Goal: Task Accomplishment & Management: Manage account settings

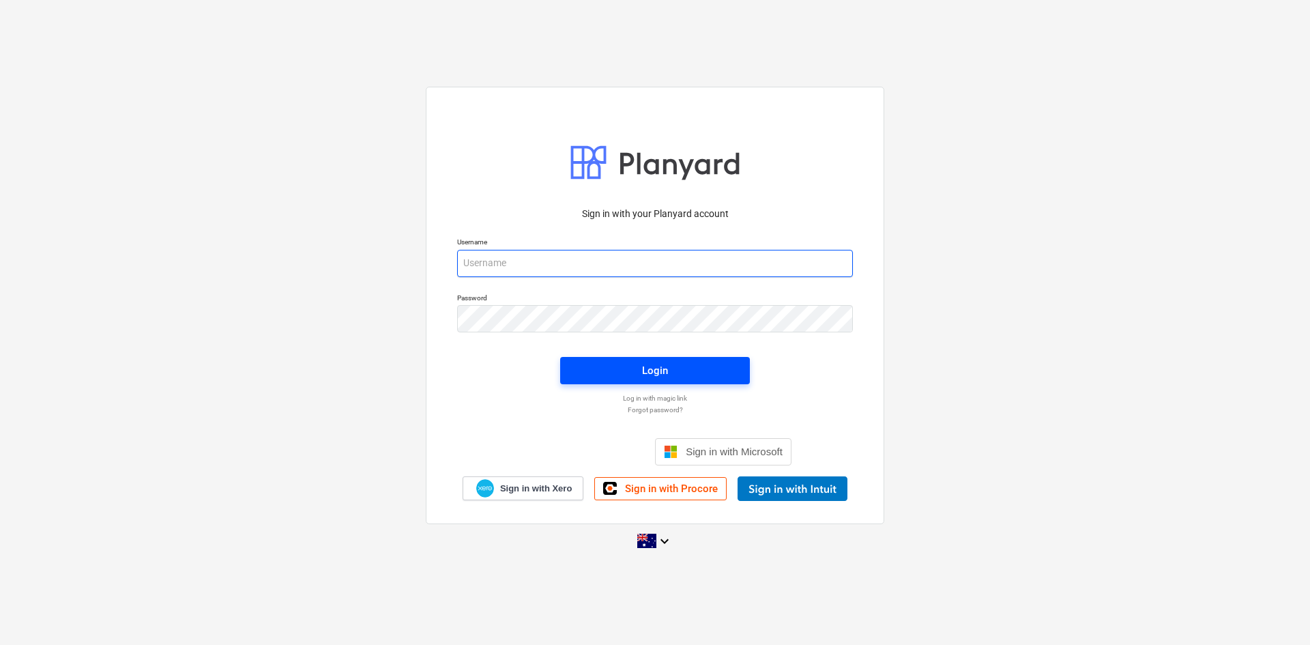
type input "[EMAIL_ADDRESS][DOMAIN_NAME]"
click at [650, 372] on div "Login" at bounding box center [655, 371] width 26 height 18
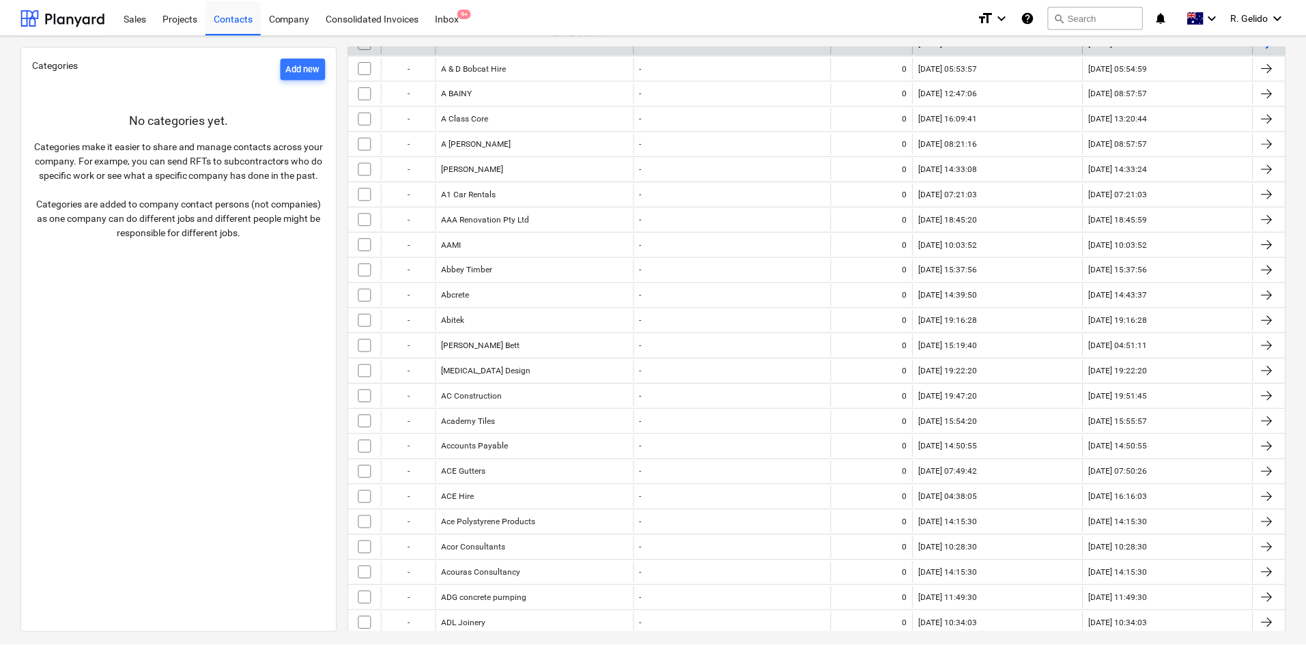
scroll to position [273, 0]
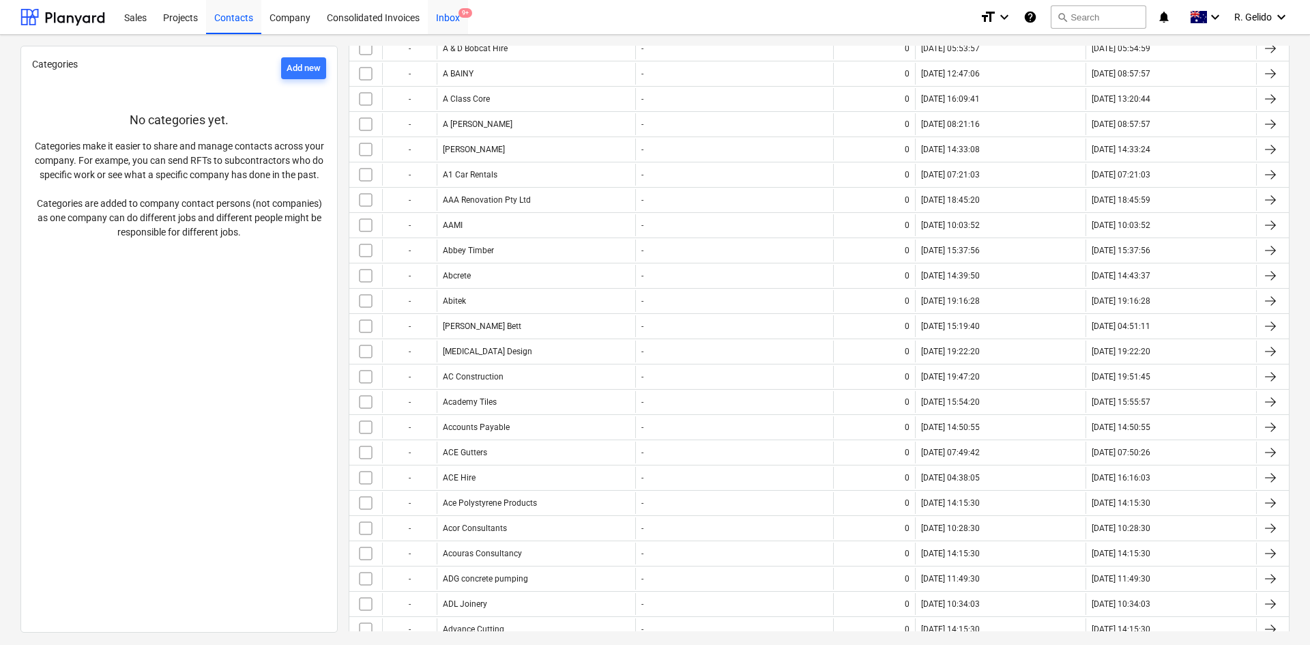
click at [450, 14] on div "Inbox 9+" at bounding box center [448, 16] width 40 height 35
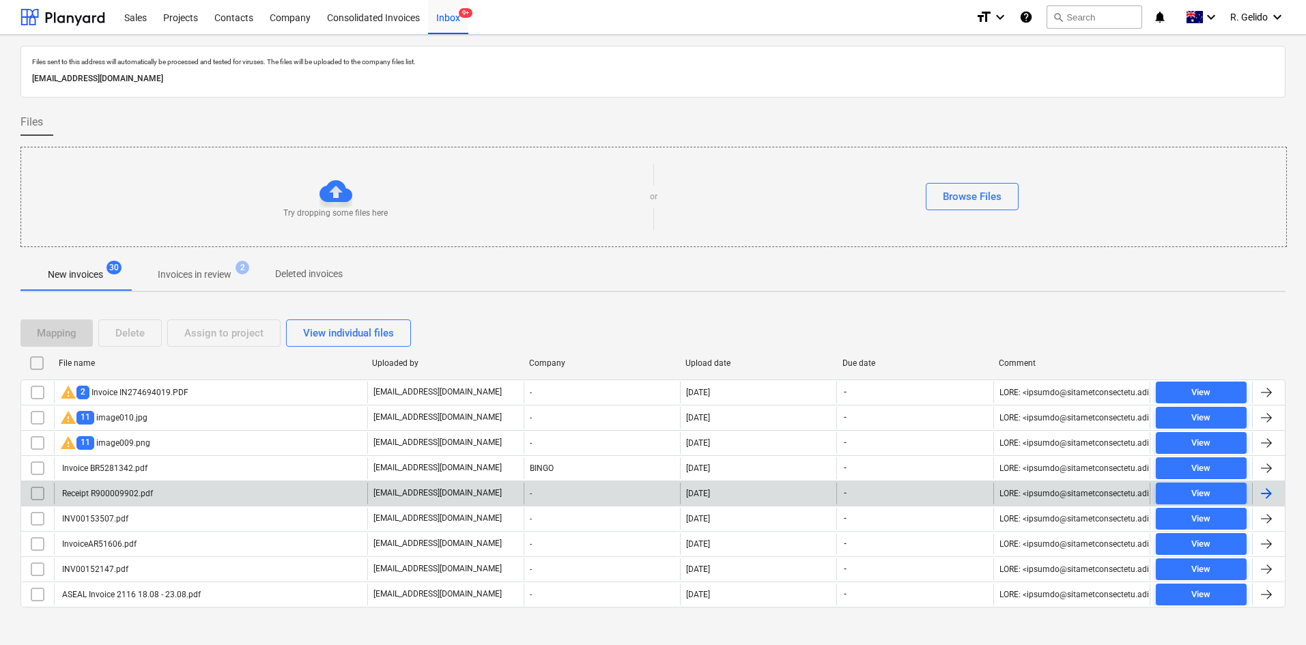
scroll to position [12, 0]
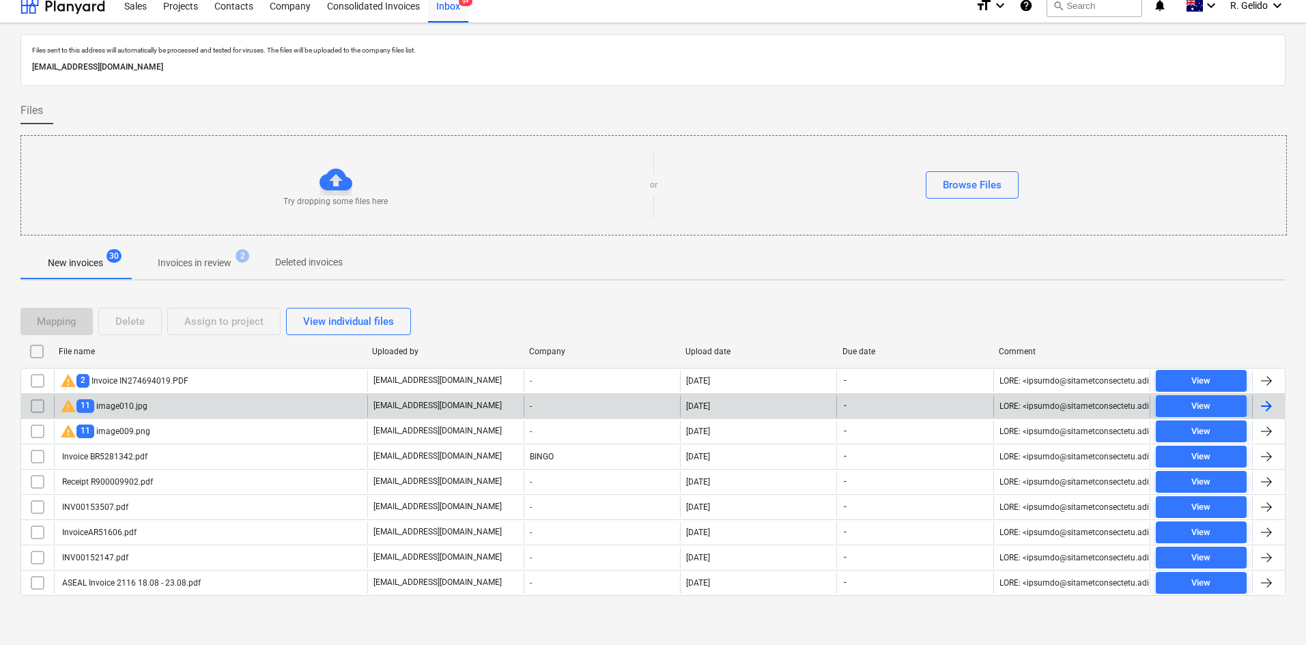
click at [167, 407] on div "warning 11 image010.jpg" at bounding box center [210, 406] width 313 height 22
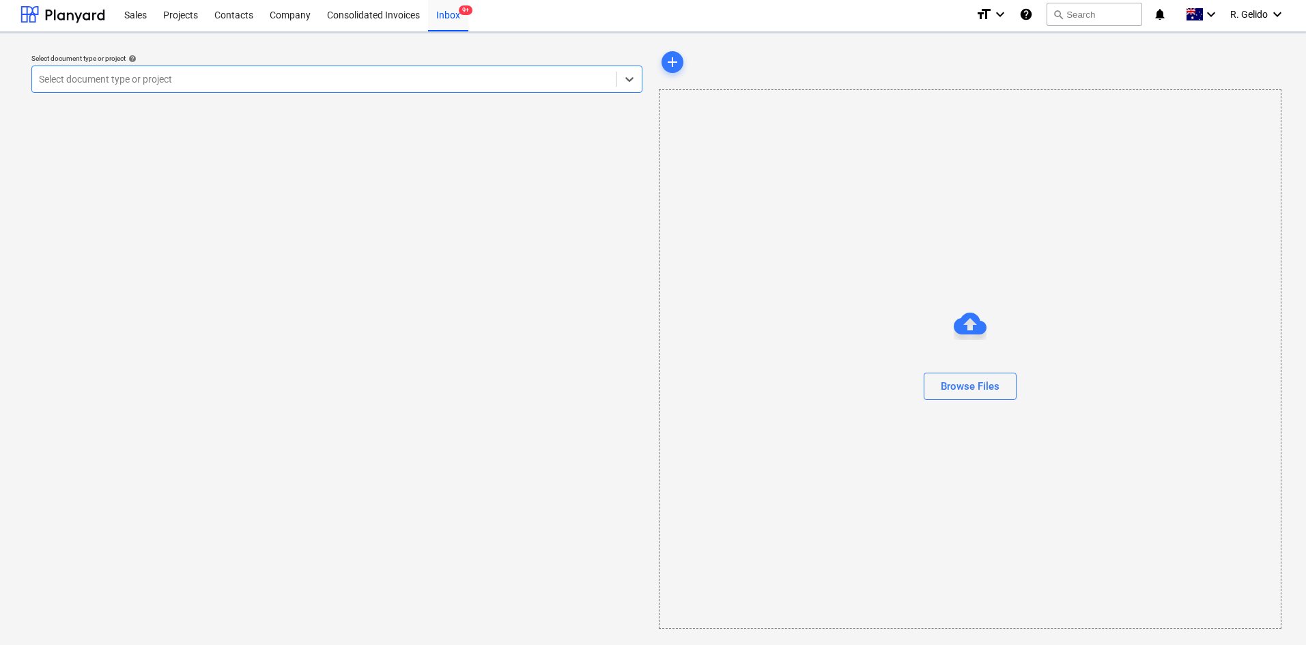
scroll to position [3, 0]
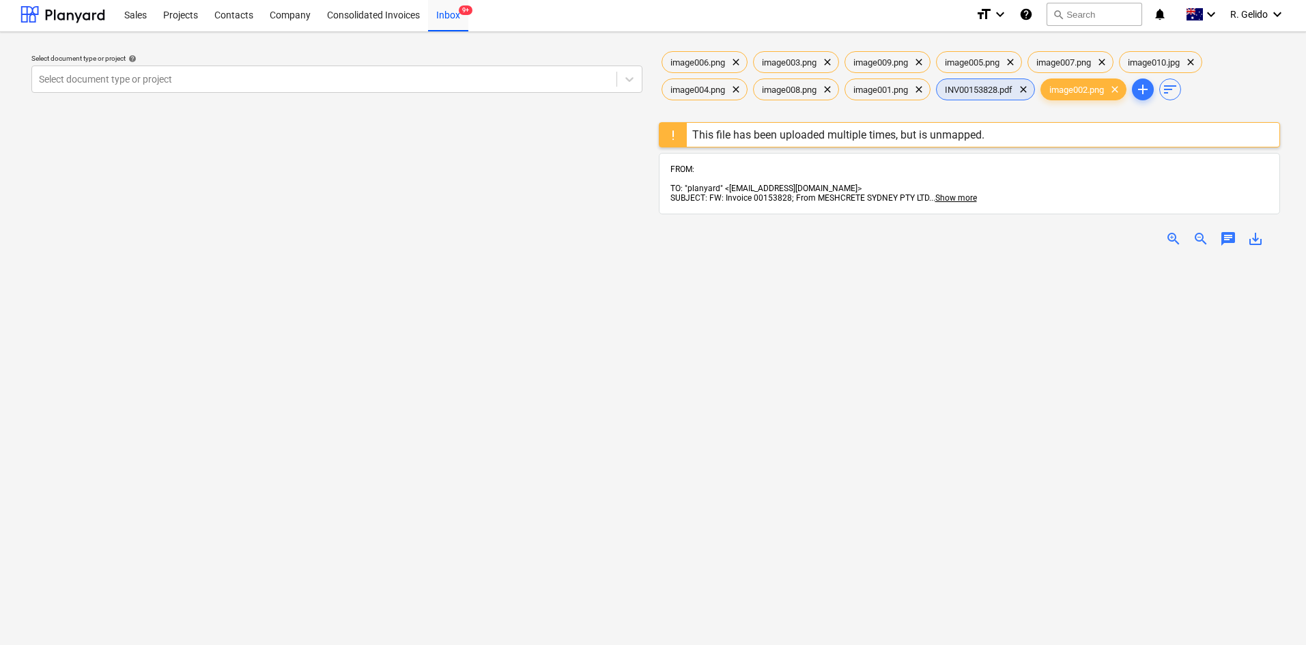
click at [989, 91] on span "INV00153828.pdf" at bounding box center [978, 90] width 84 height 10
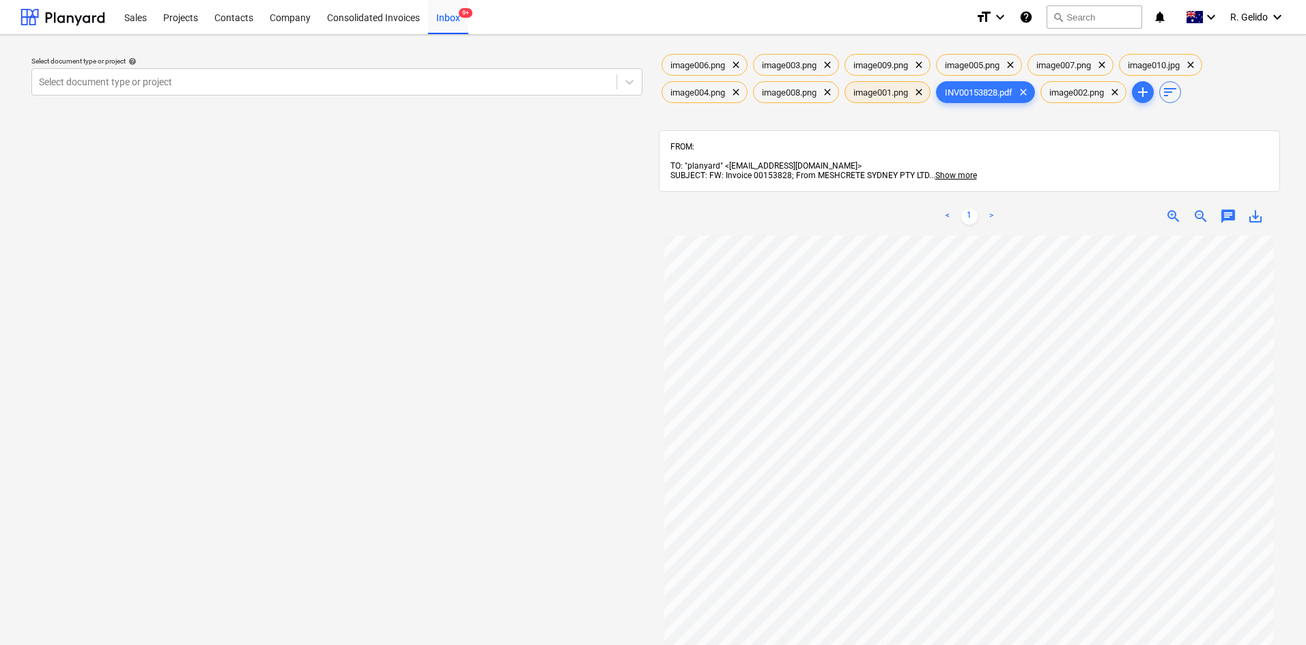
click at [895, 87] on span "image001.png" at bounding box center [880, 92] width 71 height 10
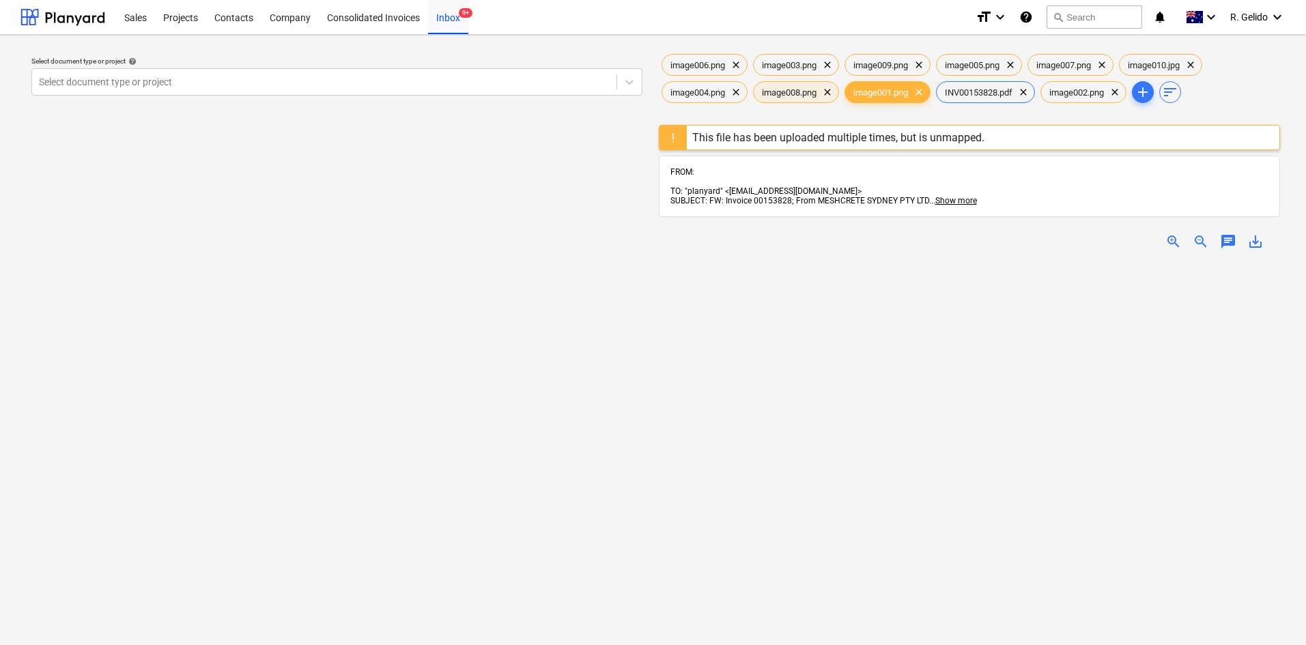
click at [804, 89] on span "image008.png" at bounding box center [788, 92] width 71 height 10
click at [700, 89] on span "image004.png" at bounding box center [697, 92] width 71 height 10
click at [699, 62] on span "image006.png" at bounding box center [697, 65] width 71 height 10
click at [803, 60] on span "image003.png" at bounding box center [788, 65] width 71 height 10
click at [888, 60] on span "image009.png" at bounding box center [880, 65] width 71 height 10
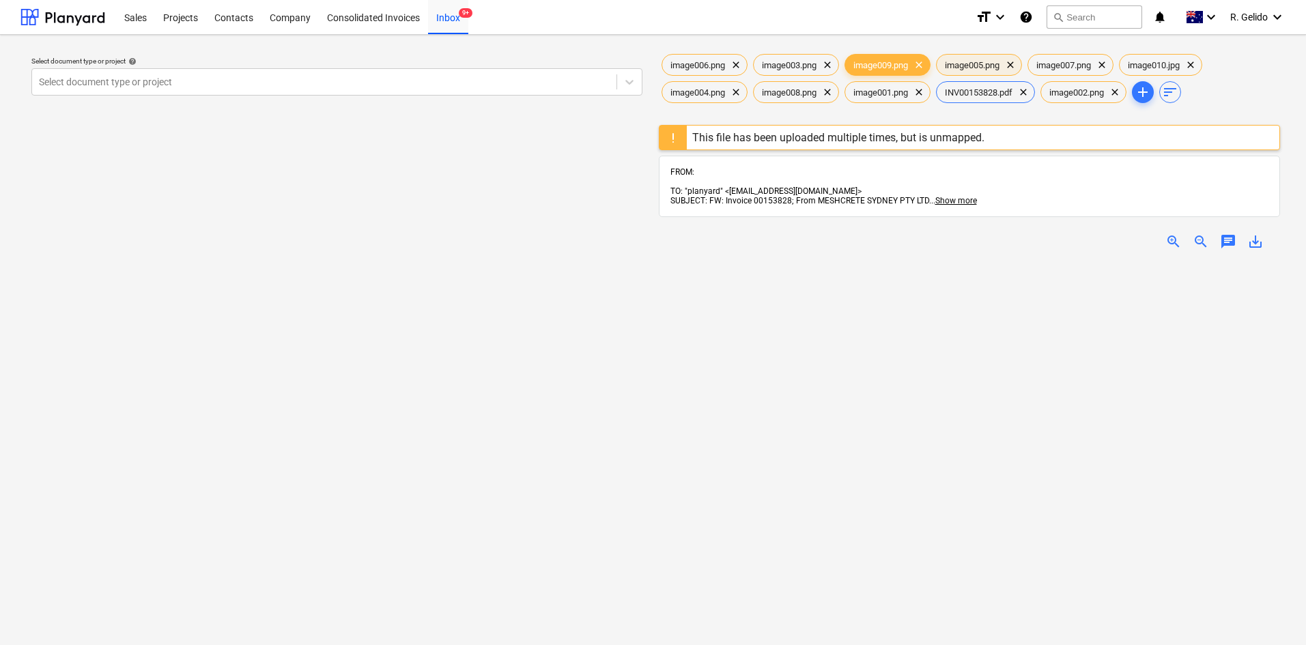
click at [973, 61] on span "image005.png" at bounding box center [971, 65] width 71 height 10
click at [1076, 59] on div "image007.png clear" at bounding box center [1070, 65] width 86 height 22
click at [738, 64] on span "clear" at bounding box center [735, 65] width 16 height 16
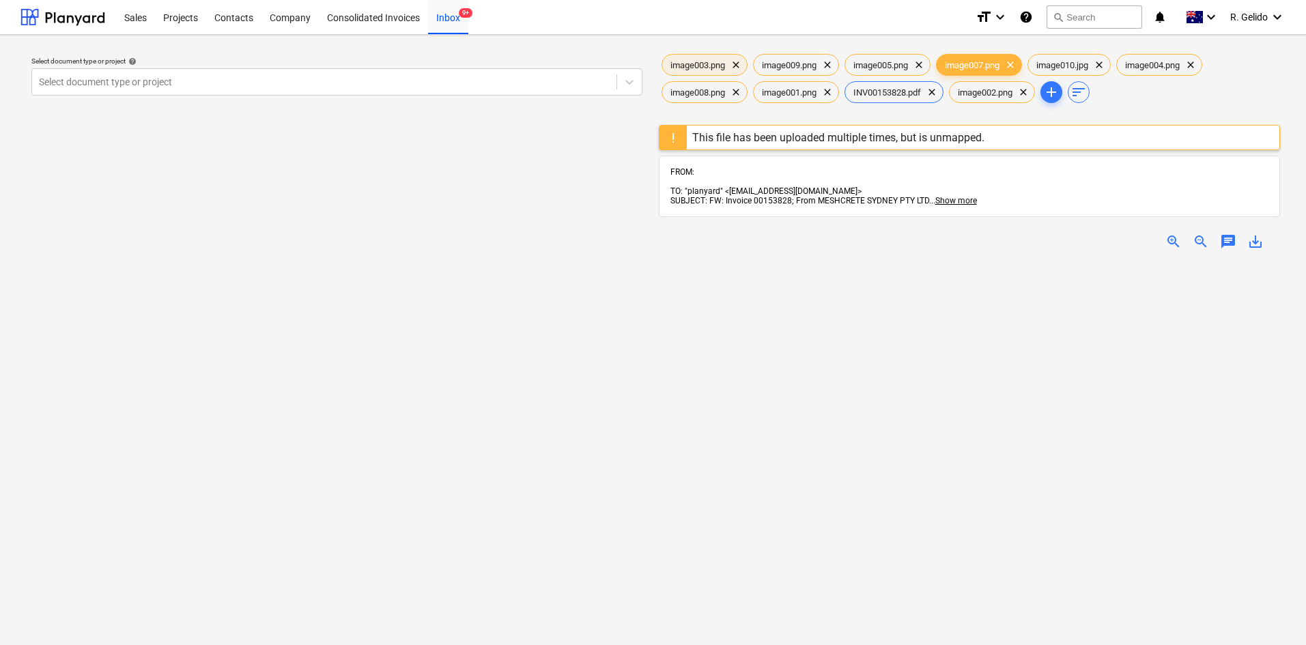
click at [738, 64] on span "clear" at bounding box center [735, 65] width 16 height 16
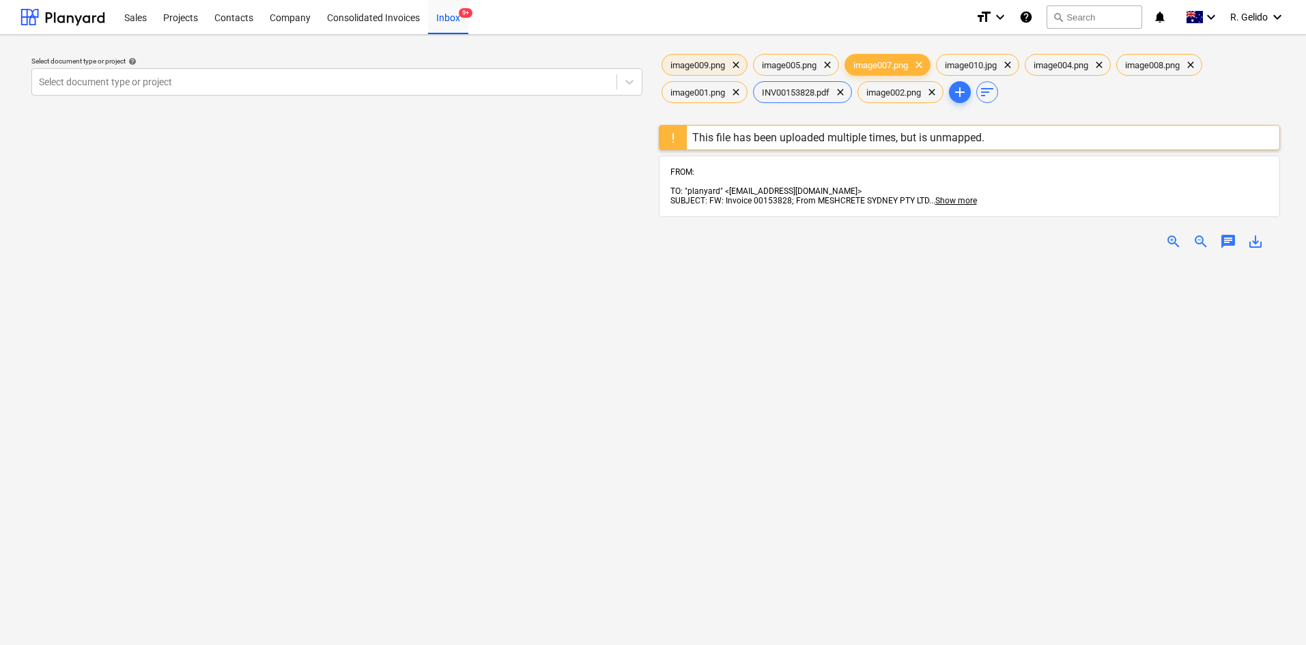
click at [738, 64] on span "clear" at bounding box center [735, 65] width 16 height 16
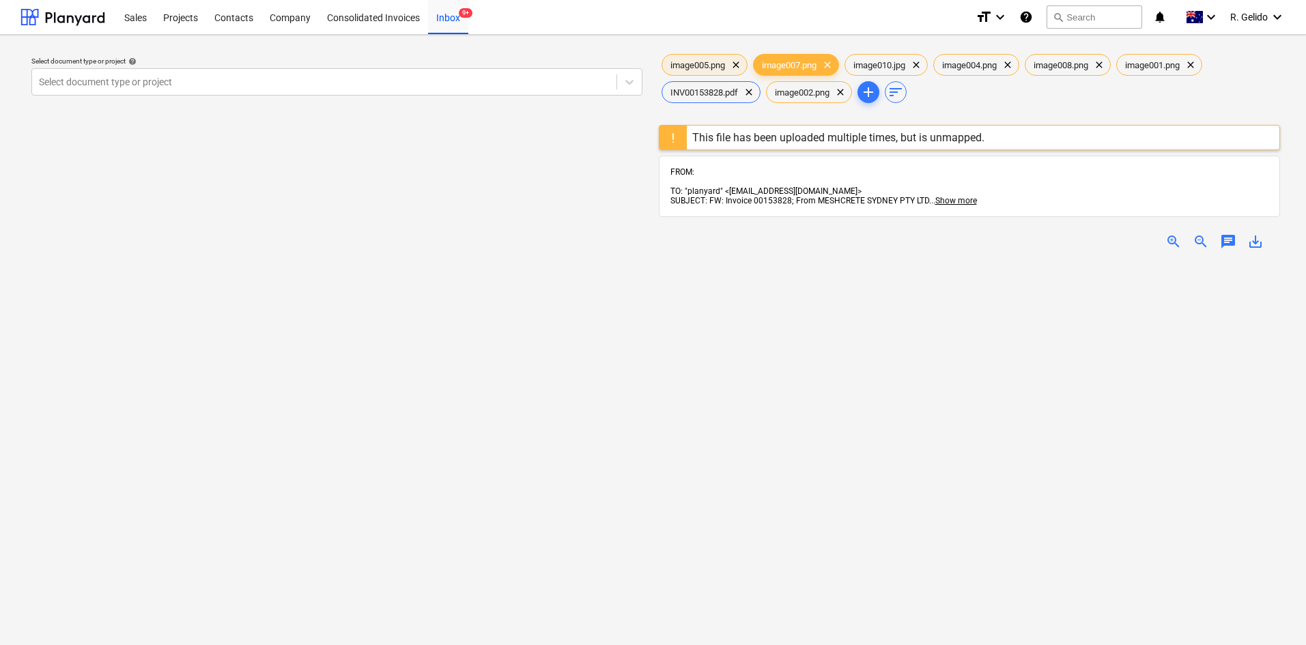
click at [738, 64] on span "clear" at bounding box center [735, 65] width 16 height 16
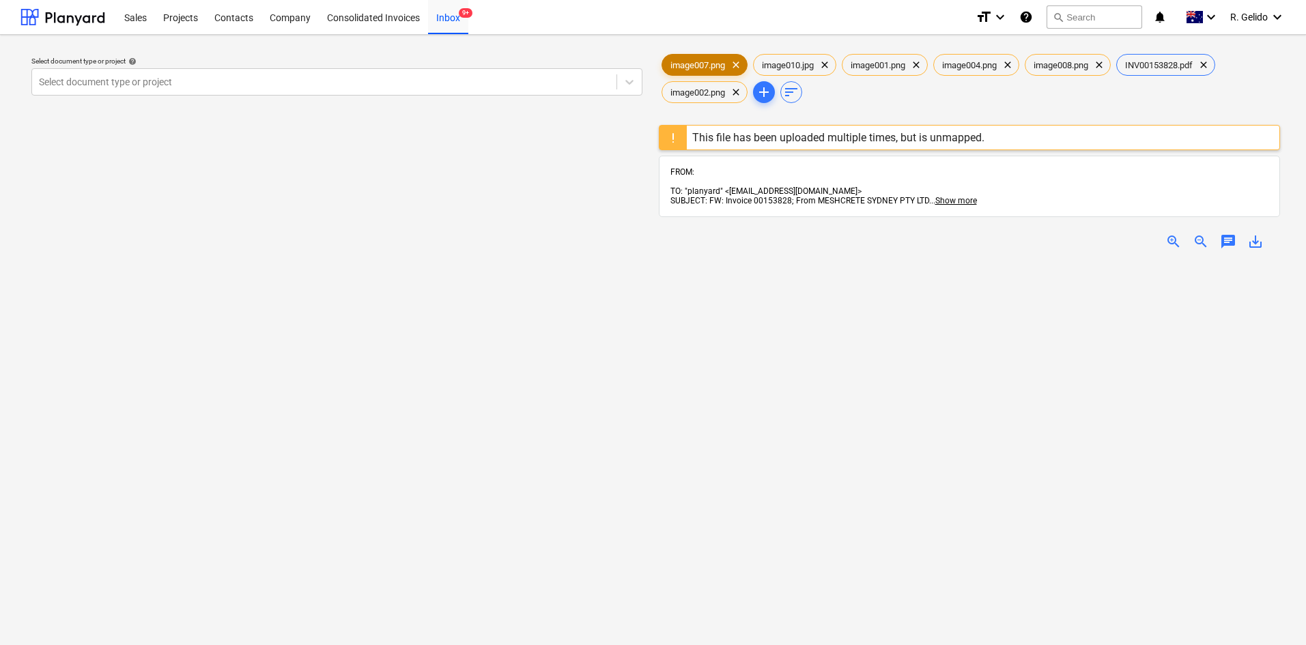
click at [738, 64] on span "clear" at bounding box center [735, 65] width 16 height 16
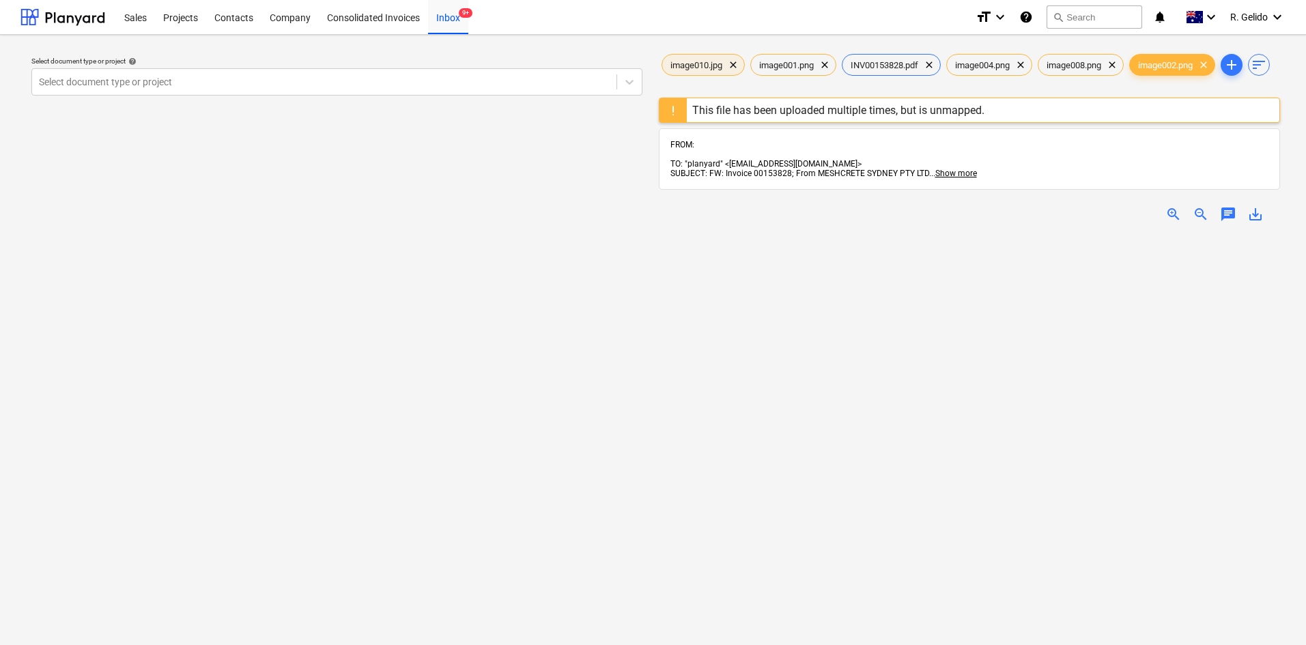
click at [738, 64] on span "clear" at bounding box center [733, 65] width 16 height 16
click at [738, 64] on span "clear" at bounding box center [735, 65] width 16 height 16
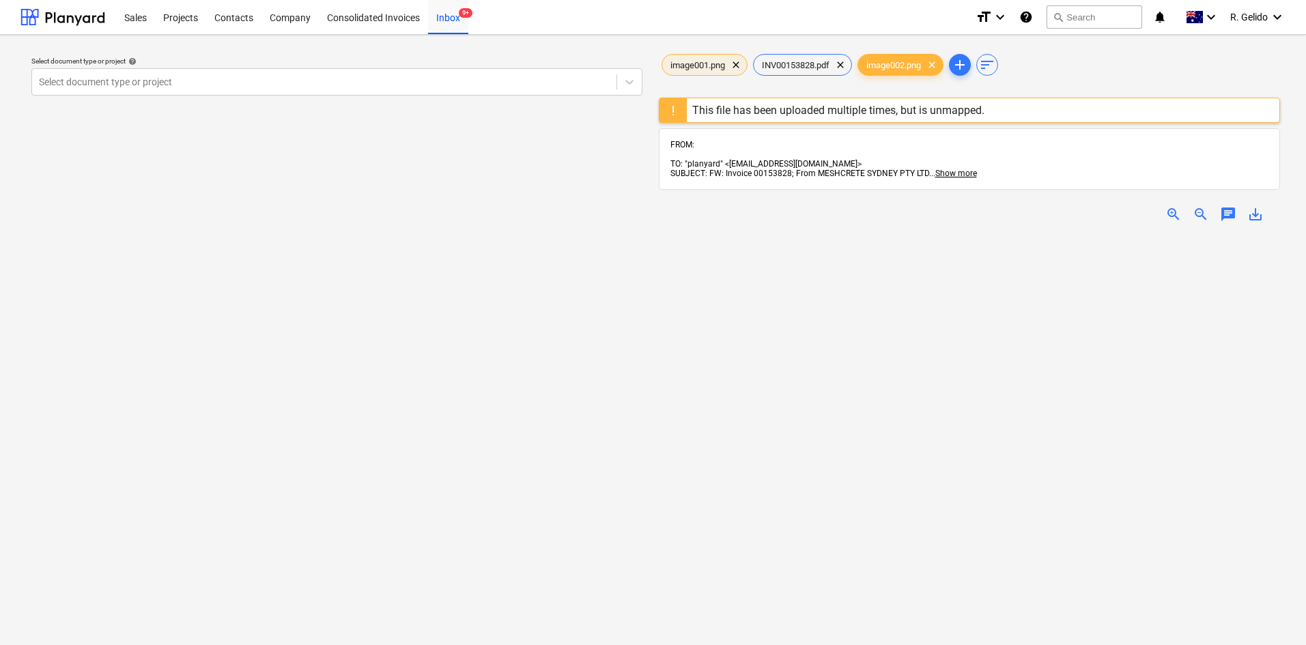
click at [738, 64] on span "clear" at bounding box center [735, 65] width 16 height 16
click at [846, 64] on span "clear" at bounding box center [840, 65] width 16 height 16
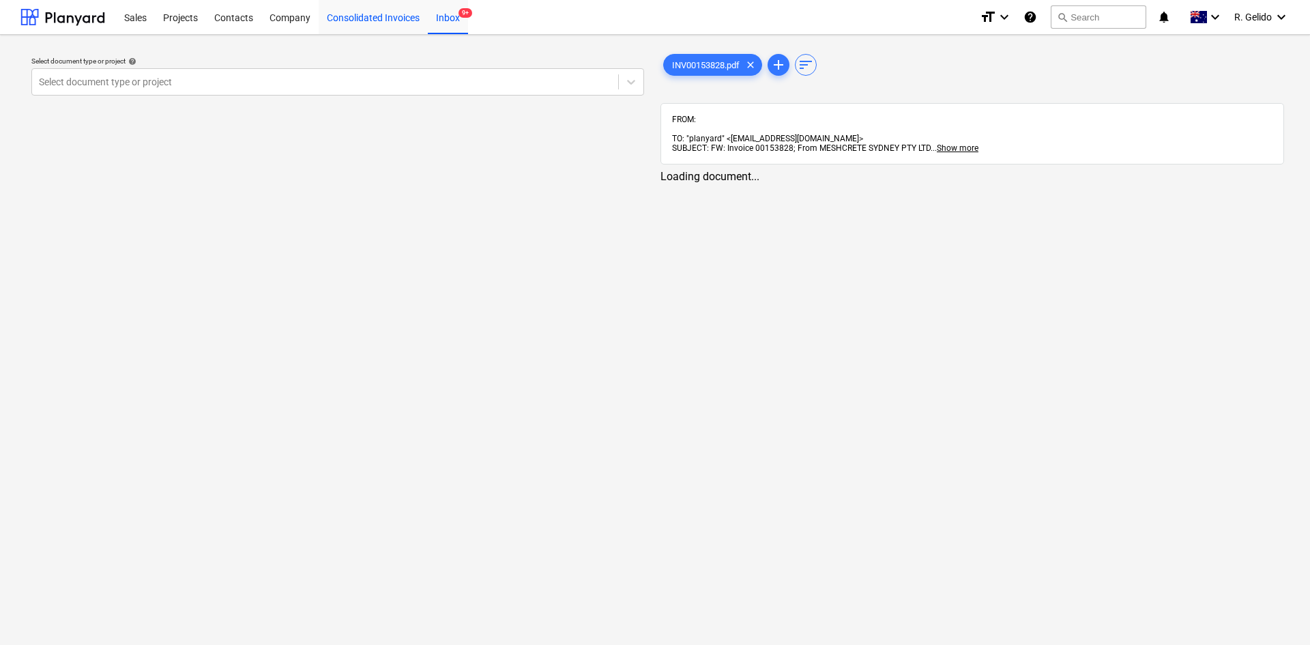
click at [381, 27] on div "Consolidated Invoices" at bounding box center [373, 16] width 109 height 35
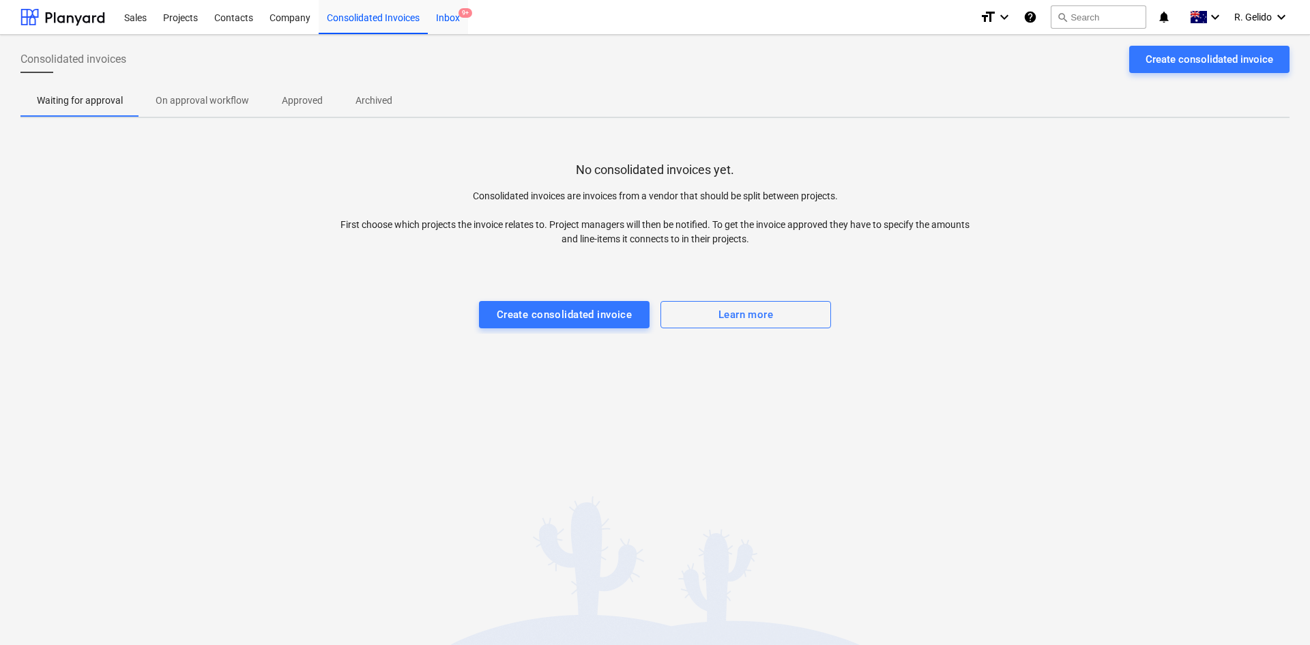
click at [448, 16] on div "Inbox 9+" at bounding box center [448, 16] width 40 height 35
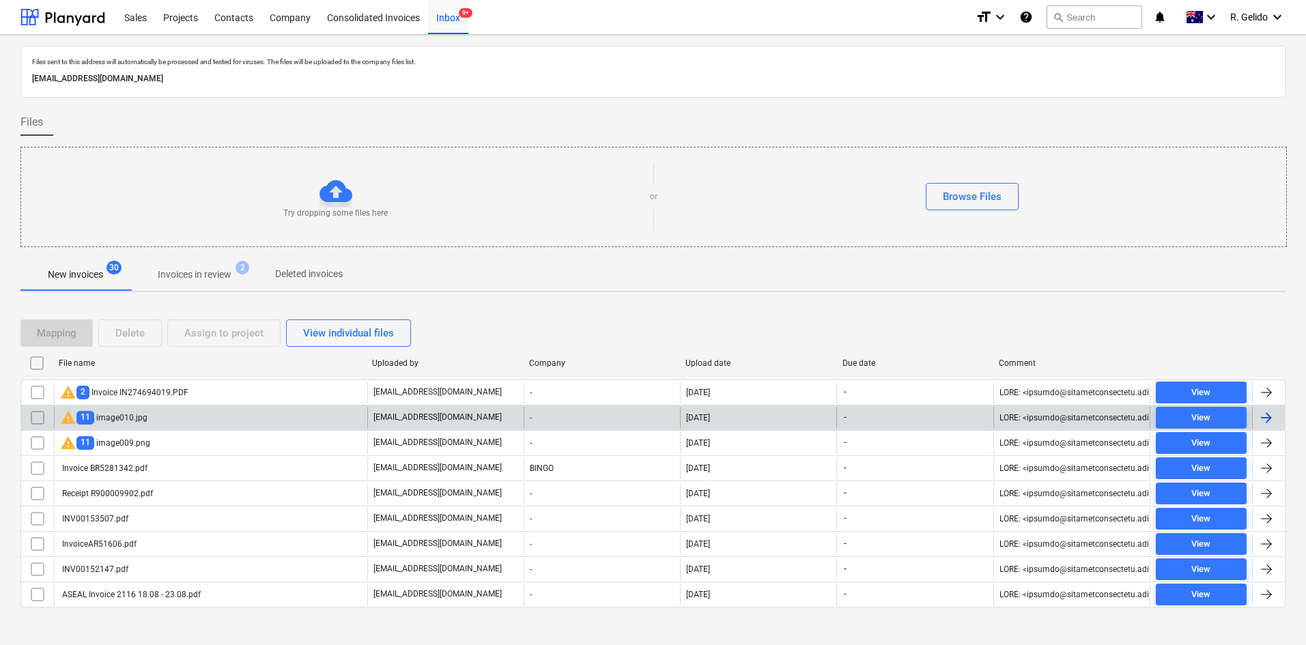
click at [115, 425] on div "warning 11 image010.jpg" at bounding box center [103, 417] width 87 height 16
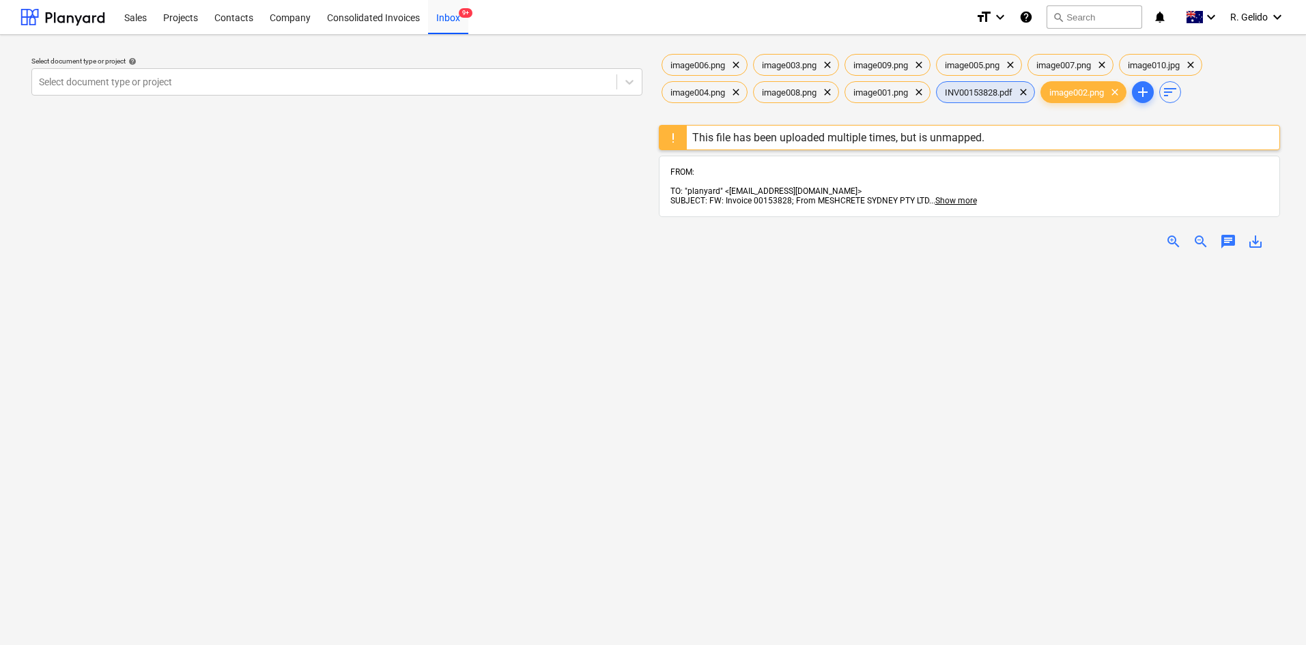
click at [965, 87] on span "INV00153828.pdf" at bounding box center [978, 92] width 84 height 10
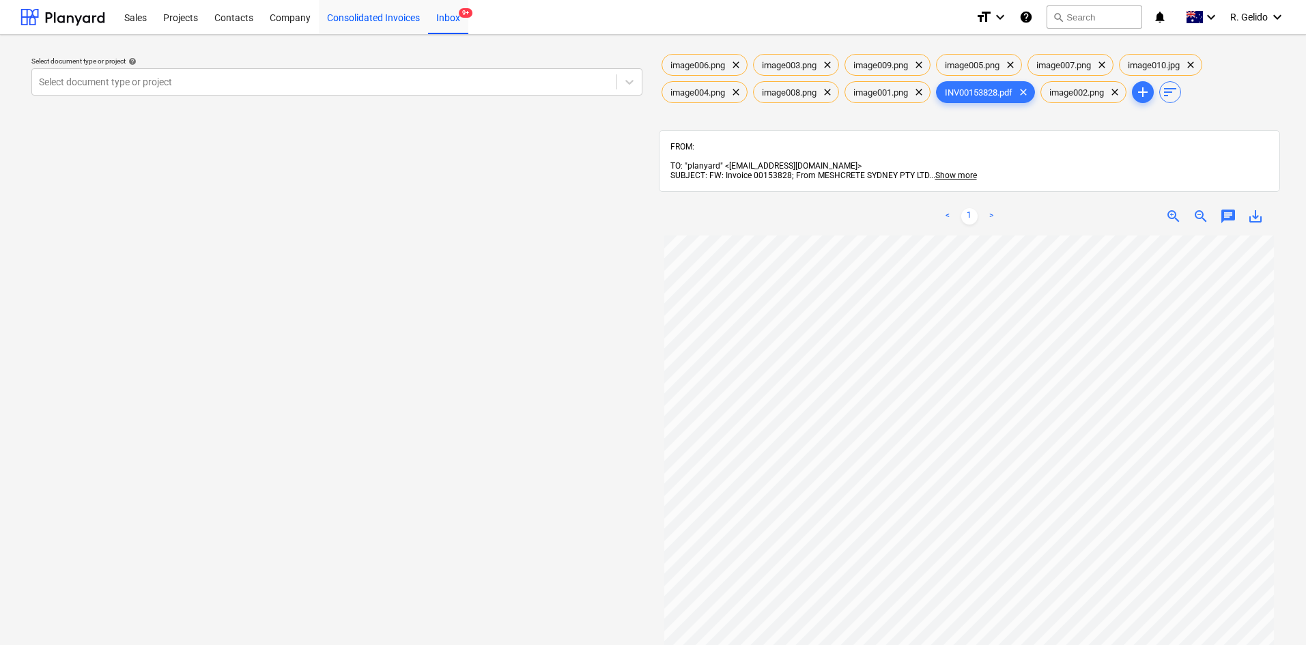
click at [401, 20] on div "Consolidated Invoices" at bounding box center [373, 16] width 109 height 35
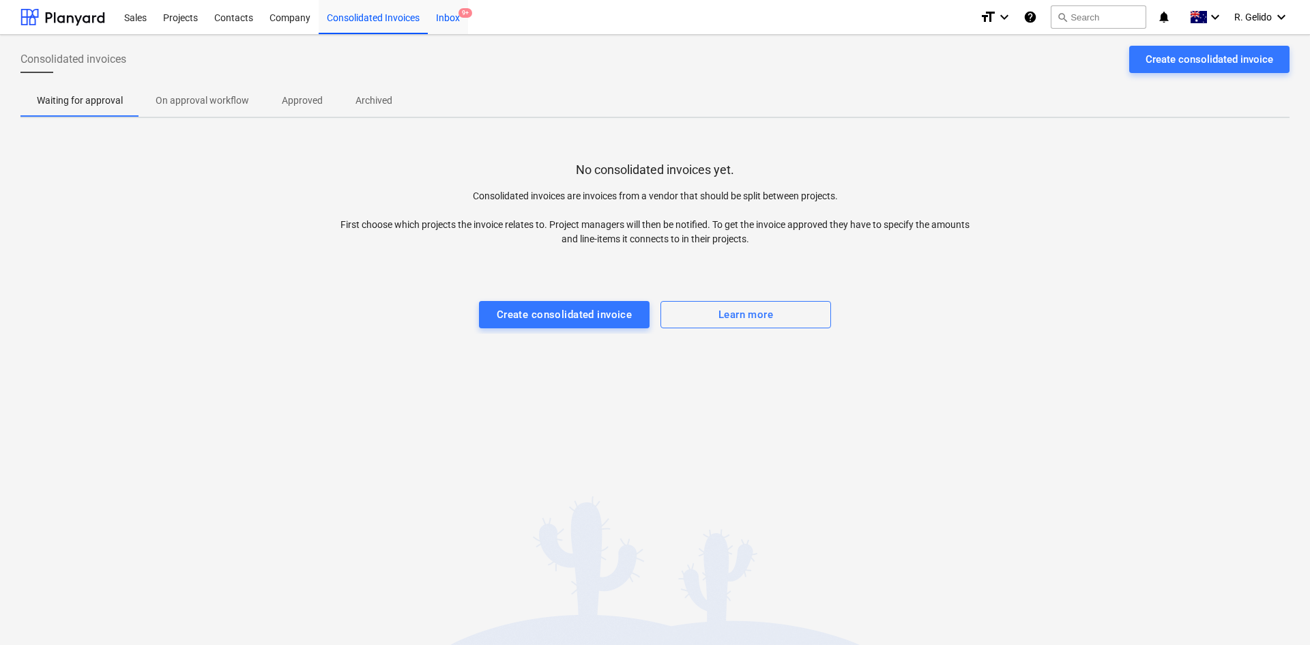
click at [442, 14] on div "Inbox 9+" at bounding box center [448, 16] width 40 height 35
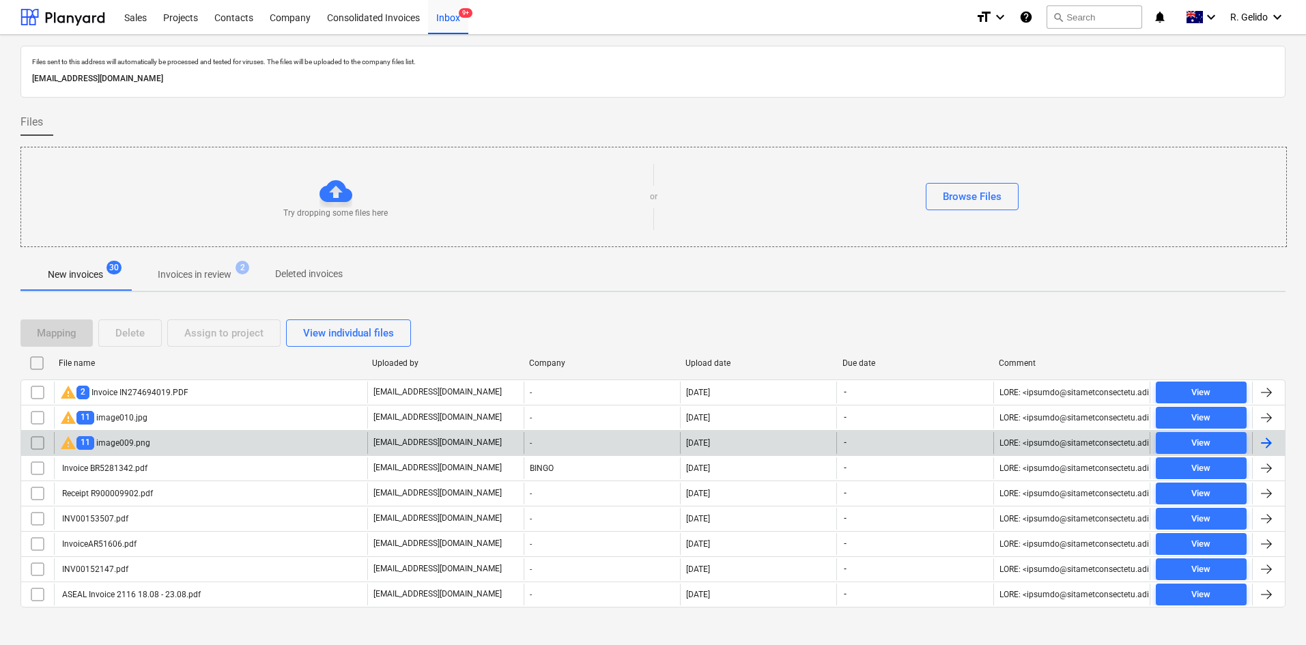
click at [156, 446] on div "warning 11 image009.png" at bounding box center [210, 443] width 313 height 22
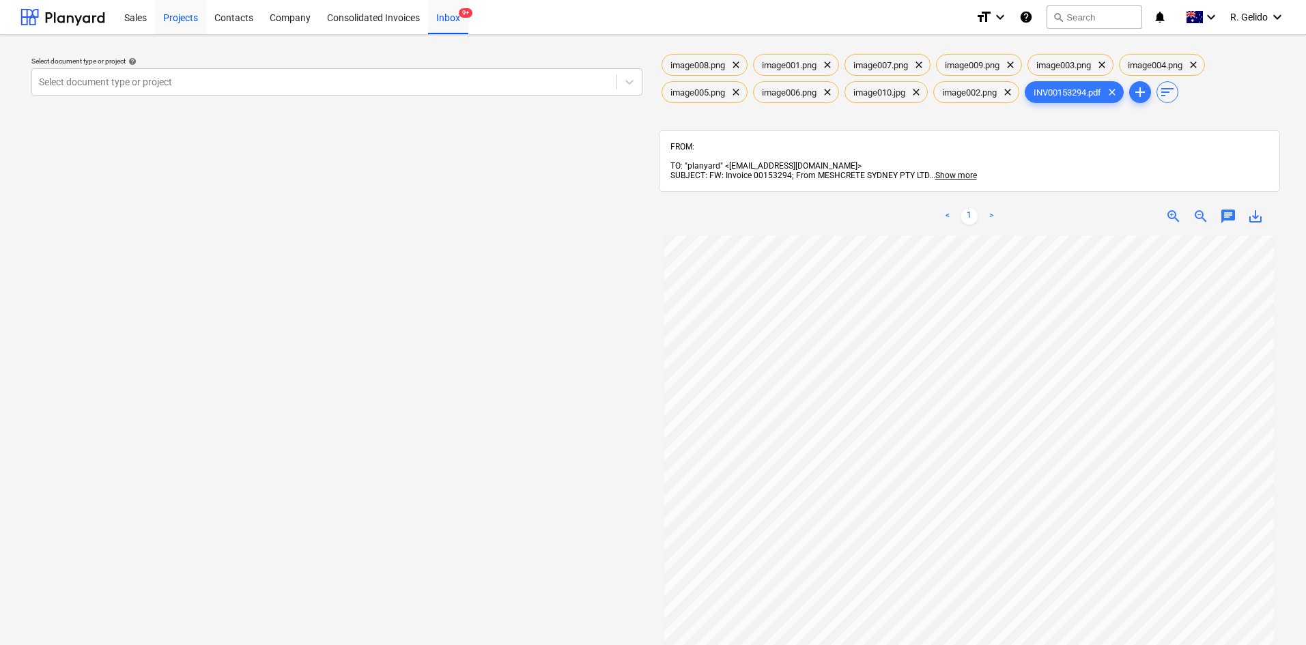
click at [179, 22] on div "Projects" at bounding box center [180, 16] width 51 height 35
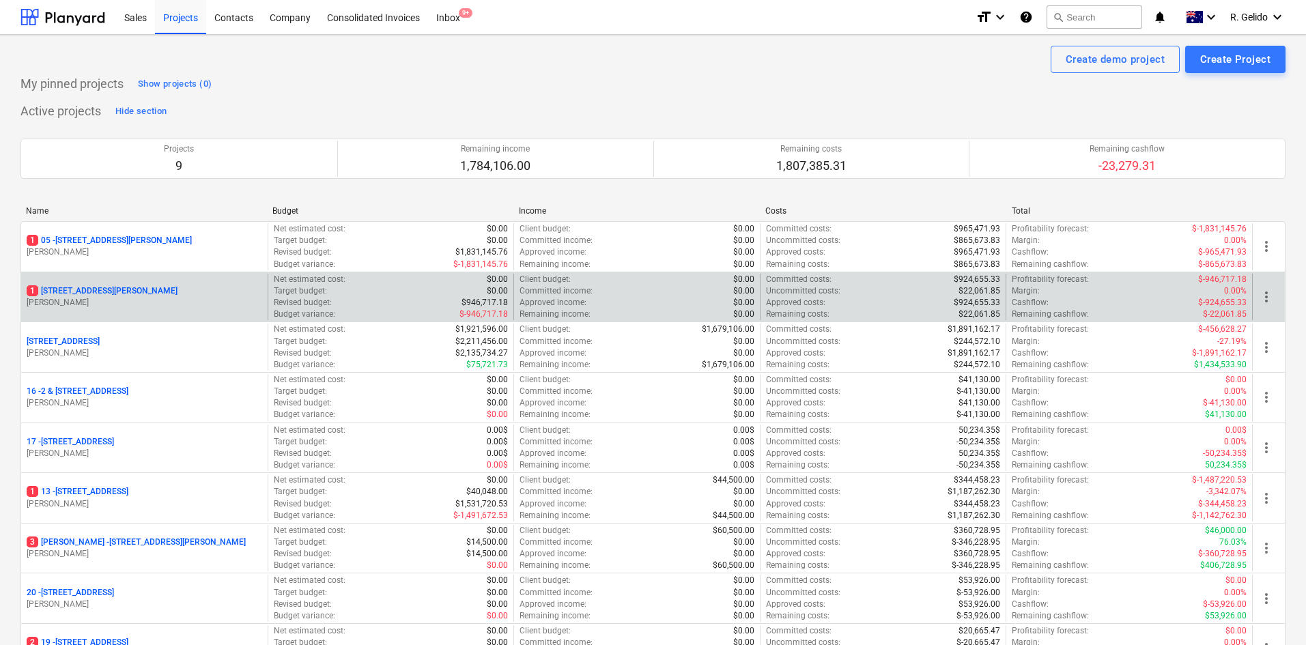
click at [137, 290] on p "1 127 High Street, Willoughby East" at bounding box center [102, 291] width 151 height 12
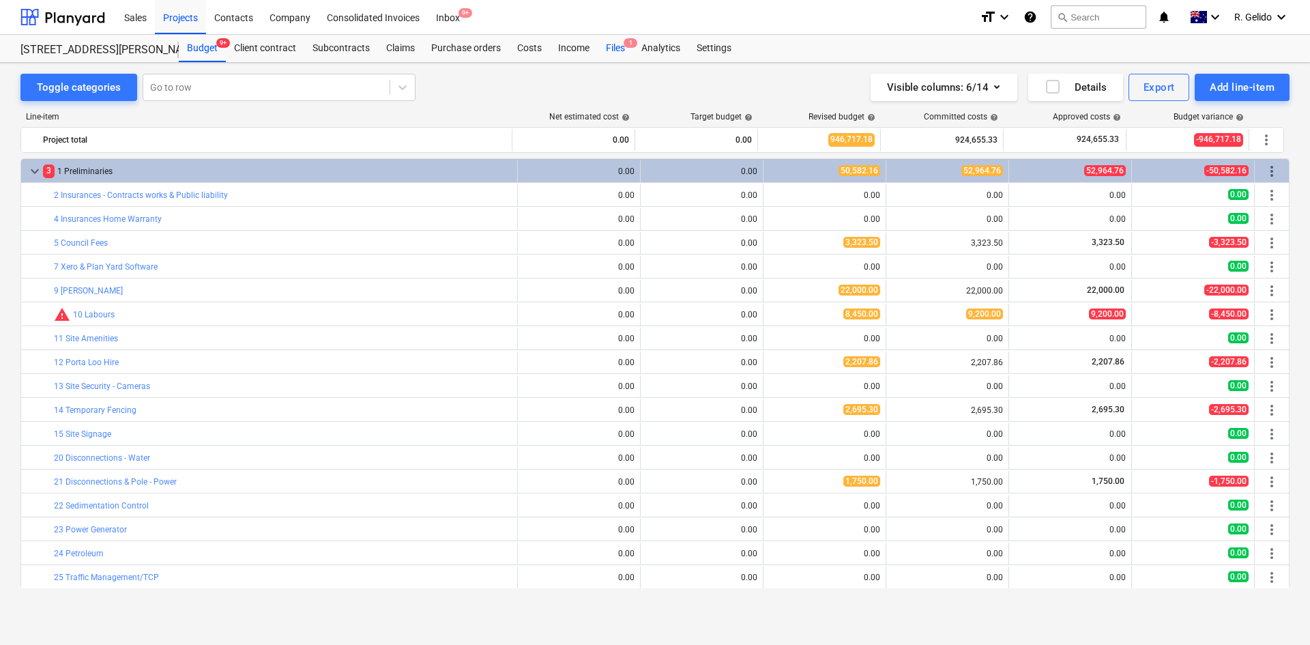
click at [616, 44] on div "Files 1" at bounding box center [615, 48] width 35 height 27
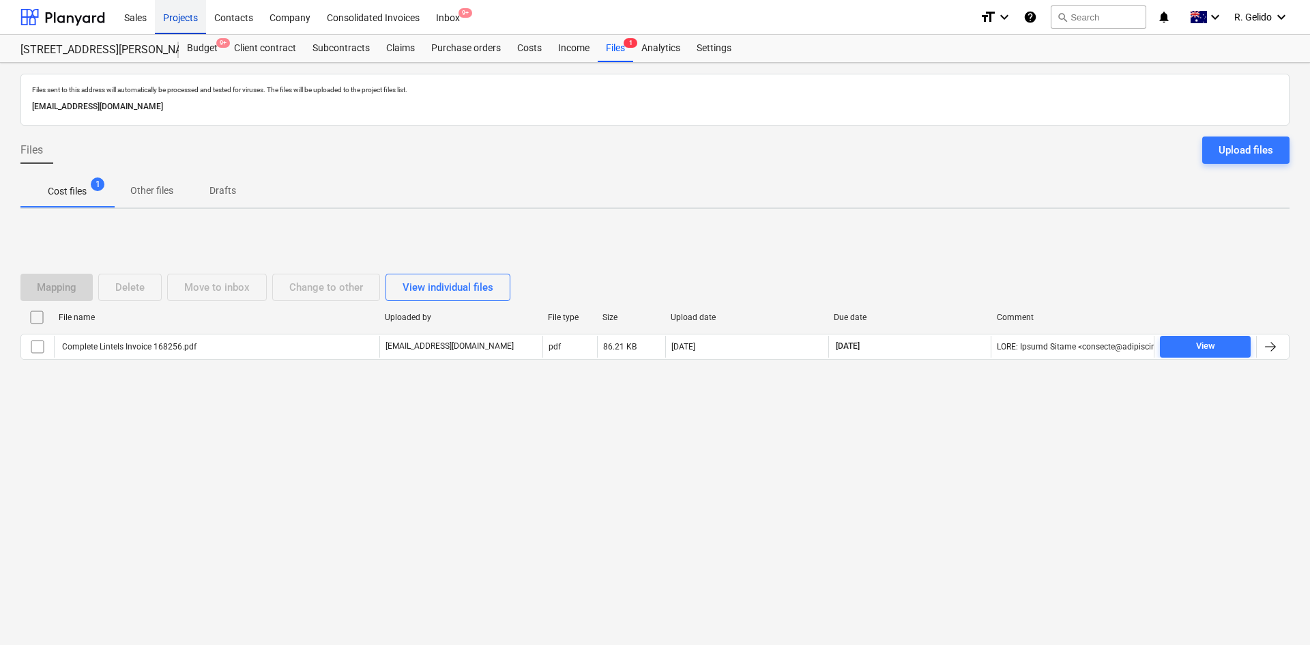
click at [174, 17] on div "Projects" at bounding box center [180, 16] width 51 height 35
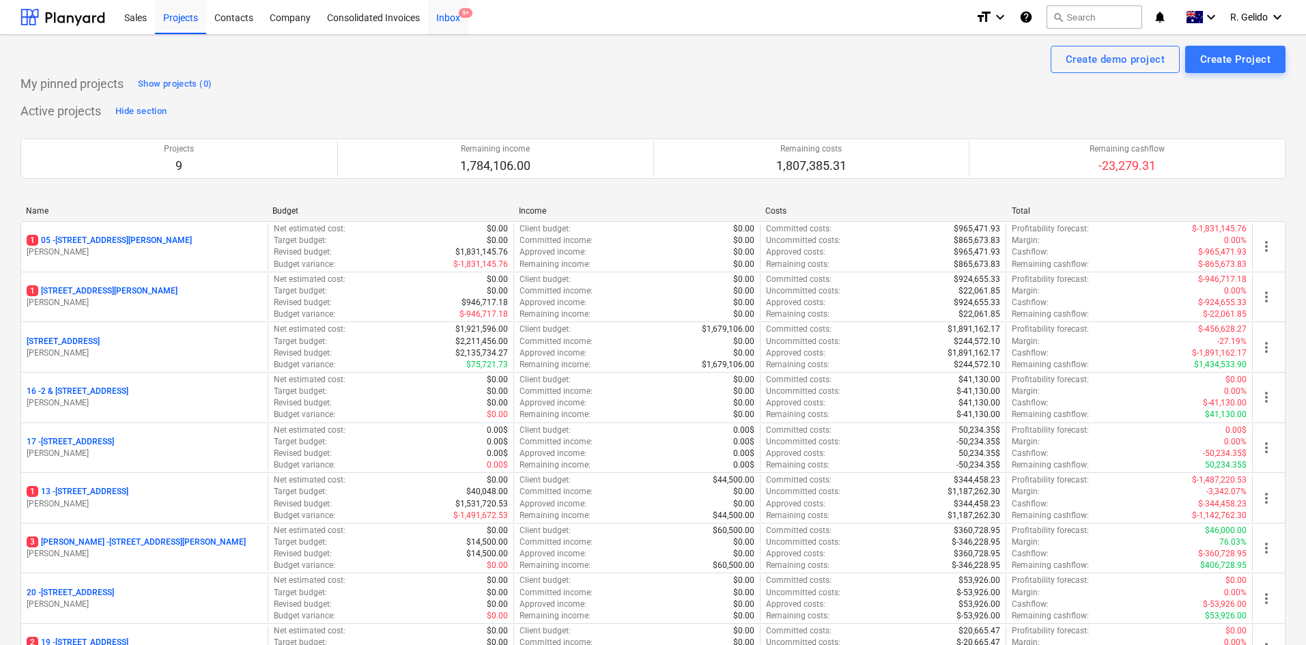
click at [458, 16] on div "Inbox 9+" at bounding box center [448, 16] width 40 height 35
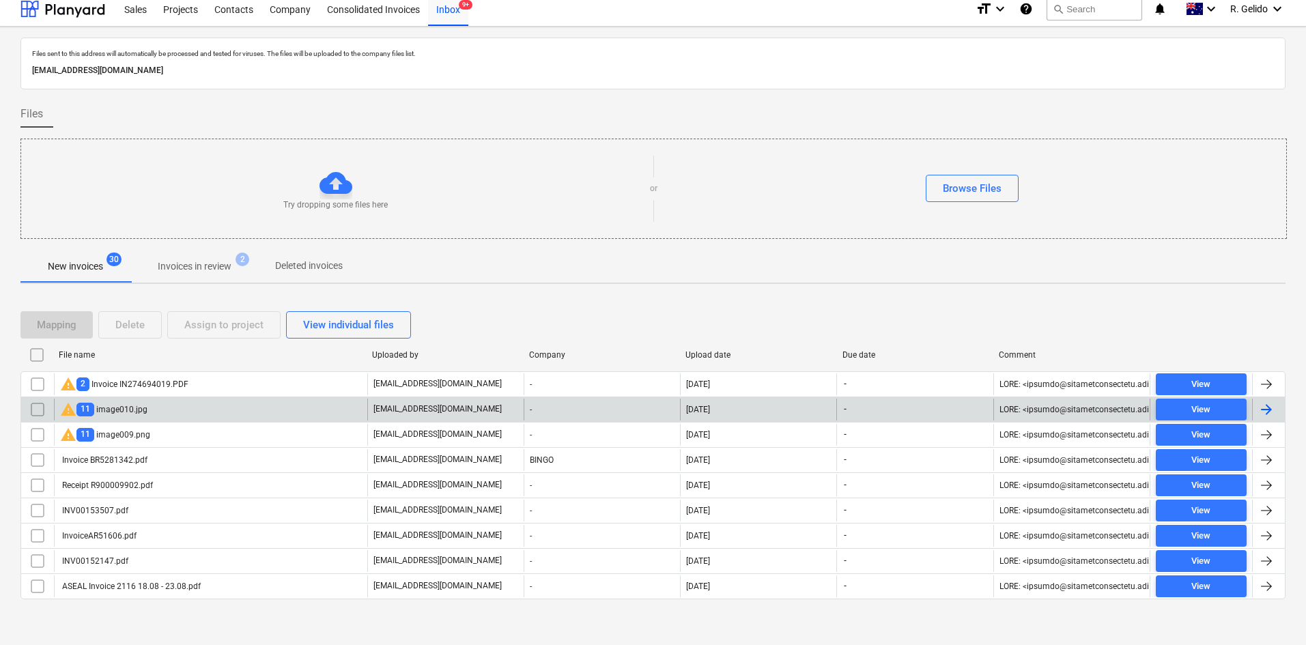
scroll to position [12, 0]
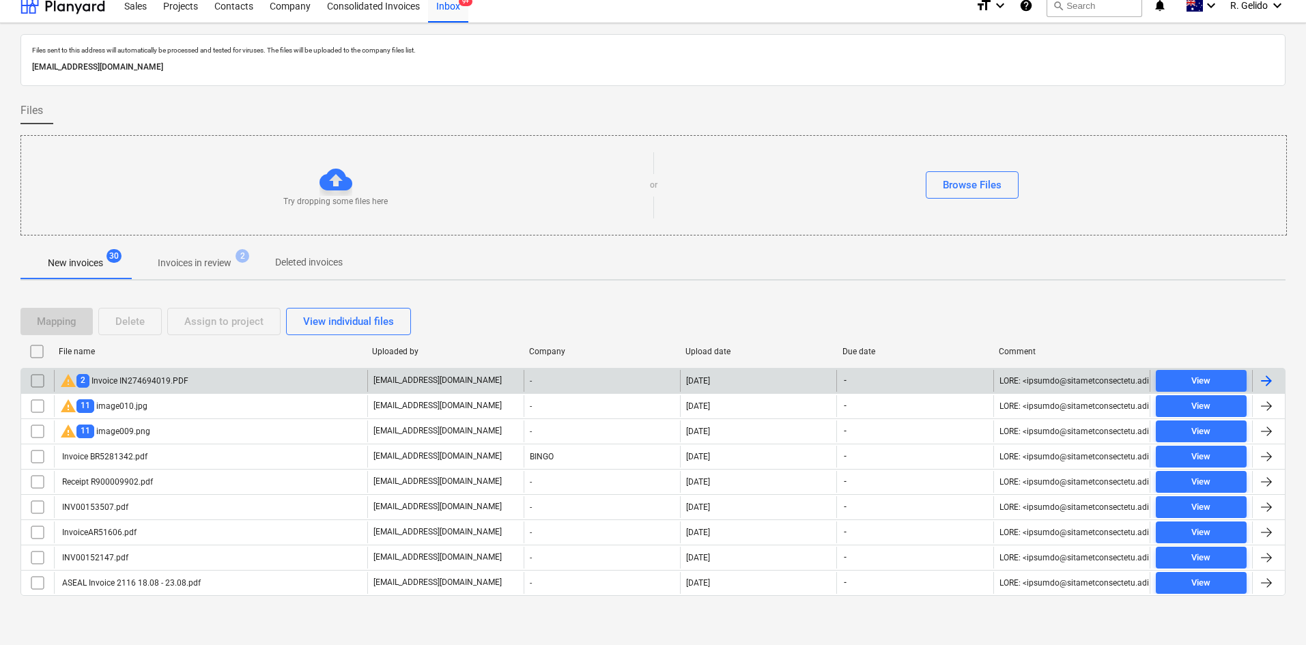
click at [226, 384] on div "warning 2 Invoice IN274694019.PDF" at bounding box center [210, 381] width 313 height 22
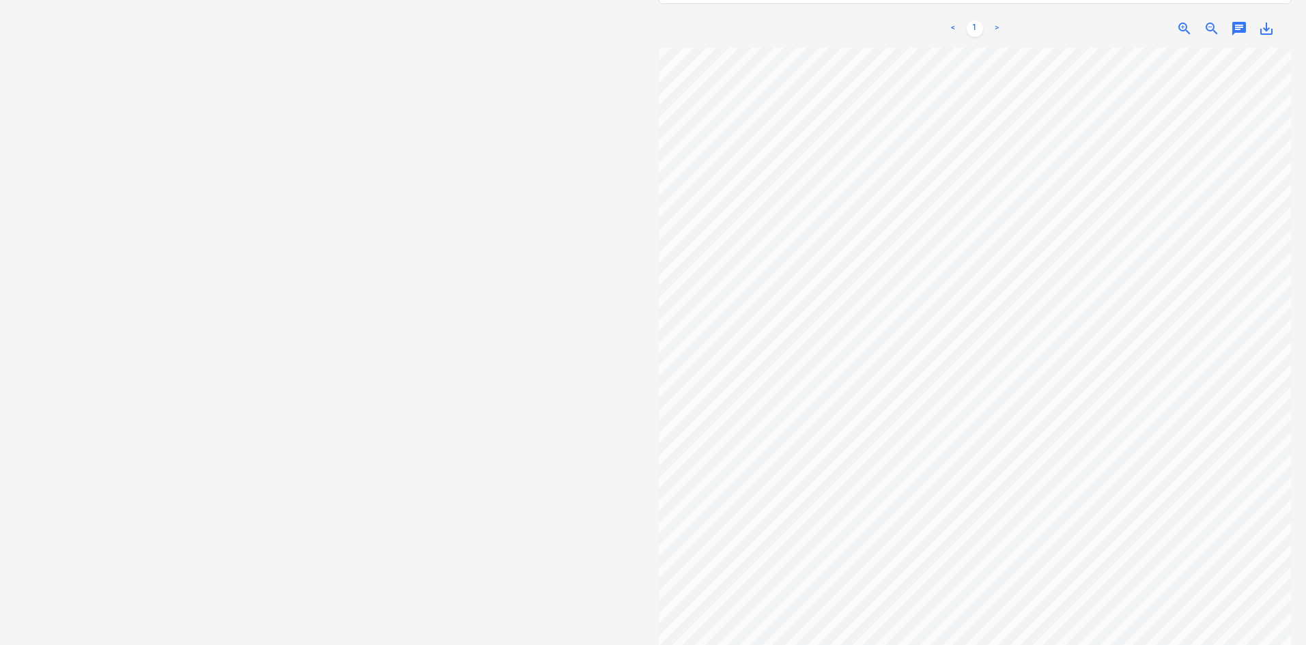
scroll to position [13, 236]
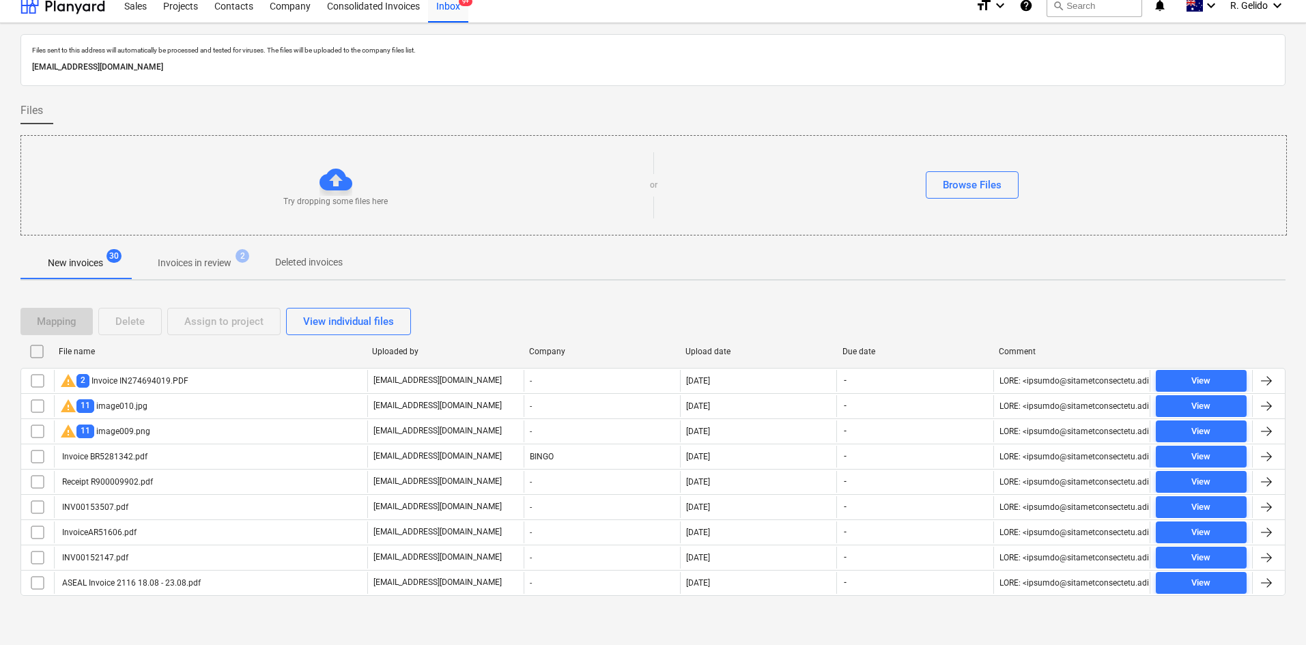
scroll to position [12, 0]
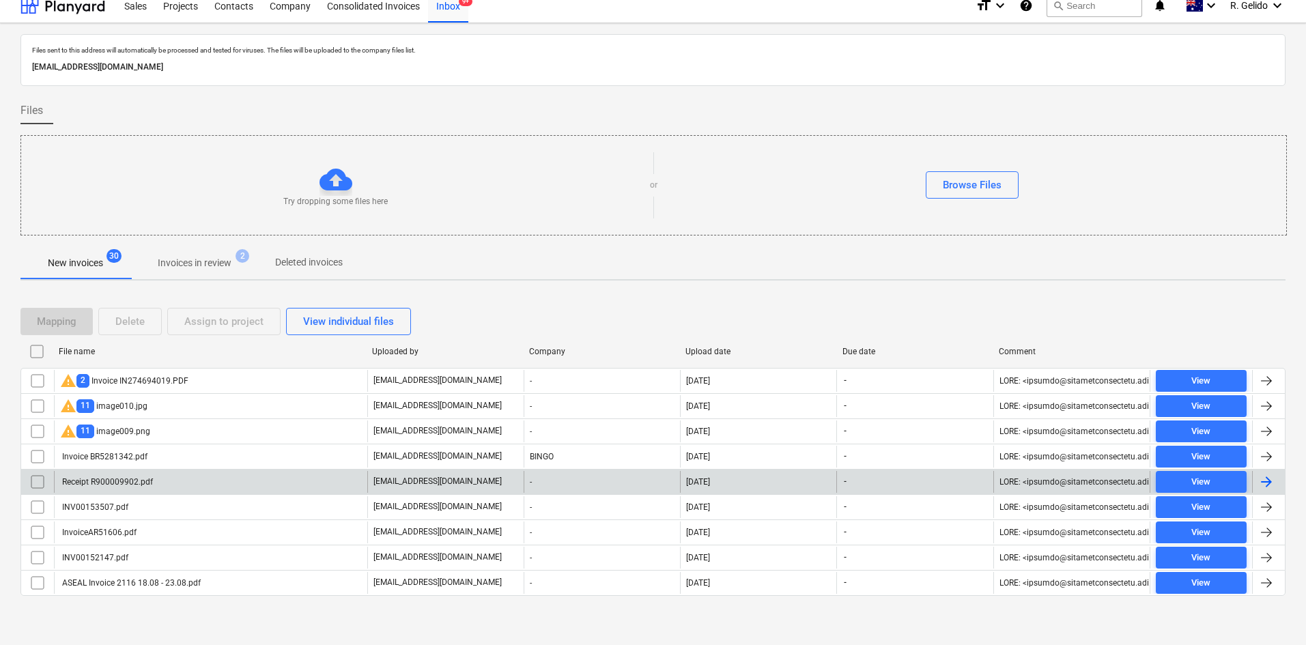
click at [192, 489] on div "Receipt R900009902.pdf" at bounding box center [210, 482] width 313 height 22
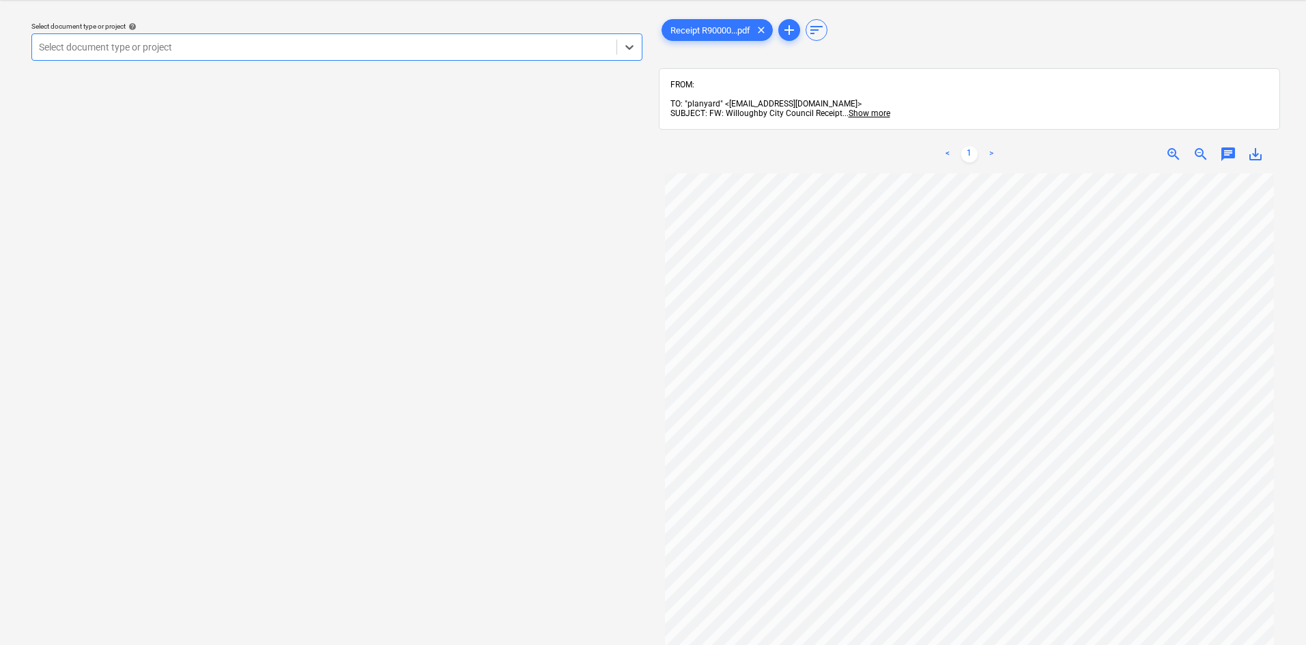
scroll to position [68, 0]
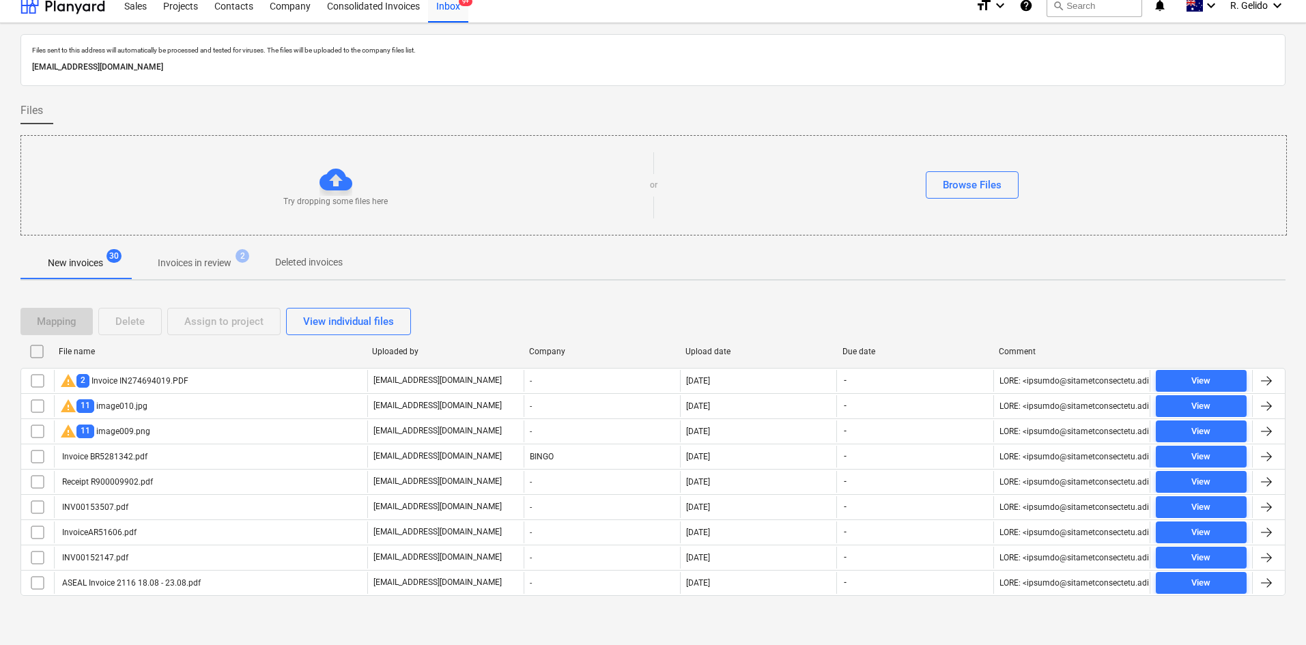
scroll to position [12, 0]
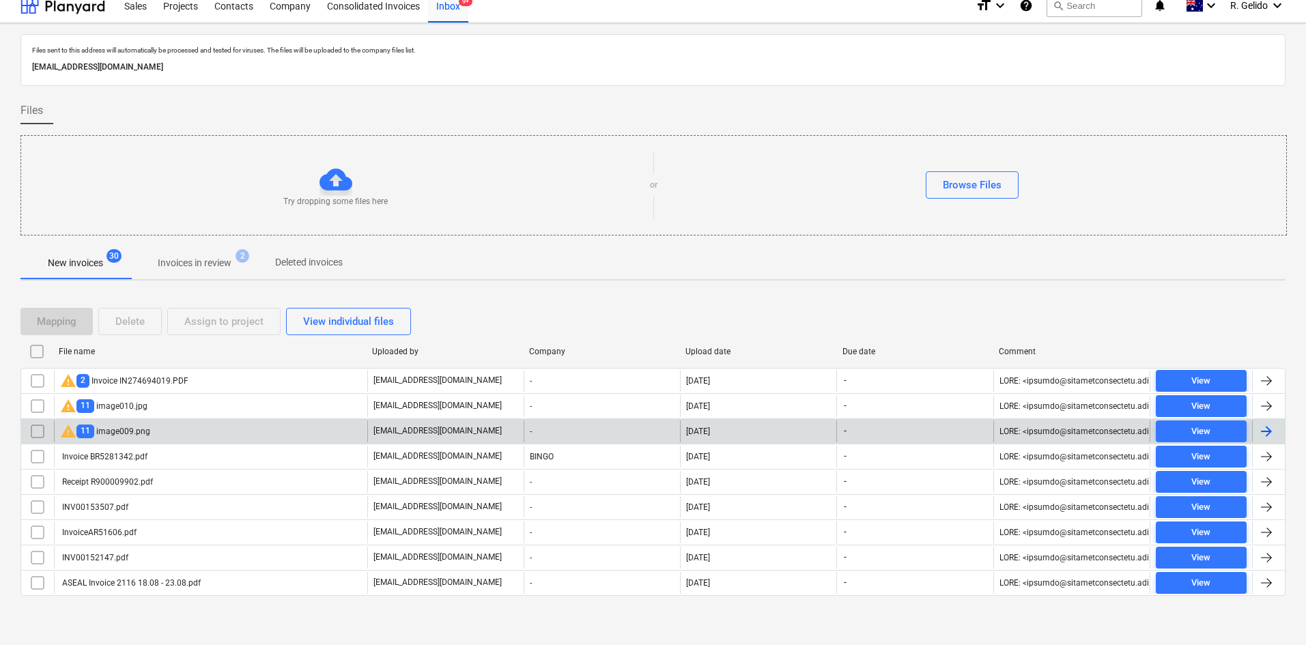
click at [158, 430] on div "warning 11 image009.png" at bounding box center [210, 431] width 313 height 22
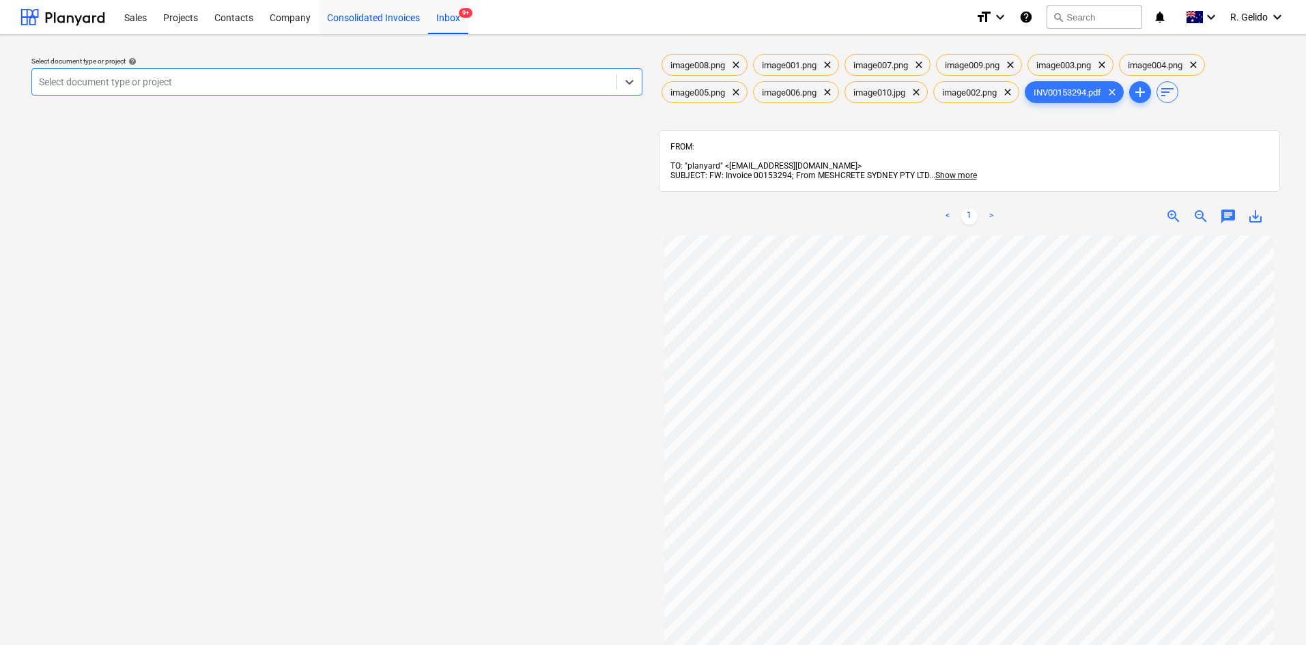
click at [370, 18] on div "Consolidated Invoices" at bounding box center [373, 16] width 109 height 35
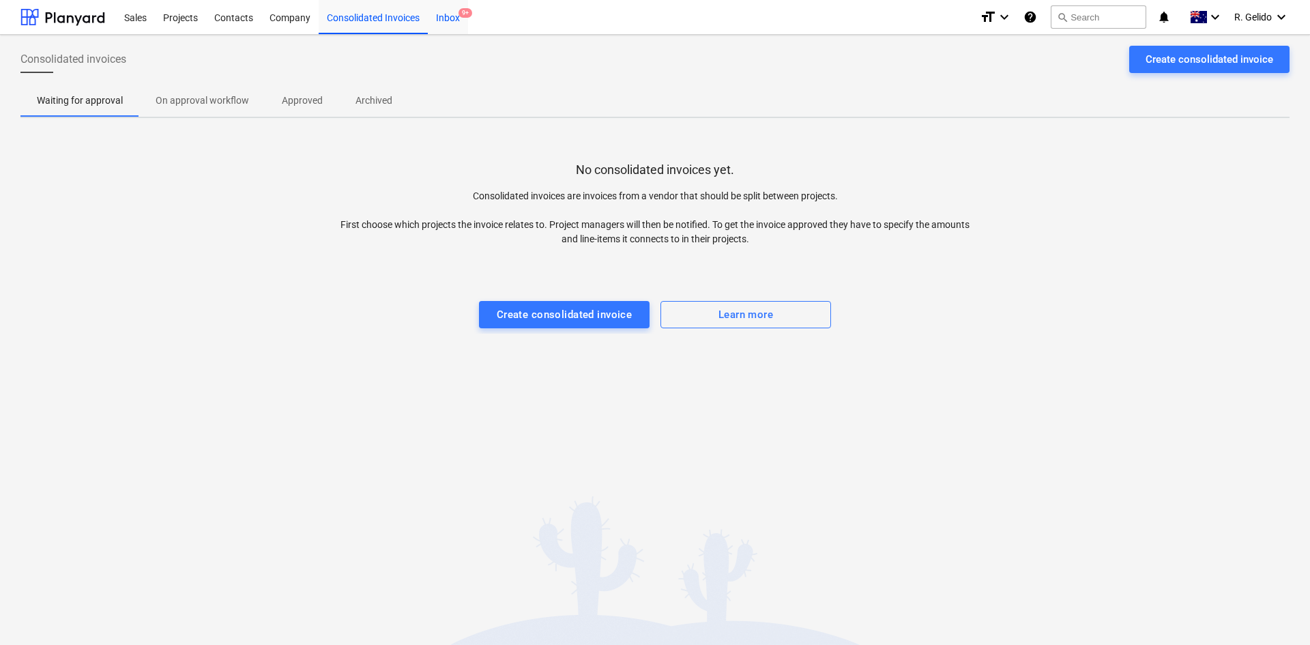
click at [458, 14] on div "Inbox 9+" at bounding box center [448, 16] width 40 height 35
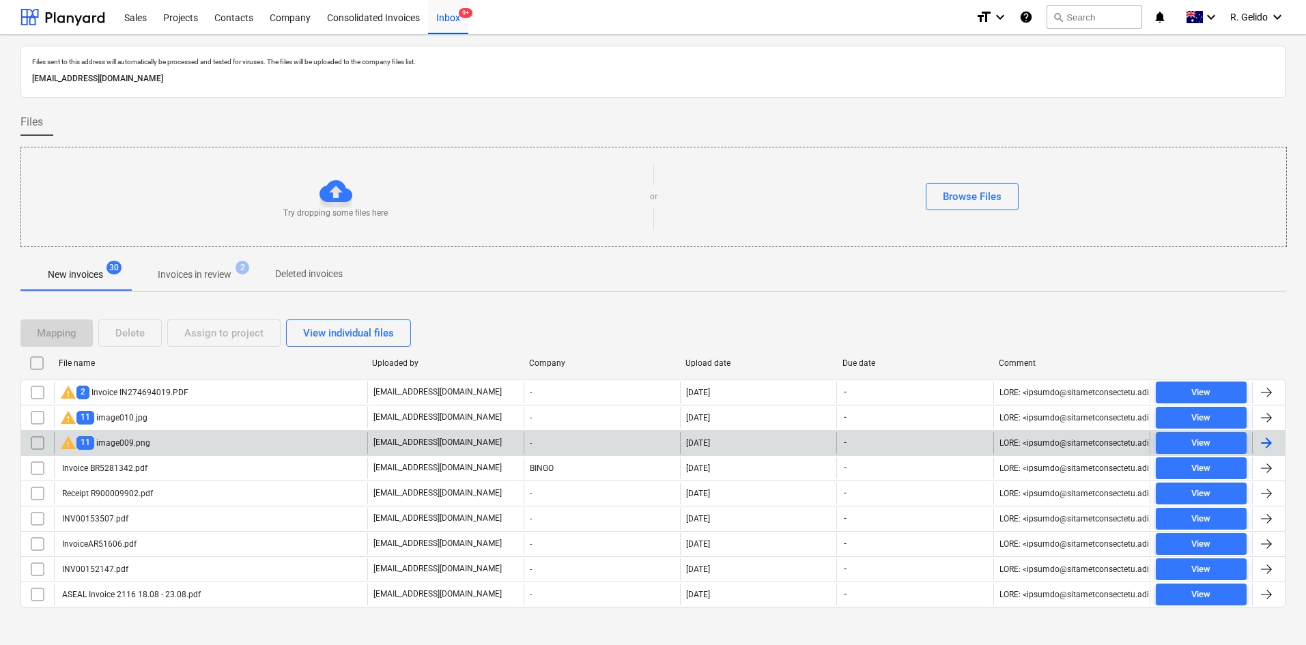
click at [178, 436] on div "warning 11 image009.png" at bounding box center [210, 443] width 313 height 22
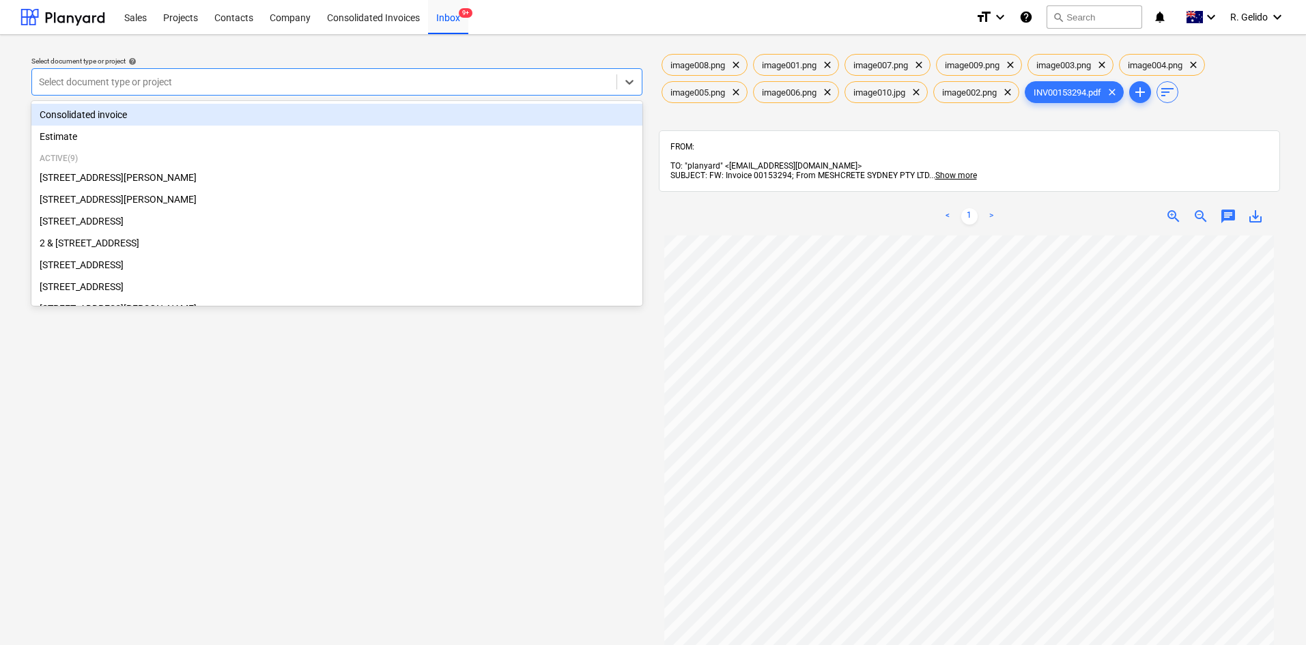
click at [590, 83] on div at bounding box center [324, 82] width 571 height 14
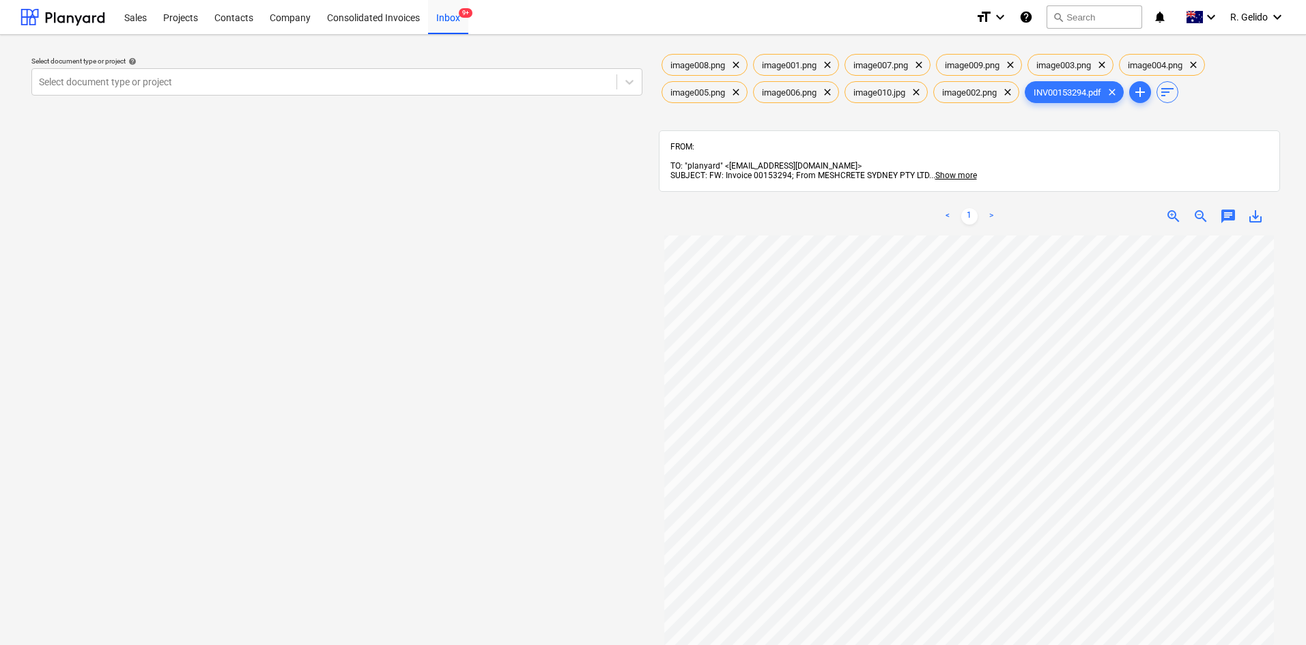
click at [466, 408] on div "Select document type or project help Select document type or project" at bounding box center [336, 447] width 633 height 802
click at [175, 24] on div "Projects" at bounding box center [180, 16] width 51 height 35
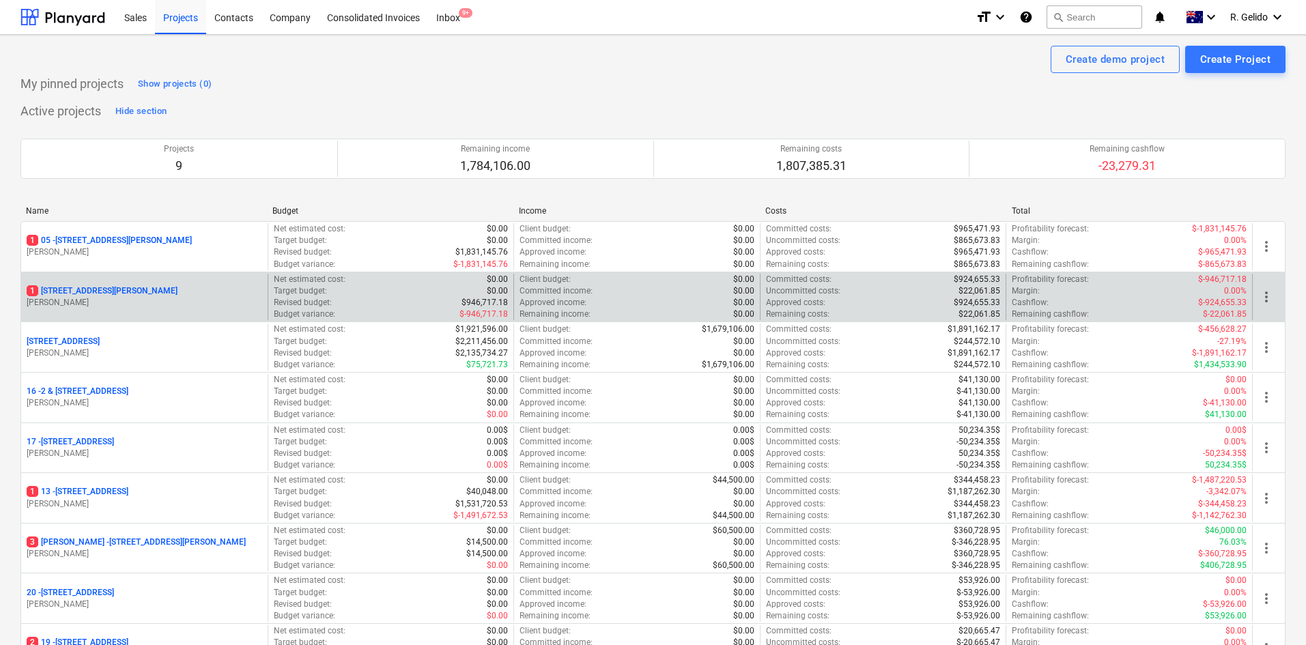
click at [117, 291] on p "1 127 High Street, Willoughby East" at bounding box center [102, 291] width 151 height 12
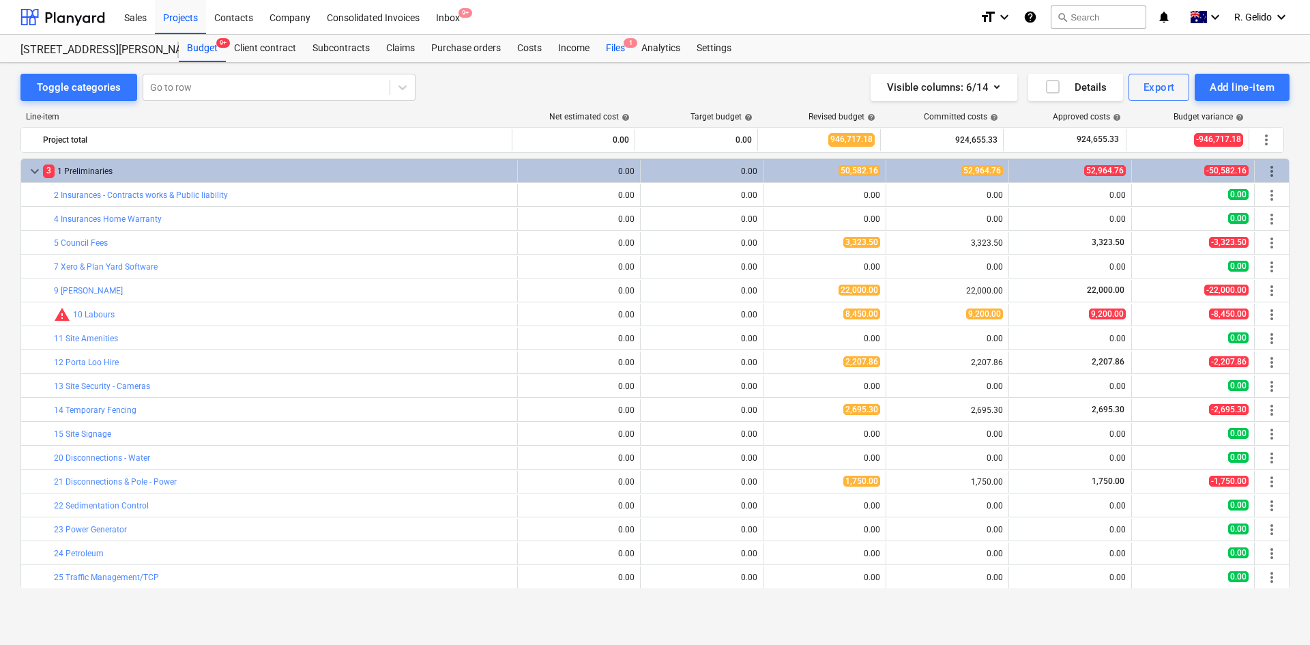
click at [618, 49] on div "Files 1" at bounding box center [615, 48] width 35 height 27
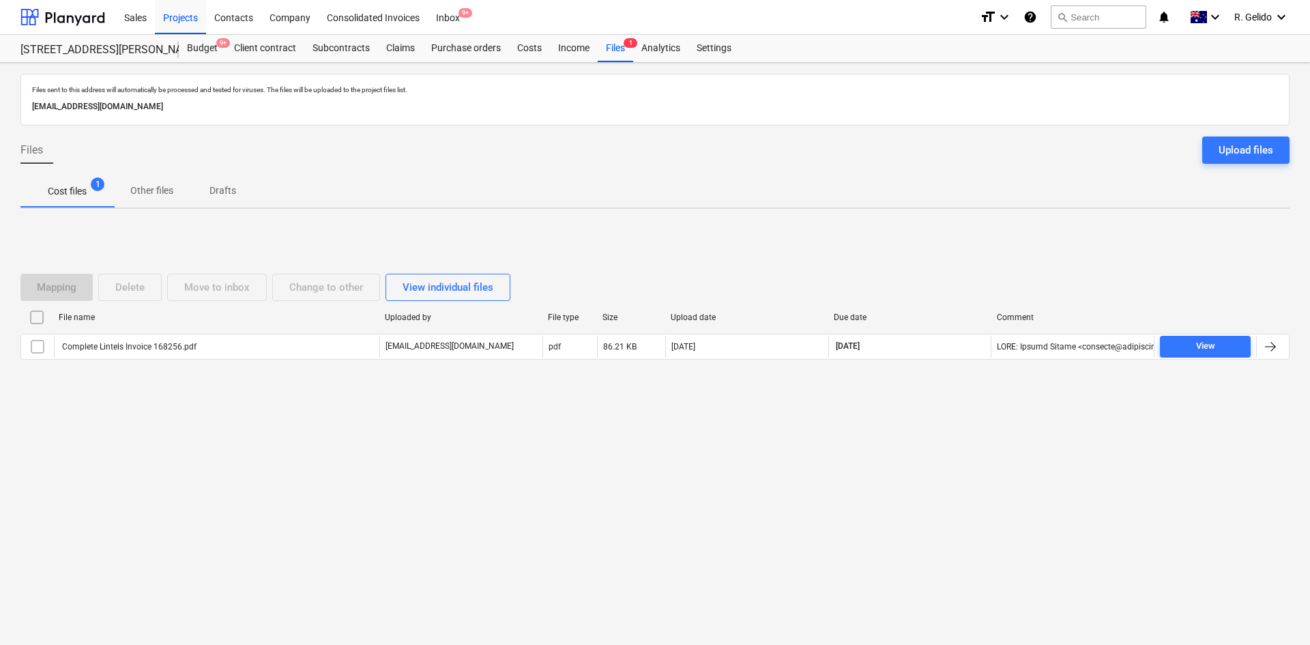
click at [234, 196] on p "Drafts" at bounding box center [222, 191] width 33 height 14
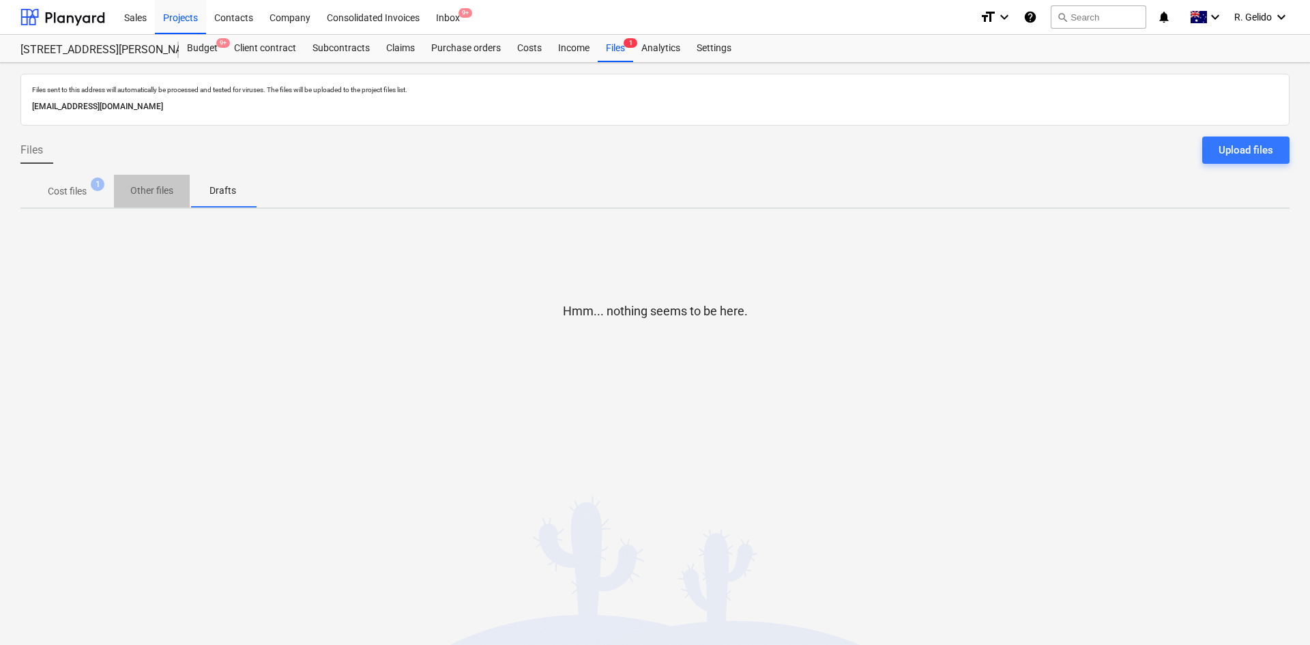
click at [151, 194] on p "Other files" at bounding box center [151, 191] width 43 height 14
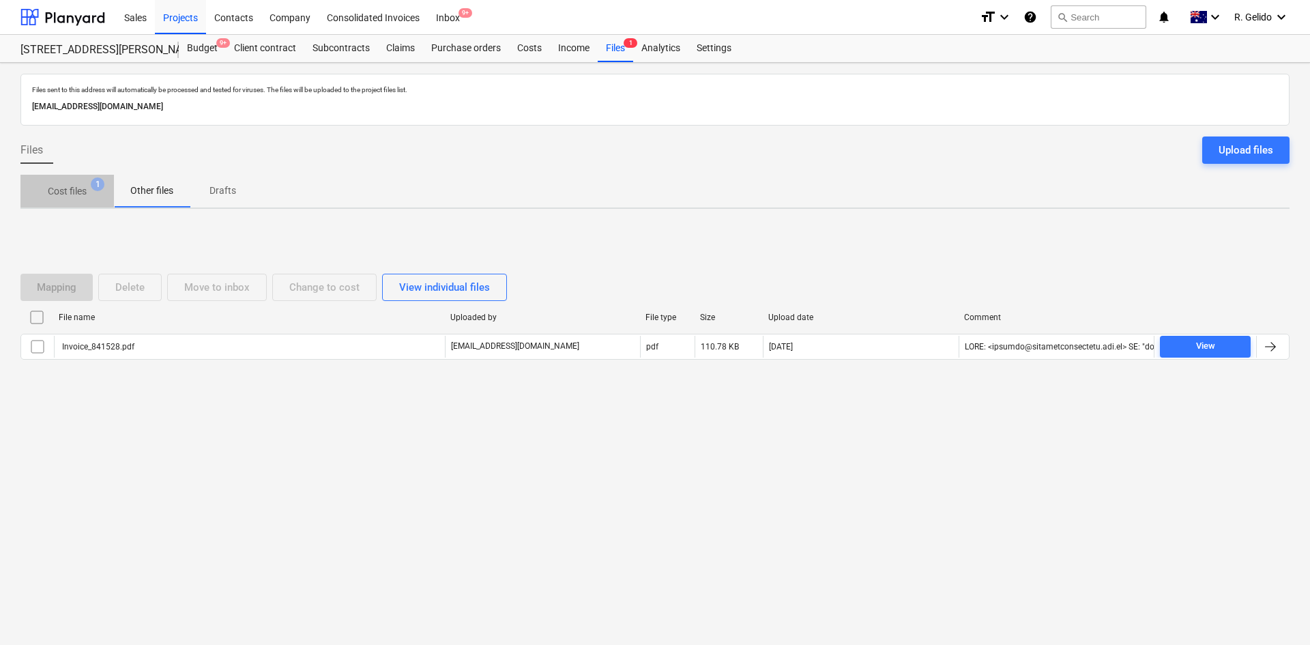
click at [76, 185] on p "Cost files" at bounding box center [67, 191] width 39 height 14
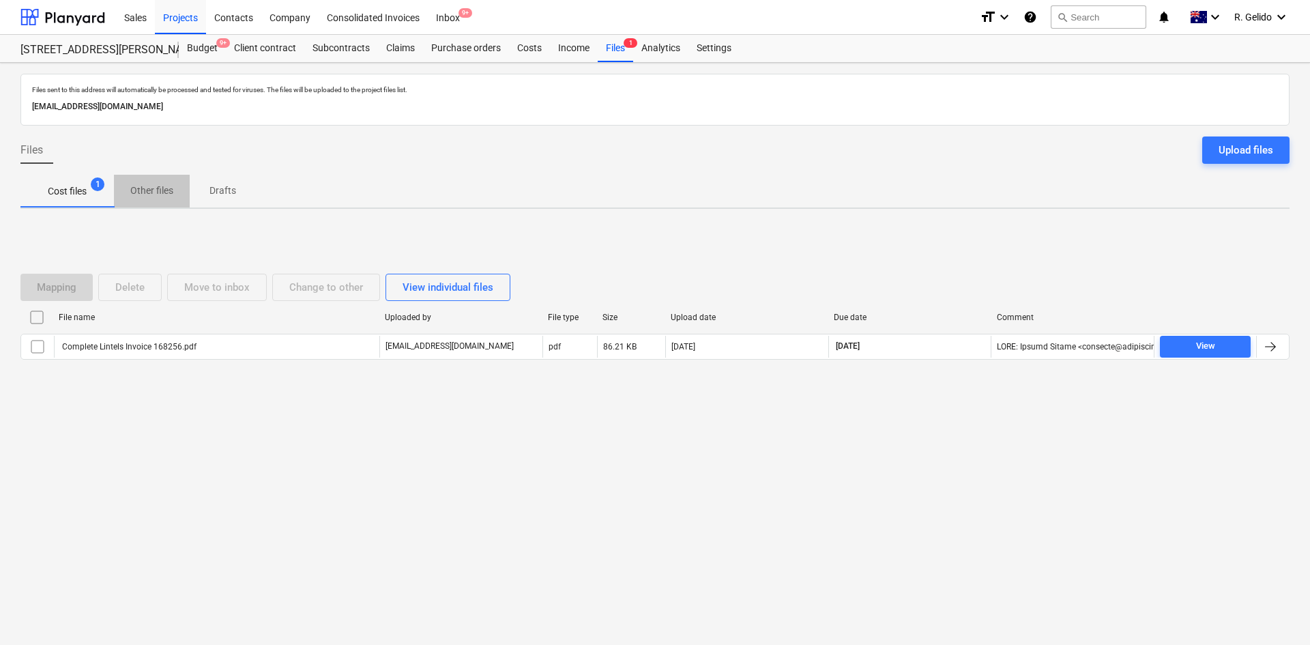
click at [148, 186] on p "Other files" at bounding box center [151, 191] width 43 height 14
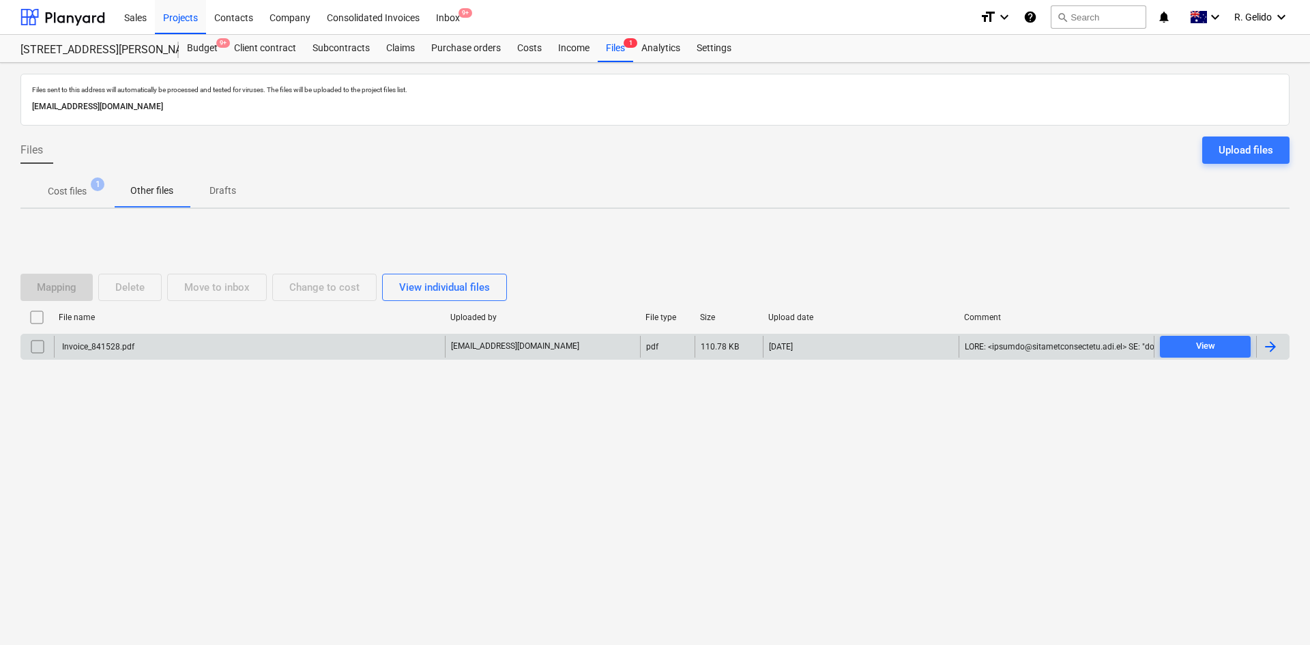
click at [171, 347] on div "Invoice_841528.pdf" at bounding box center [249, 347] width 391 height 22
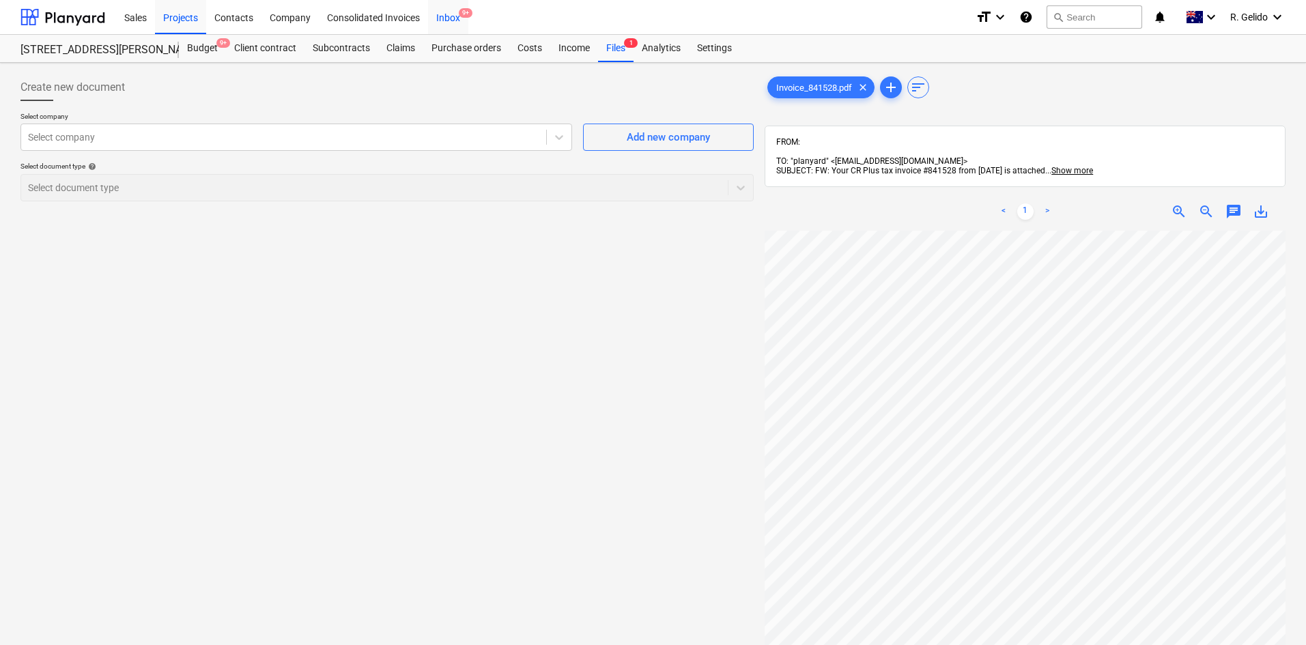
click at [455, 14] on div "Inbox 9+" at bounding box center [448, 16] width 40 height 35
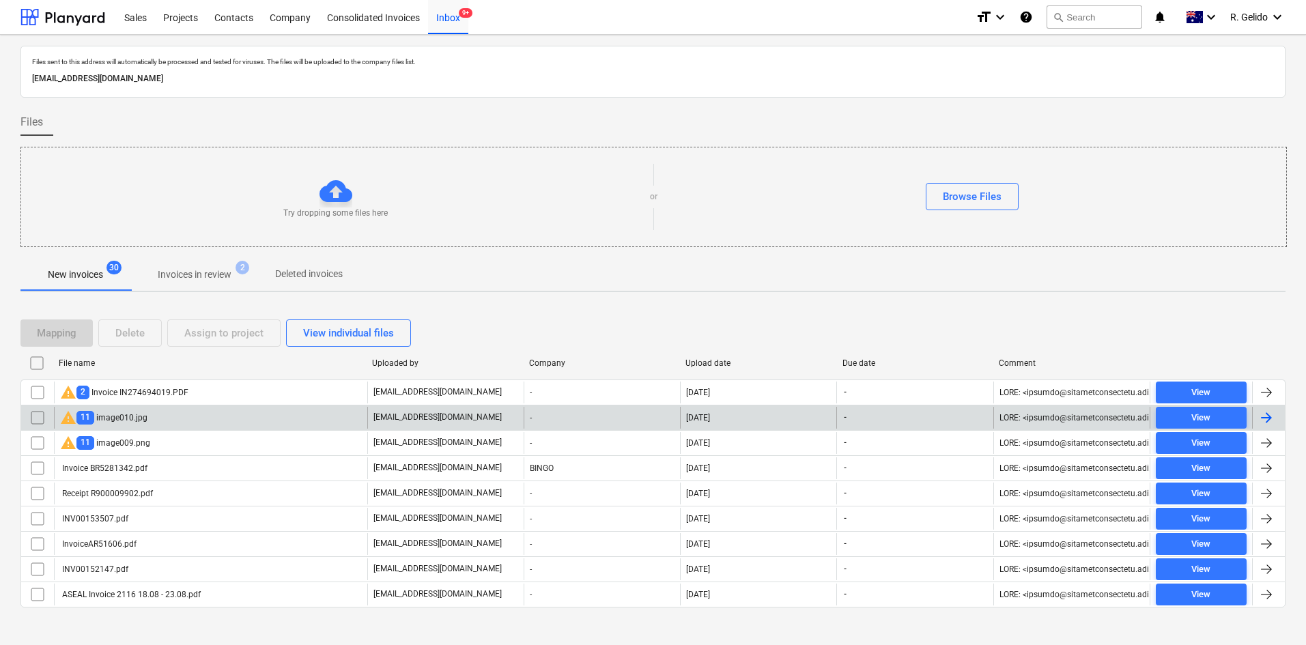
click at [151, 413] on div "warning 11 image010.jpg" at bounding box center [210, 418] width 313 height 22
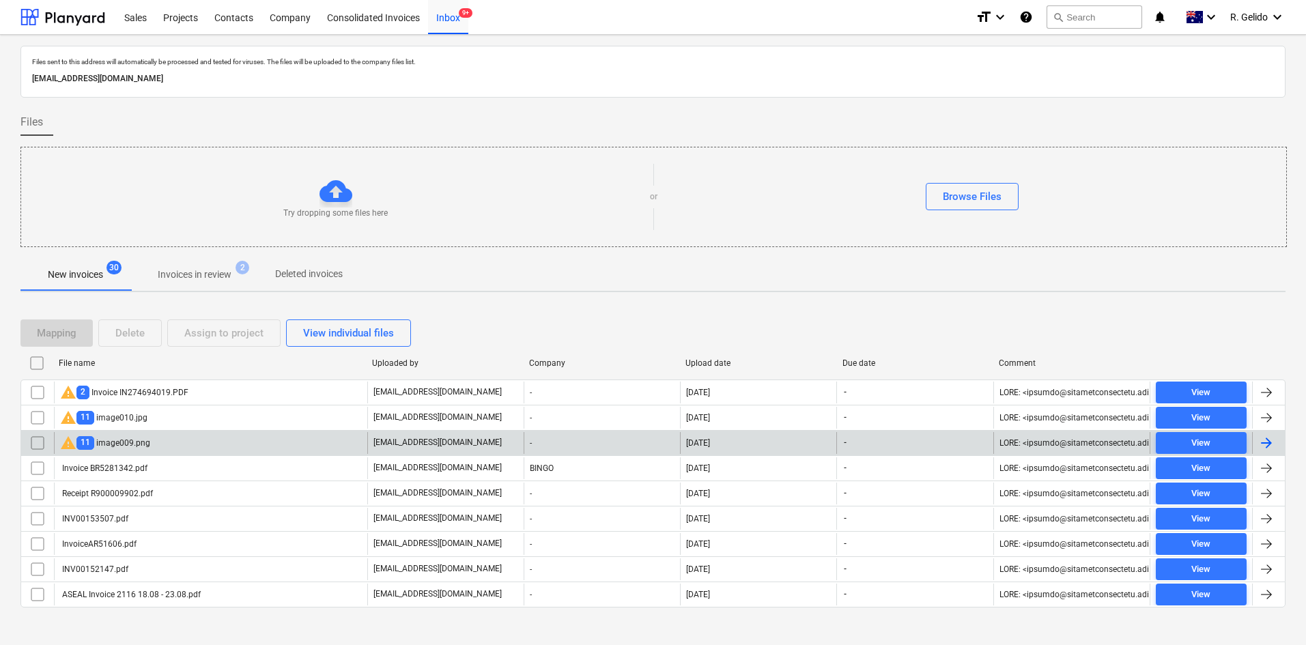
click at [154, 443] on div "warning 11 image009.png" at bounding box center [210, 443] width 313 height 22
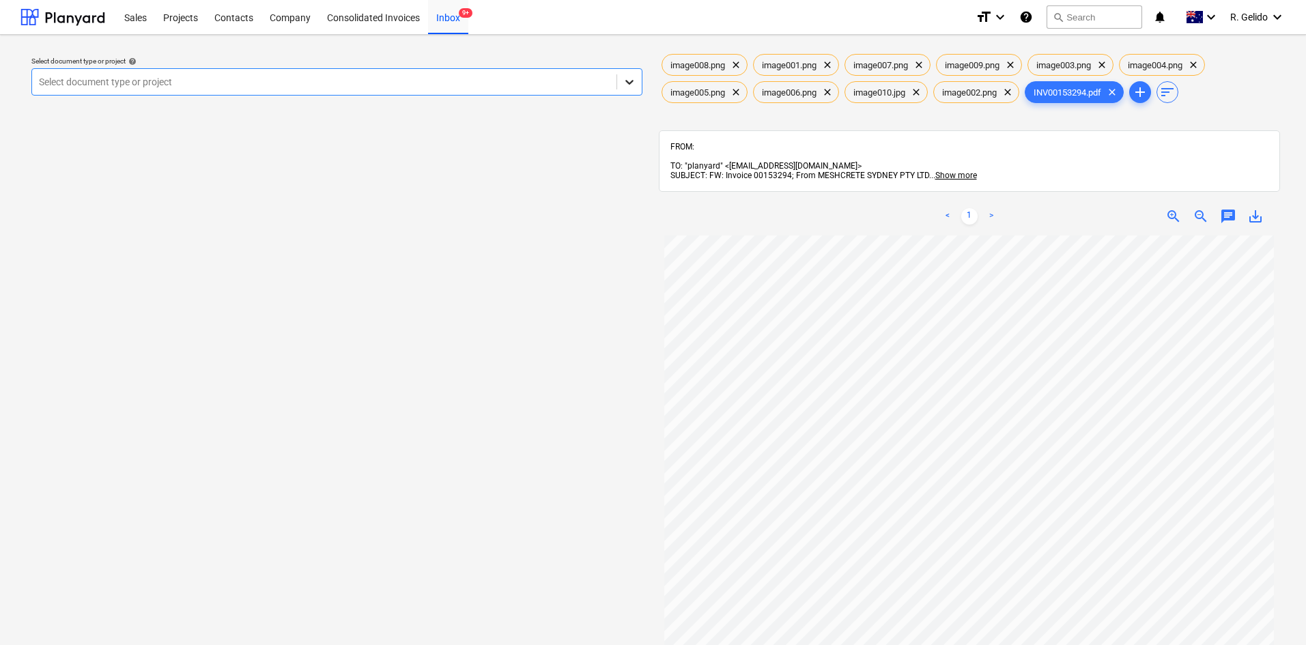
click at [624, 82] on icon at bounding box center [629, 82] width 14 height 14
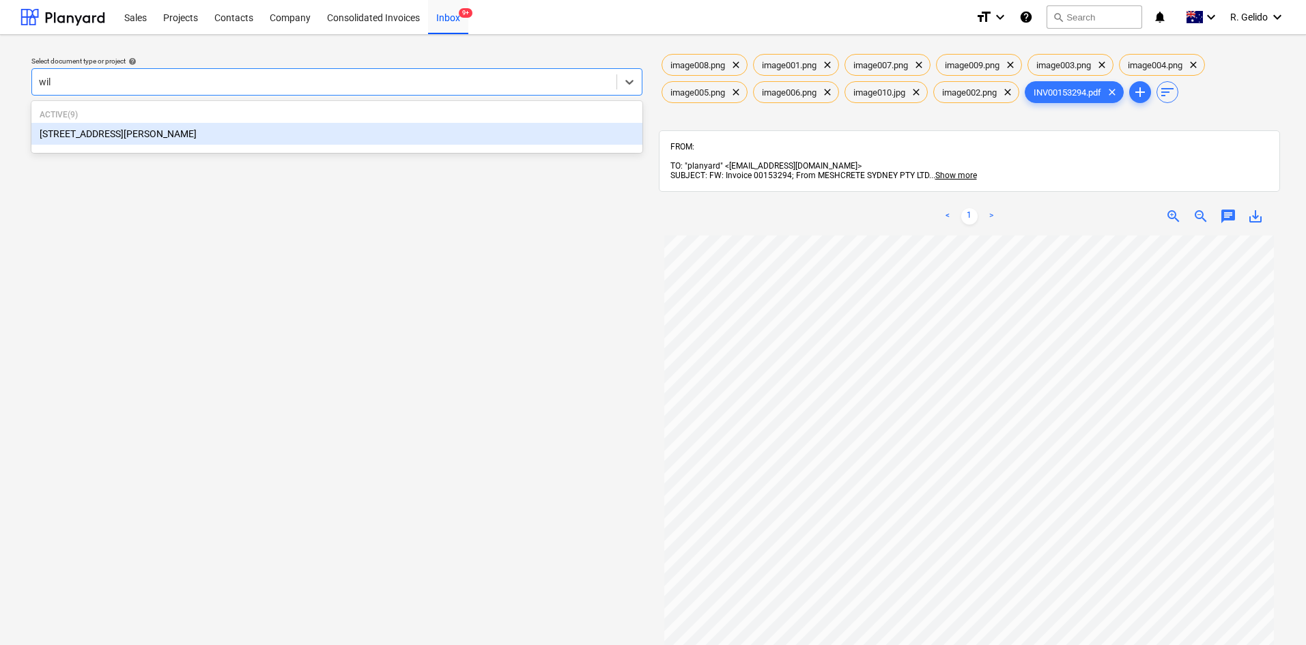
type input "will"
click at [444, 131] on div "[STREET_ADDRESS][PERSON_NAME]" at bounding box center [336, 134] width 611 height 22
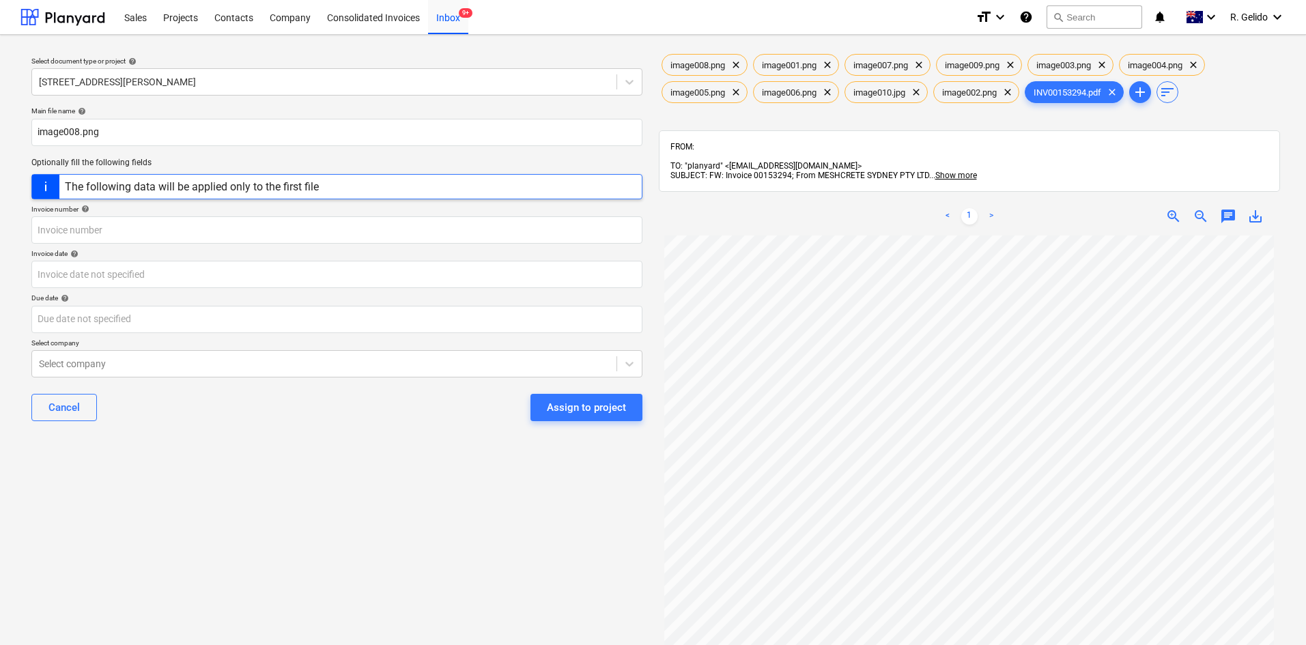
click at [365, 108] on div "Main file name help" at bounding box center [336, 110] width 611 height 9
click at [1068, 92] on span "INV00153294.pdf" at bounding box center [1067, 92] width 84 height 10
click at [221, 135] on input "image008.png" at bounding box center [336, 132] width 611 height 27
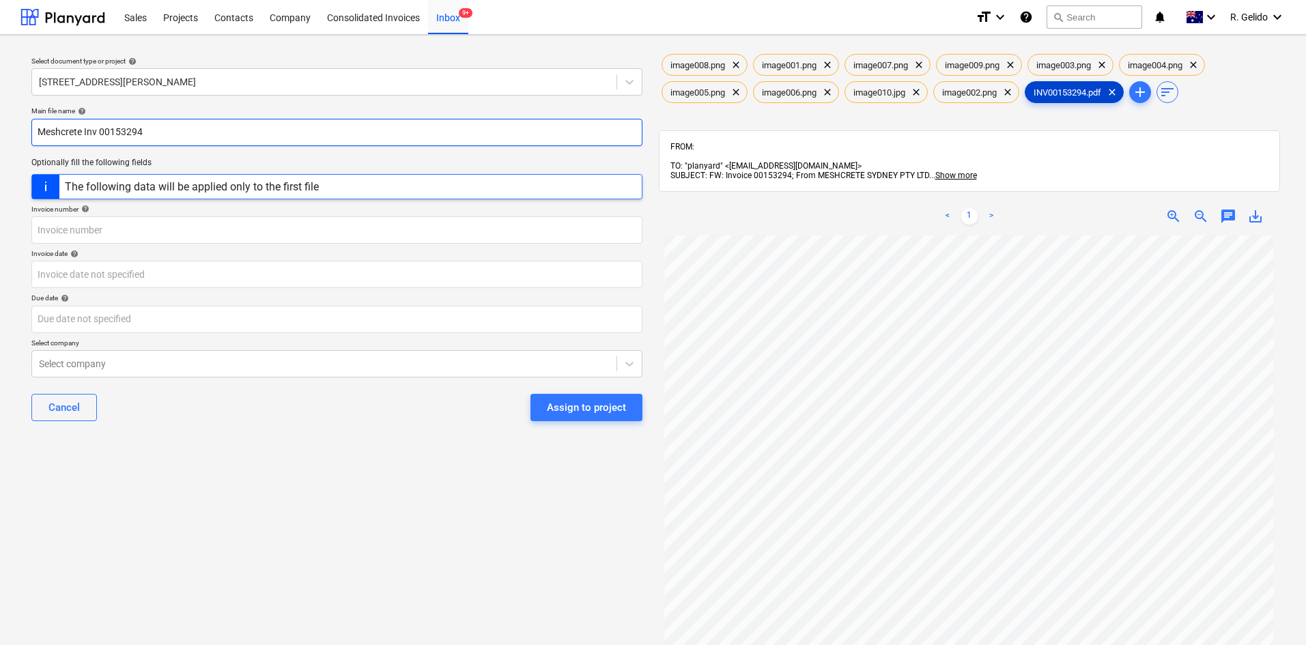
type input "Meshcrete Inv 00153294"
click at [1093, 97] on span "INV00153294.pdf" at bounding box center [1067, 92] width 84 height 10
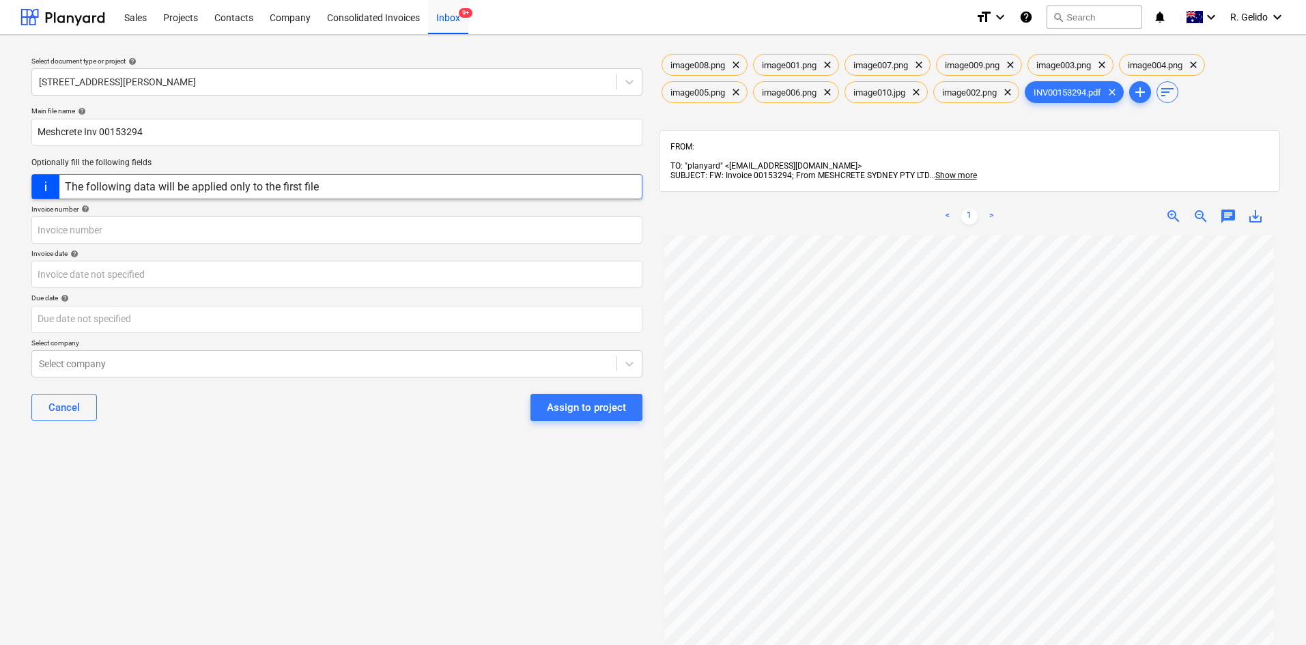
drag, startPoint x: 257, startPoint y: 428, endPoint x: 216, endPoint y: 339, distance: 97.7
click at [260, 427] on div "Cancel Assign to project" at bounding box center [336, 407] width 611 height 49
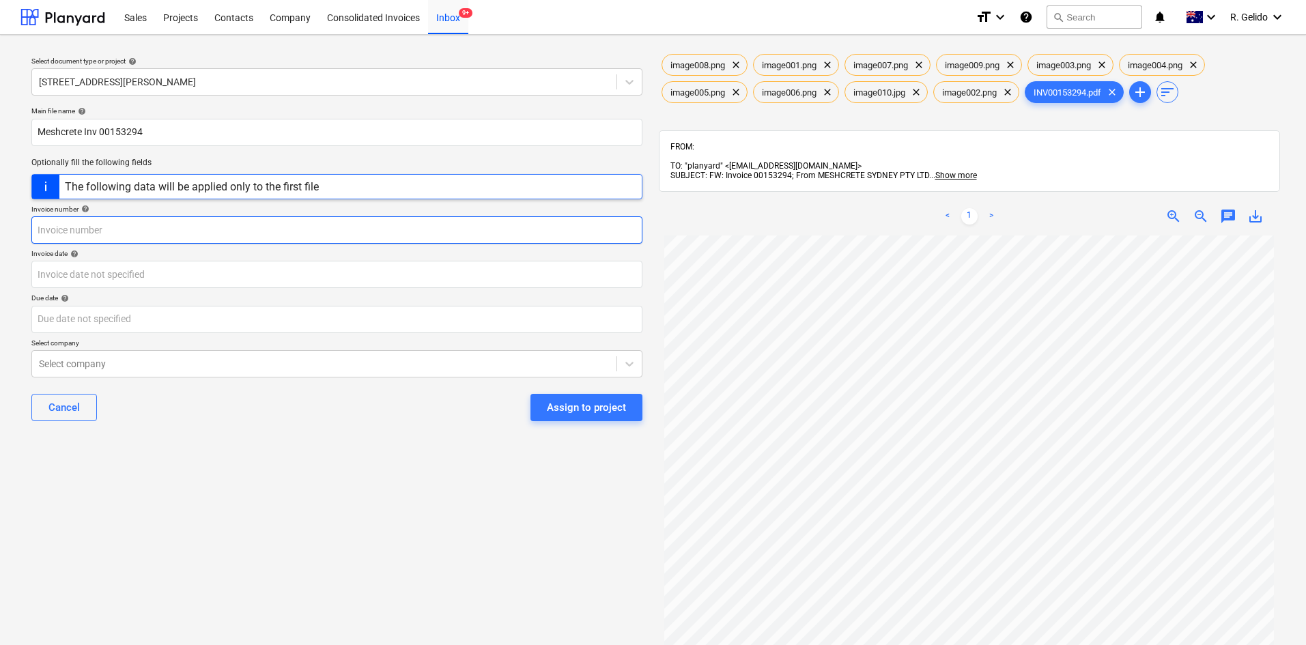
click at [149, 229] on input "text" at bounding box center [336, 229] width 611 height 27
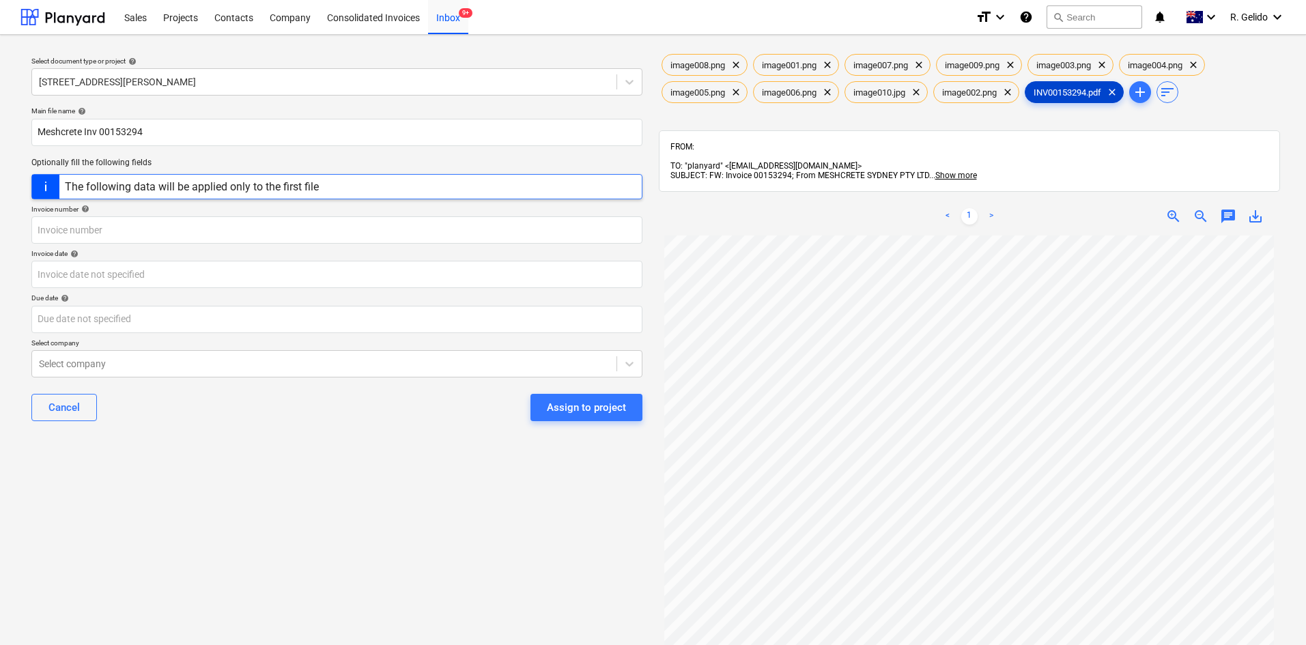
click at [1086, 91] on span "INV00153294.pdf" at bounding box center [1067, 92] width 84 height 10
click at [452, 16] on div "Inbox 9+" at bounding box center [448, 16] width 40 height 35
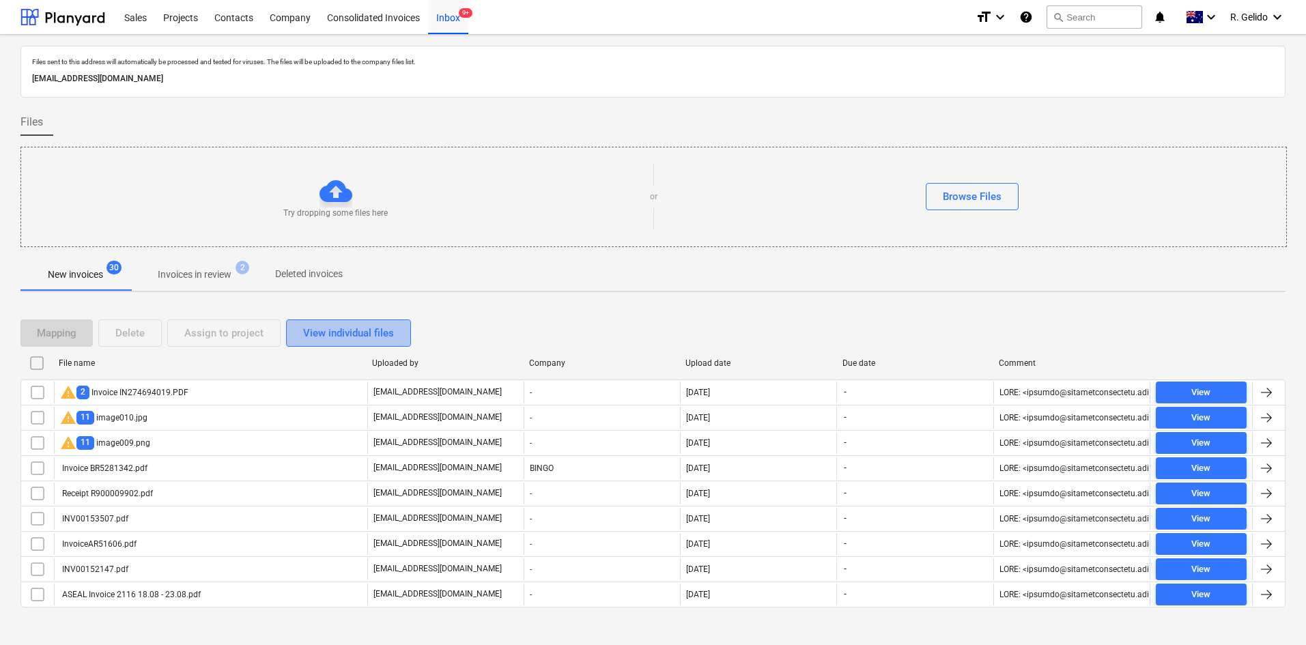
click at [330, 339] on div "View individual files" at bounding box center [348, 333] width 91 height 18
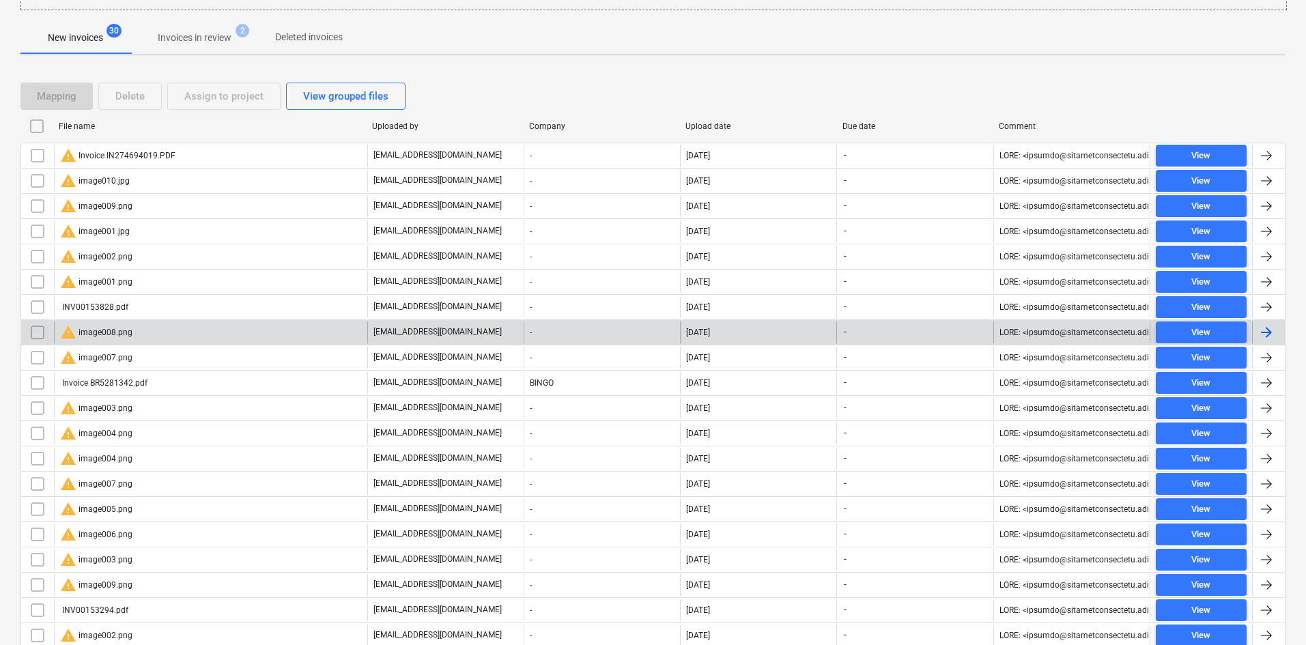
scroll to position [273, 0]
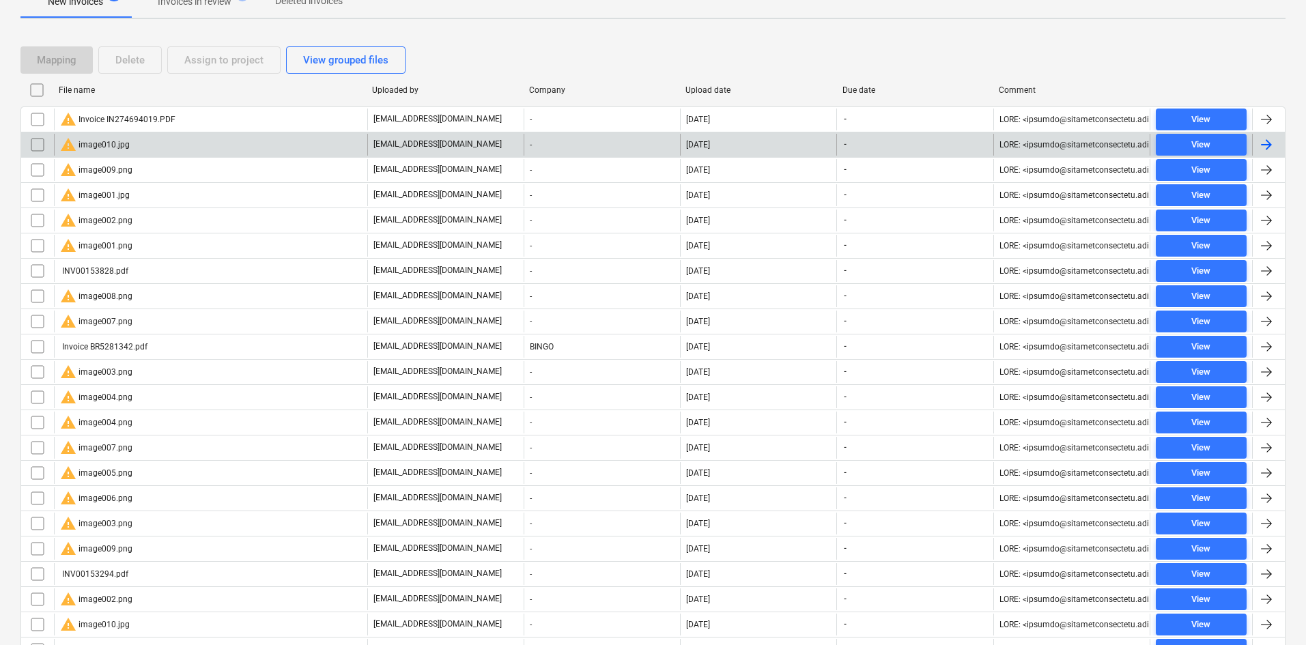
click at [38, 147] on input "checkbox" at bounding box center [38, 145] width 22 height 22
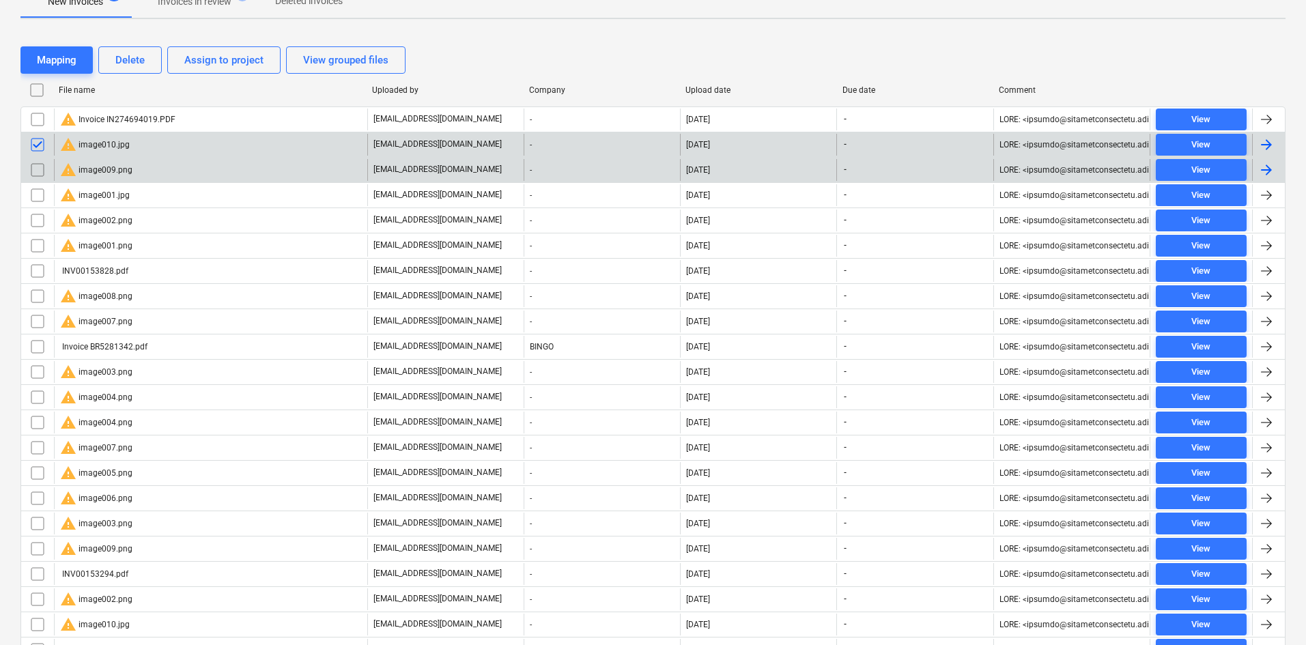
click at [36, 175] on input "checkbox" at bounding box center [38, 170] width 22 height 22
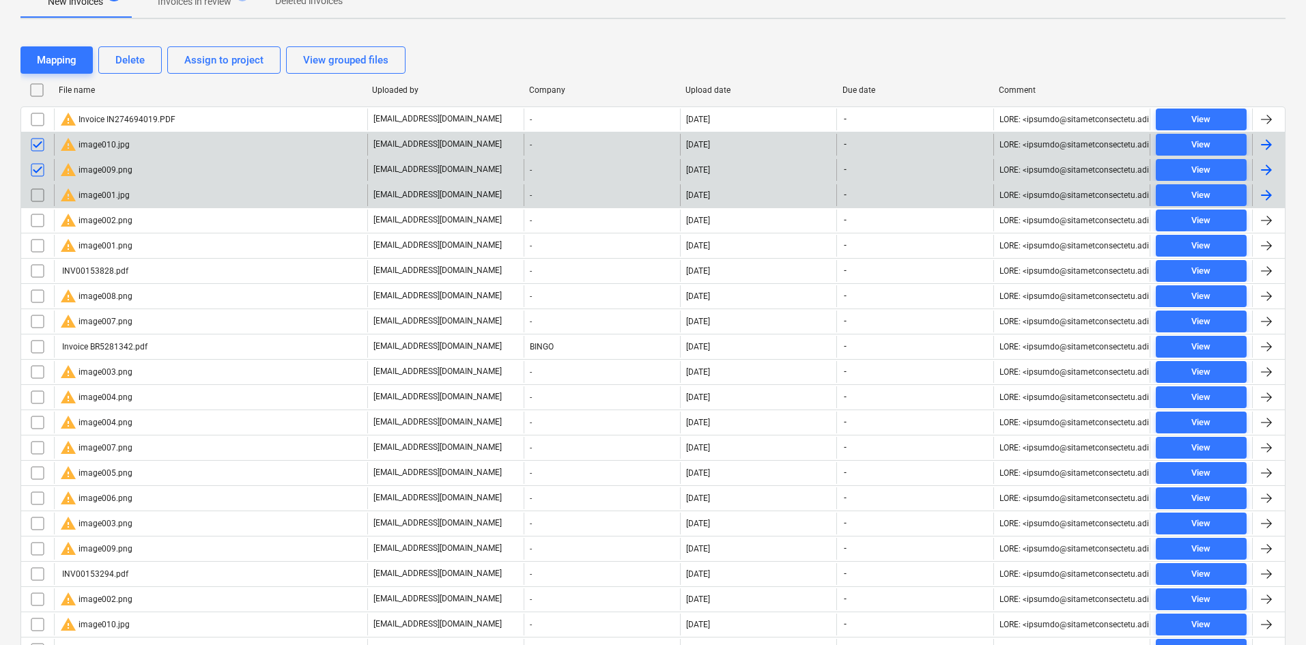
click at [31, 192] on input "checkbox" at bounding box center [38, 195] width 22 height 22
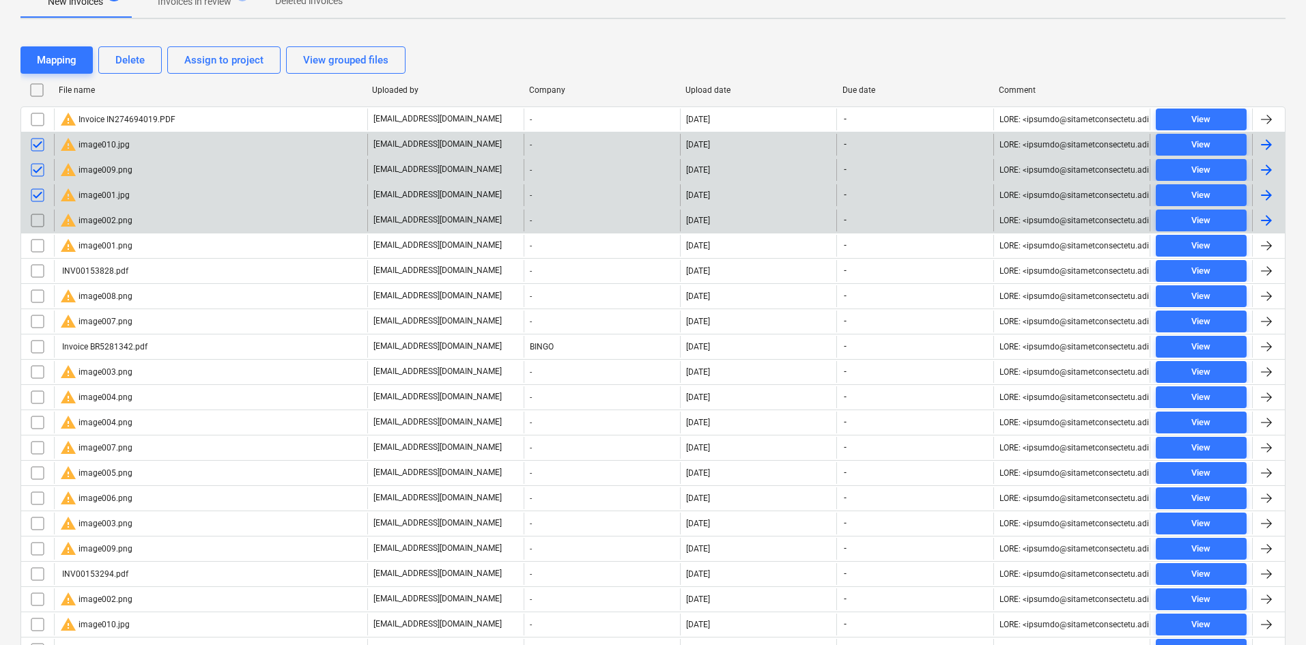
click at [40, 216] on input "checkbox" at bounding box center [38, 221] width 22 height 22
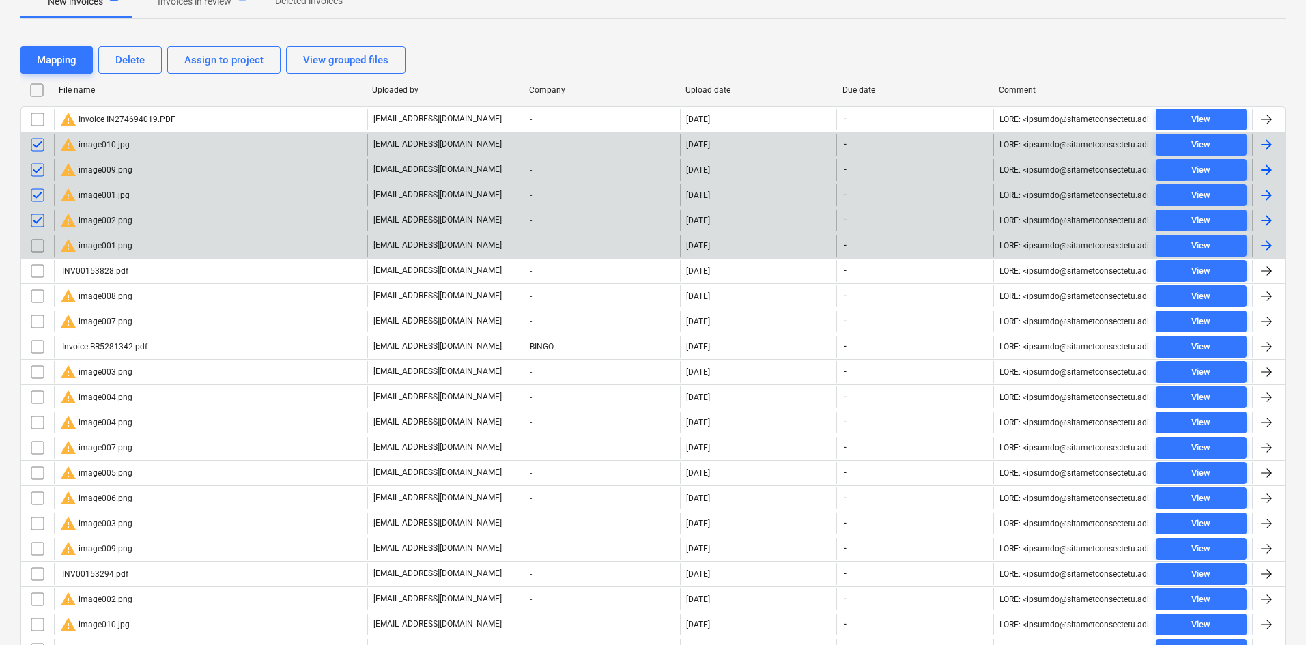
click at [37, 239] on input "checkbox" at bounding box center [38, 246] width 22 height 22
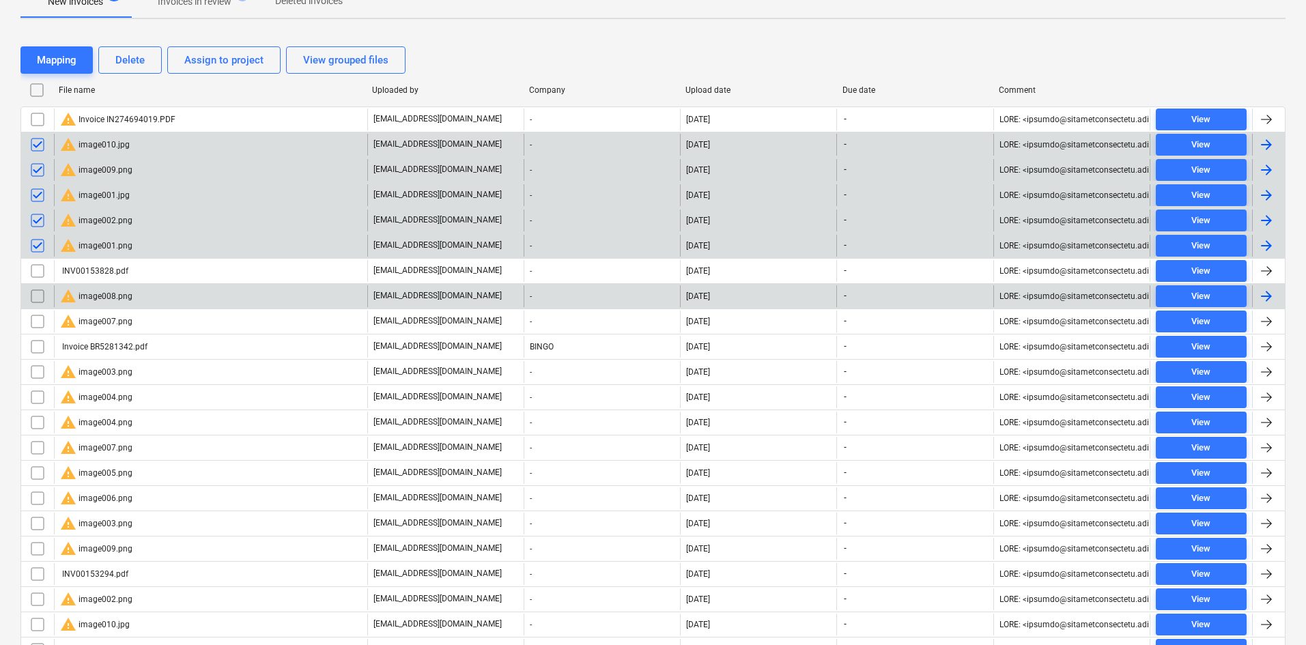
click at [34, 293] on input "checkbox" at bounding box center [38, 296] width 22 height 22
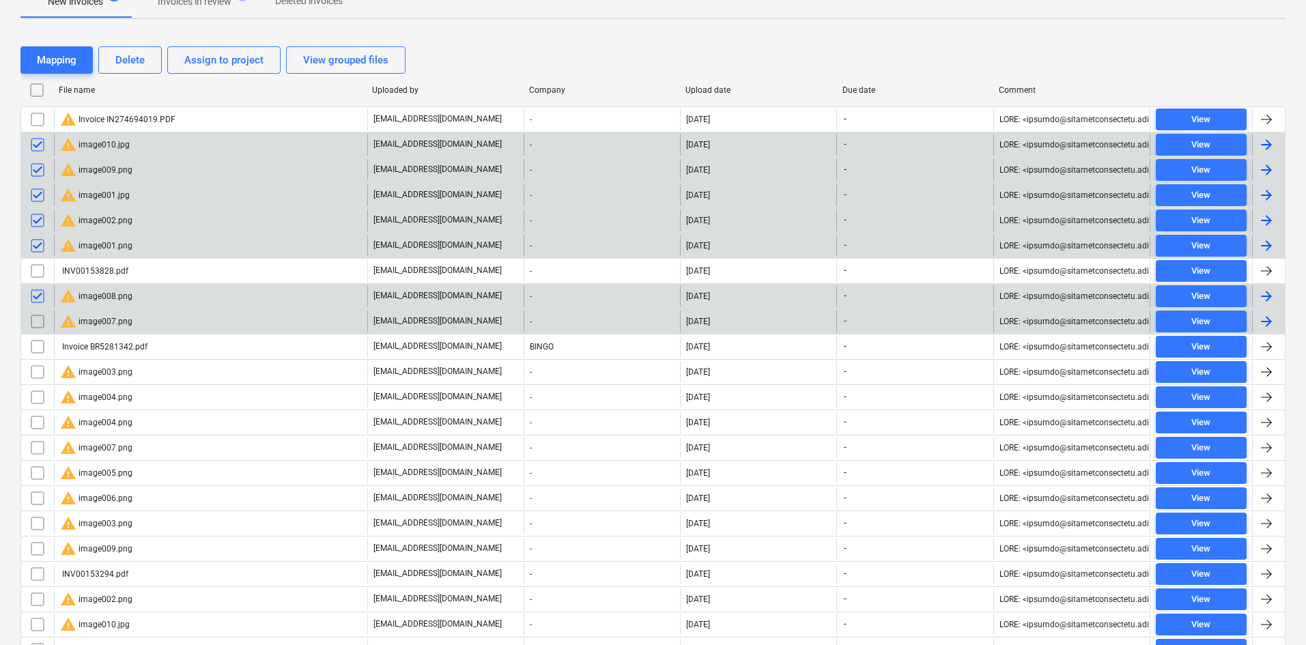
click at [33, 323] on input "checkbox" at bounding box center [38, 322] width 22 height 22
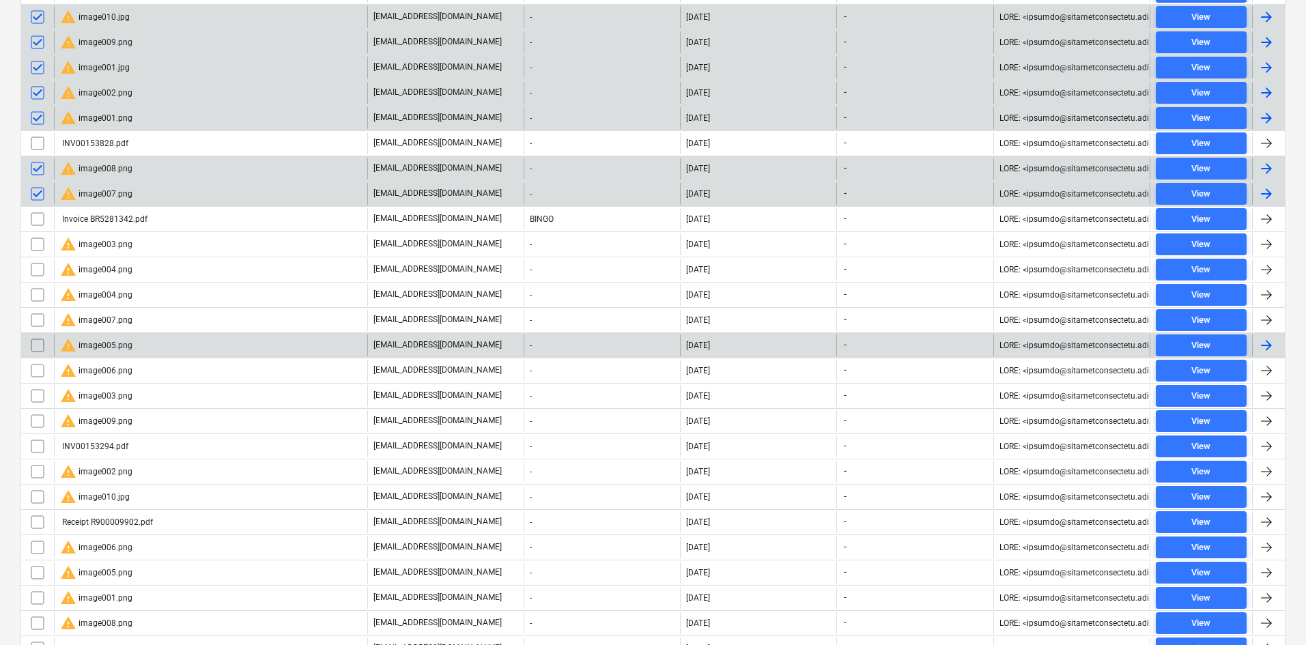
scroll to position [478, 0]
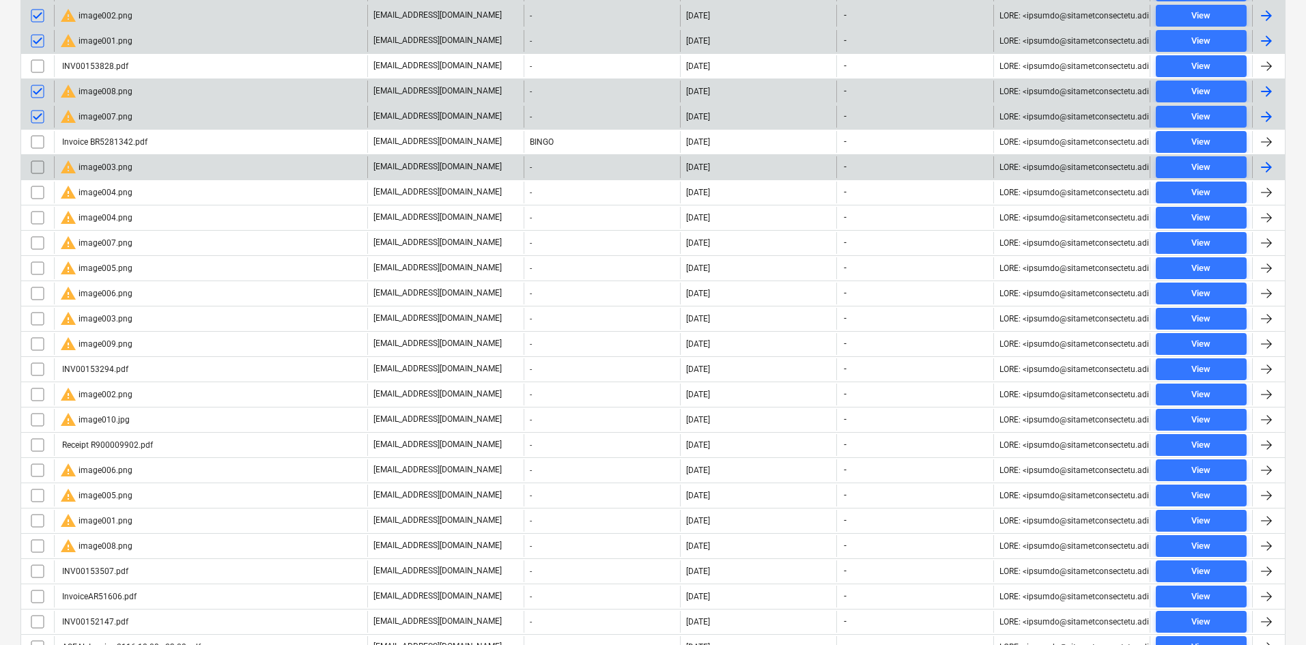
click at [42, 164] on input "checkbox" at bounding box center [38, 167] width 22 height 22
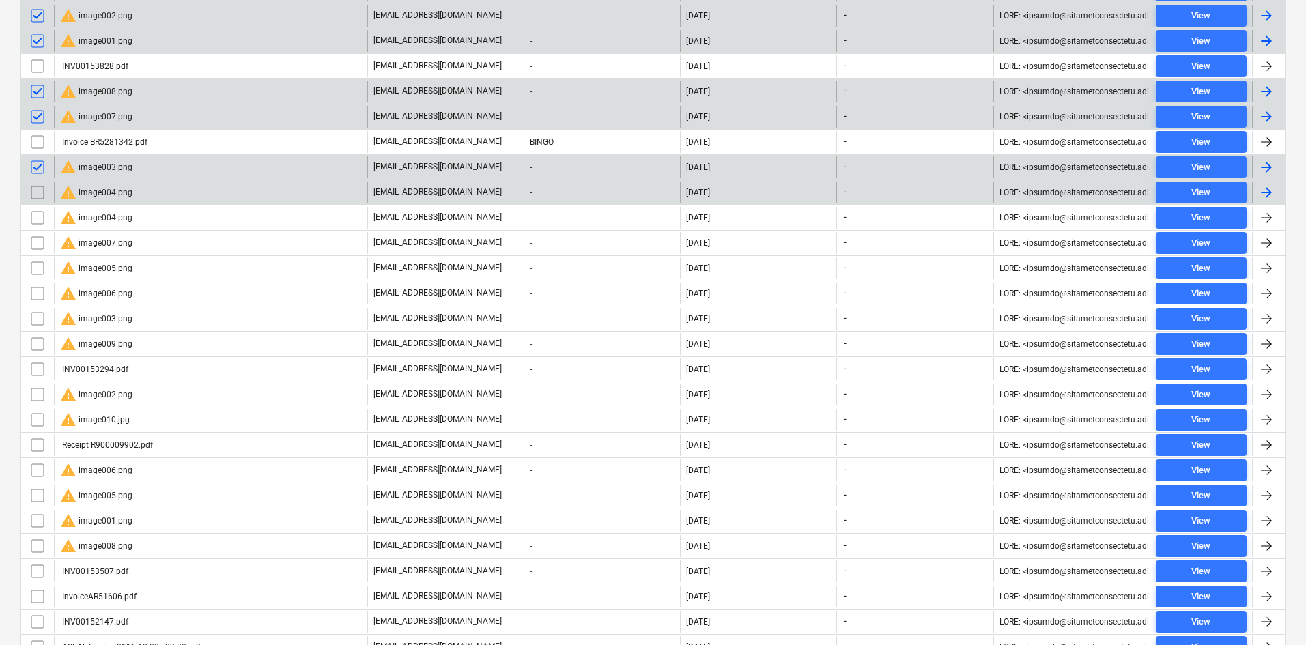
click at [33, 195] on input "checkbox" at bounding box center [38, 193] width 22 height 22
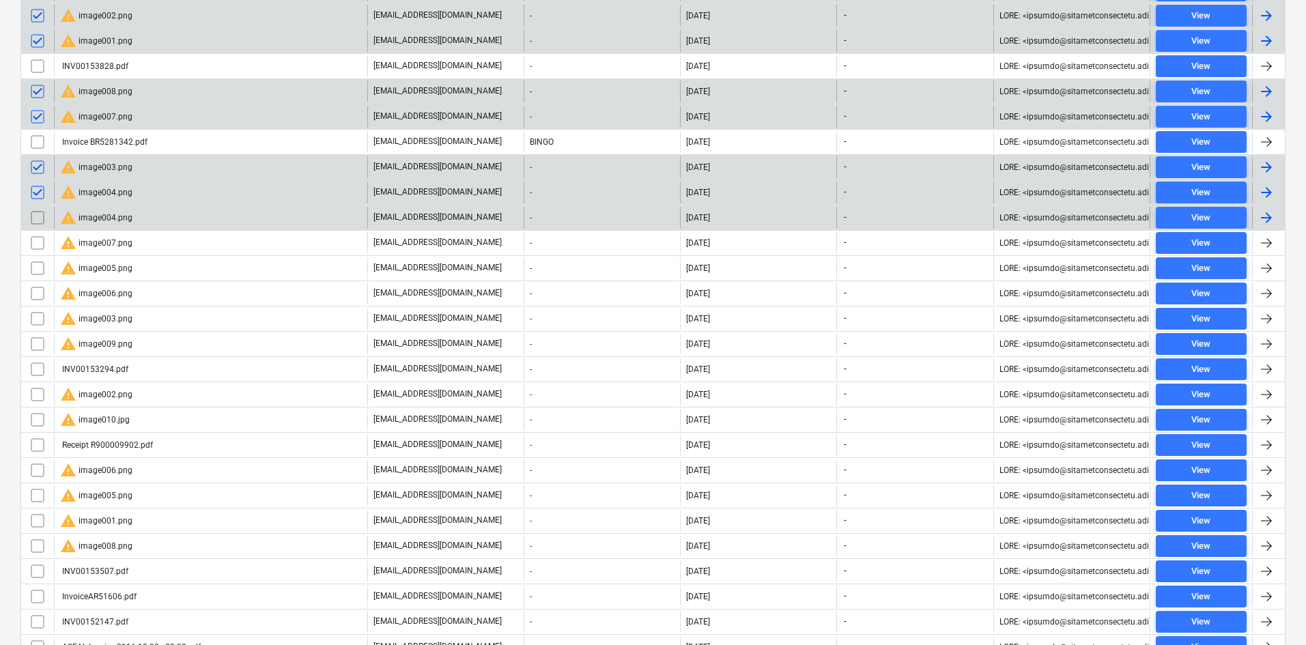
click at [27, 225] on input "checkbox" at bounding box center [38, 218] width 22 height 22
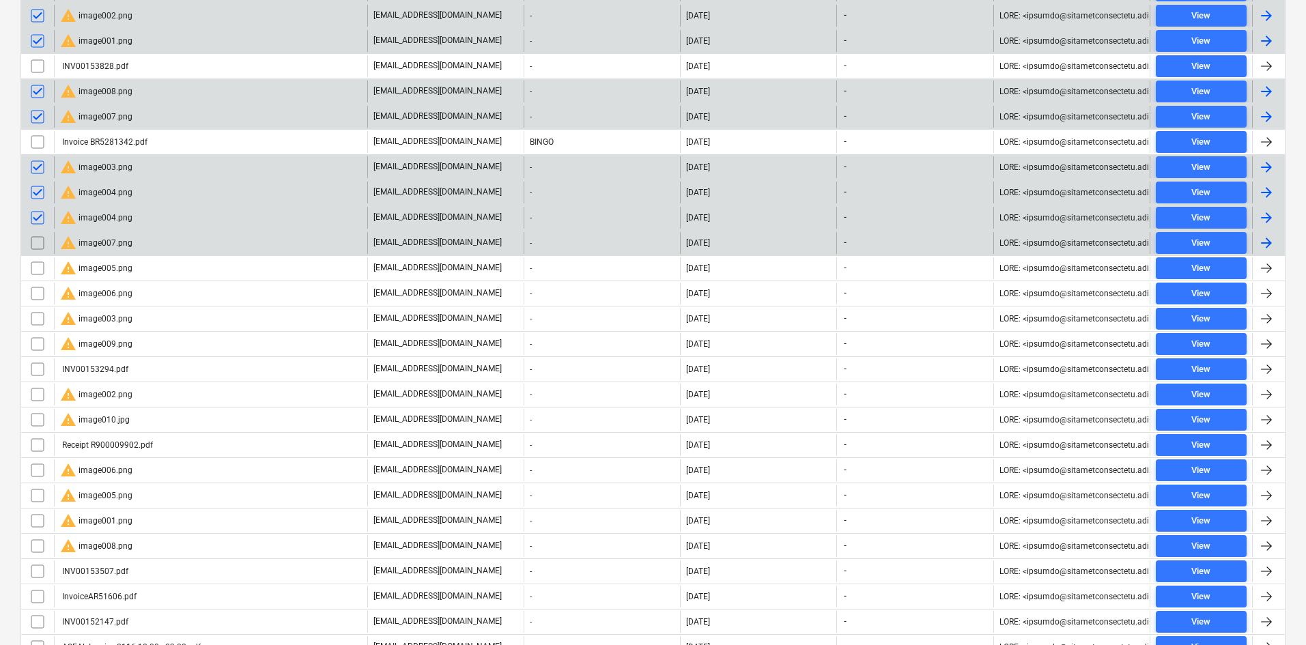
click at [32, 244] on input "checkbox" at bounding box center [38, 243] width 22 height 22
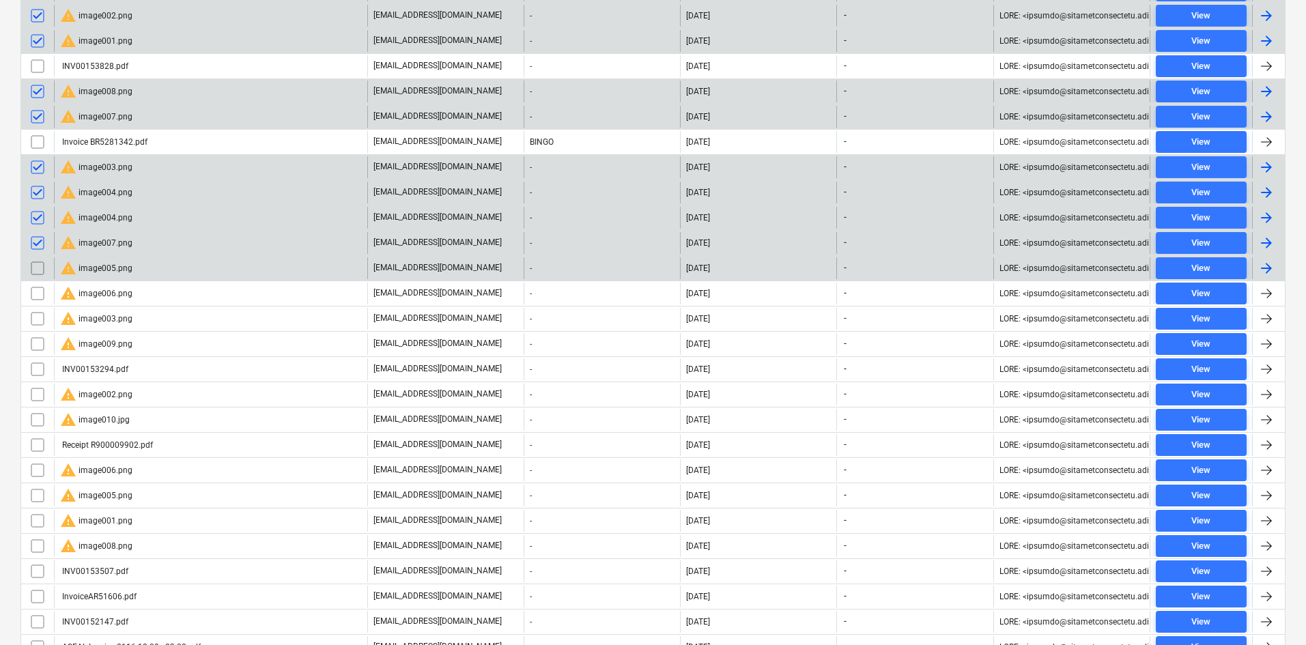
click at [37, 265] on input "checkbox" at bounding box center [38, 268] width 22 height 22
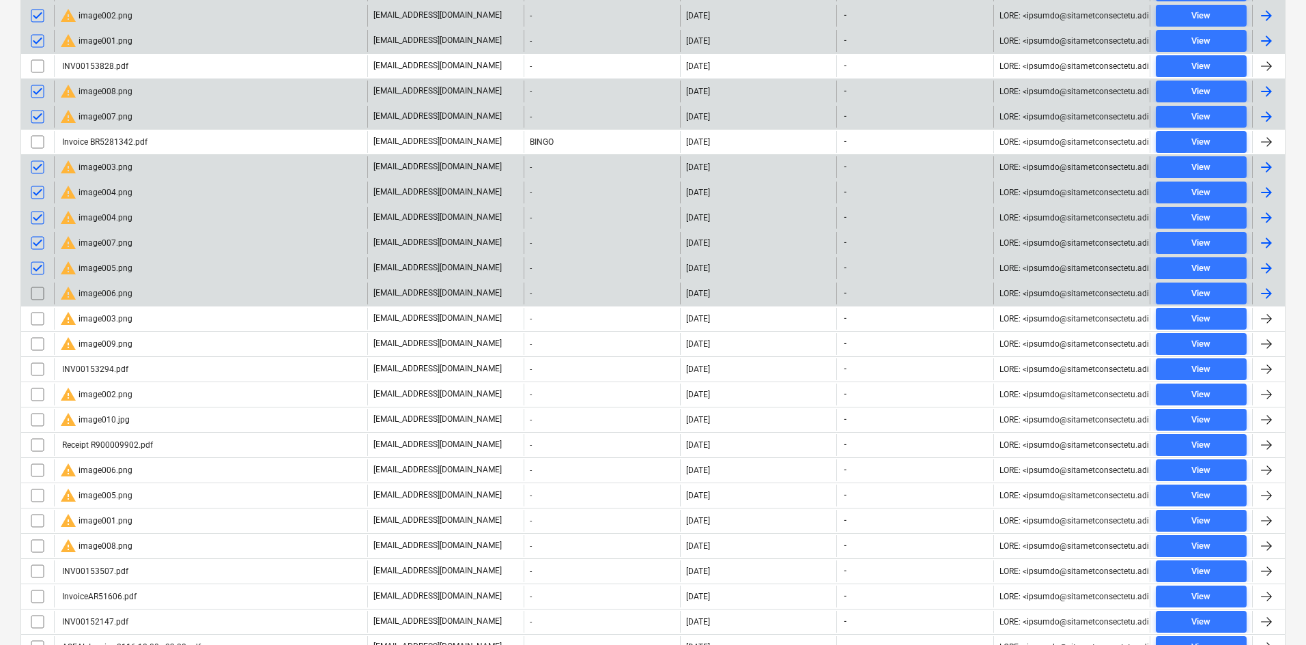
click at [40, 297] on input "checkbox" at bounding box center [38, 294] width 22 height 22
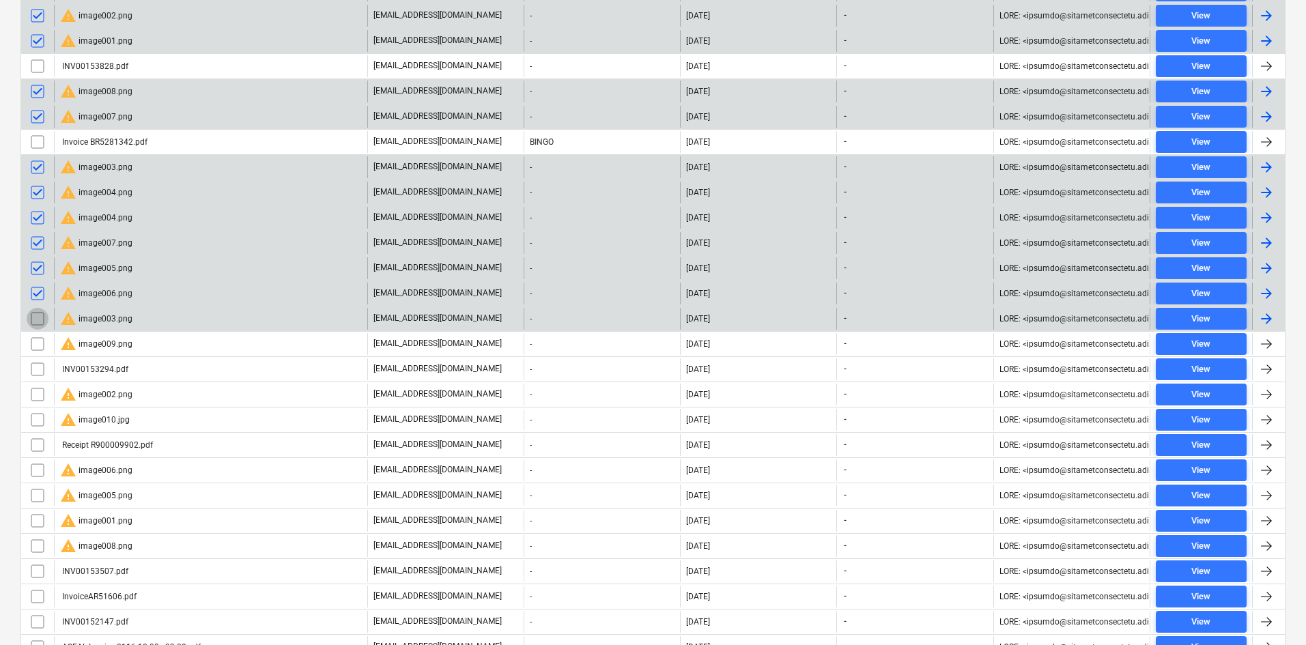
click at [40, 318] on input "checkbox" at bounding box center [38, 319] width 22 height 22
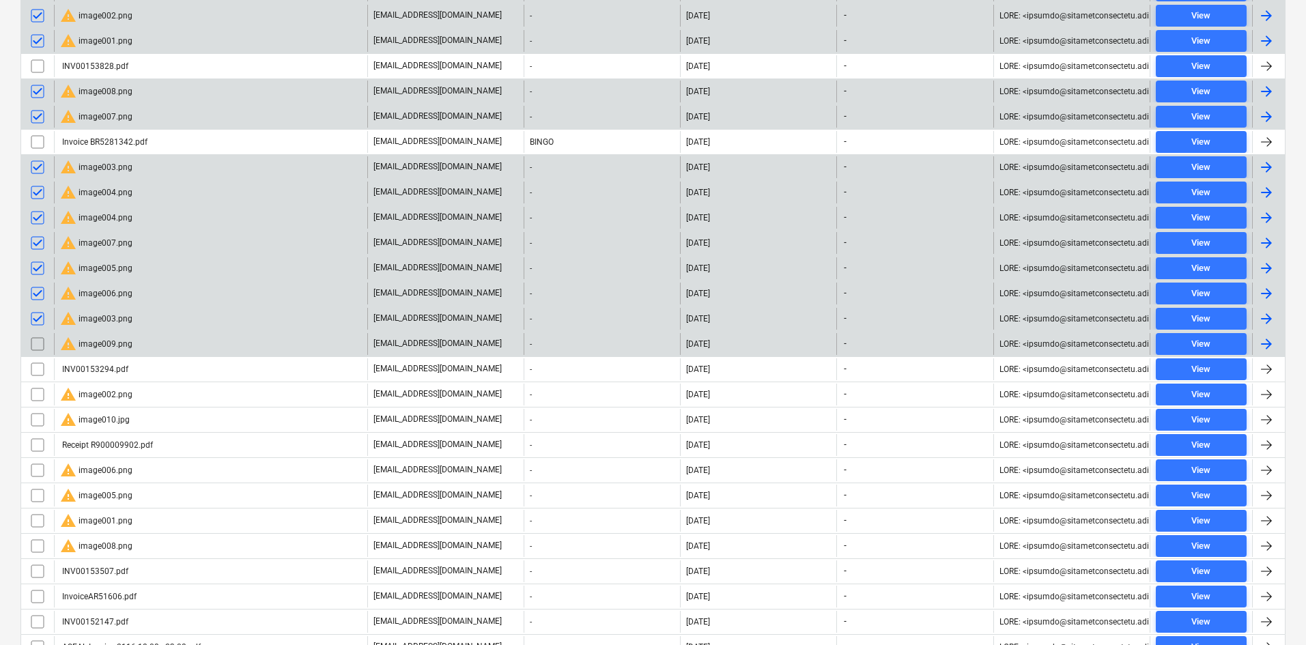
click at [38, 338] on input "checkbox" at bounding box center [38, 344] width 22 height 22
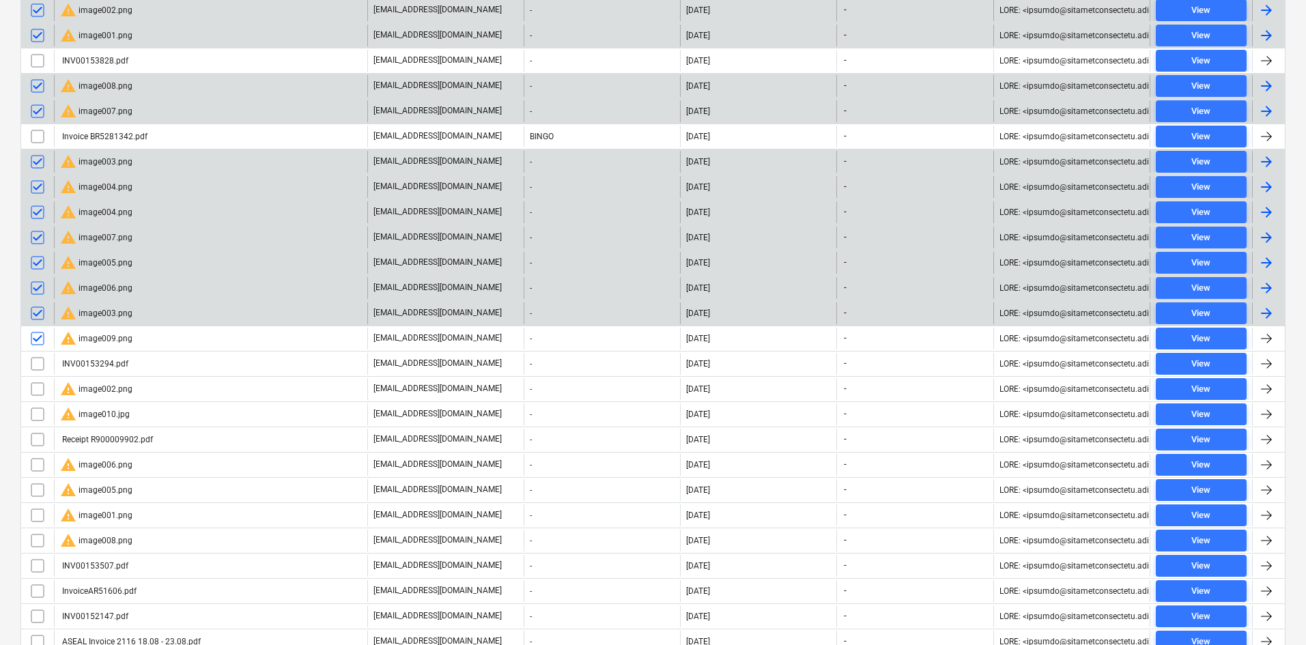
scroll to position [542, 0]
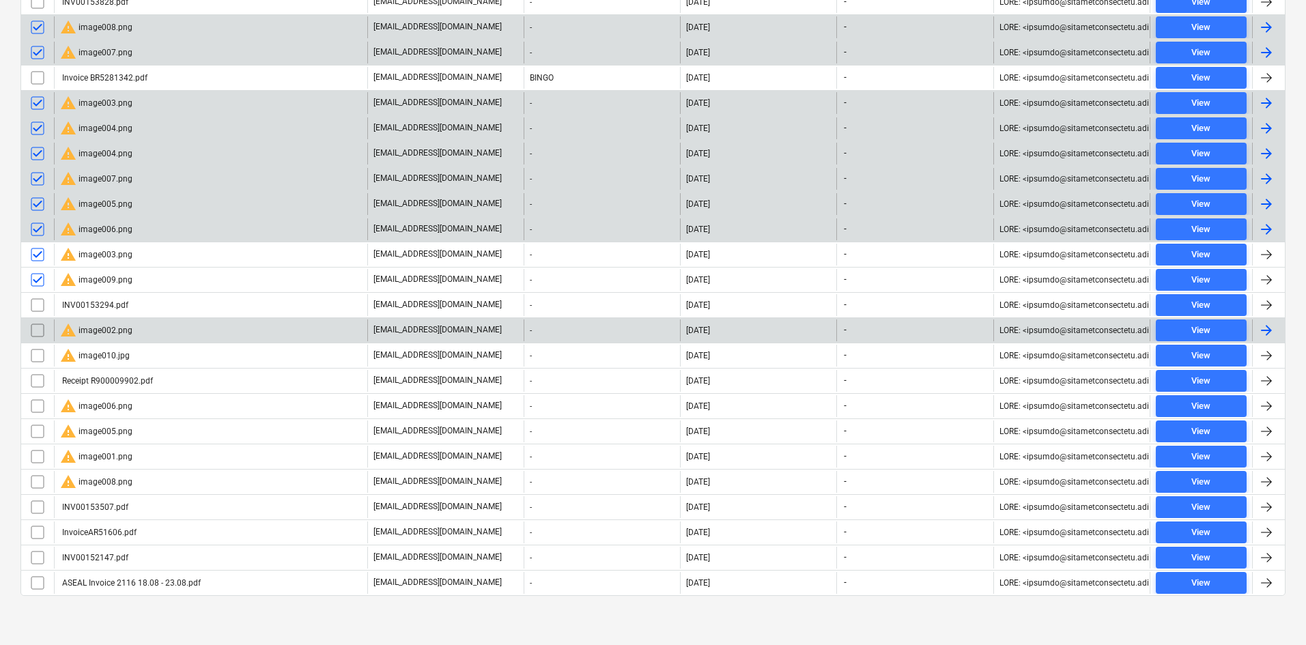
click at [38, 330] on input "checkbox" at bounding box center [38, 330] width 22 height 22
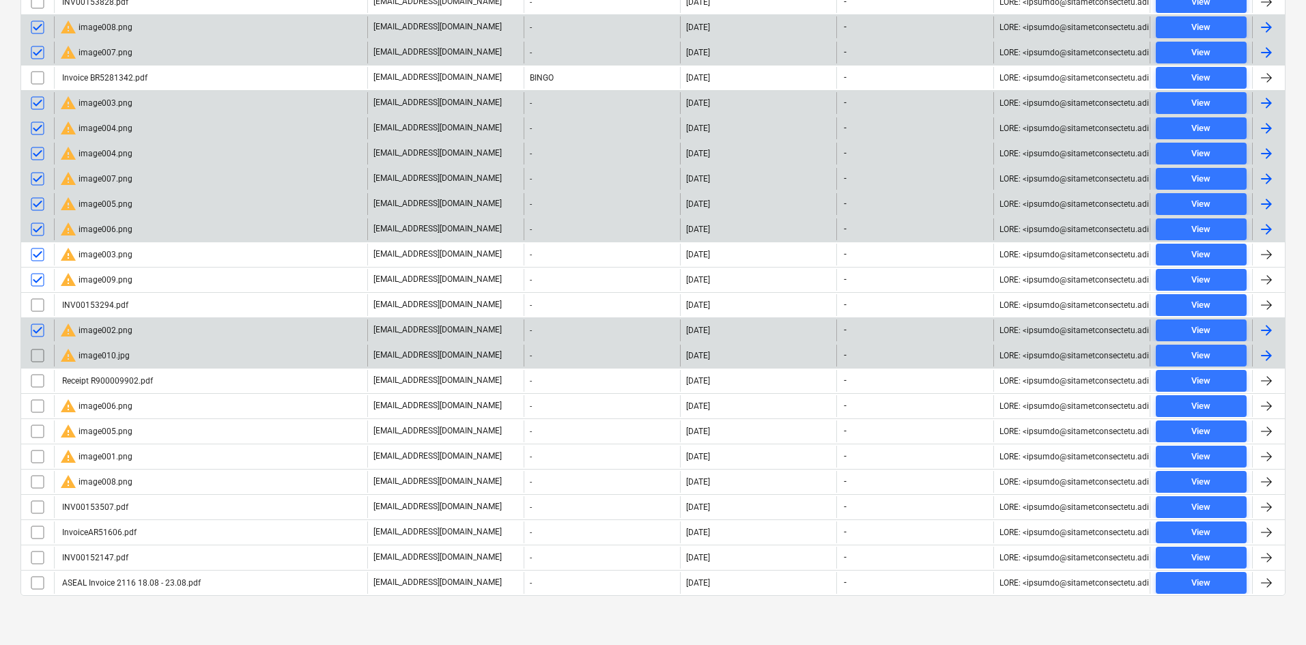
click at [36, 353] on input "checkbox" at bounding box center [38, 356] width 22 height 22
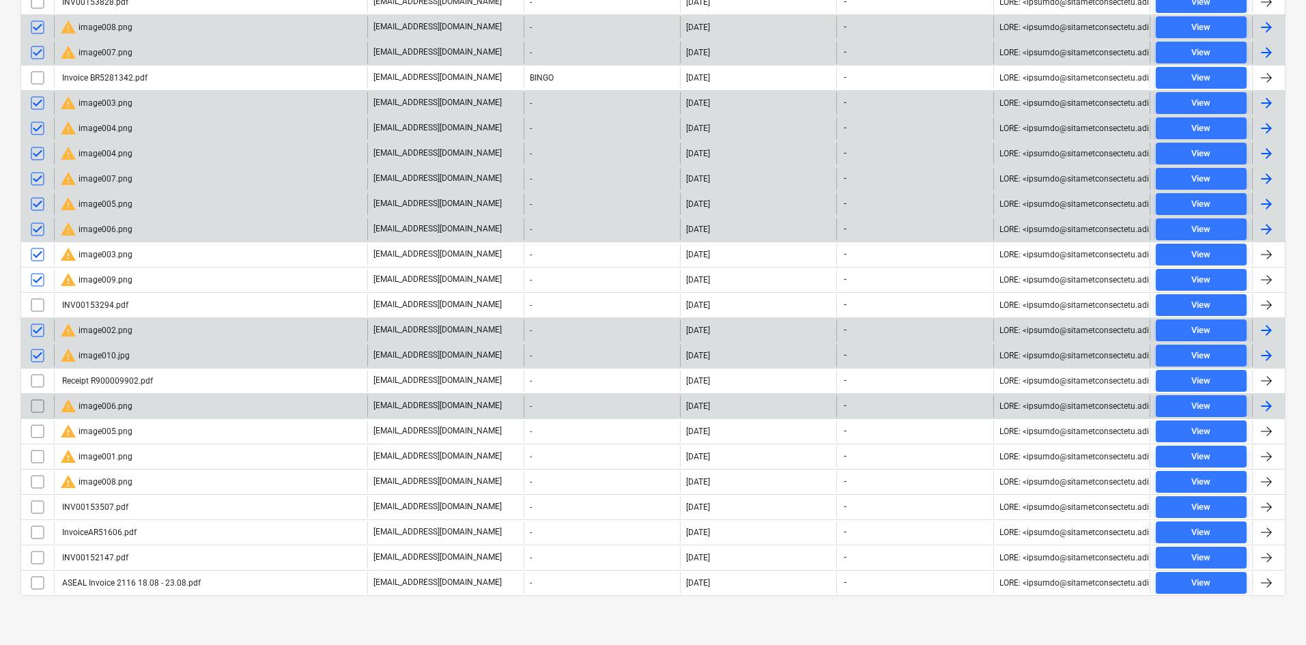
click at [41, 404] on input "checkbox" at bounding box center [38, 406] width 22 height 22
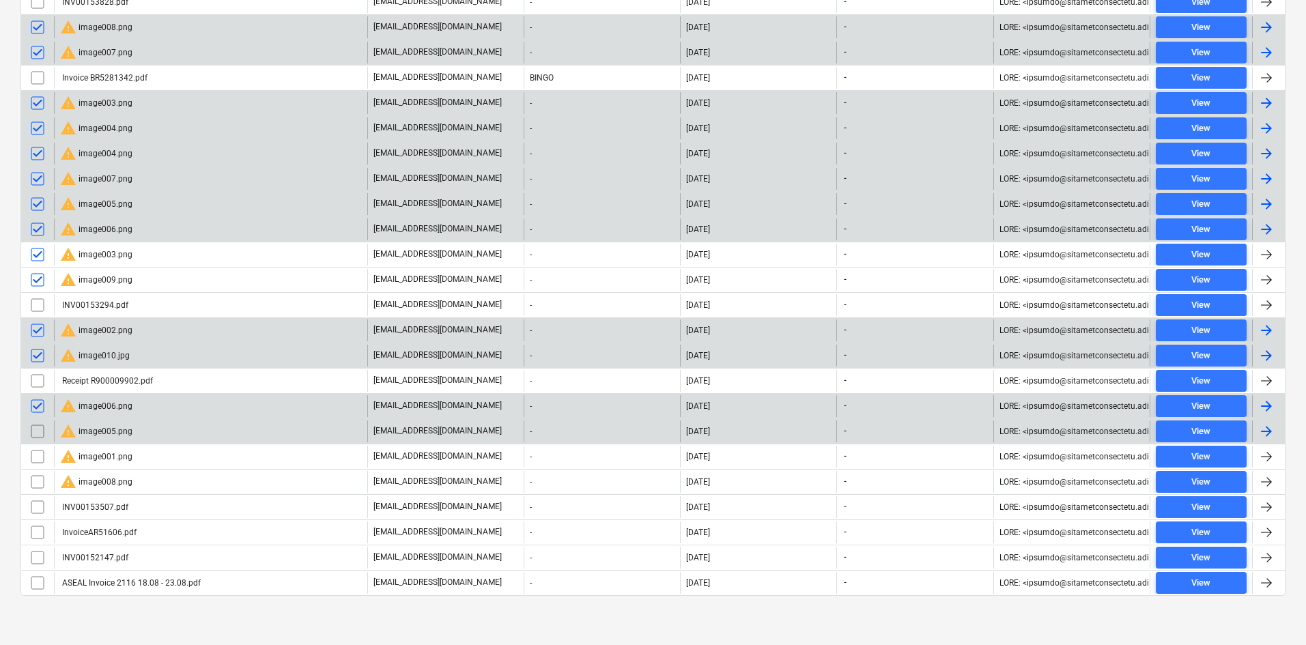
click at [39, 438] on input "checkbox" at bounding box center [38, 431] width 22 height 22
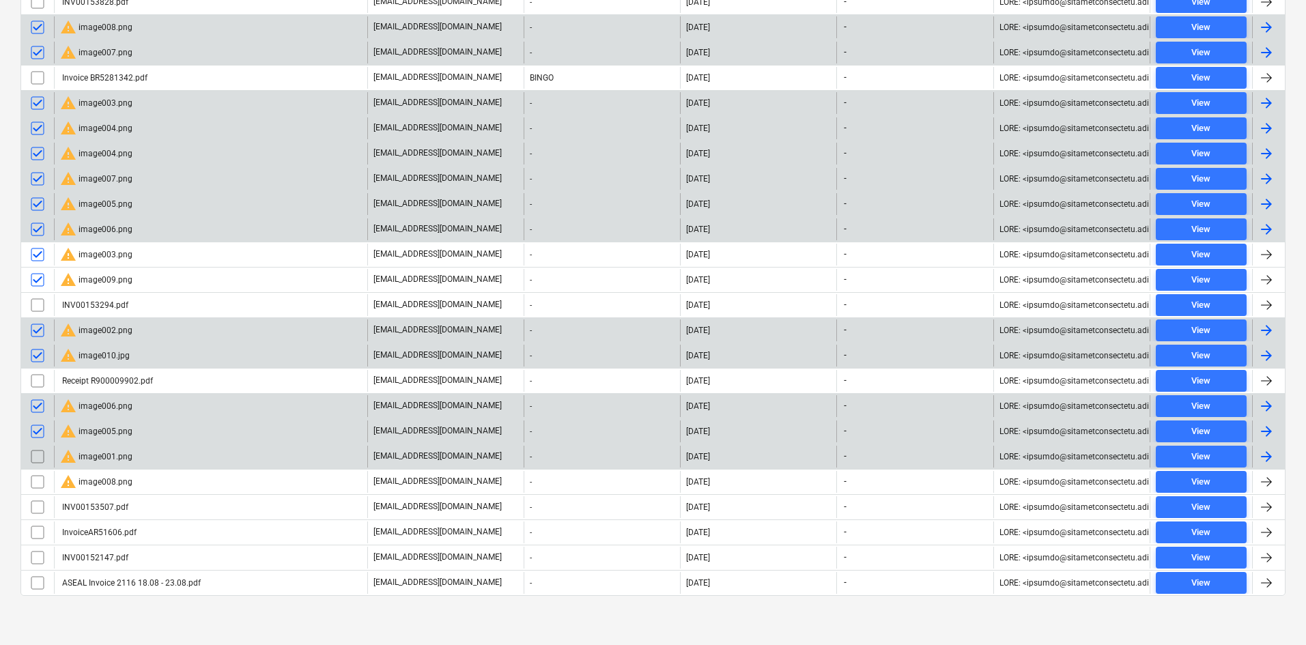
click at [39, 461] on input "checkbox" at bounding box center [38, 457] width 22 height 22
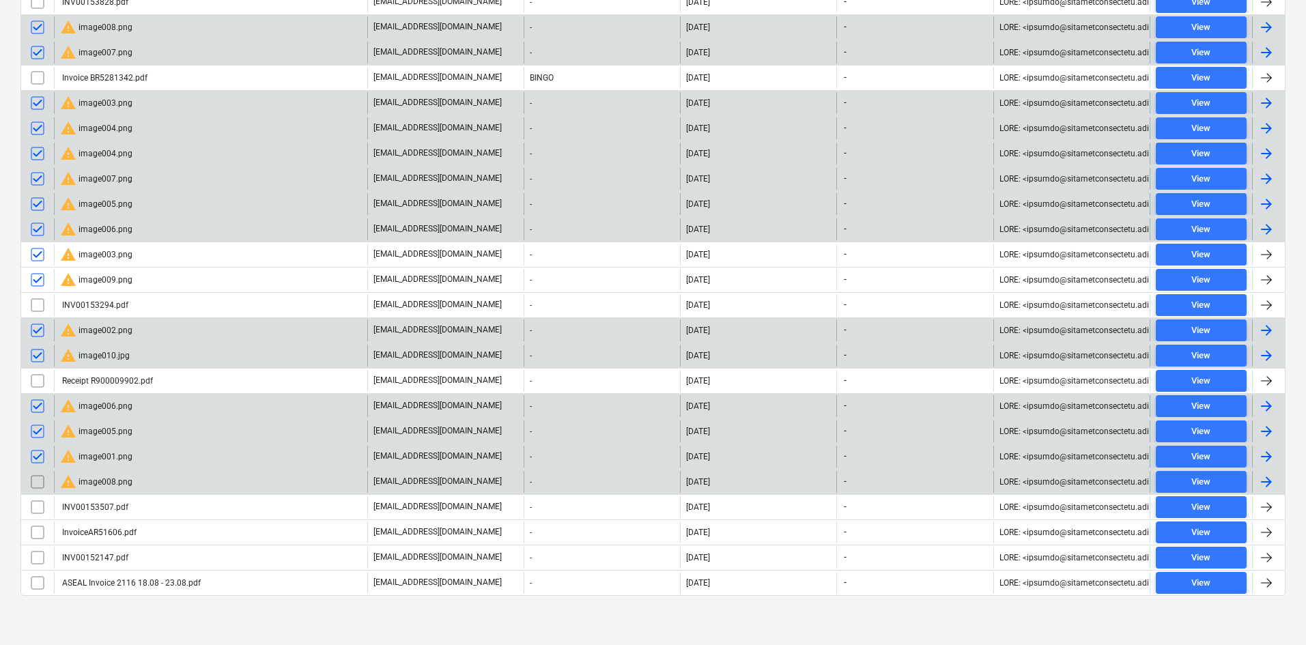
click at [38, 484] on input "checkbox" at bounding box center [38, 482] width 22 height 22
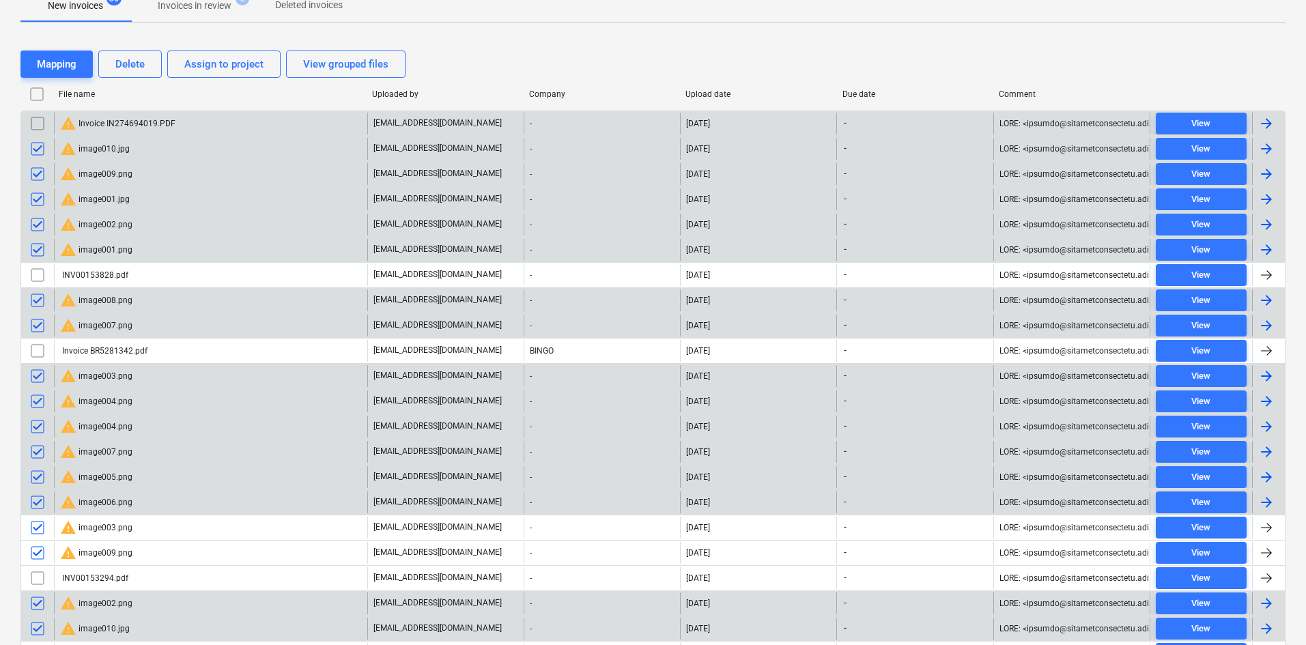
scroll to position [64, 0]
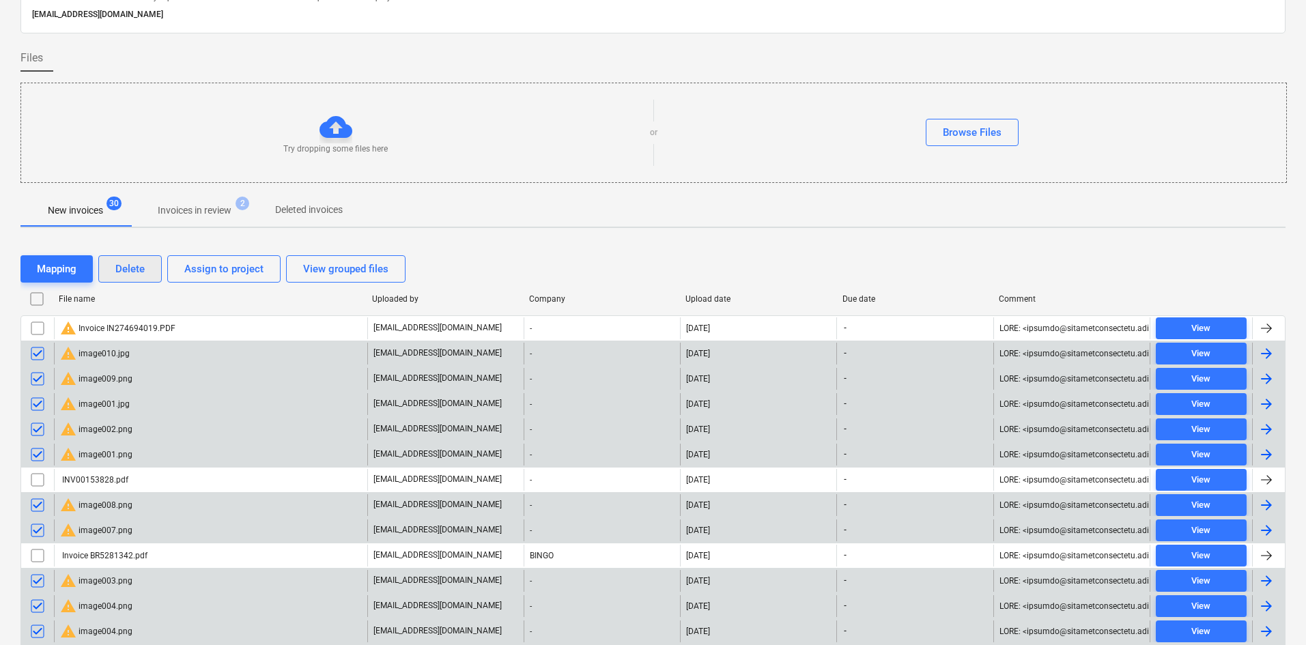
click at [129, 272] on div "Delete" at bounding box center [129, 269] width 29 height 18
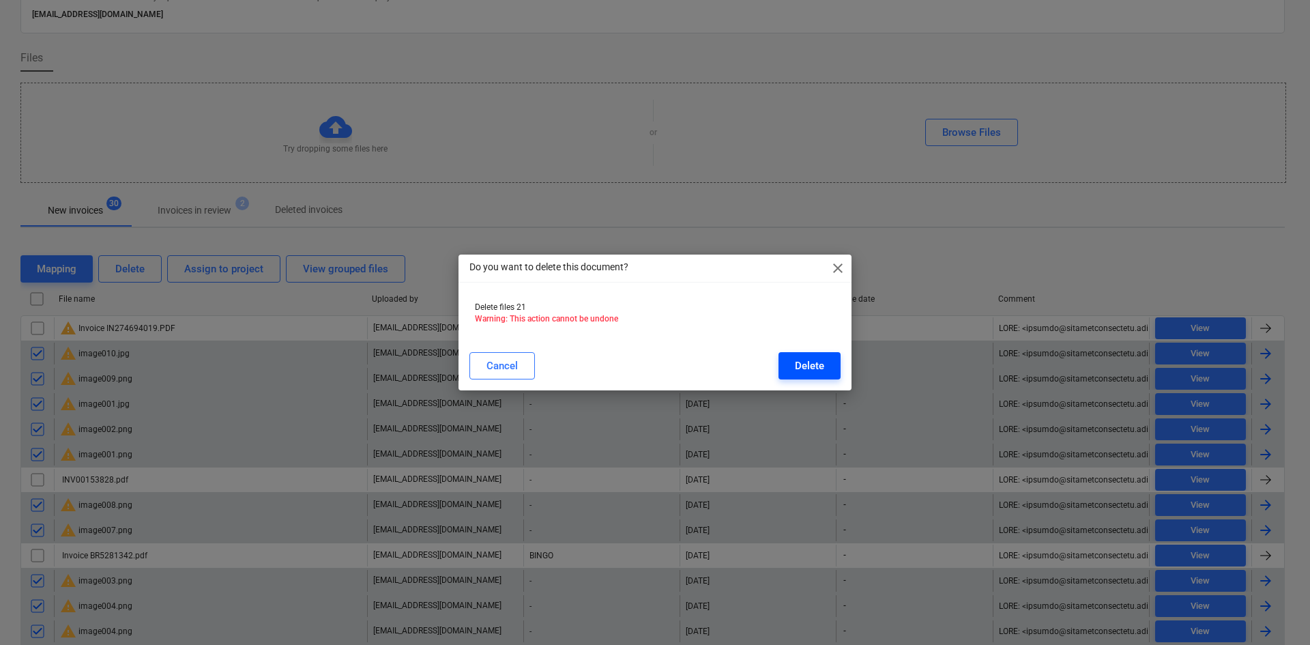
click at [825, 367] on button "Delete" at bounding box center [810, 365] width 62 height 27
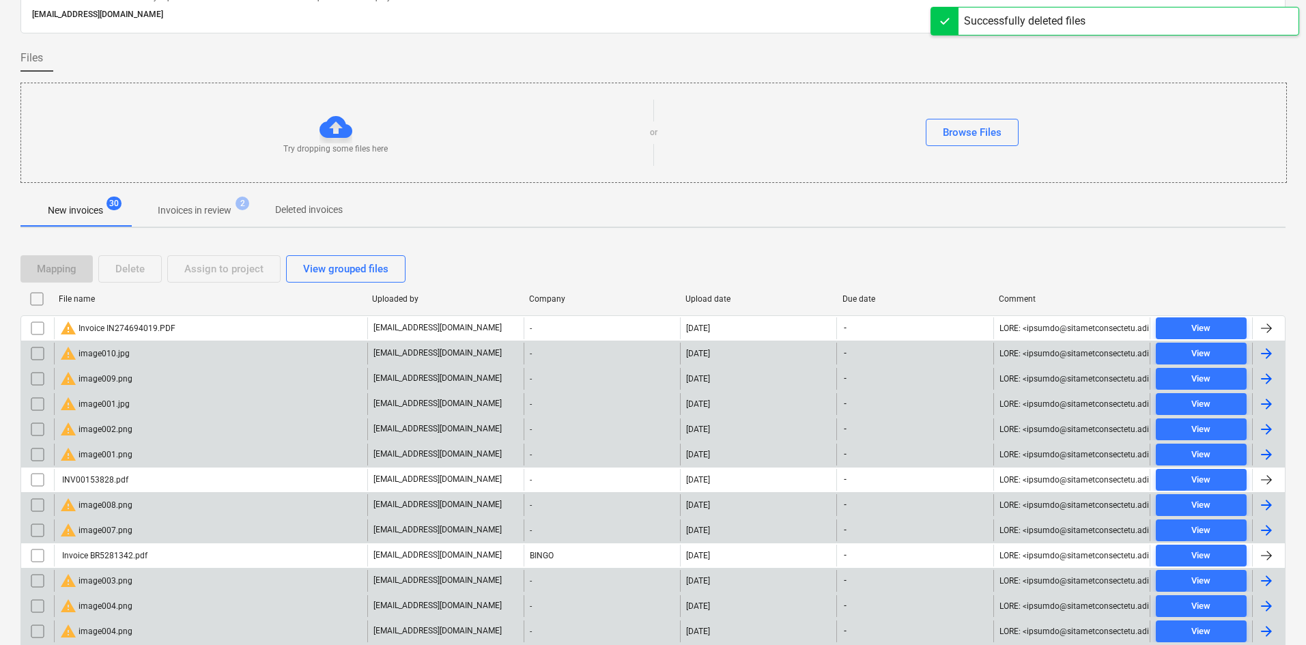
scroll to position [12, 0]
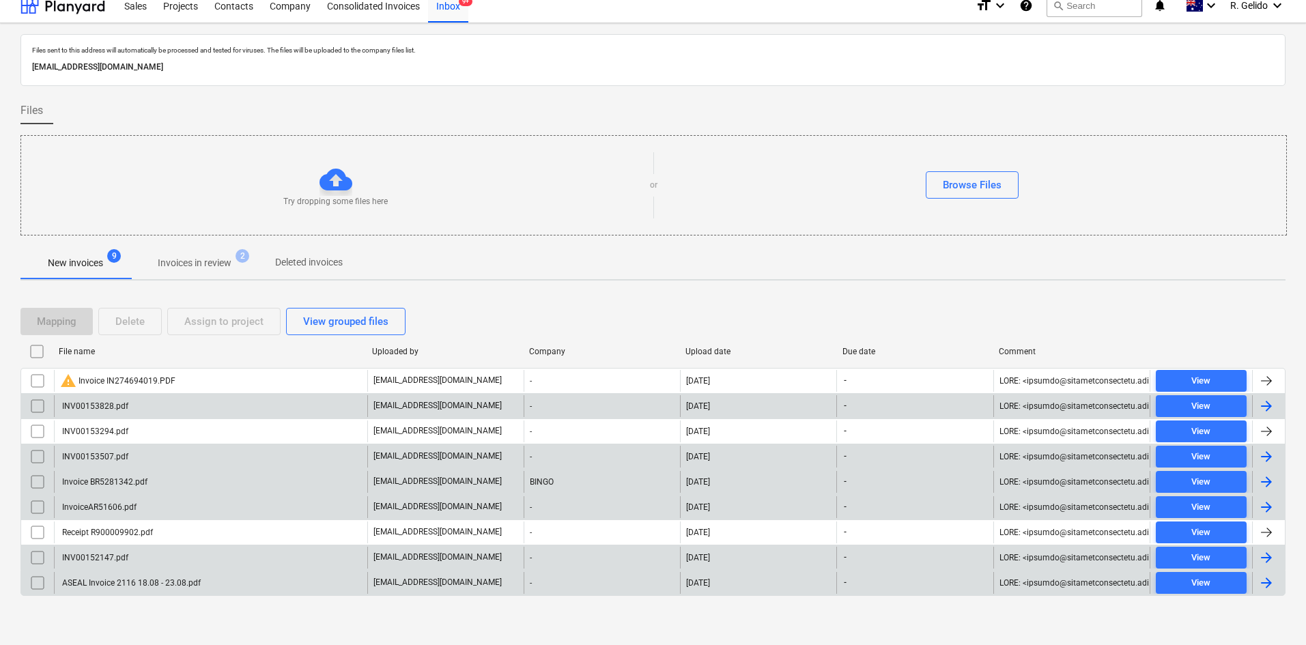
click at [589, 618] on div "Mapping Delete Assign to project View grouped files File name Uploaded by Compa…" at bounding box center [652, 457] width 1265 height 332
click at [809, 38] on div "Files sent to this address will automatically be processed and tested for virus…" at bounding box center [652, 60] width 1265 height 52
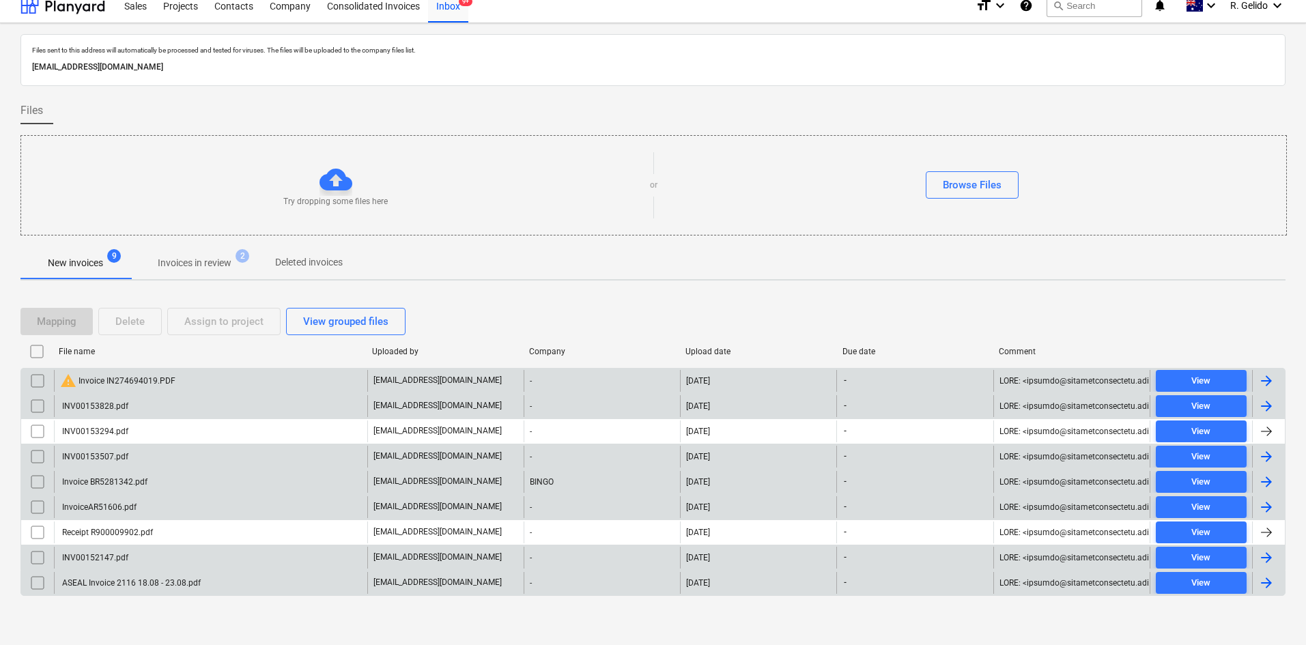
click at [197, 379] on div "warning Invoice IN274694019.PDF" at bounding box center [210, 381] width 313 height 22
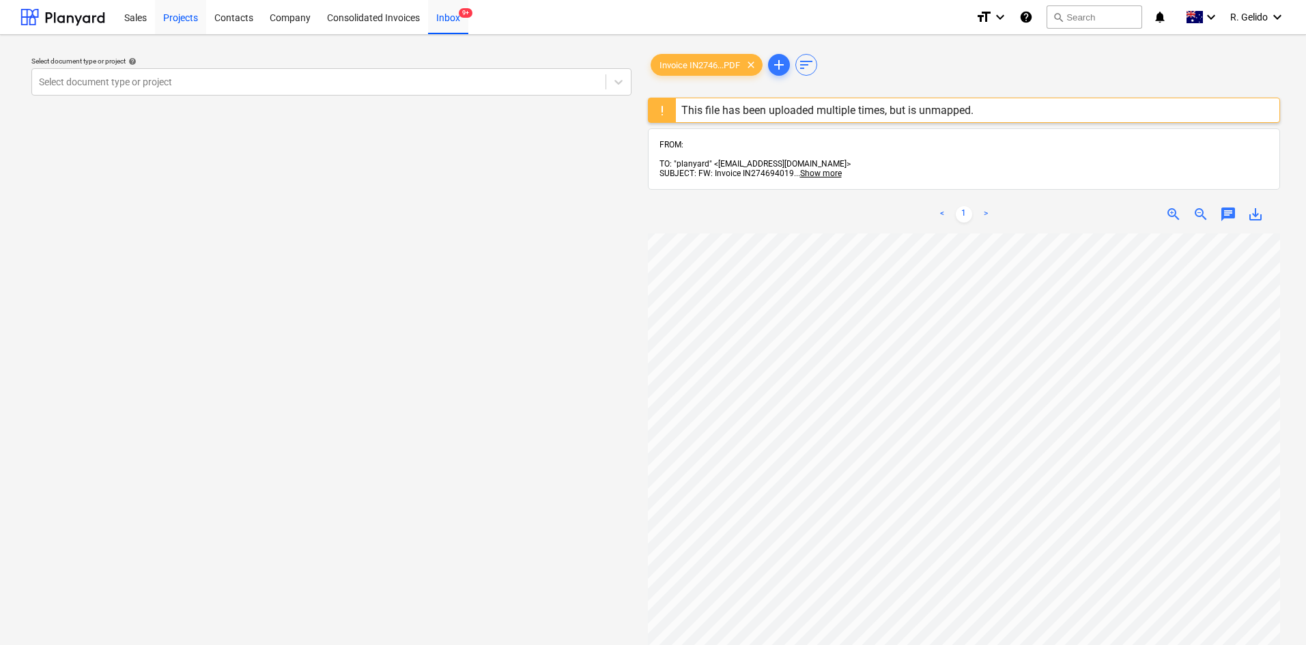
click at [189, 9] on div "Projects" at bounding box center [180, 16] width 51 height 35
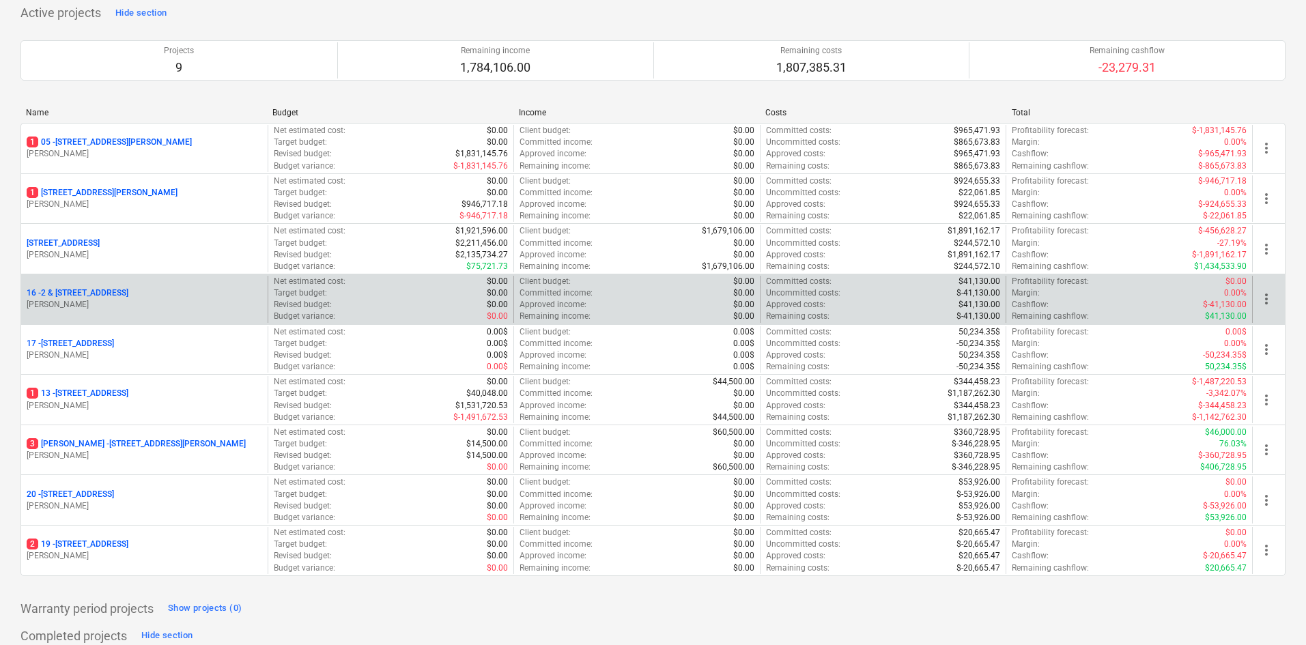
scroll to position [136, 0]
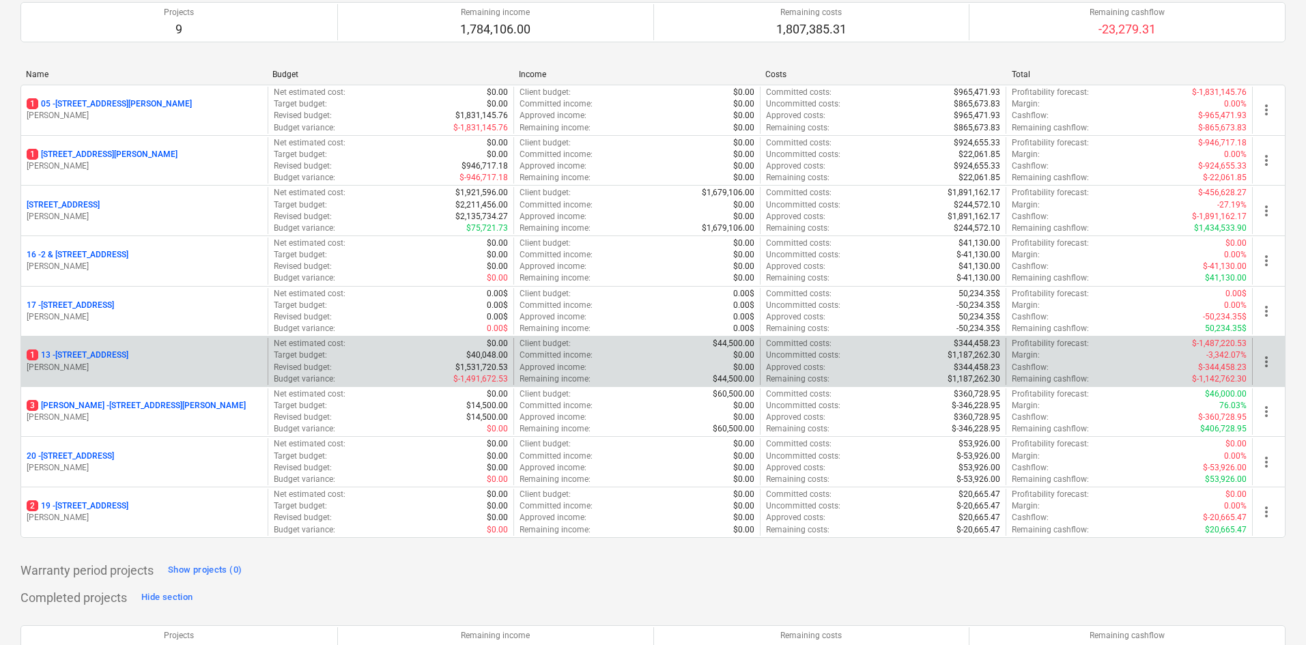
click at [126, 358] on p "1 13 - 2 Kaga Place, Marsfield" at bounding box center [78, 355] width 102 height 12
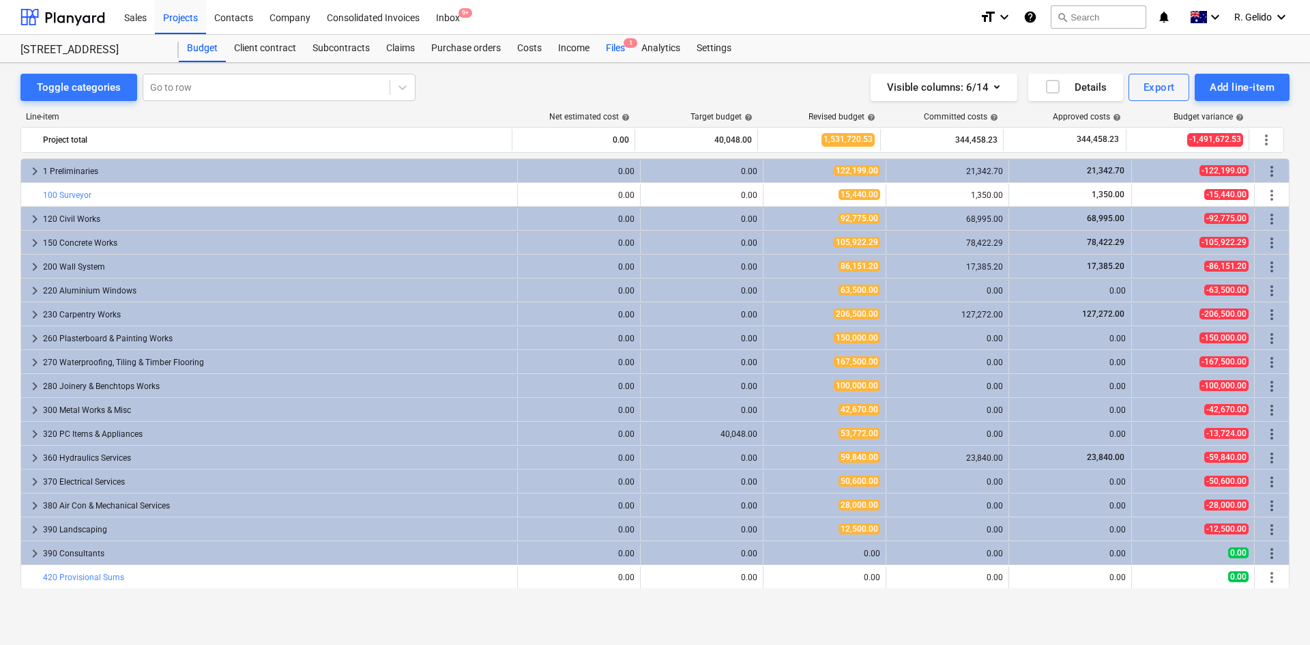
click at [625, 48] on div "Files 1" at bounding box center [615, 48] width 35 height 27
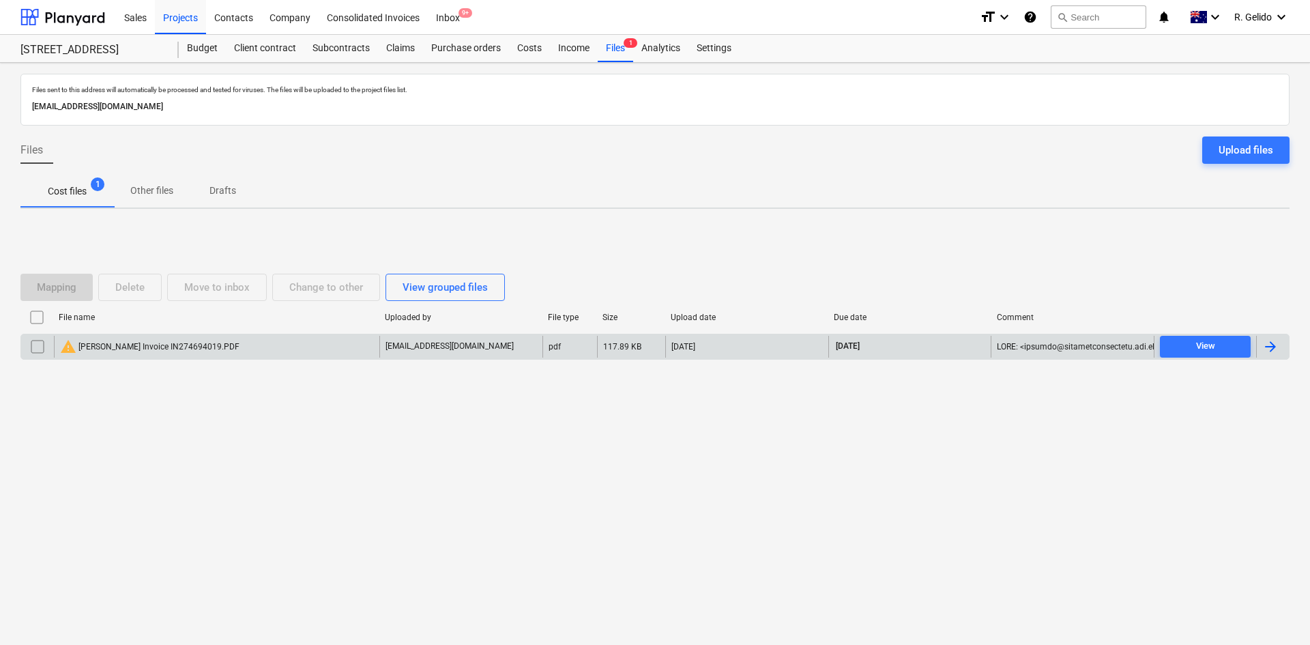
click at [239, 350] on div "warning Harvey Norman Invoice IN274694019.PDF" at bounding box center [217, 347] width 326 height 22
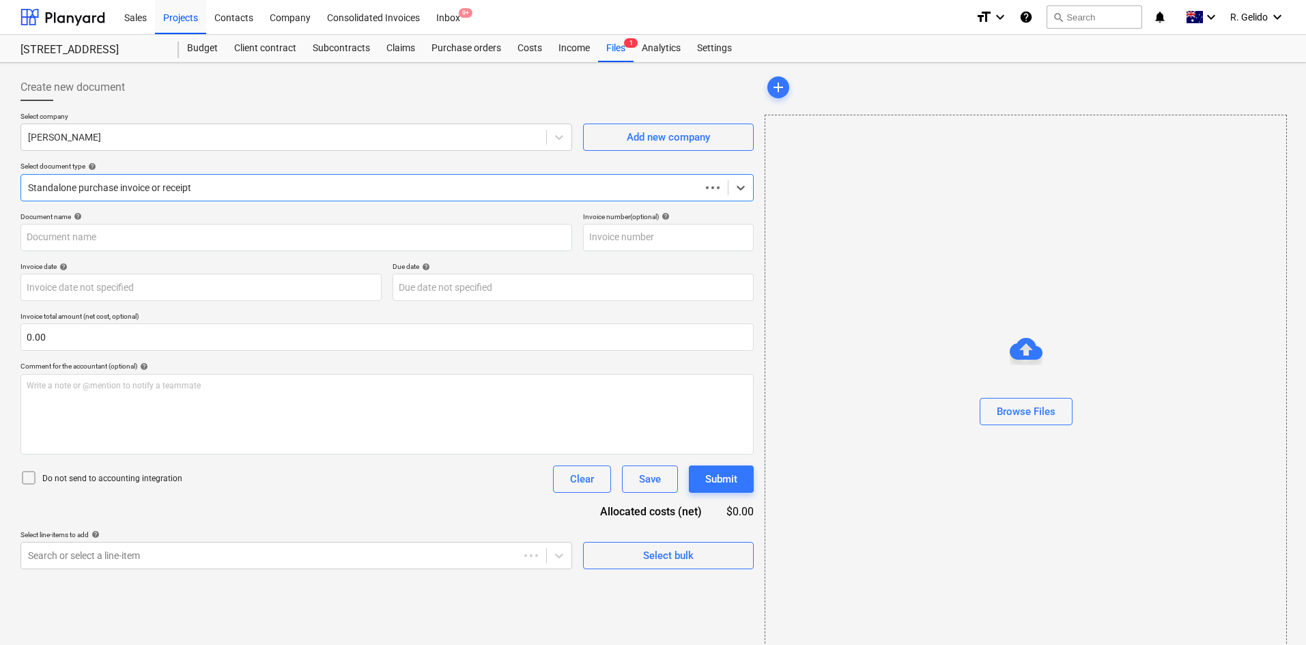
type input "IN274694019"
type input "03 Sep 2025"
type input "[DATE]"
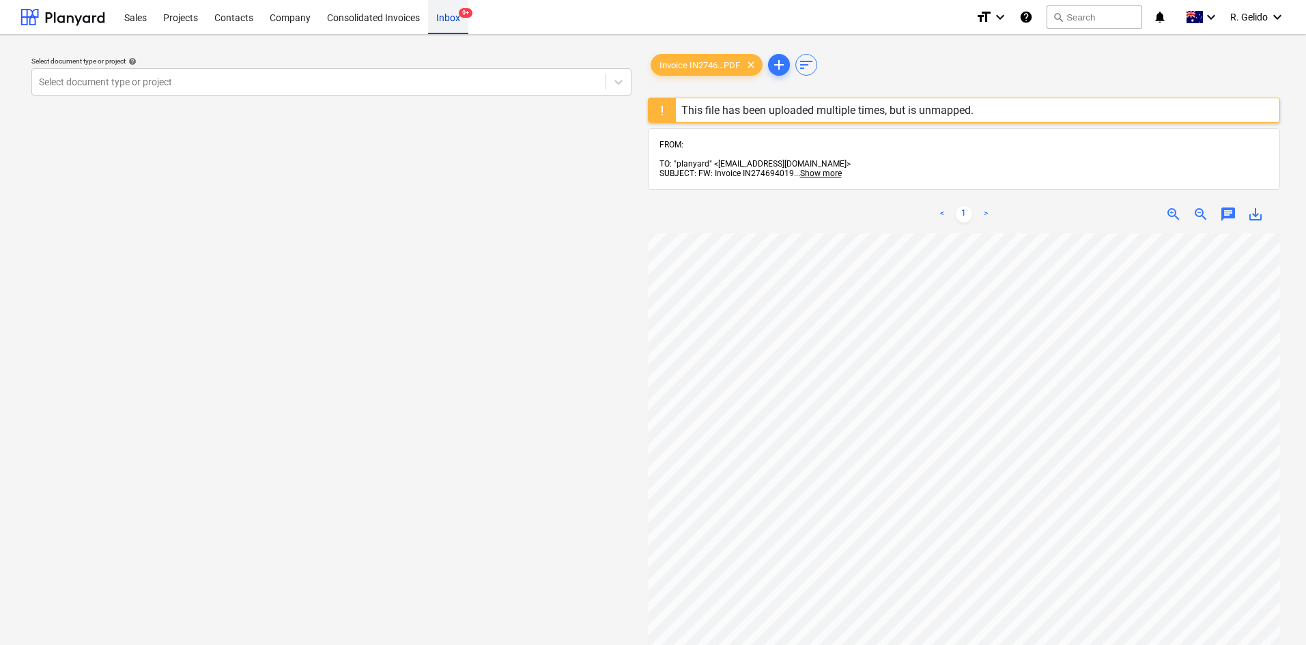
click at [459, 20] on div "Inbox 9+" at bounding box center [448, 16] width 40 height 35
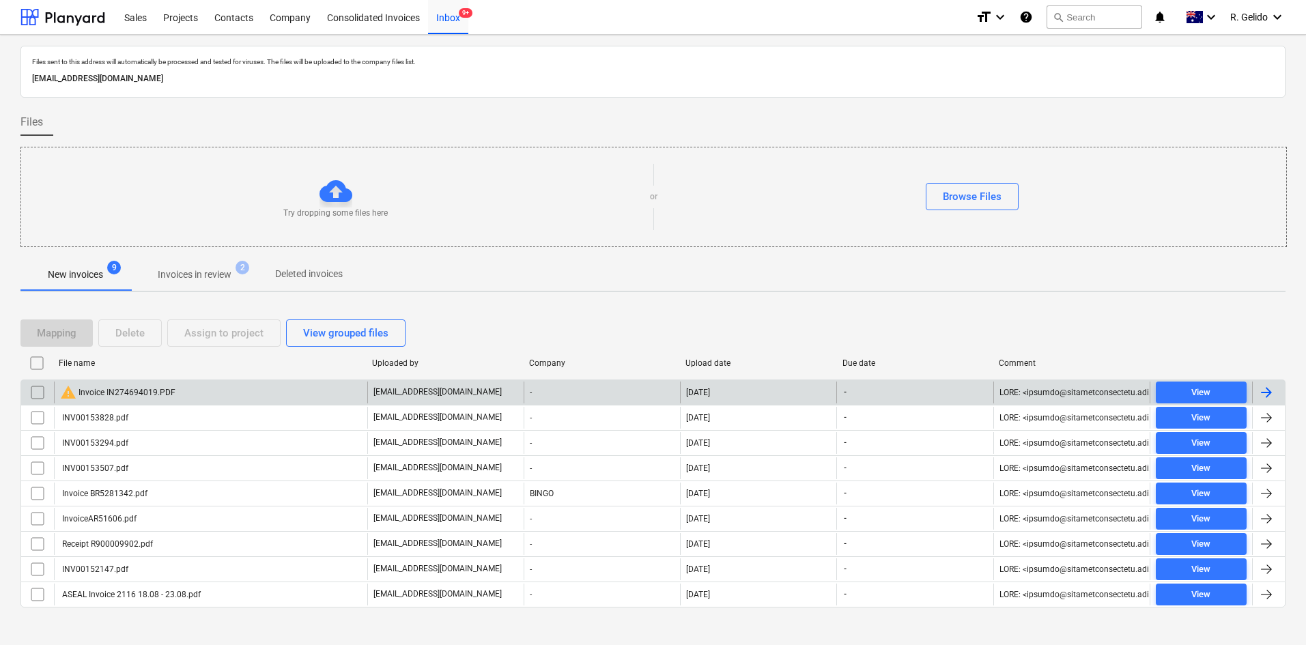
click at [35, 388] on input "checkbox" at bounding box center [38, 392] width 22 height 22
click at [122, 333] on div "Delete" at bounding box center [129, 333] width 29 height 18
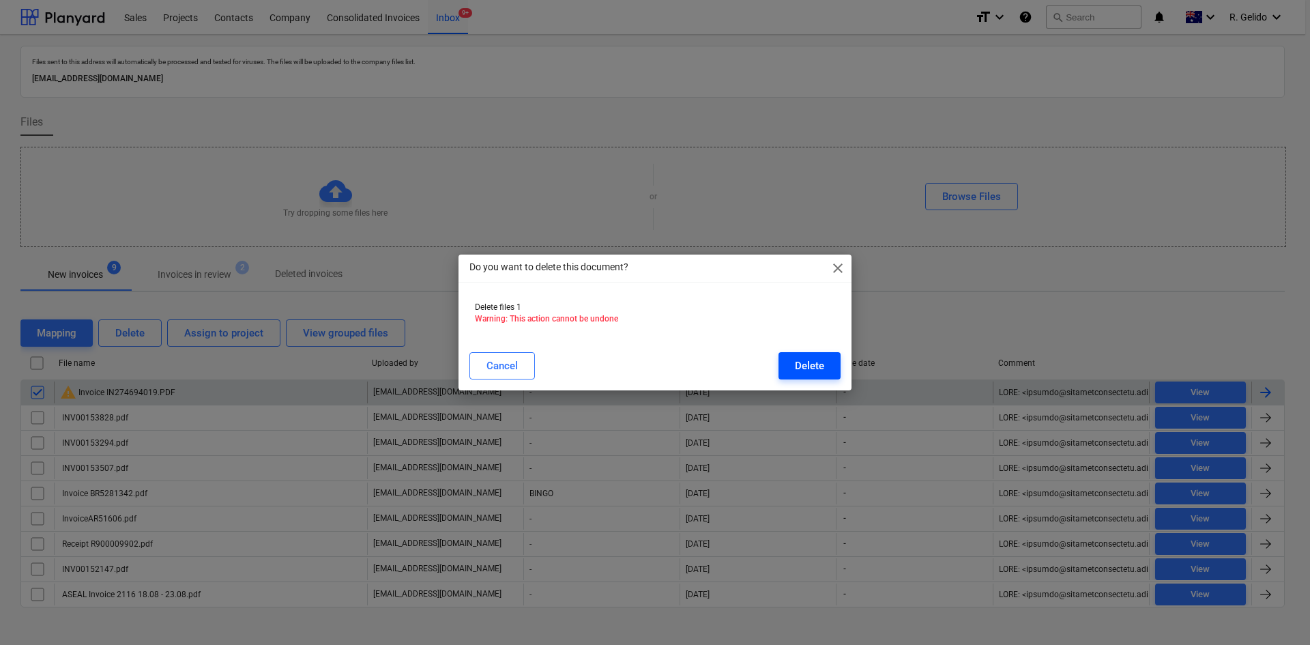
click at [834, 362] on button "Delete" at bounding box center [810, 365] width 62 height 27
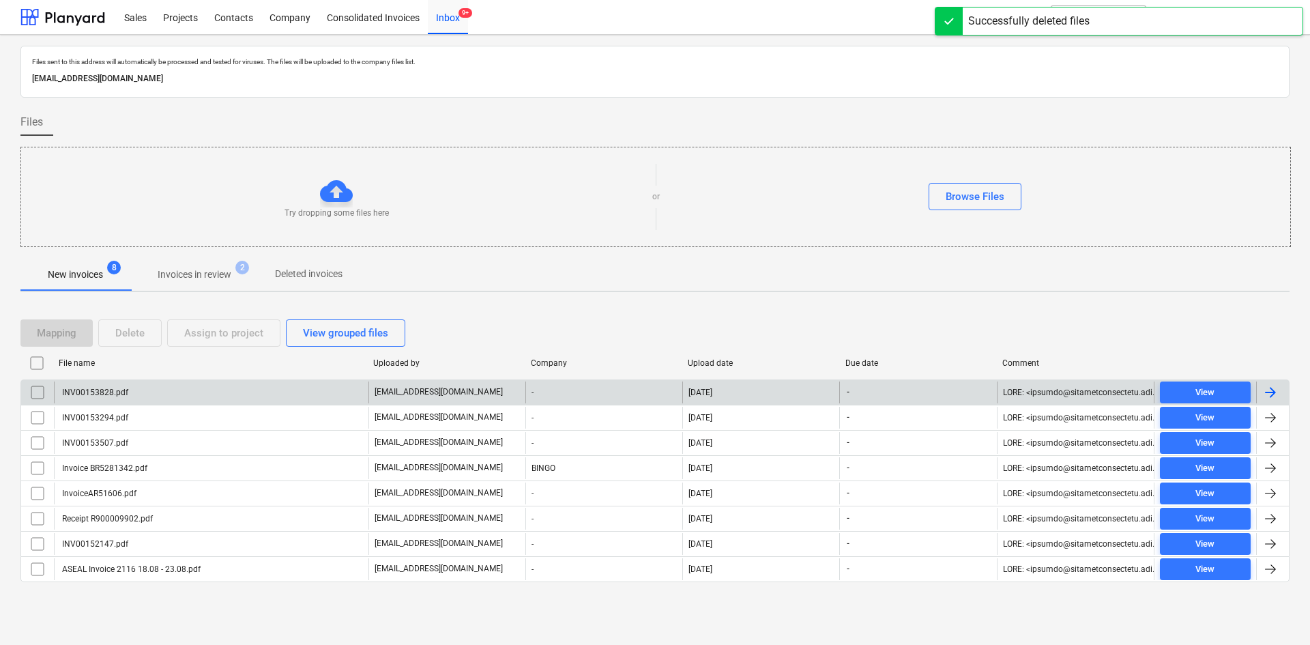
click at [144, 389] on div "INV00153828.pdf" at bounding box center [211, 392] width 315 height 22
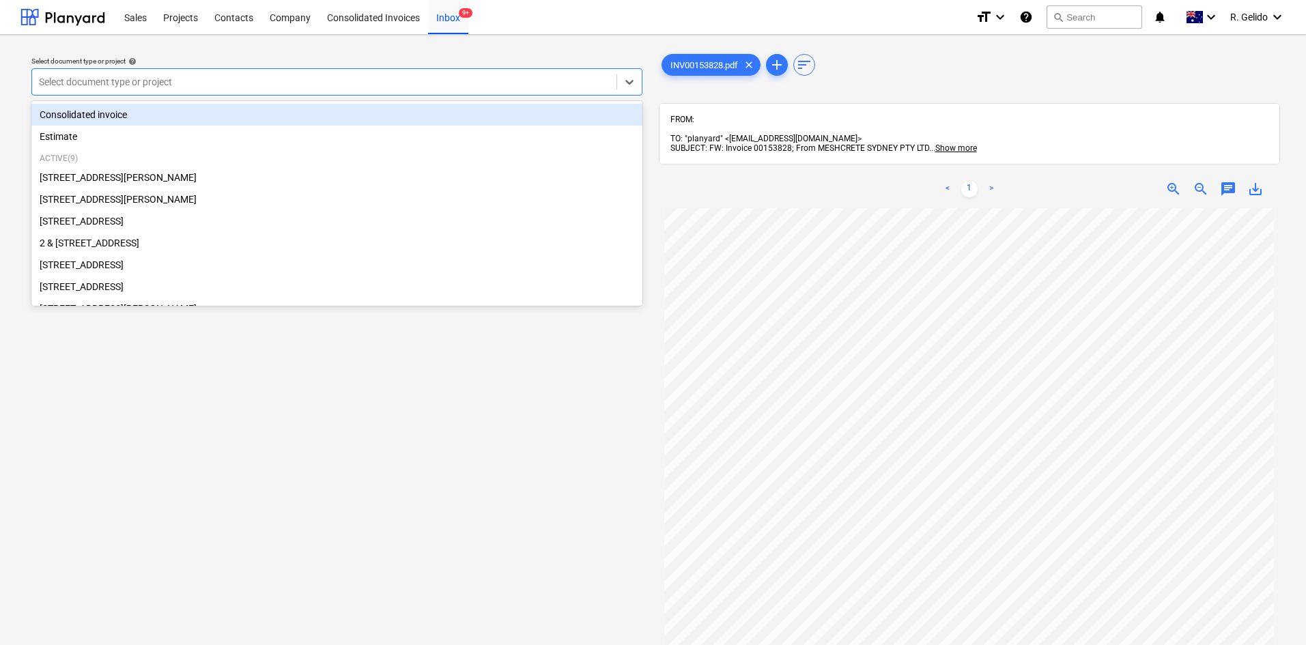
click at [565, 76] on div at bounding box center [324, 82] width 571 height 14
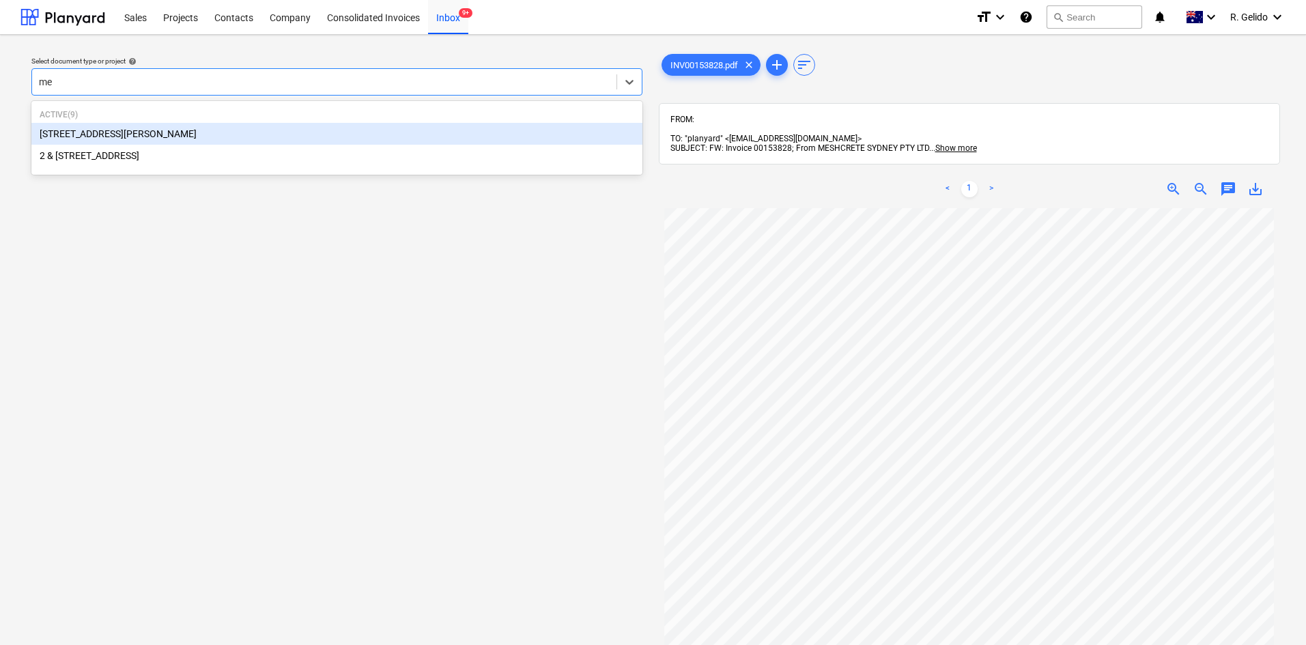
type input "m"
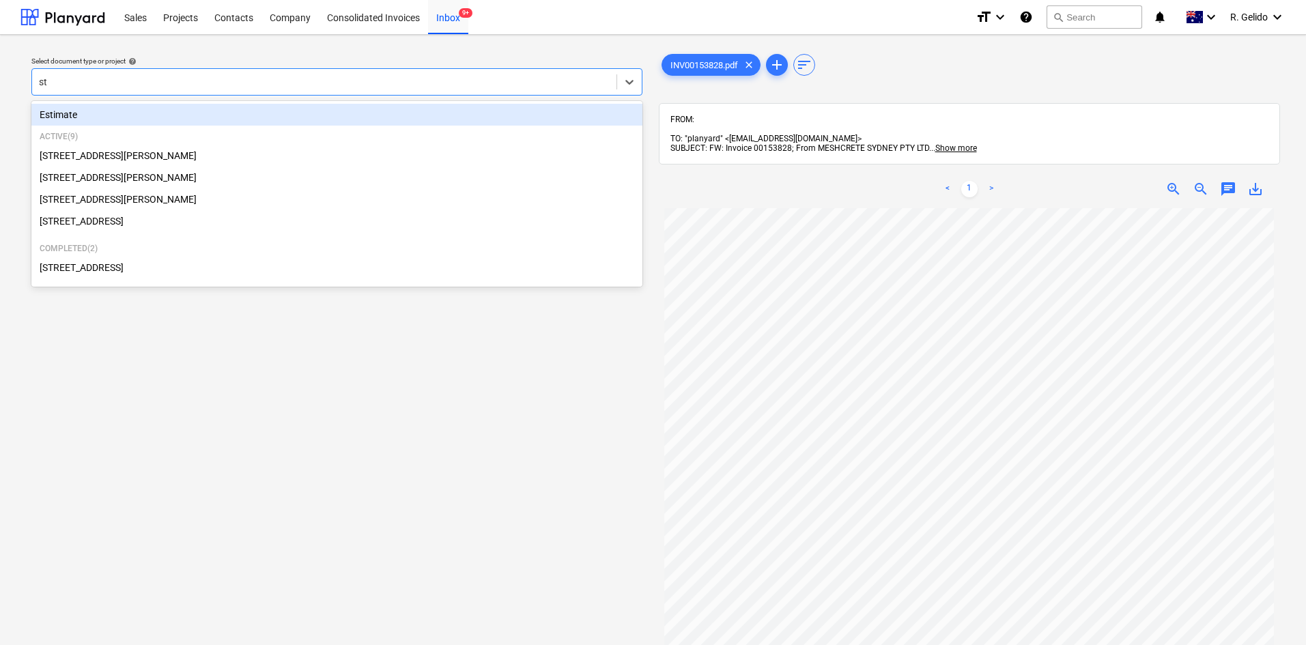
type input "s"
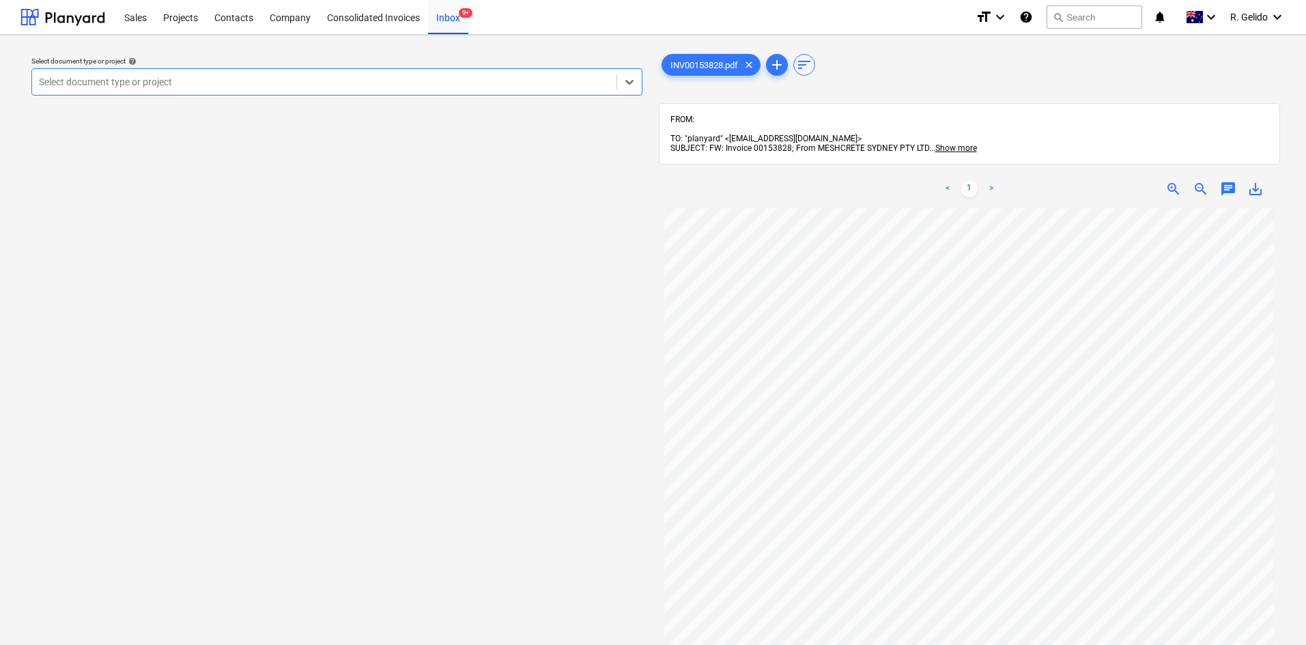
click at [137, 80] on div at bounding box center [324, 82] width 571 height 14
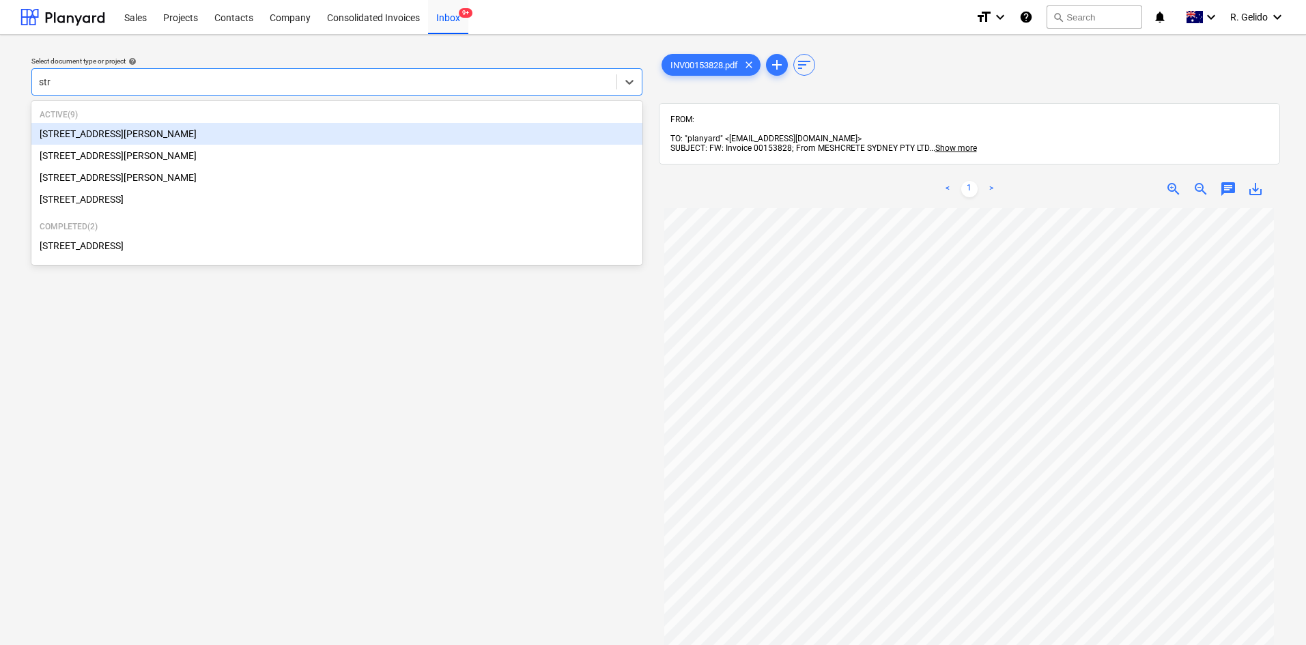
type input "stra"
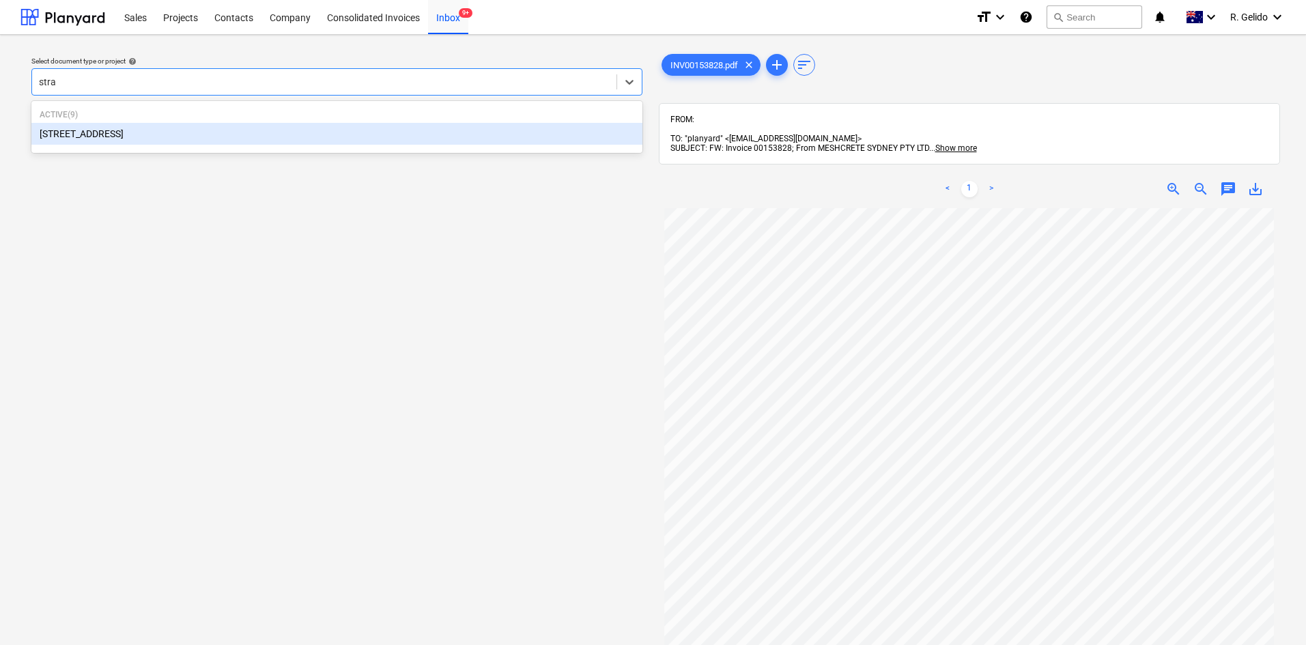
click at [152, 133] on div "[STREET_ADDRESS]" at bounding box center [336, 134] width 611 height 22
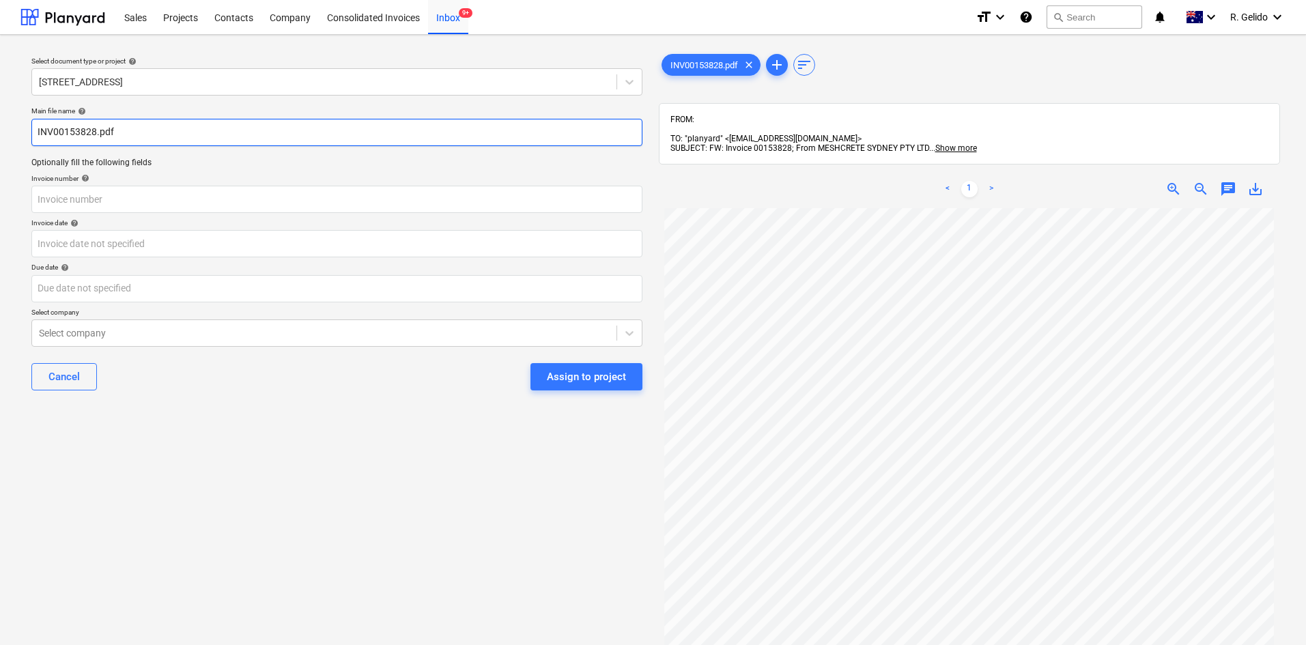
click at [35, 126] on input "INV00153828.pdf" at bounding box center [336, 132] width 611 height 27
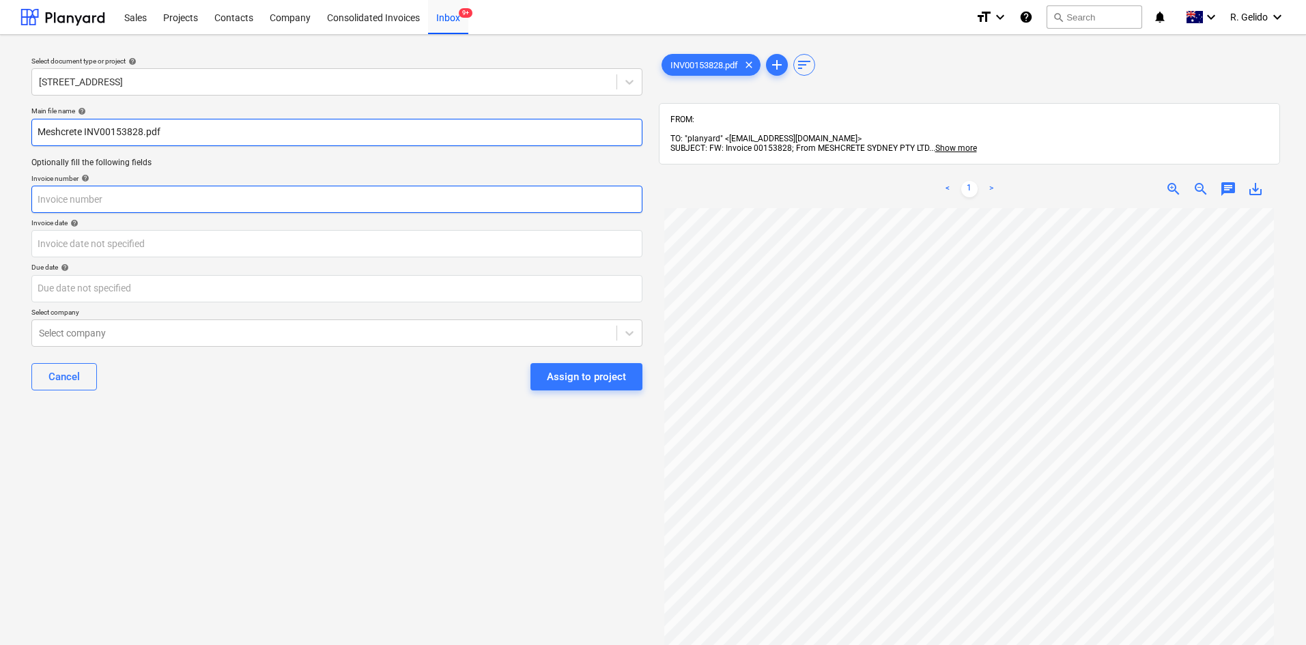
type input "Meshcrete INV00153828.pdf"
click at [81, 196] on input "text" at bounding box center [336, 199] width 611 height 27
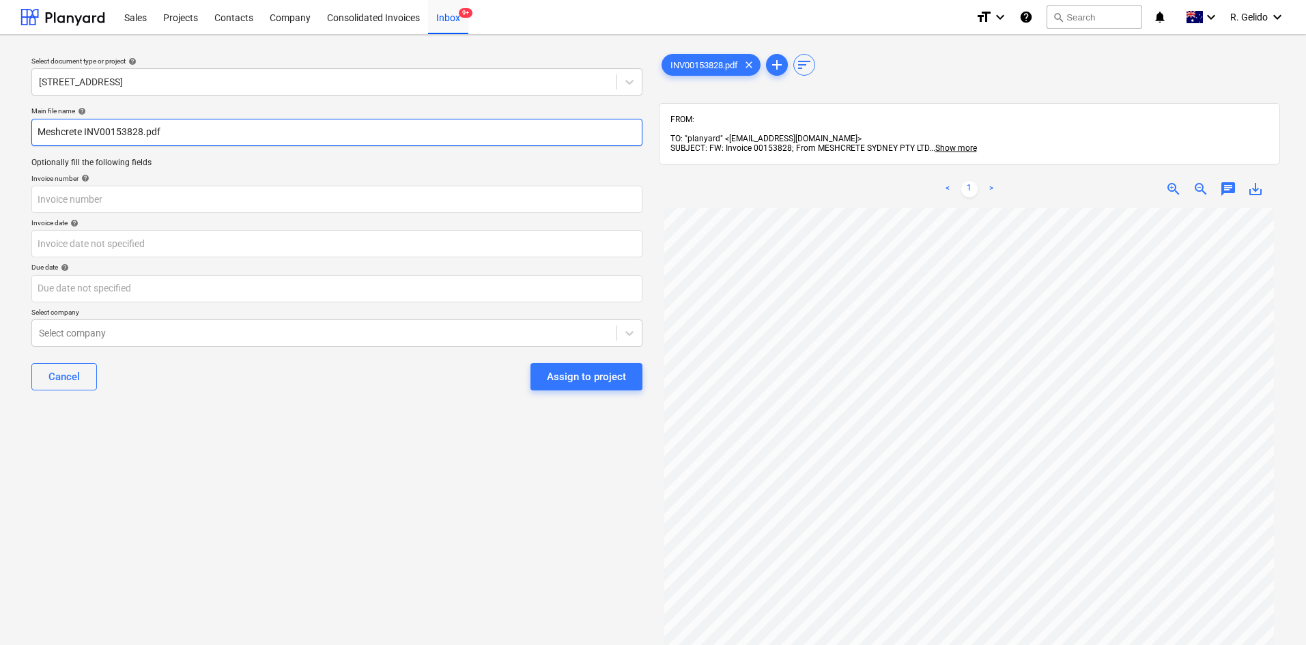
click at [101, 130] on input "Meshcrete INV00153828.pdf" at bounding box center [336, 132] width 611 height 27
click at [139, 130] on input "Meshcrete INV00153828.pdf" at bounding box center [336, 132] width 611 height 27
click at [140, 130] on input "Meshcrete INV00153828.pdf" at bounding box center [336, 132] width 611 height 27
click at [141, 130] on input "Meshcrete INV00153828.pdf" at bounding box center [336, 132] width 611 height 27
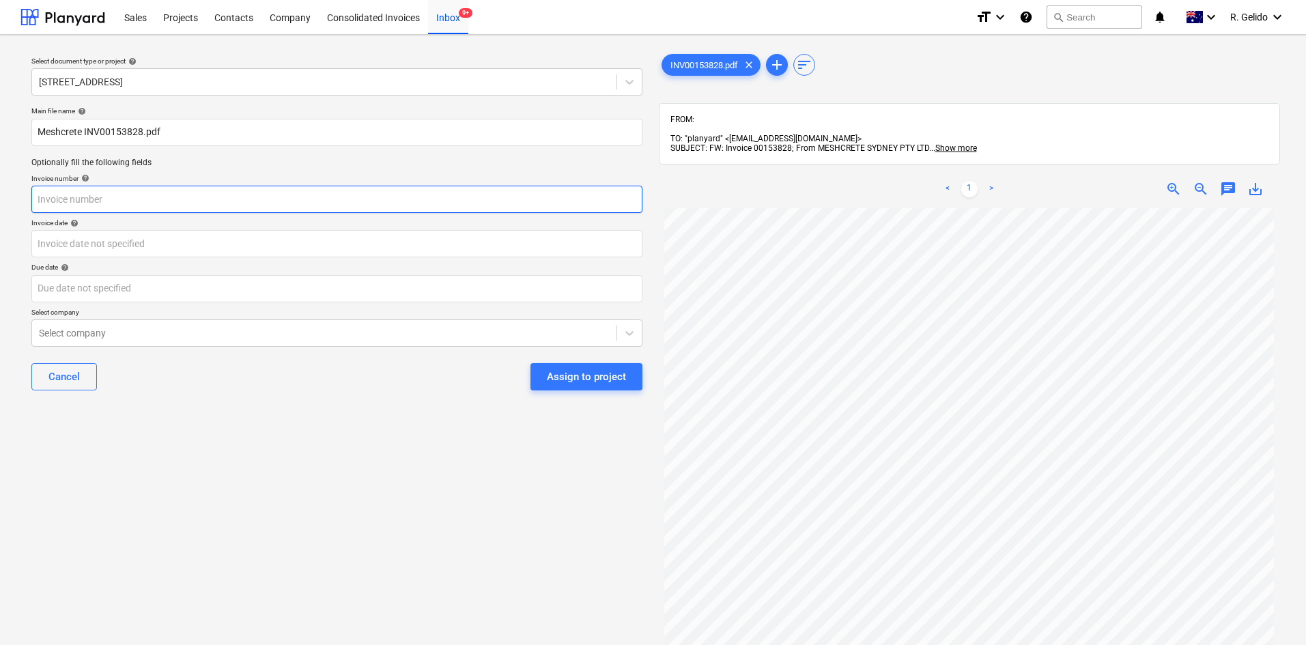
click at [91, 197] on input "text" at bounding box center [336, 199] width 611 height 27
paste input "00153828"
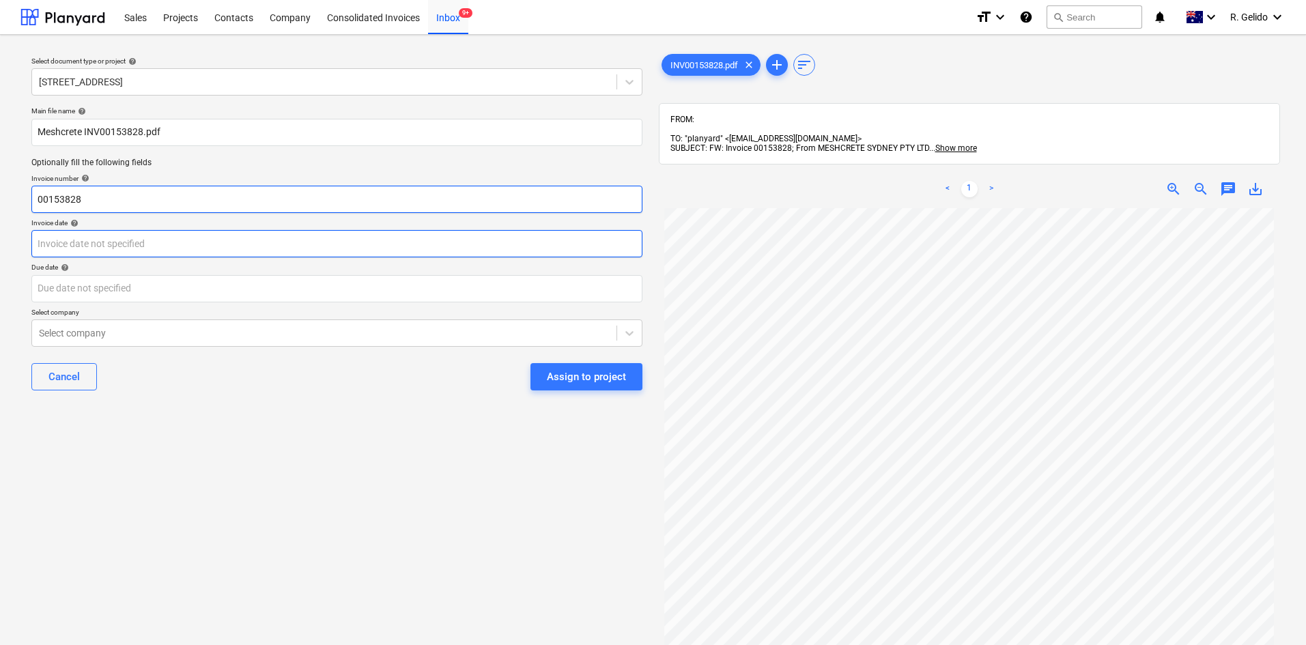
type input "00153828"
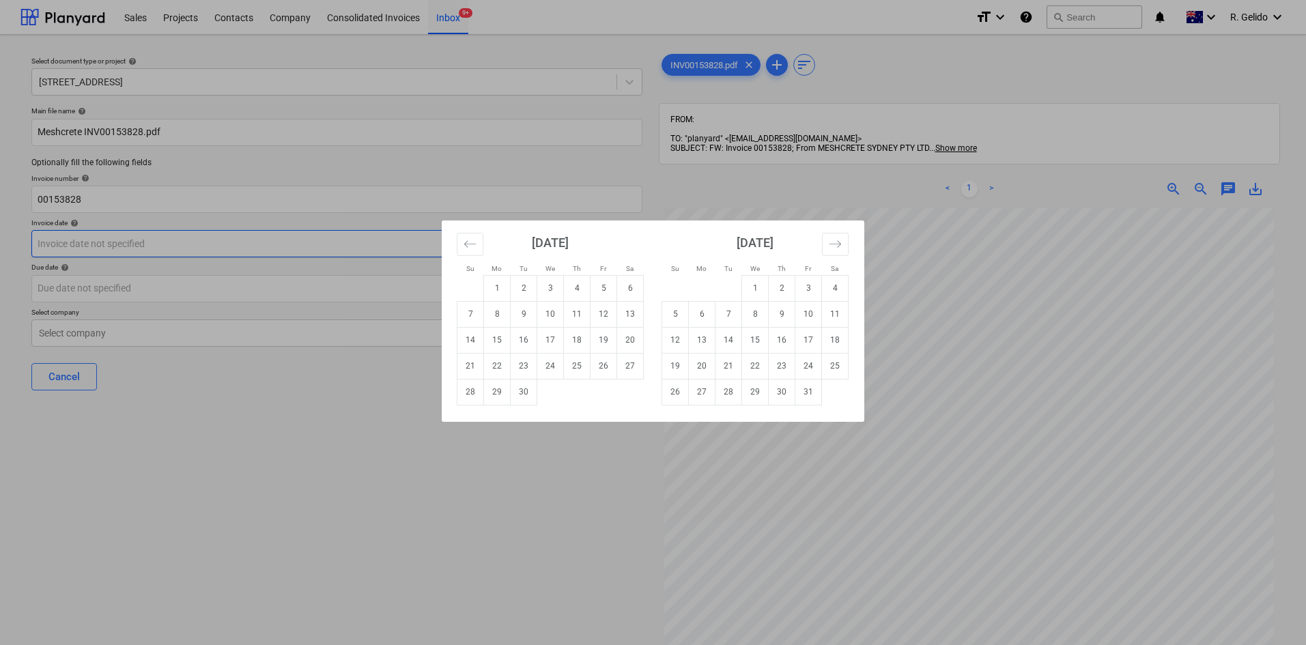
click at [82, 253] on body "Sales Projects Contacts Company Consolidated Invoices Inbox 9+ format_size keyb…" at bounding box center [653, 322] width 1306 height 645
click at [487, 313] on td "8" at bounding box center [497, 314] width 27 height 26
type input "[DATE]"
click at [233, 291] on body "Sales Projects Contacts Company Consolidated Invoices Inbox 9+ format_size keyb…" at bounding box center [653, 322] width 1306 height 645
click at [795, 393] on td "31" at bounding box center [808, 392] width 27 height 26
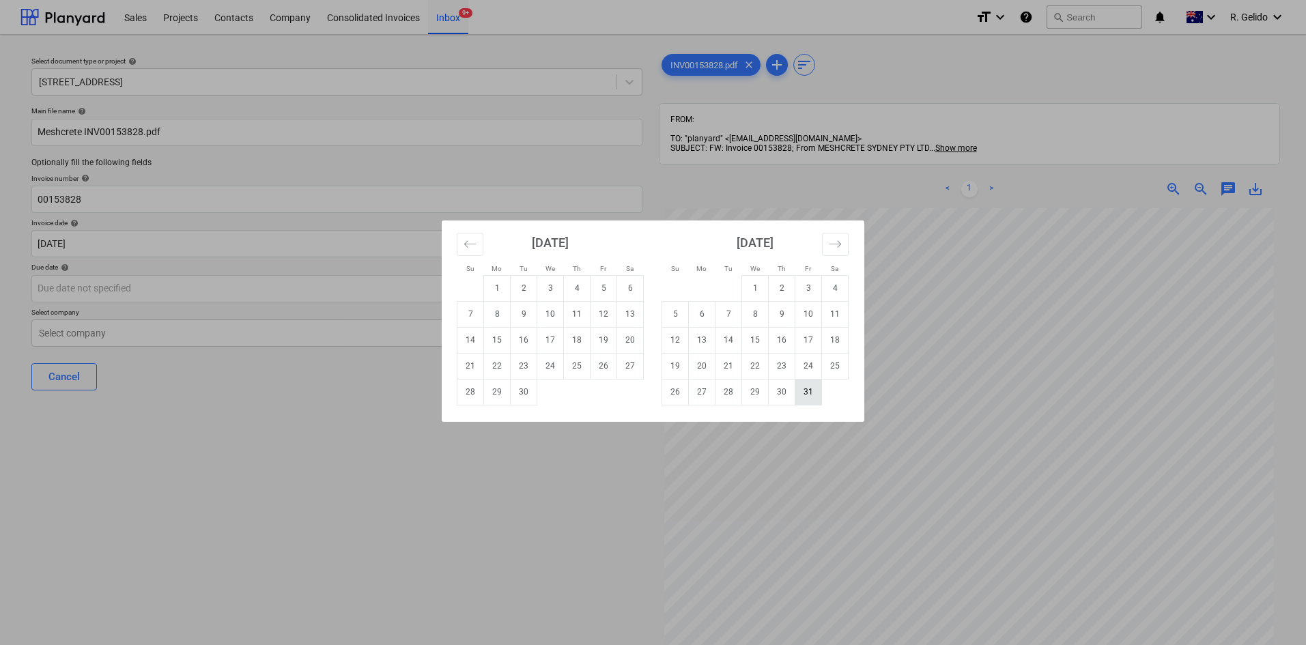
type input "[DATE]"
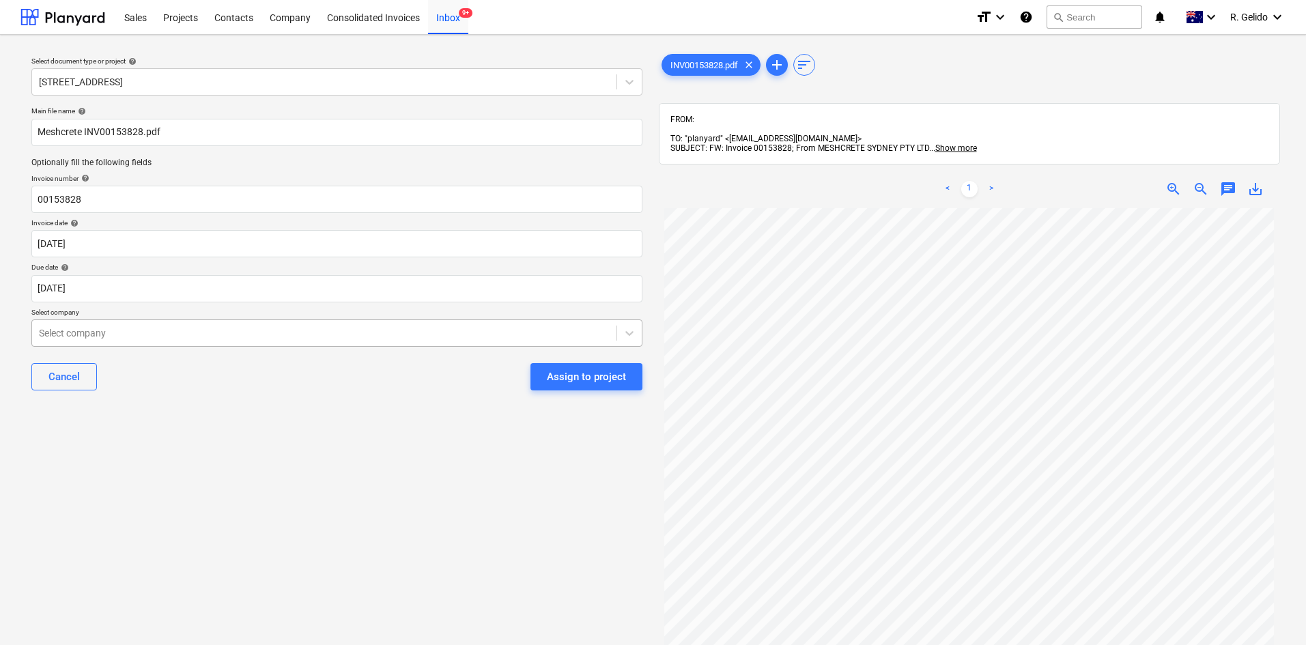
click at [225, 334] on div at bounding box center [324, 333] width 571 height 14
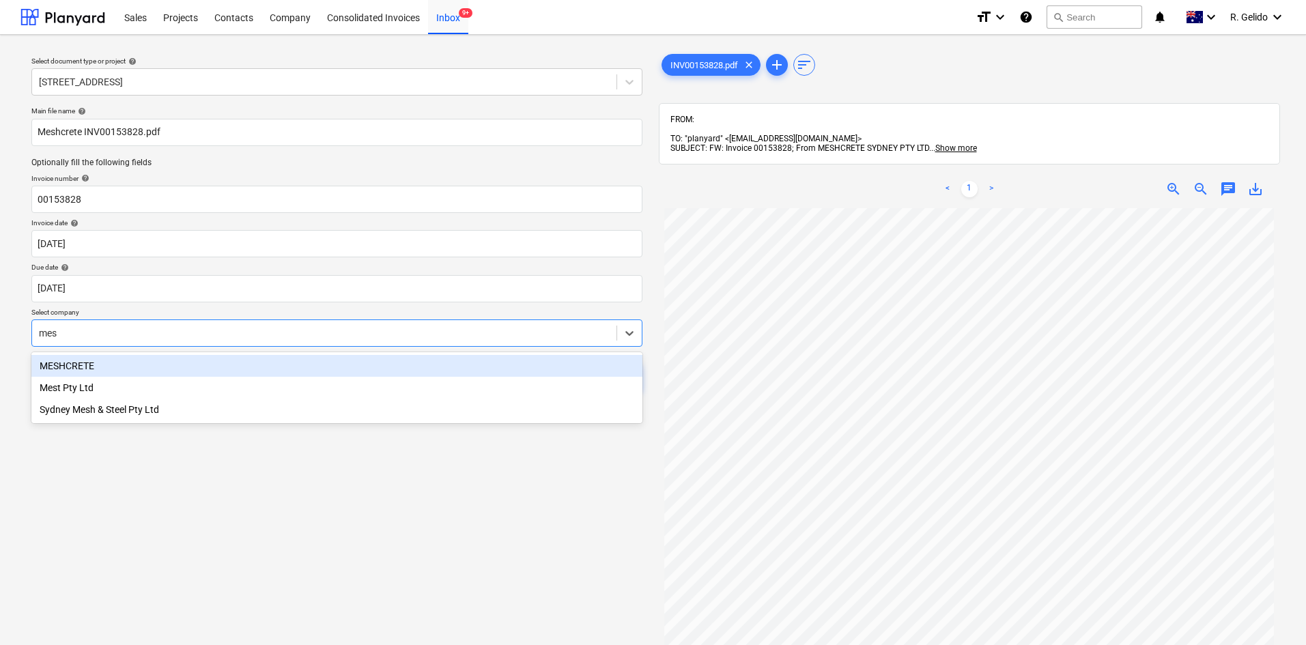
type input "mesh"
click at [207, 366] on div "MESHCRETE" at bounding box center [336, 366] width 611 height 22
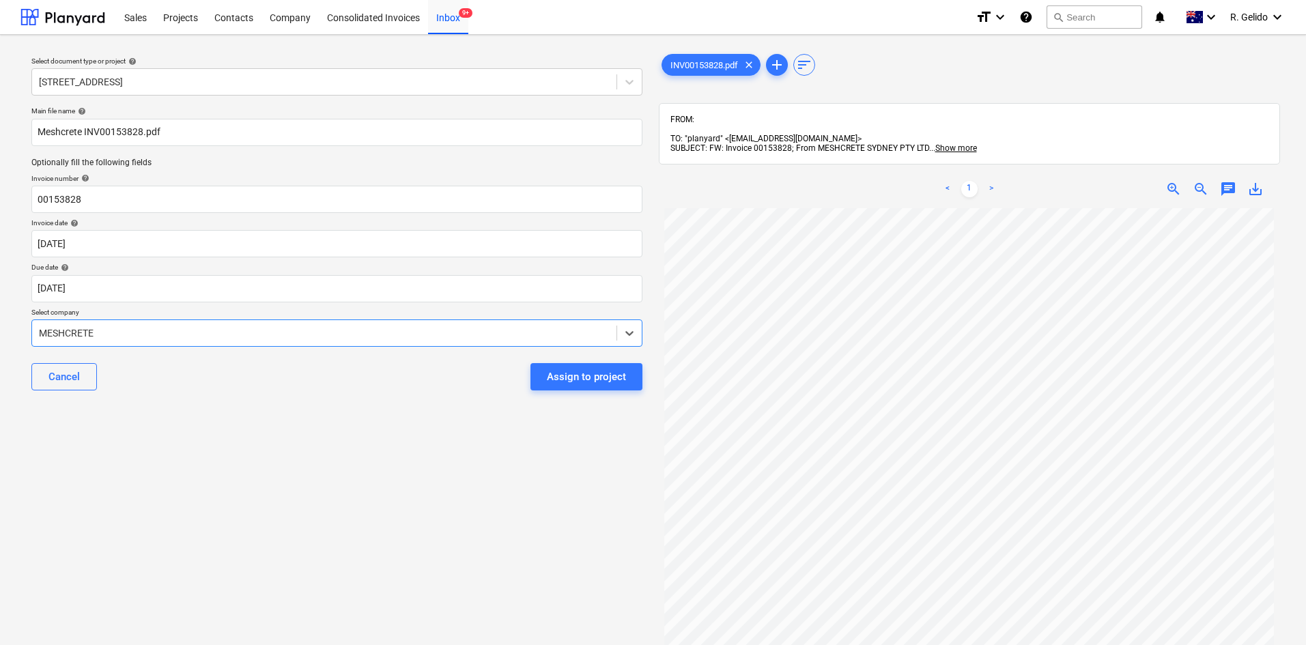
click at [339, 436] on div "Select document type or project help 27 Glenarvon Street, Strathfield Main file…" at bounding box center [336, 433] width 633 height 775
click at [588, 377] on div "Assign to project" at bounding box center [586, 377] width 79 height 18
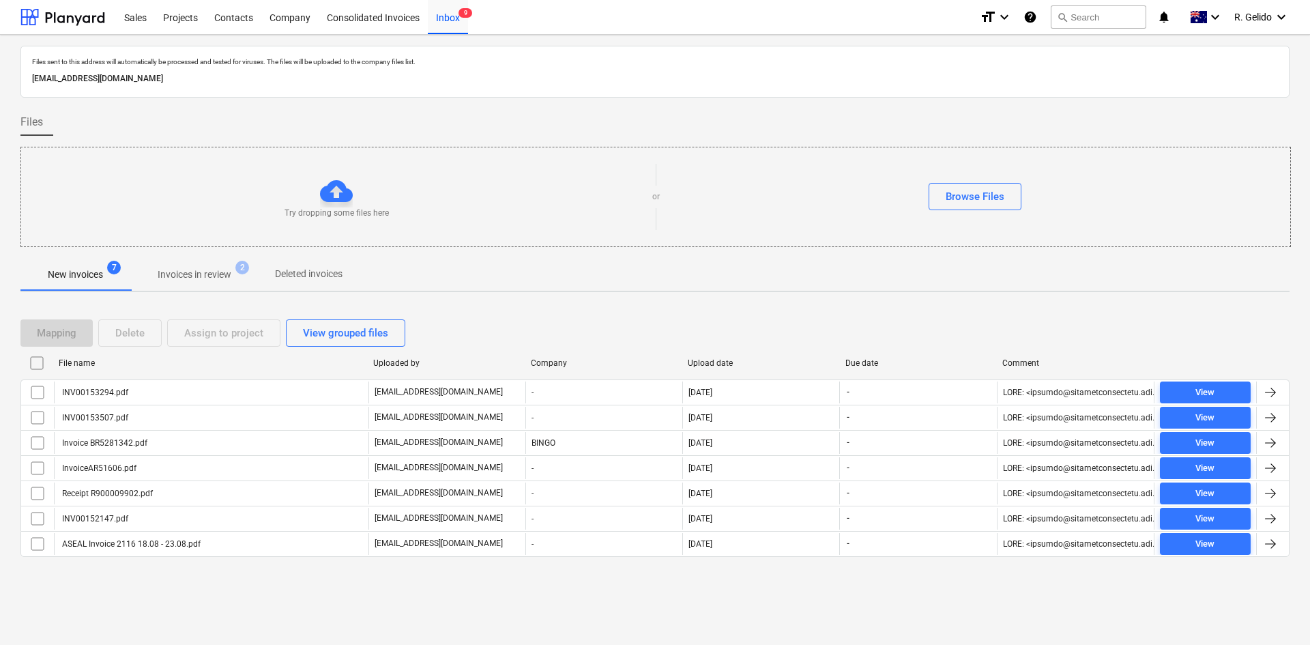
click at [850, 71] on div "[EMAIL_ADDRESS][DOMAIN_NAME]" at bounding box center [655, 79] width 1252 height 20
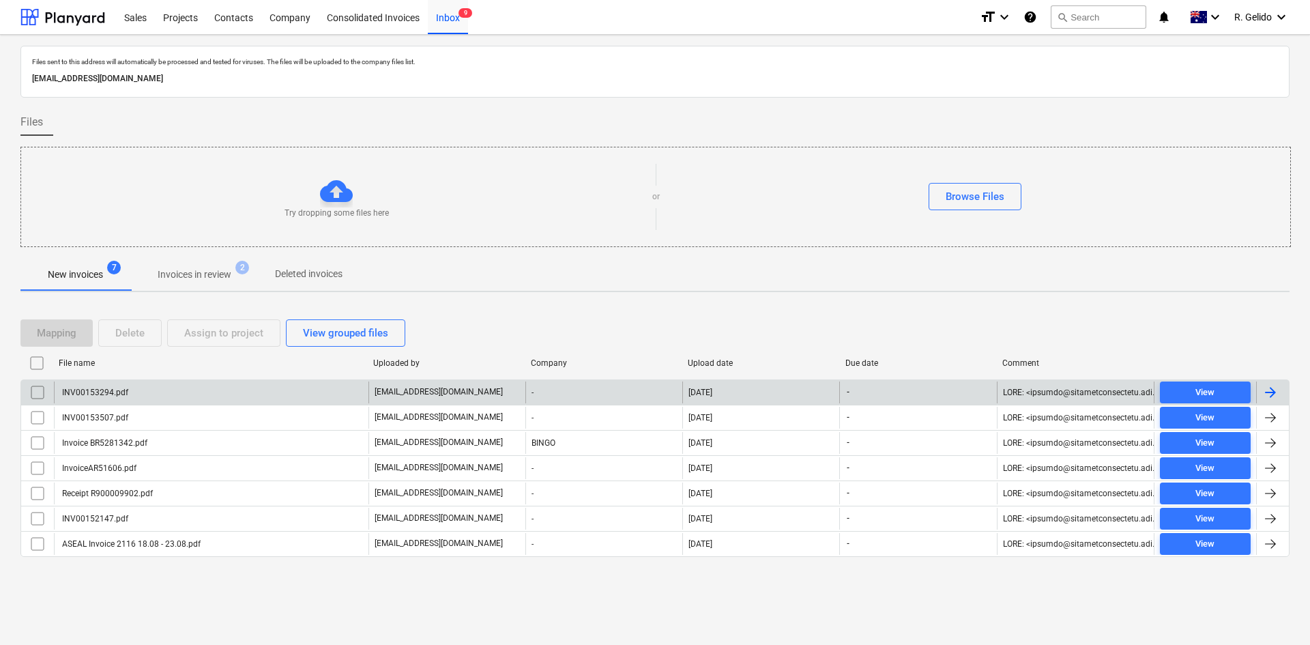
click at [162, 394] on div "INV00153294.pdf" at bounding box center [211, 392] width 315 height 22
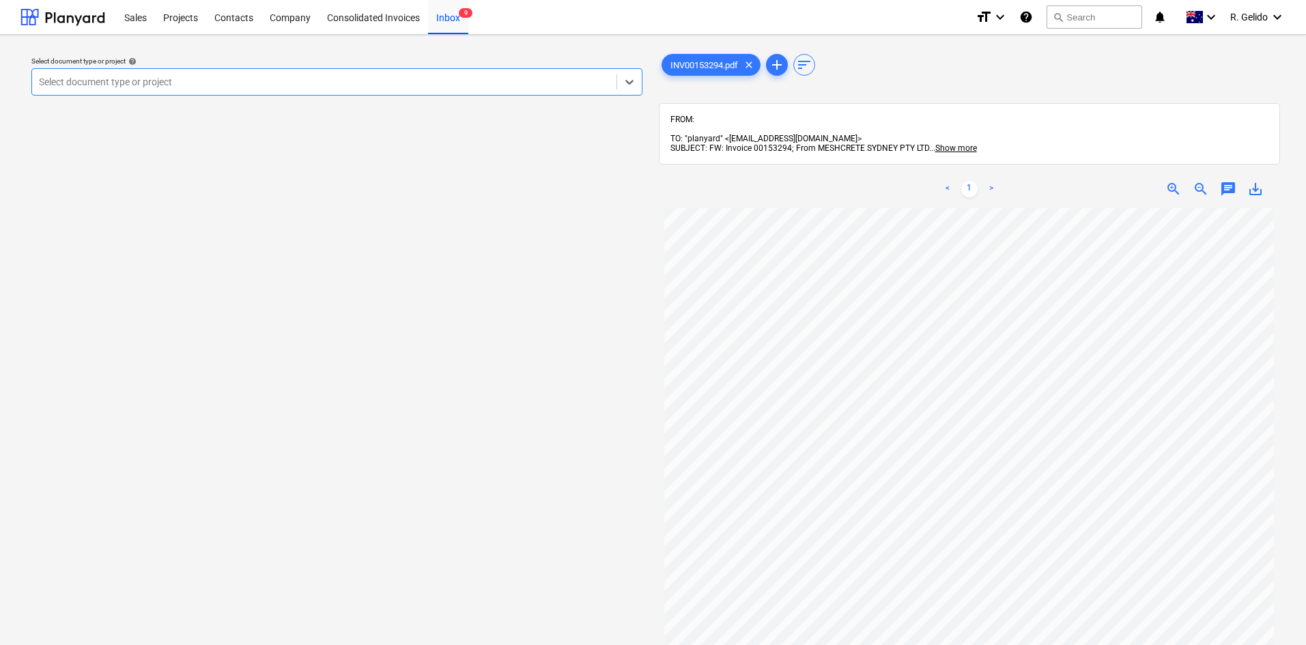
click at [570, 81] on div at bounding box center [324, 82] width 571 height 14
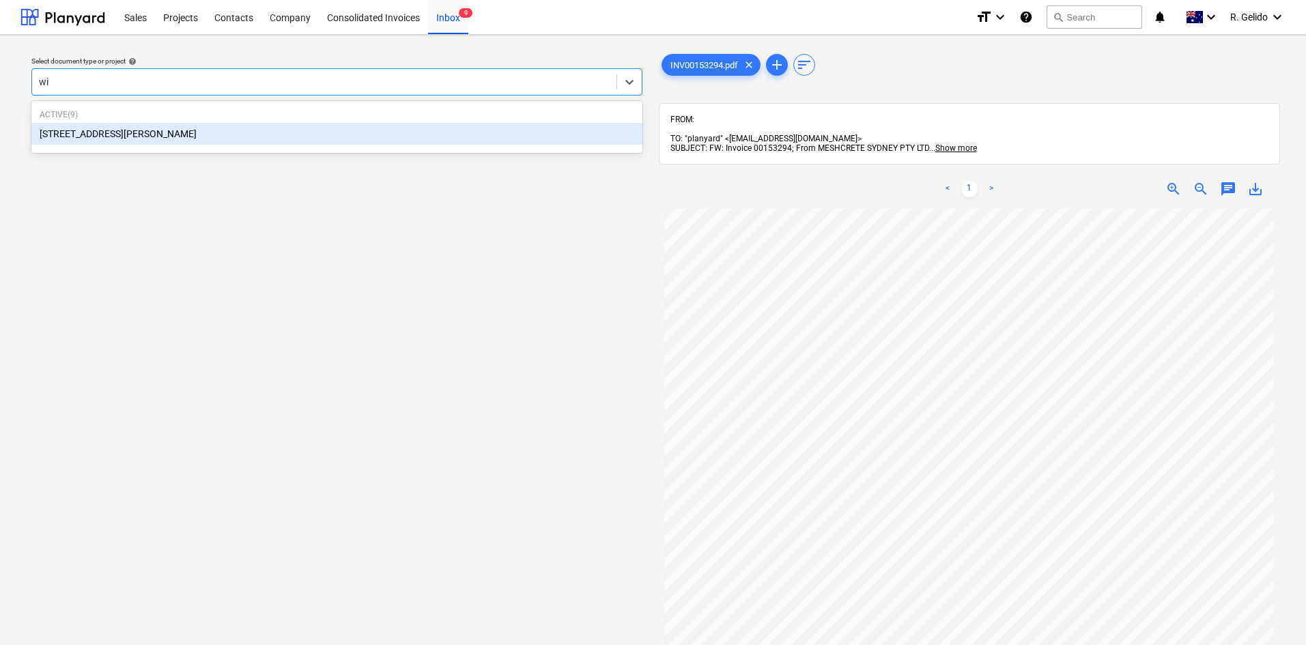
type input "wil"
click at [461, 130] on div "[STREET_ADDRESS][PERSON_NAME]" at bounding box center [336, 134] width 611 height 22
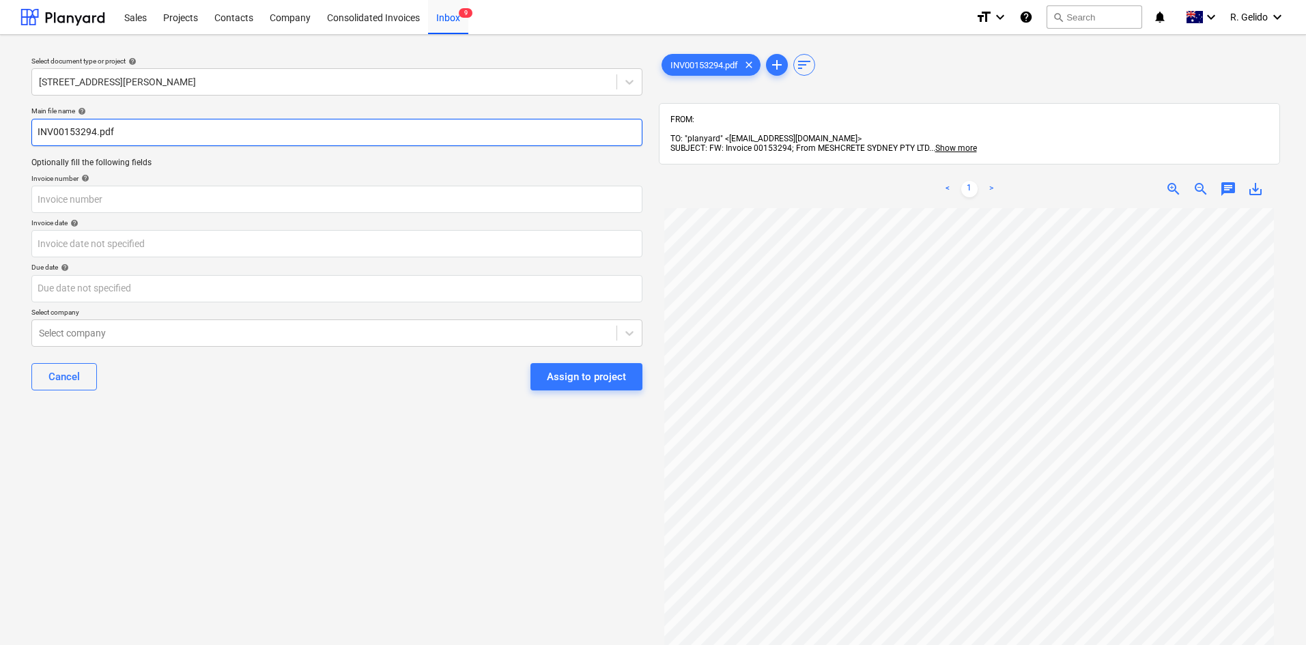
click at [33, 128] on input "INV00153294.pdf" at bounding box center [336, 132] width 611 height 27
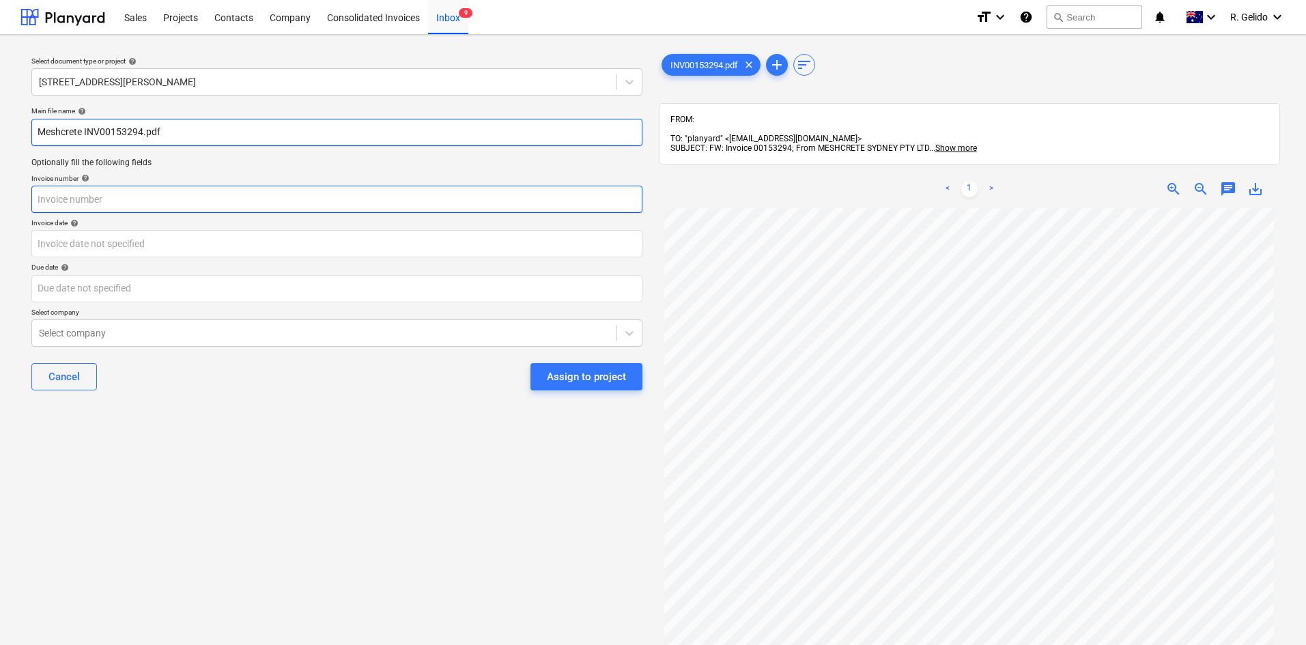
type input "Meshcrete INV00153294.pdf"
click at [130, 211] on input "text" at bounding box center [336, 199] width 611 height 27
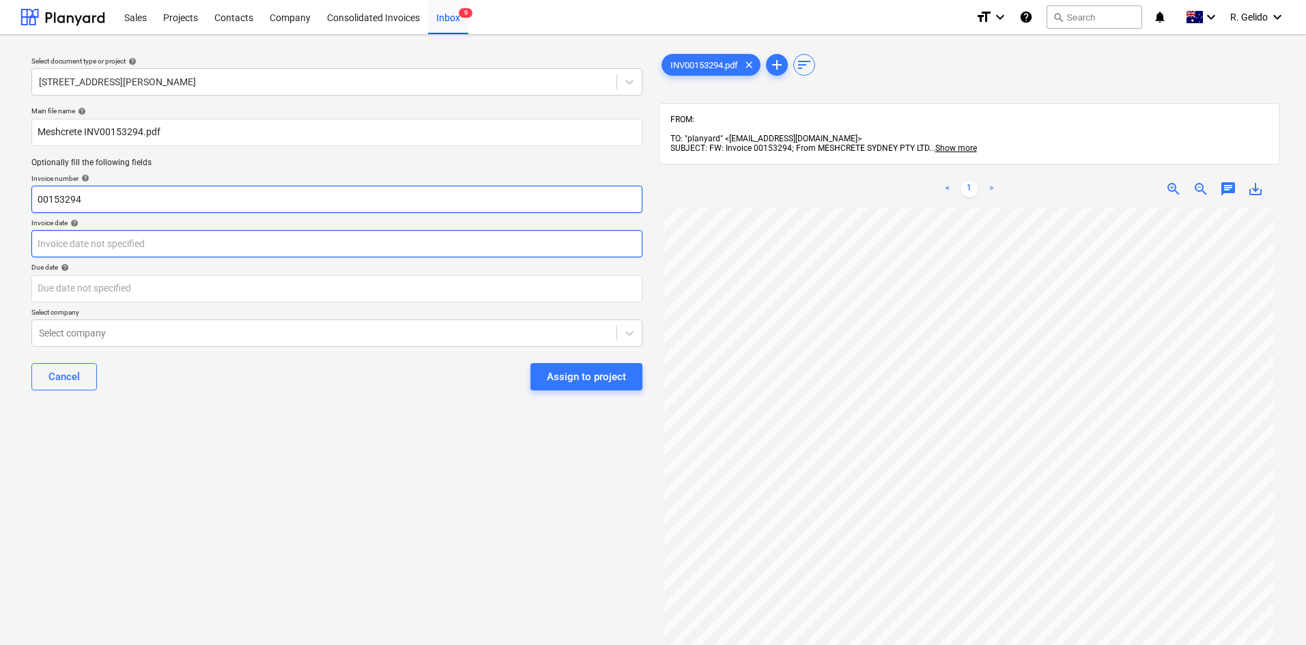
type input "00153294"
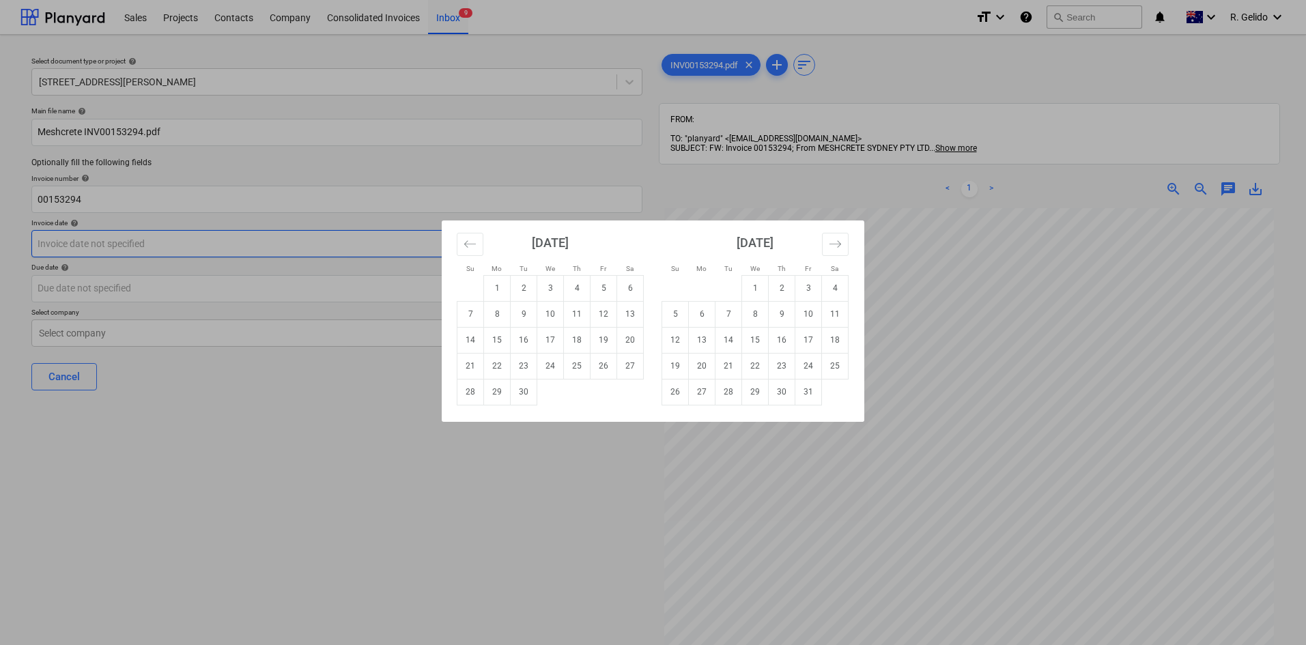
click at [173, 242] on body "Sales Projects Contacts Company Consolidated Invoices Inbox 9 format_size keybo…" at bounding box center [653, 322] width 1306 height 645
click at [285, 407] on div "Su Mo Tu We Th Fr Sa Su Mo Tu We Th Fr Sa August 2025 1 2 3 4 5 6 7 8 9 10 11 1…" at bounding box center [653, 322] width 1306 height 645
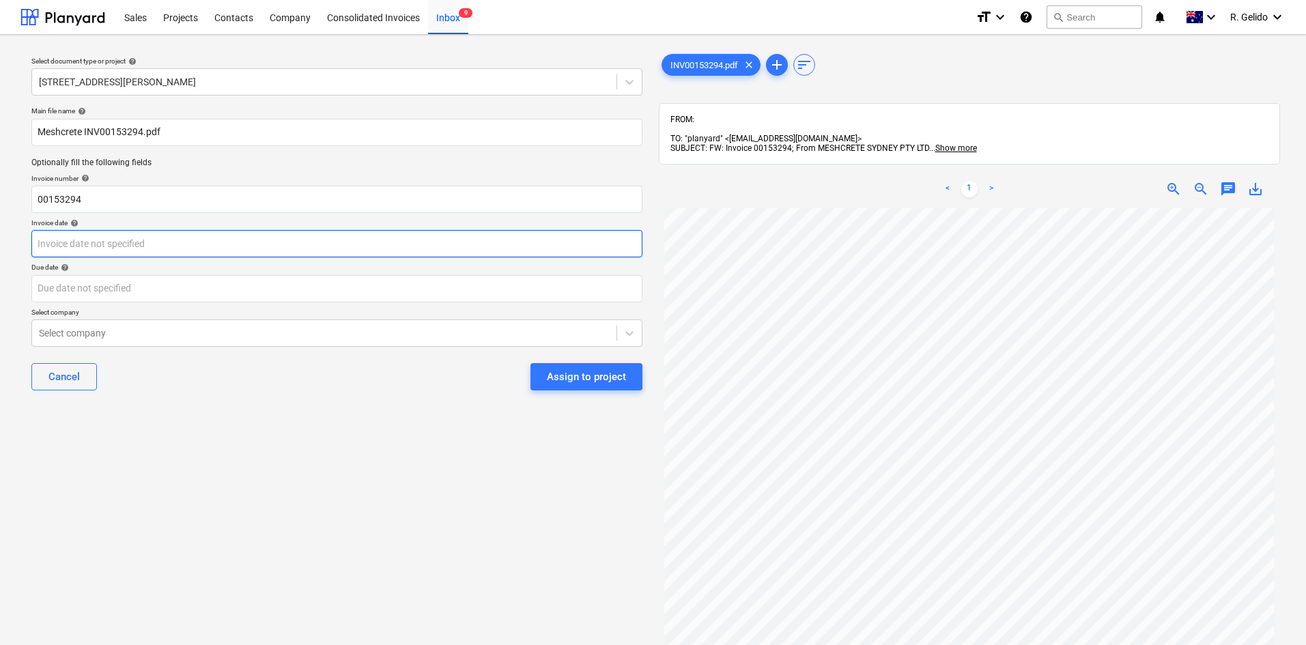
click at [207, 249] on body "Sales Projects Contacts Company Consolidated Invoices Inbox 9 format_size keybo…" at bounding box center [653, 322] width 1306 height 645
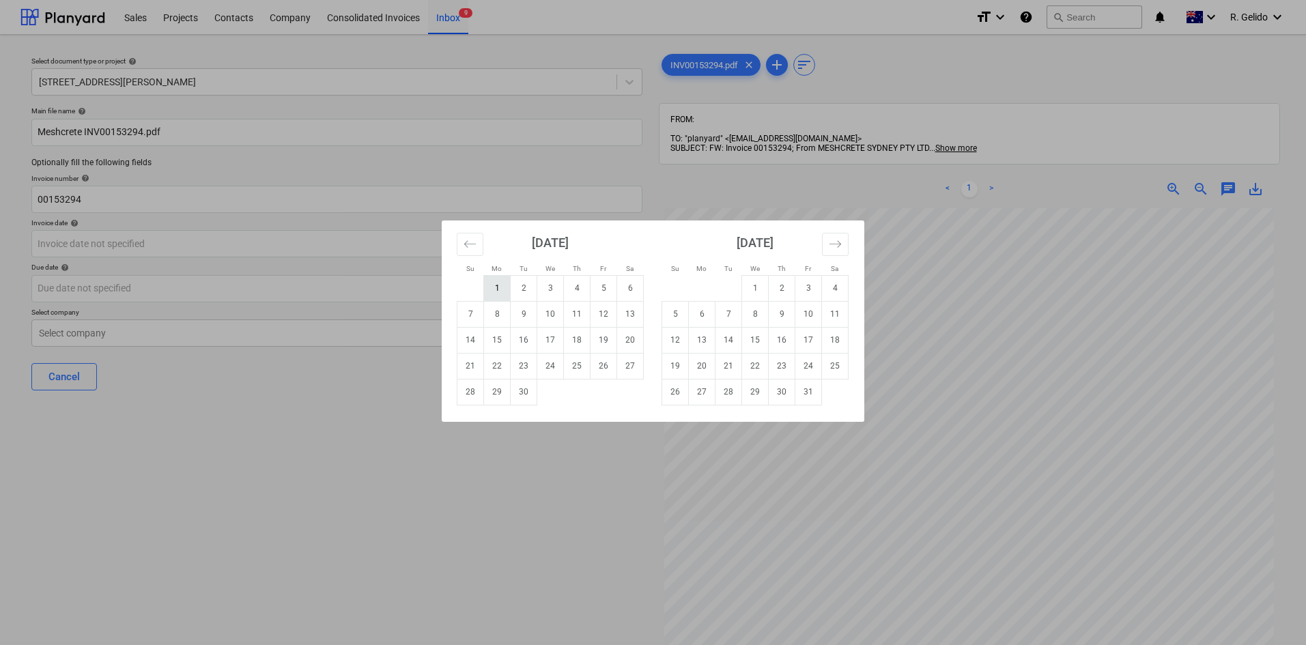
click at [494, 292] on td "1" at bounding box center [497, 288] width 27 height 26
type input "01 Sep 2025"
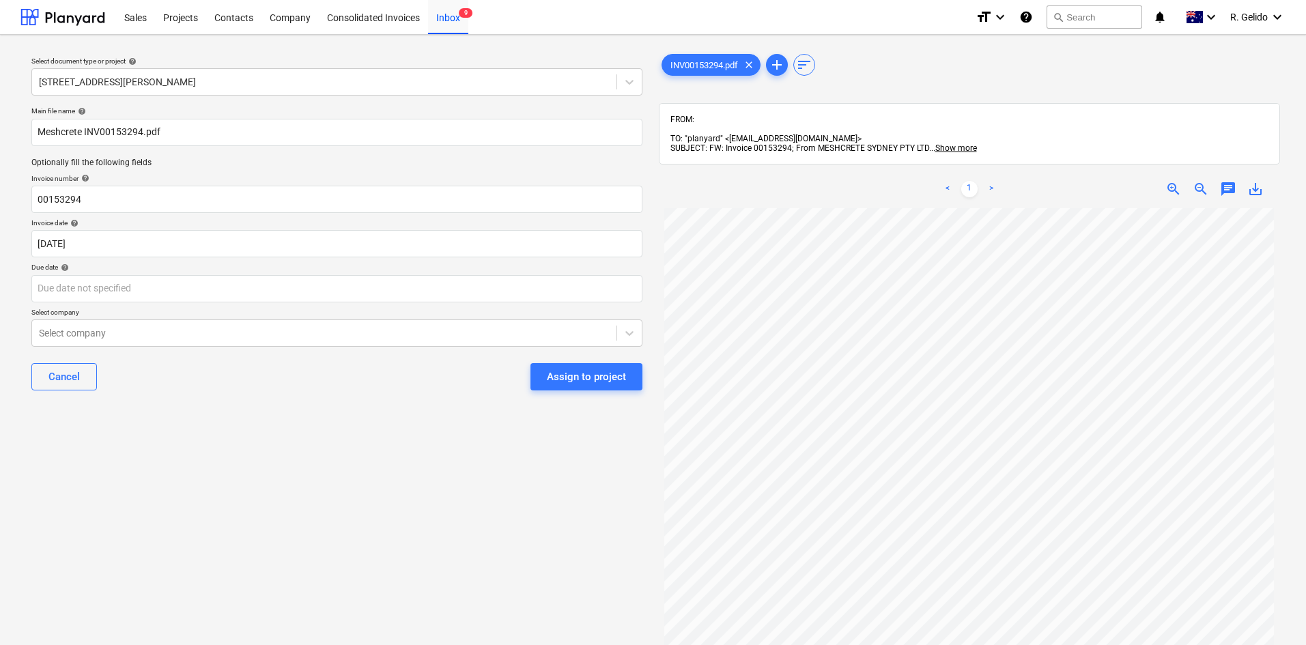
click at [241, 270] on div "Due date help" at bounding box center [336, 267] width 611 height 9
click at [240, 289] on body "Sales Projects Contacts Company Consolidated Invoices Inbox 9 format_size keybo…" at bounding box center [653, 322] width 1306 height 645
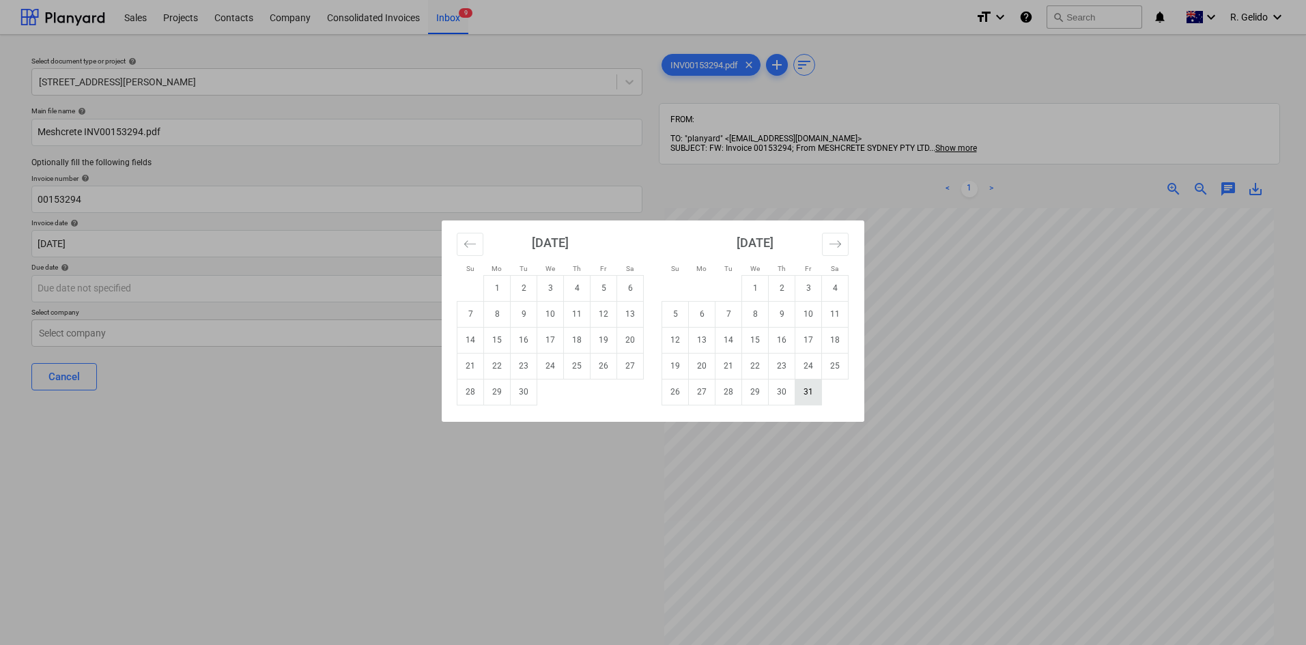
click at [801, 396] on td "31" at bounding box center [808, 392] width 27 height 26
type input "[DATE]"
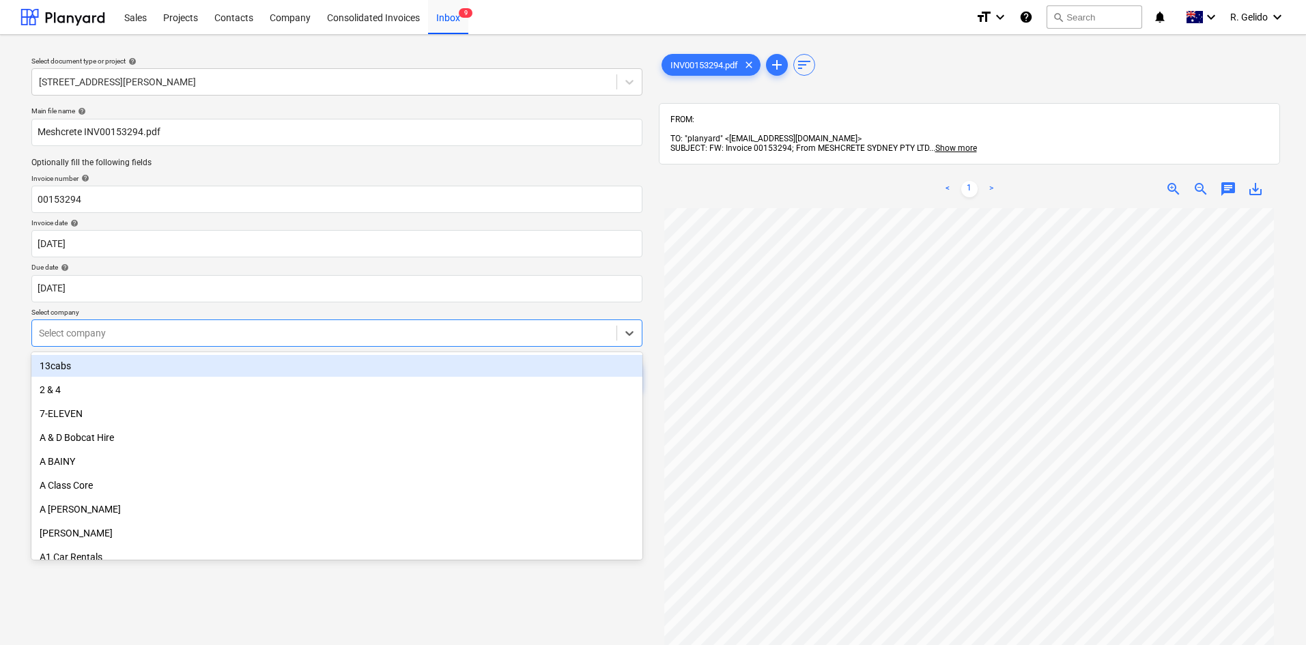
click at [169, 332] on div at bounding box center [324, 333] width 571 height 14
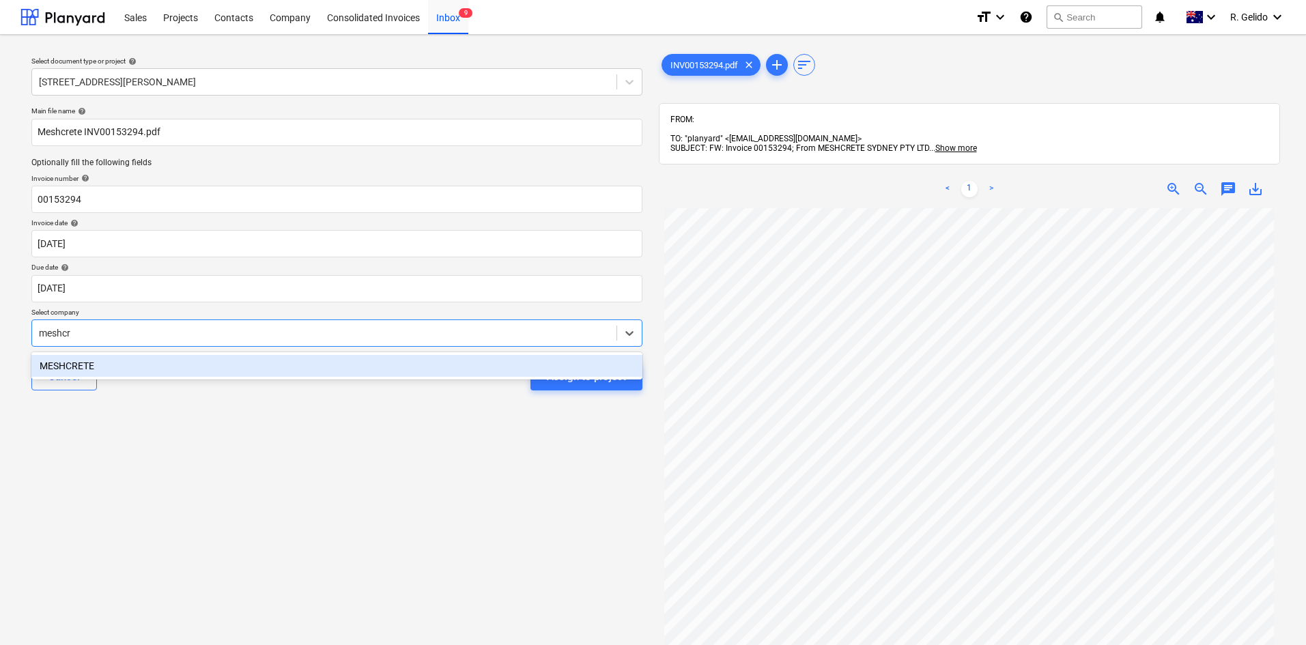
type input "meshcre"
click at [156, 367] on div "MESHCRETE" at bounding box center [336, 366] width 611 height 22
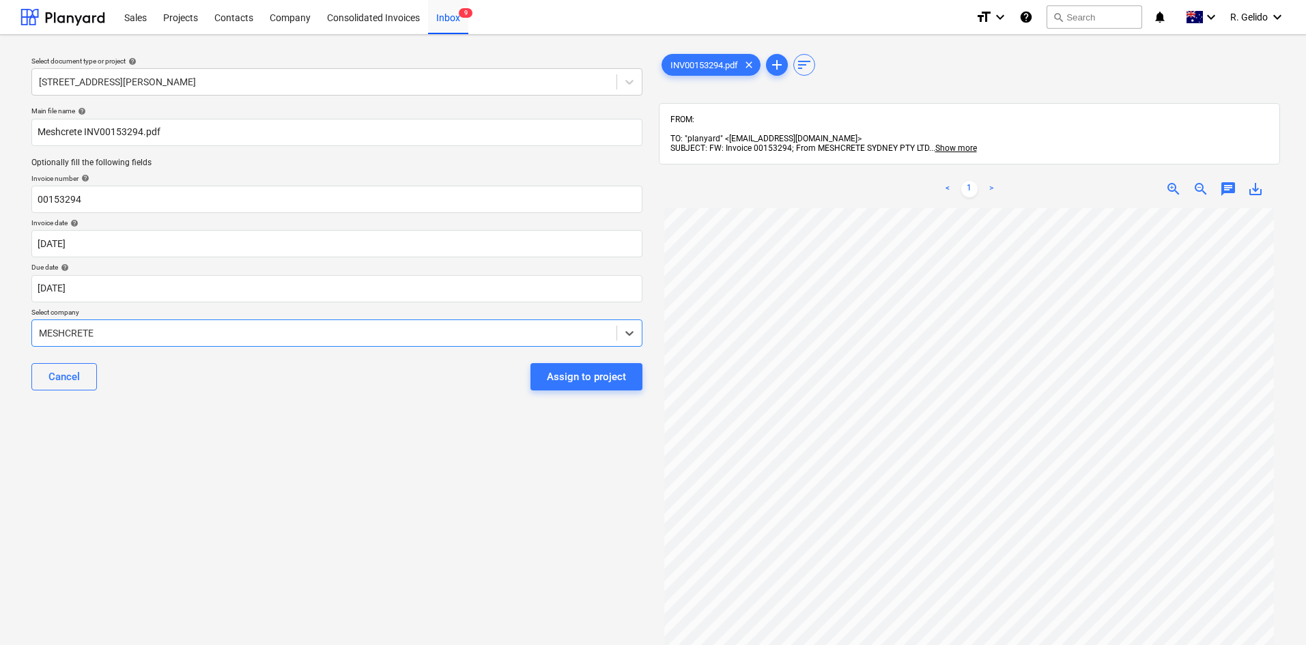
click at [287, 401] on div "Cancel Assign to project" at bounding box center [336, 376] width 611 height 49
click at [591, 381] on div "Assign to project" at bounding box center [586, 377] width 79 height 18
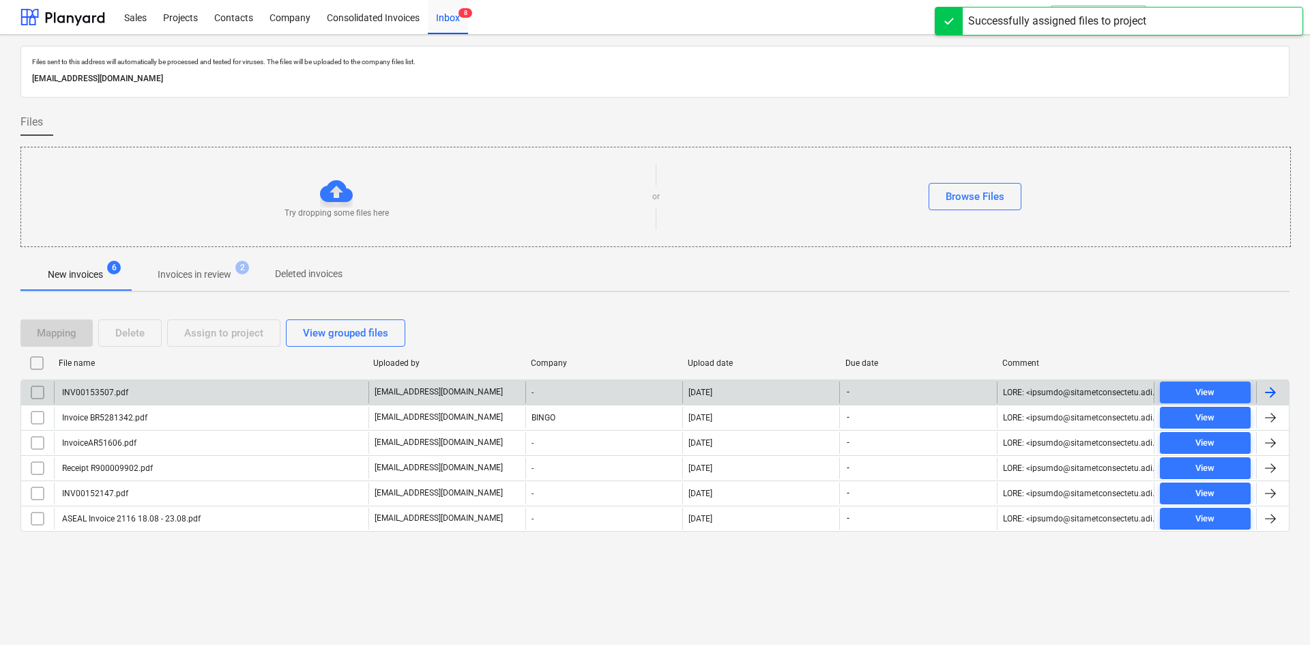
click at [233, 401] on div "INV00153507.pdf" at bounding box center [211, 392] width 315 height 22
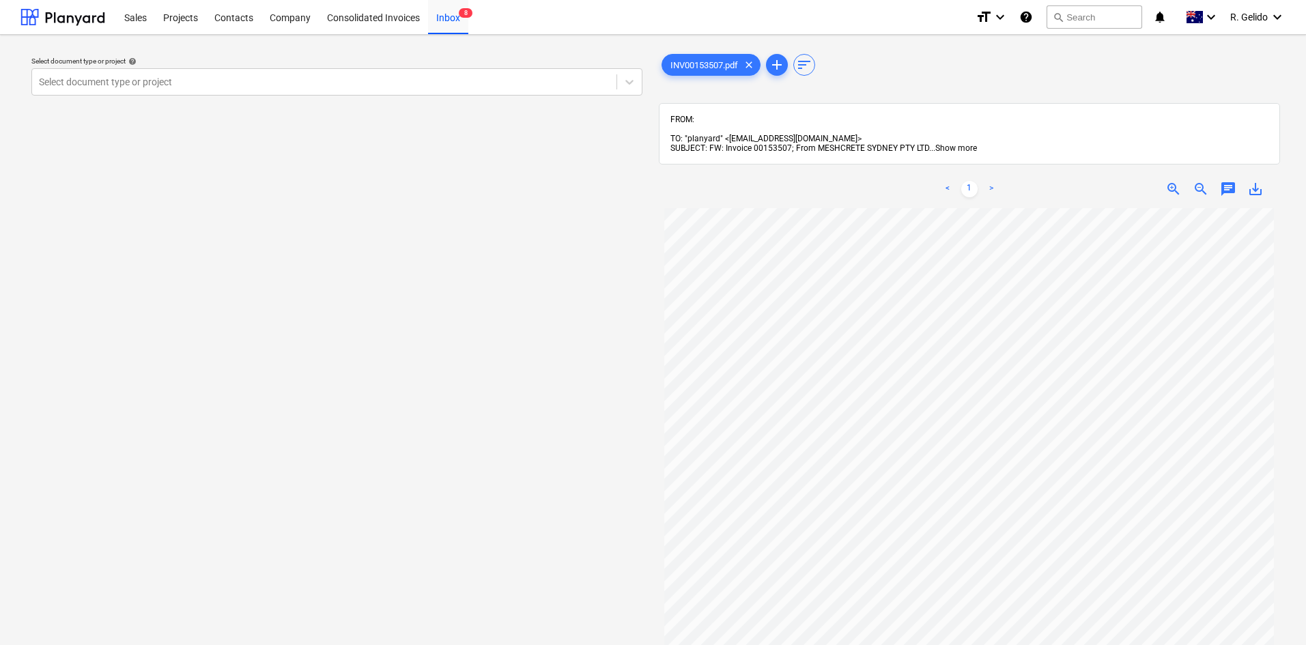
click at [956, 143] on span "Show more" at bounding box center [956, 148] width 42 height 10
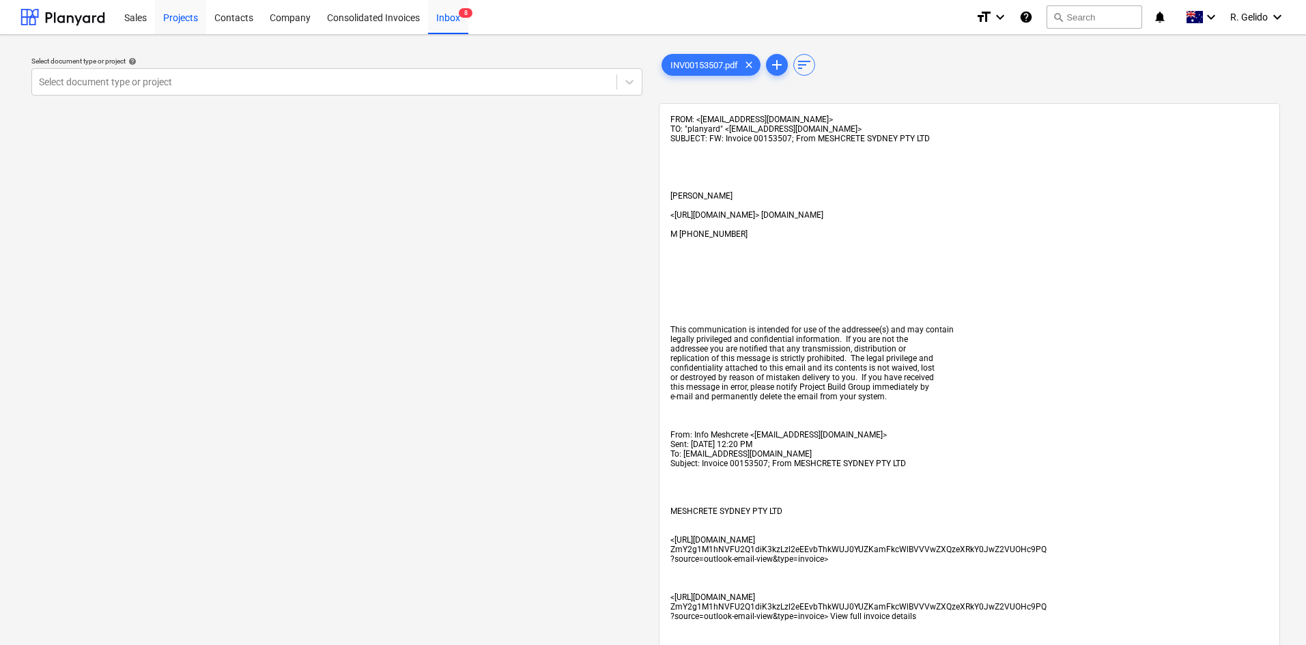
click at [186, 19] on div "Projects" at bounding box center [180, 16] width 51 height 35
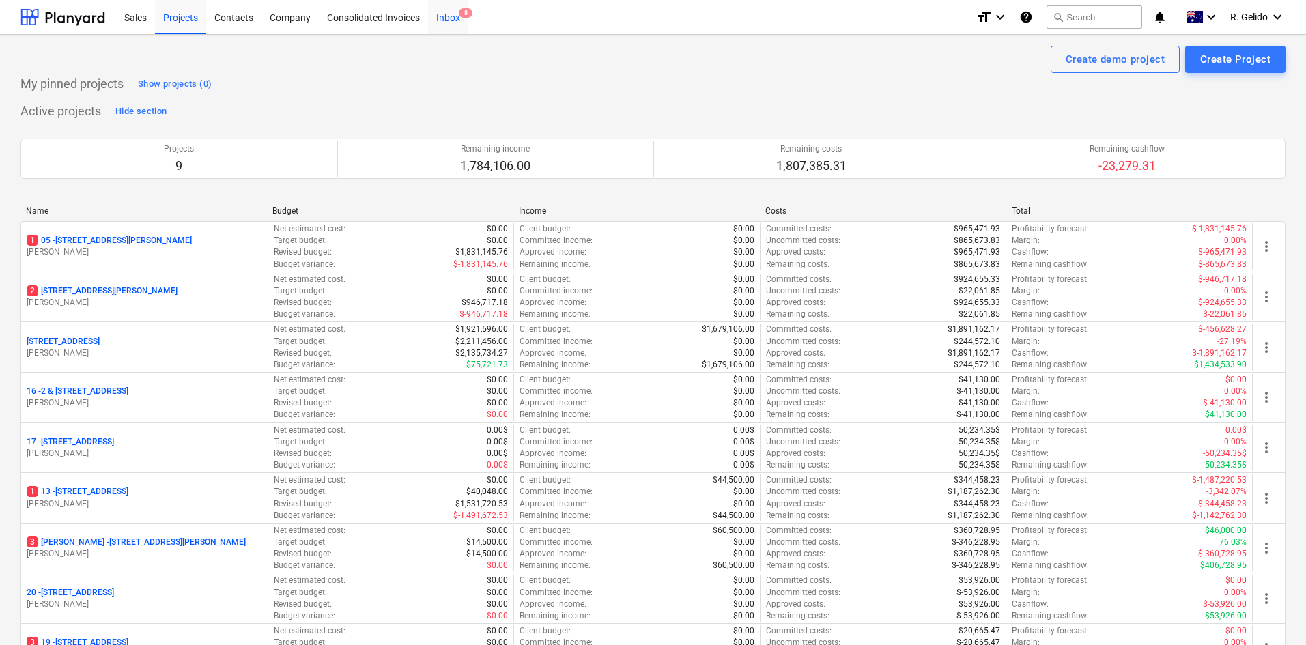
click at [459, 18] on div "Inbox 8" at bounding box center [448, 16] width 40 height 35
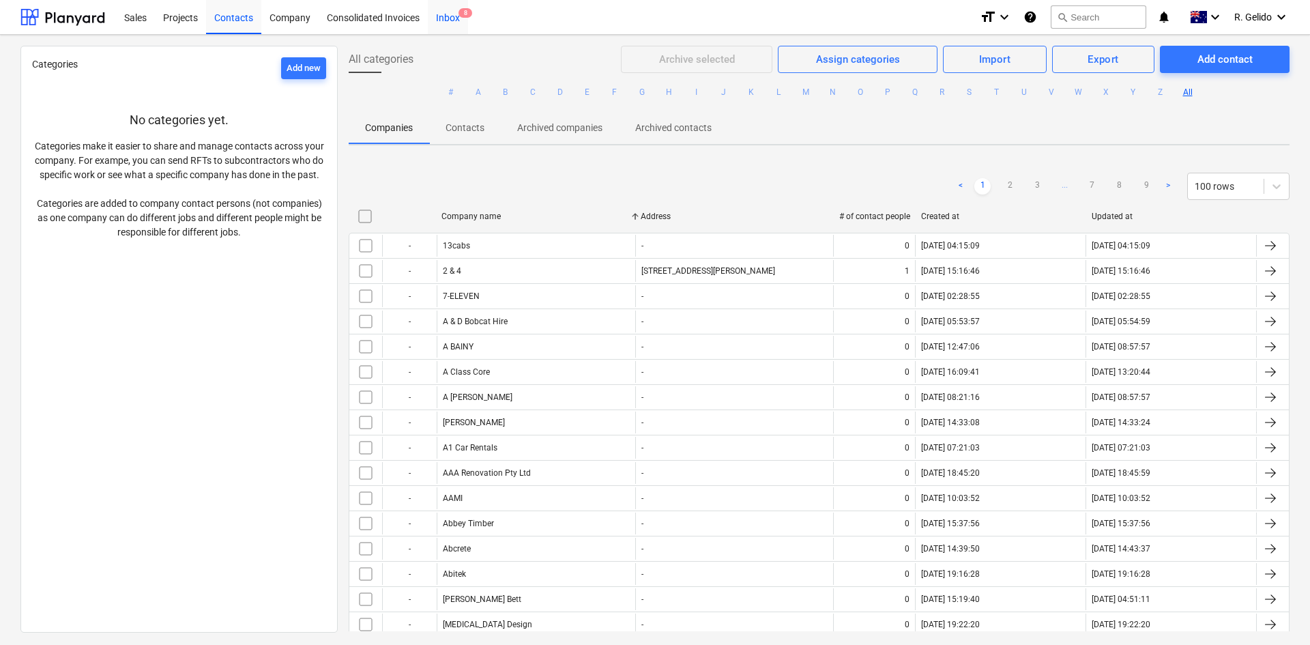
click at [453, 18] on div "Inbox 8" at bounding box center [448, 16] width 40 height 35
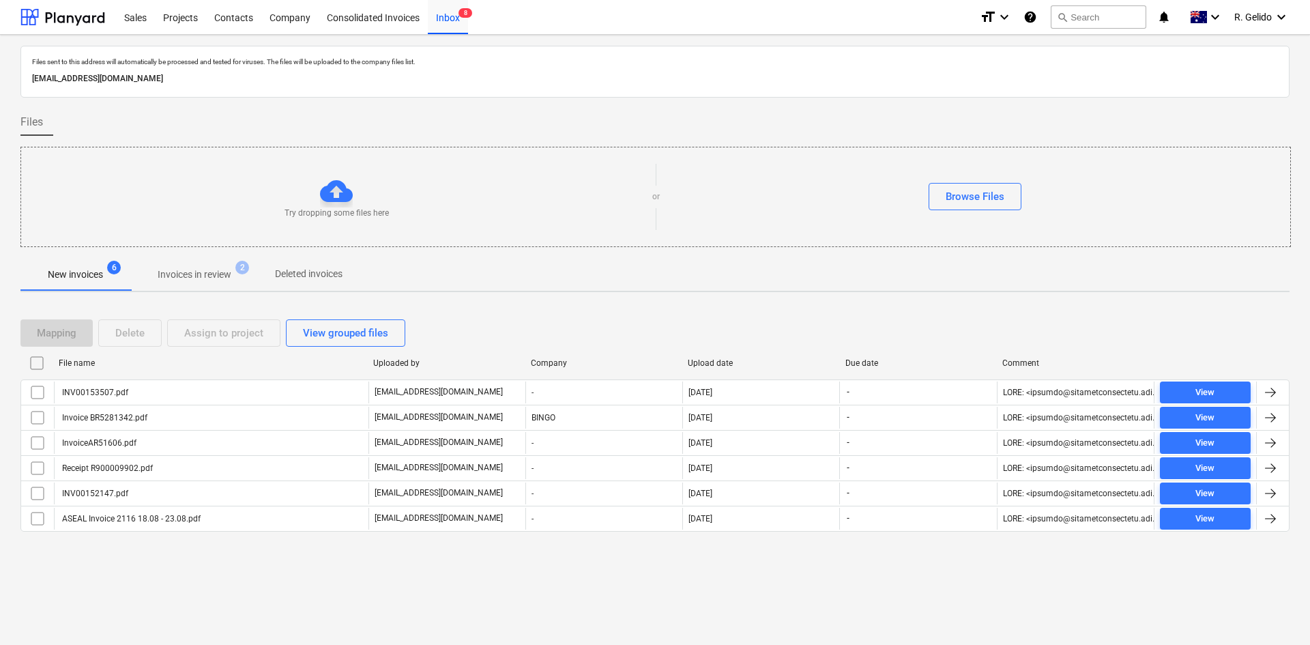
click at [116, 87] on div "[EMAIL_ADDRESS][DOMAIN_NAME]" at bounding box center [655, 79] width 1252 height 20
click at [115, 79] on p "[EMAIL_ADDRESS][DOMAIN_NAME]" at bounding box center [655, 79] width 1246 height 14
copy p "[EMAIL_ADDRESS][DOMAIN_NAME]"
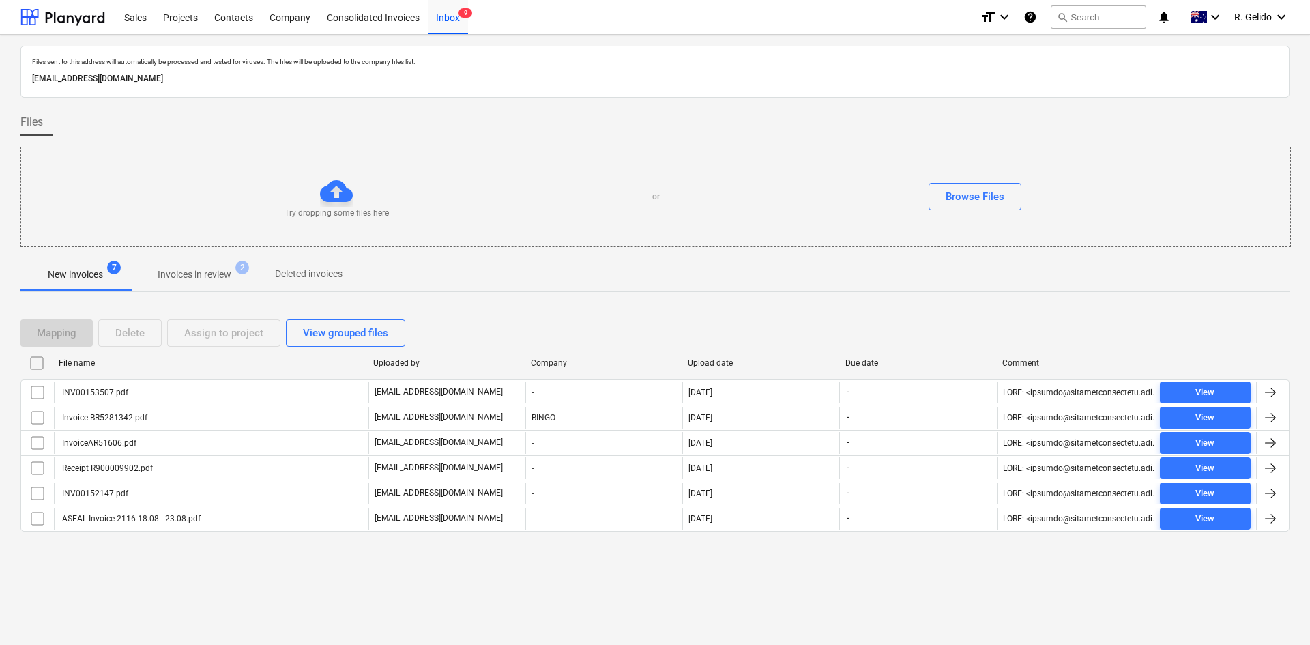
click at [415, 575] on div "Files sent to this address will automatically be processed and tested for virus…" at bounding box center [655, 340] width 1310 height 610
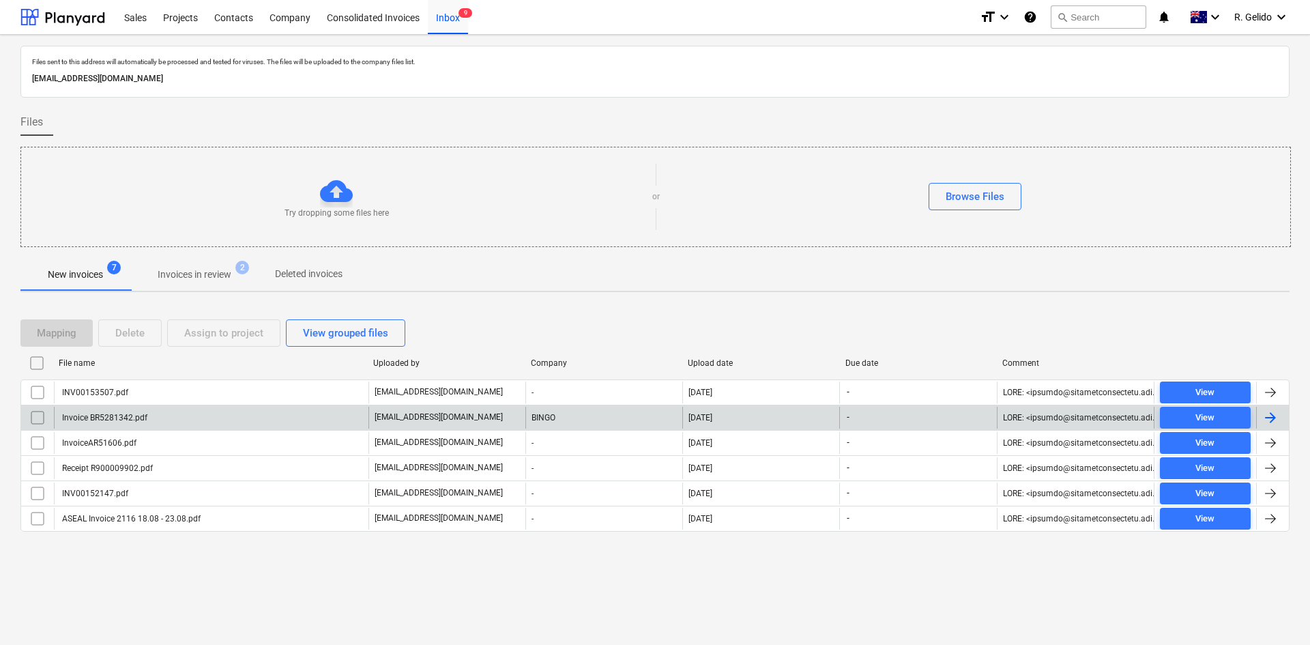
click at [191, 415] on div "Invoice BR5281342.pdf" at bounding box center [211, 418] width 315 height 22
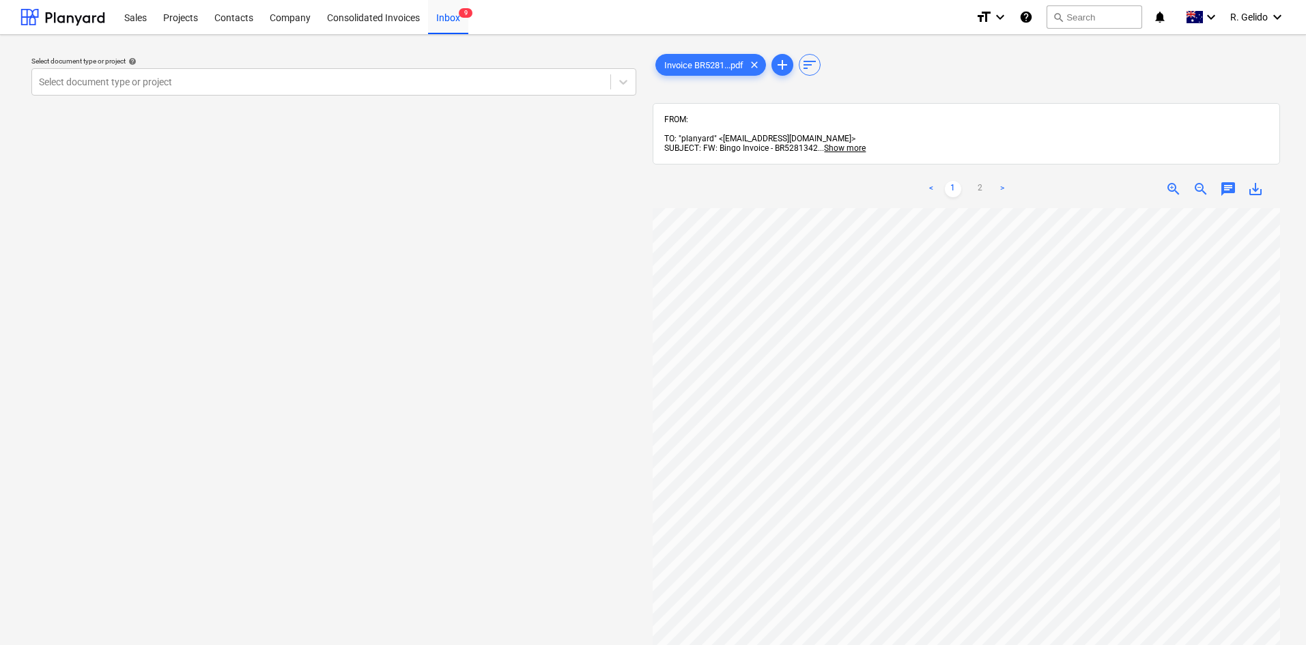
click at [649, 143] on div "FROM: TO: "planyard" <[EMAIL_ADDRESS][DOMAIN_NAME]> SUBJECT: FW: Bingo Invoice …" at bounding box center [965, 133] width 627 height 61
click at [649, 143] on span "Show more" at bounding box center [845, 148] width 42 height 10
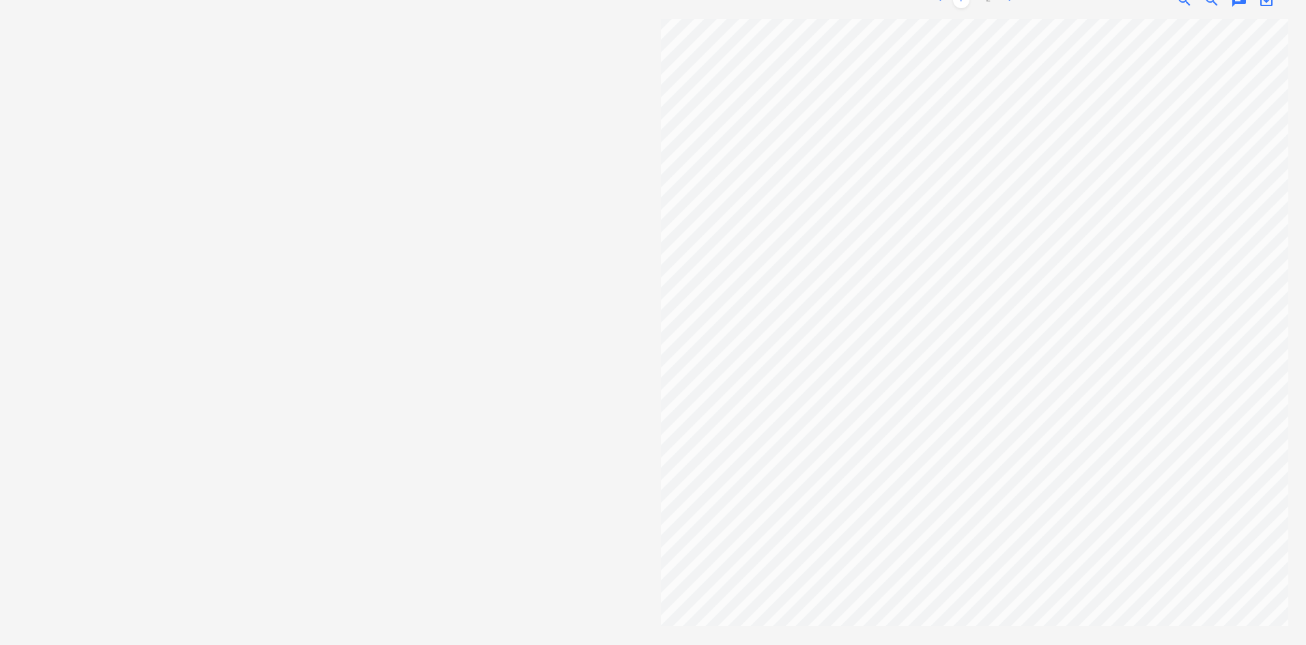
scroll to position [10, 0]
click at [649, 8] on link "2" at bounding box center [988, 0] width 16 height 16
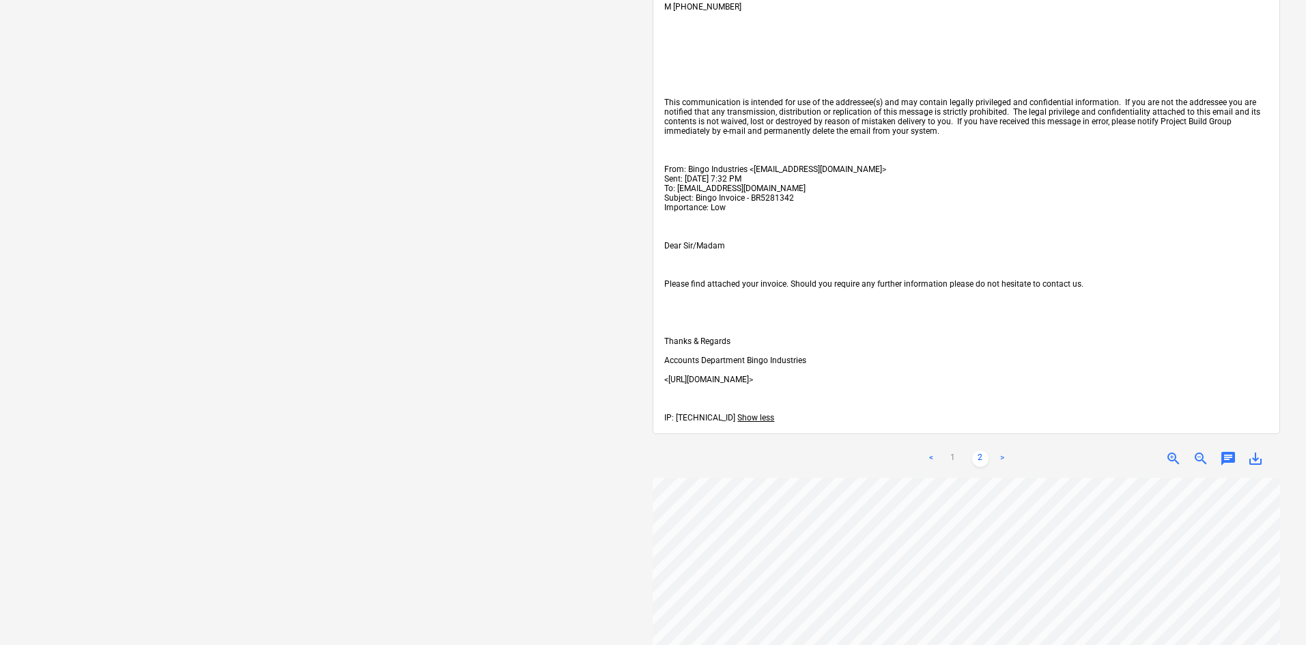
scroll to position [0, 0]
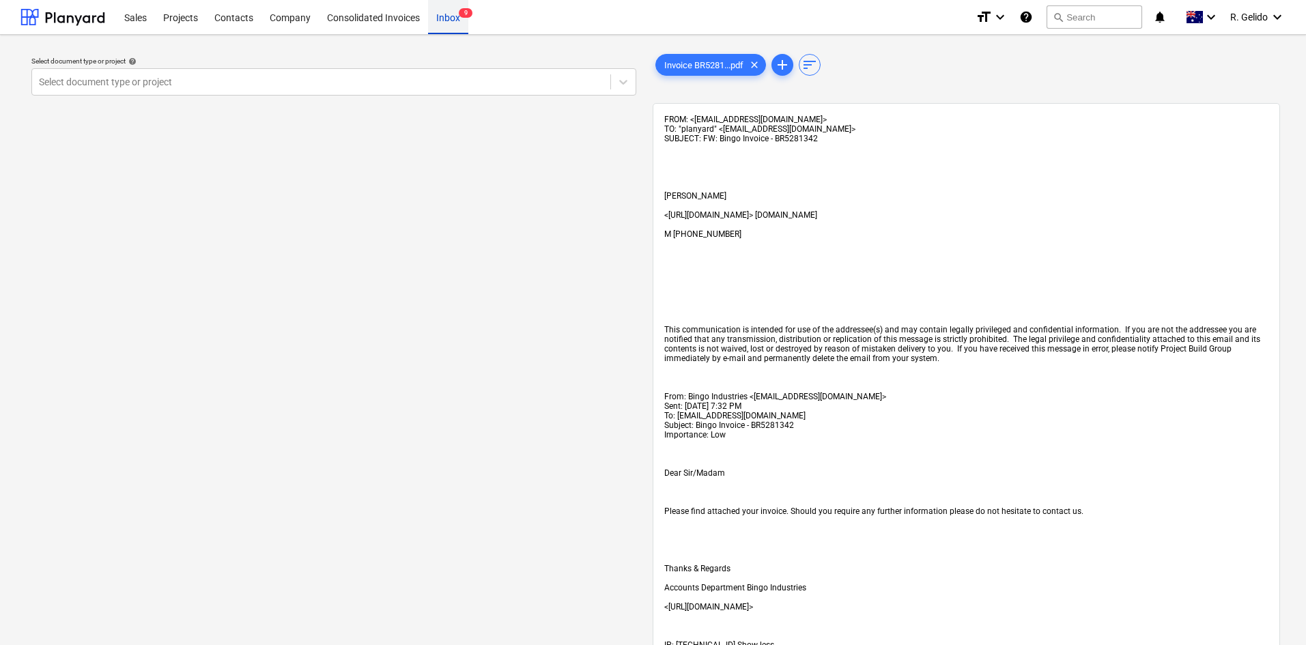
click at [448, 16] on div "Inbox 9" at bounding box center [448, 16] width 40 height 35
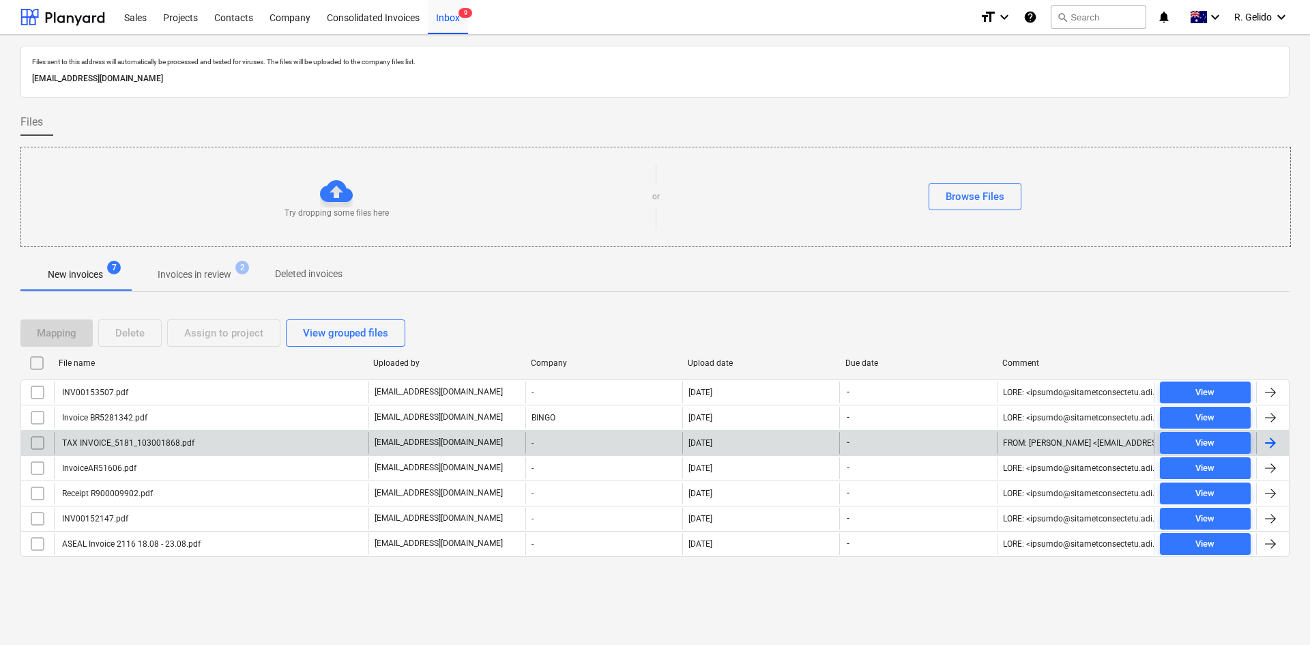
click at [259, 440] on div "TAX INVOICE_5181_103001868.pdf" at bounding box center [211, 443] width 315 height 22
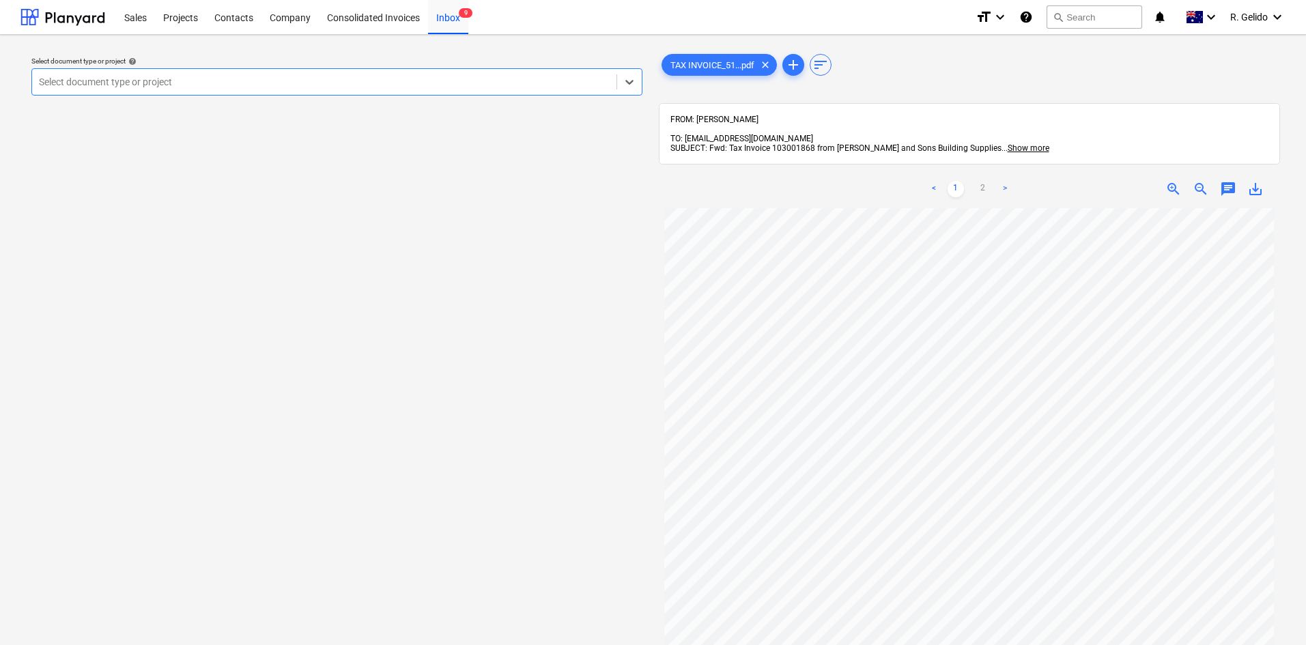
scroll to position [68, 0]
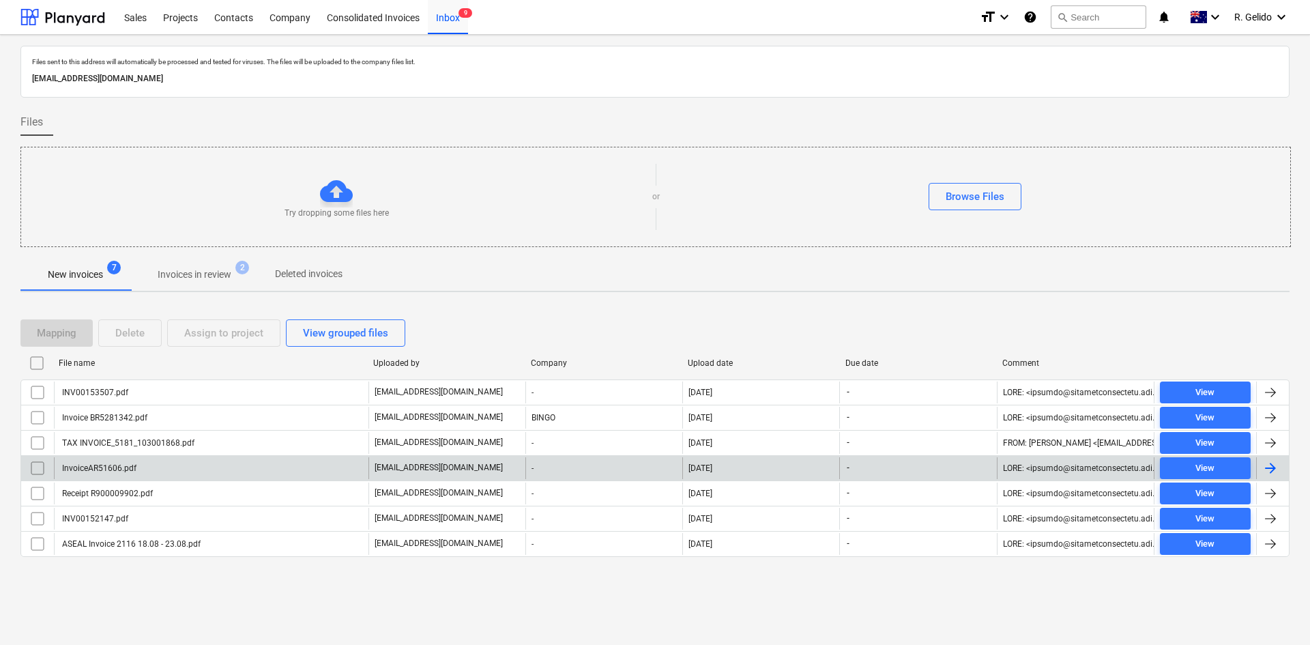
click at [189, 466] on div "InvoiceAR51606.pdf" at bounding box center [211, 468] width 315 height 22
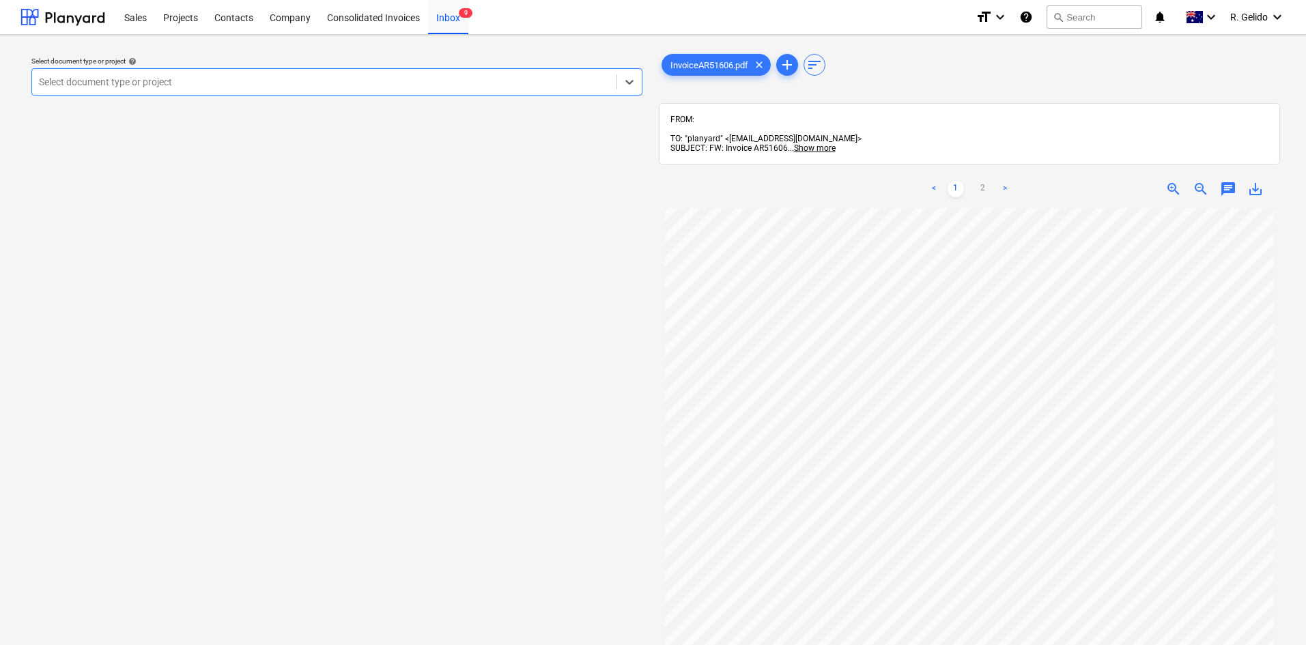
scroll to position [258, 0]
click at [649, 181] on link "2" at bounding box center [983, 189] width 16 height 16
click at [649, 181] on link "1" at bounding box center [955, 189] width 16 height 16
click at [649, 181] on link "2" at bounding box center [983, 189] width 16 height 16
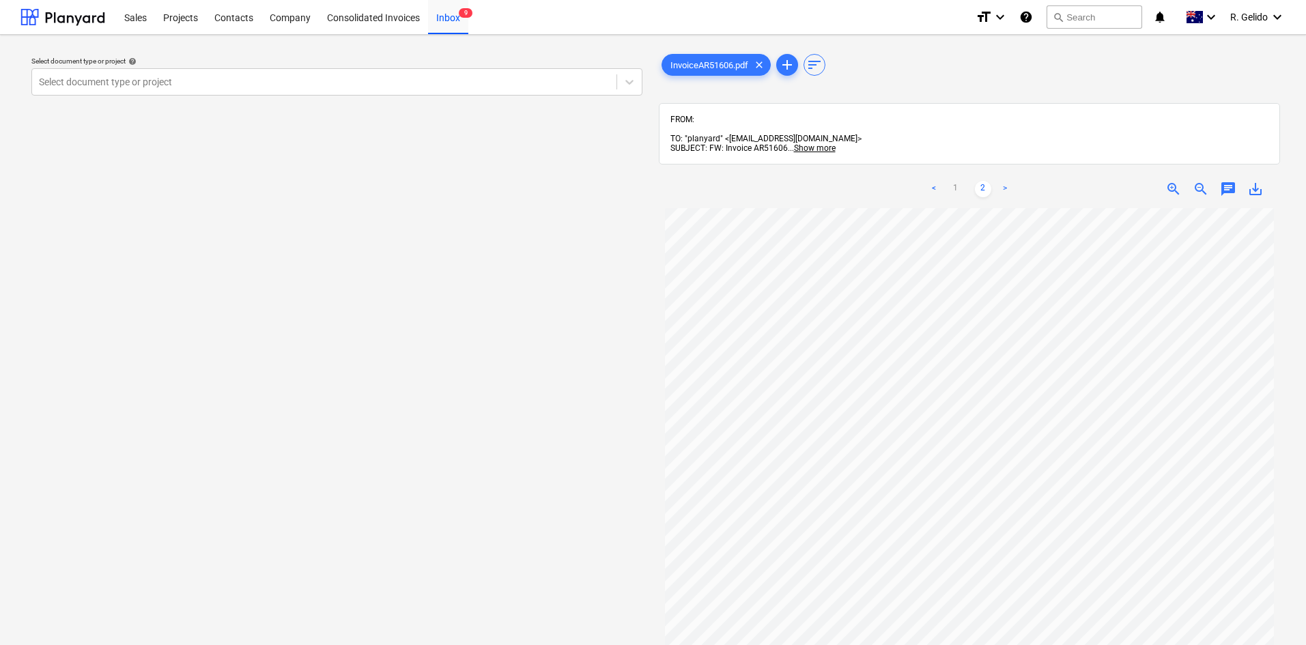
click at [649, 181] on link "<" at bounding box center [933, 189] width 16 height 16
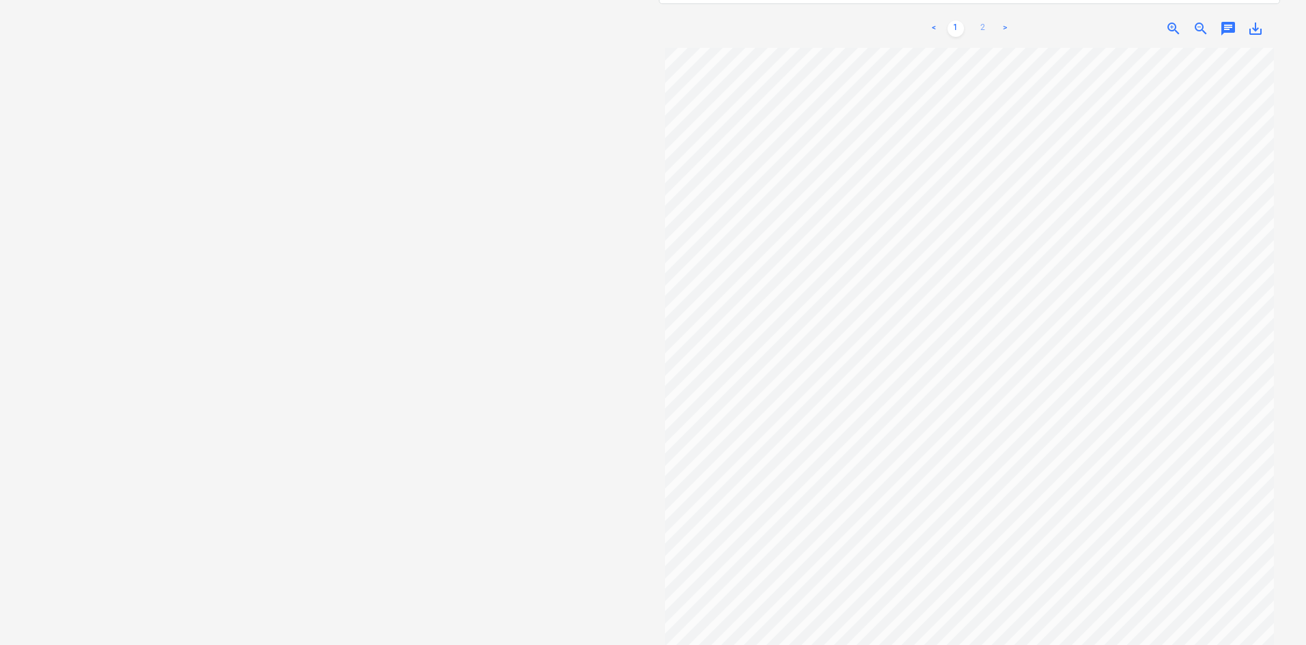
click at [649, 22] on link "2" at bounding box center [983, 28] width 16 height 16
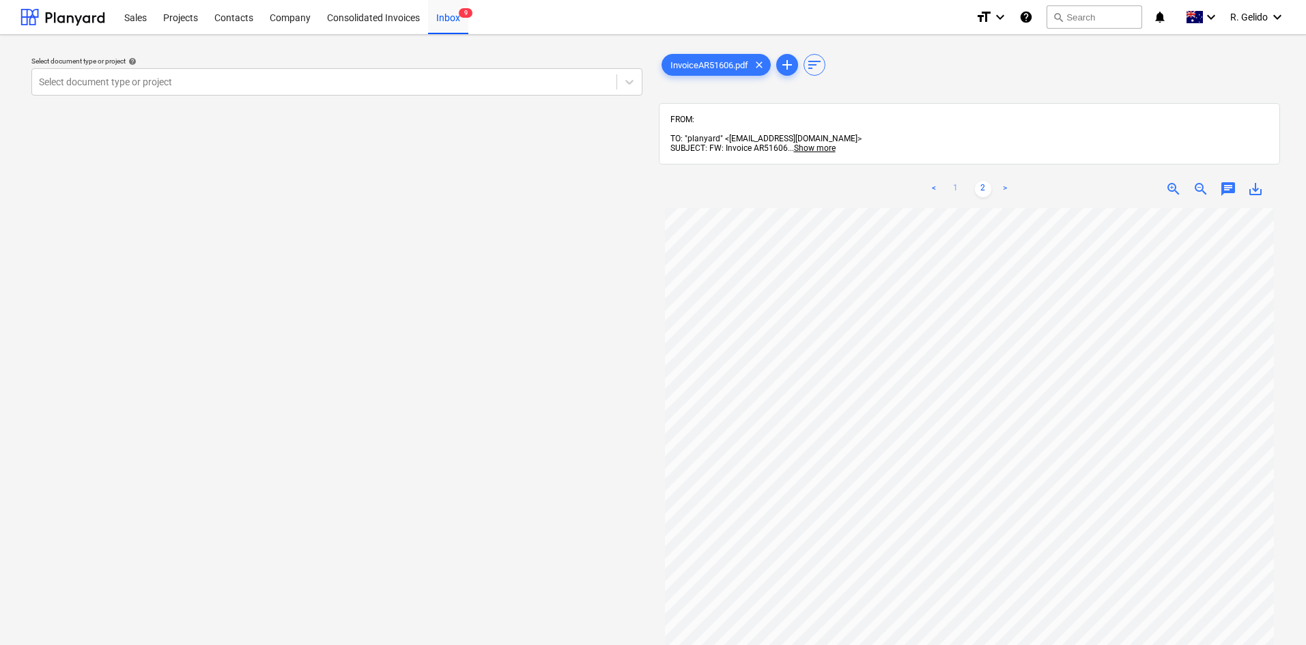
click at [649, 181] on link "1" at bounding box center [955, 189] width 16 height 16
click at [558, 81] on div at bounding box center [324, 82] width 571 height 14
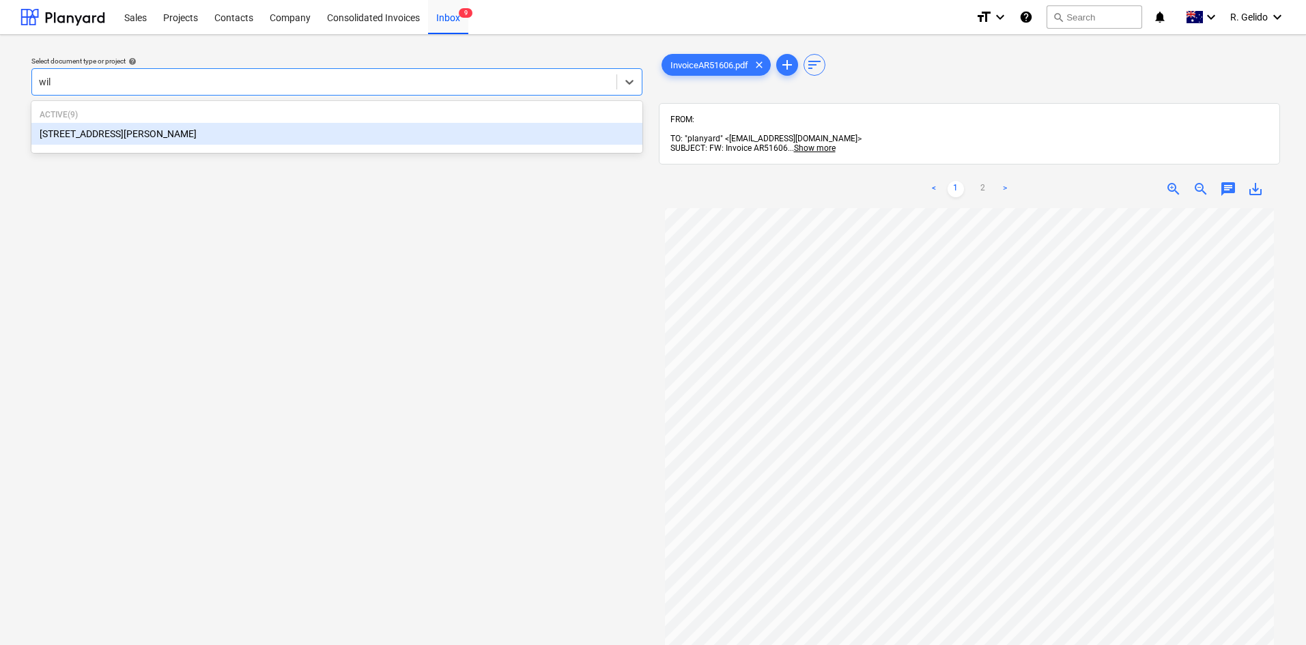
type input "will"
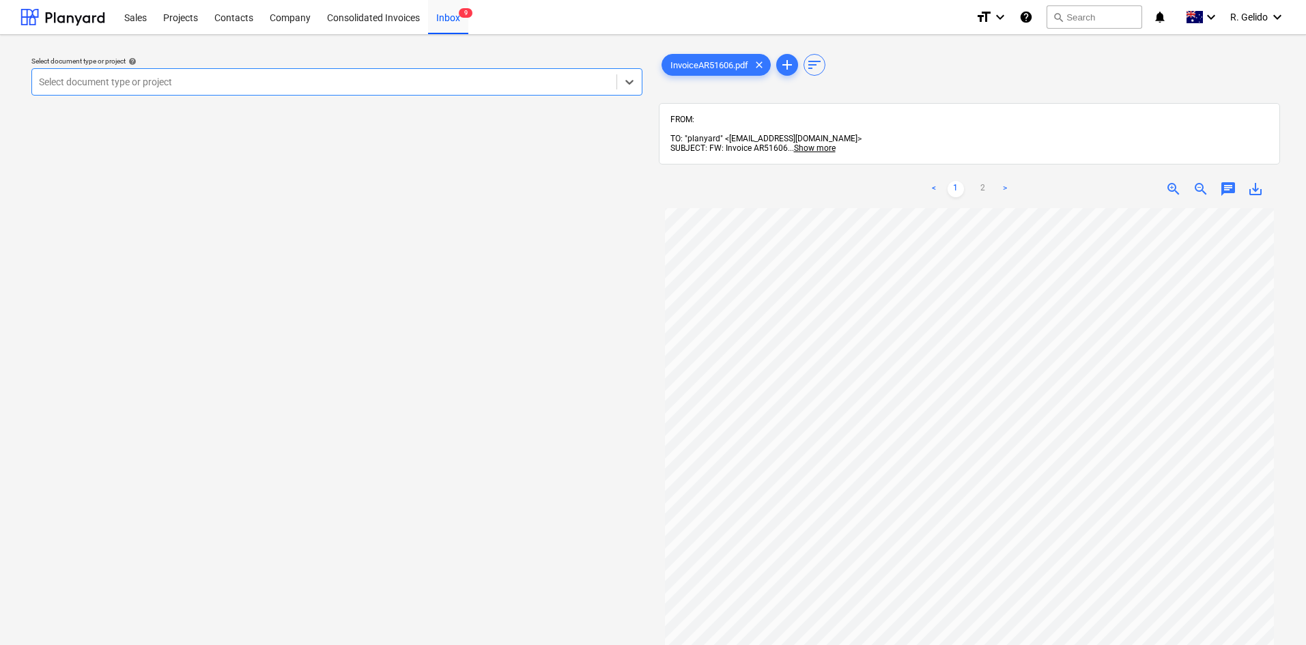
drag, startPoint x: 555, startPoint y: 81, endPoint x: 302, endPoint y: 87, distance: 253.3
click at [302, 87] on div at bounding box center [324, 82] width 571 height 14
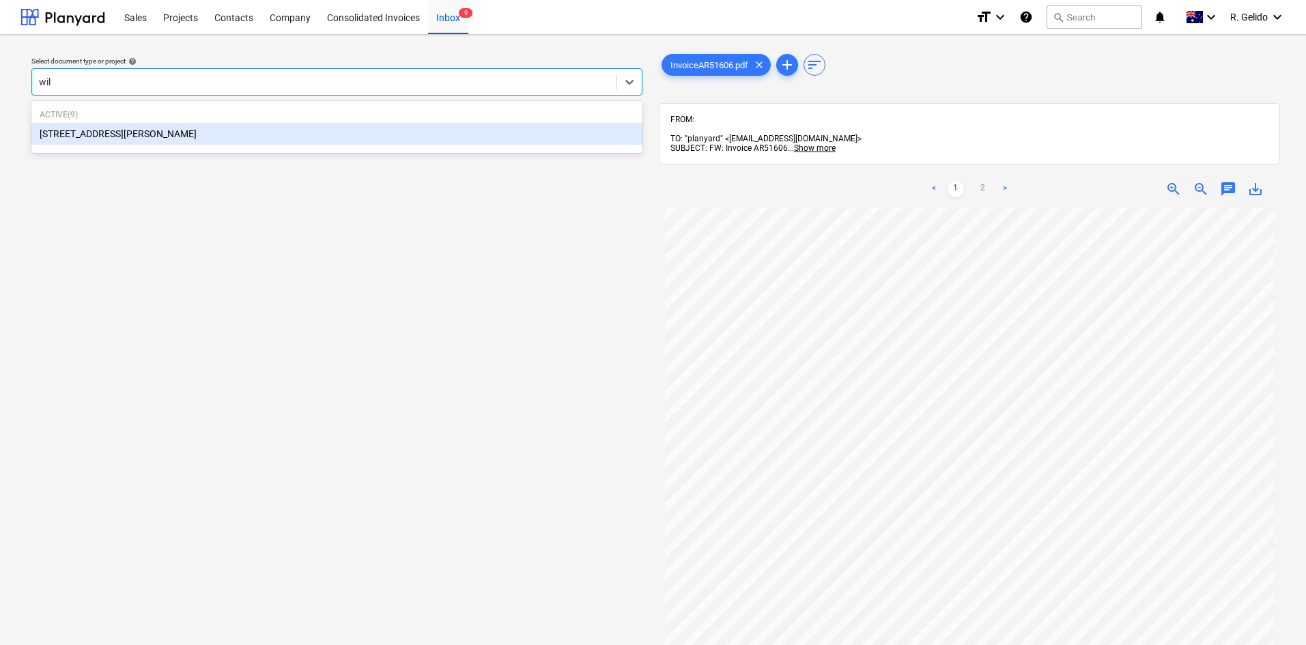
type input "will"
click at [277, 136] on div "[STREET_ADDRESS][PERSON_NAME]" at bounding box center [336, 134] width 611 height 22
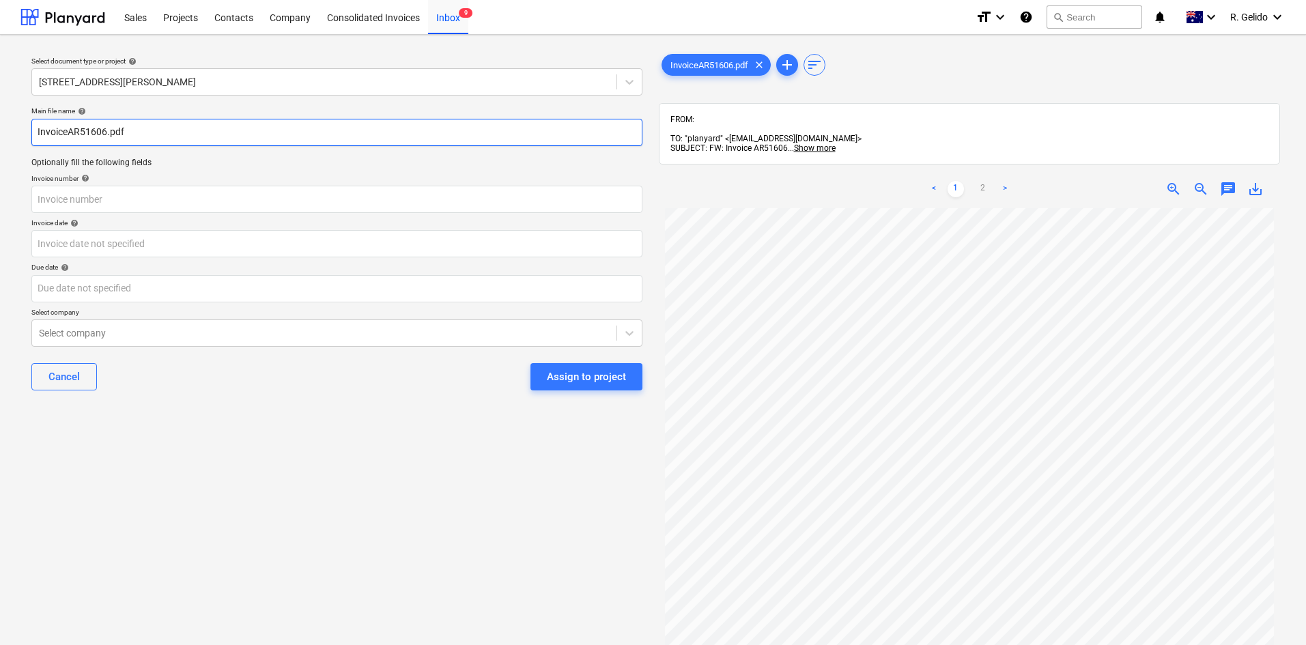
click at [35, 136] on input "InvoiceAR51606.pdf" at bounding box center [336, 132] width 611 height 27
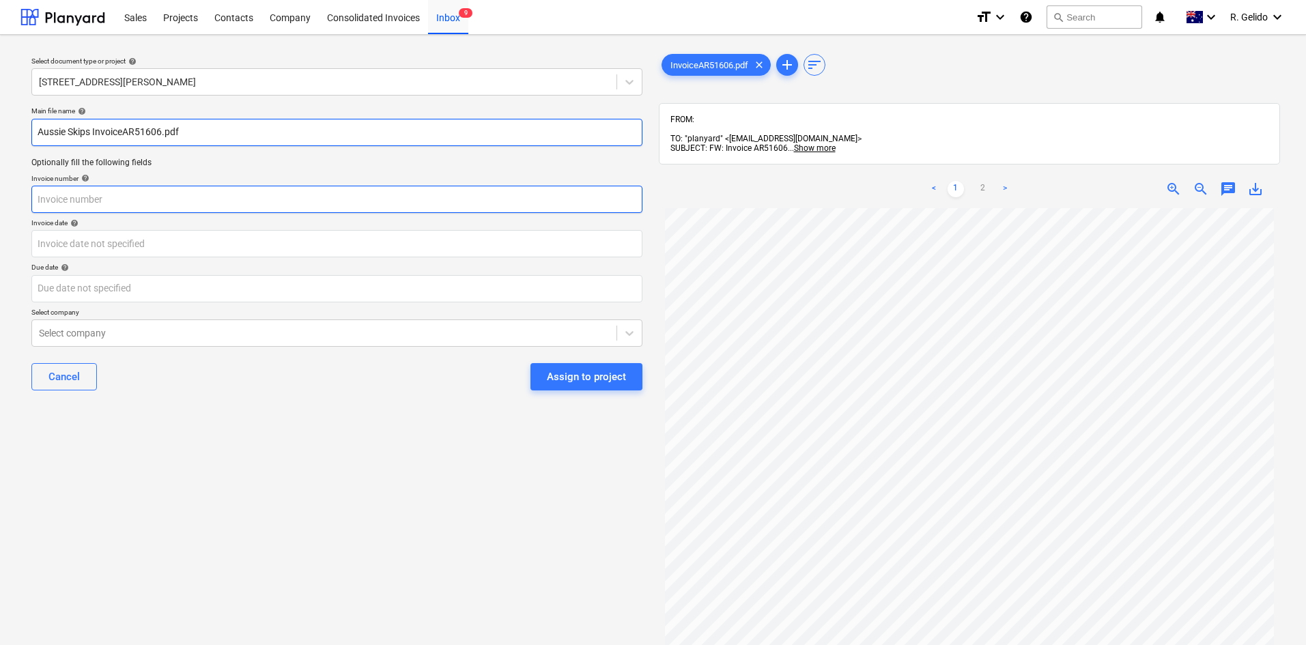
type input "Aussie Skips InvoiceAR51606.pdf"
click at [154, 194] on input "text" at bounding box center [336, 199] width 611 height 27
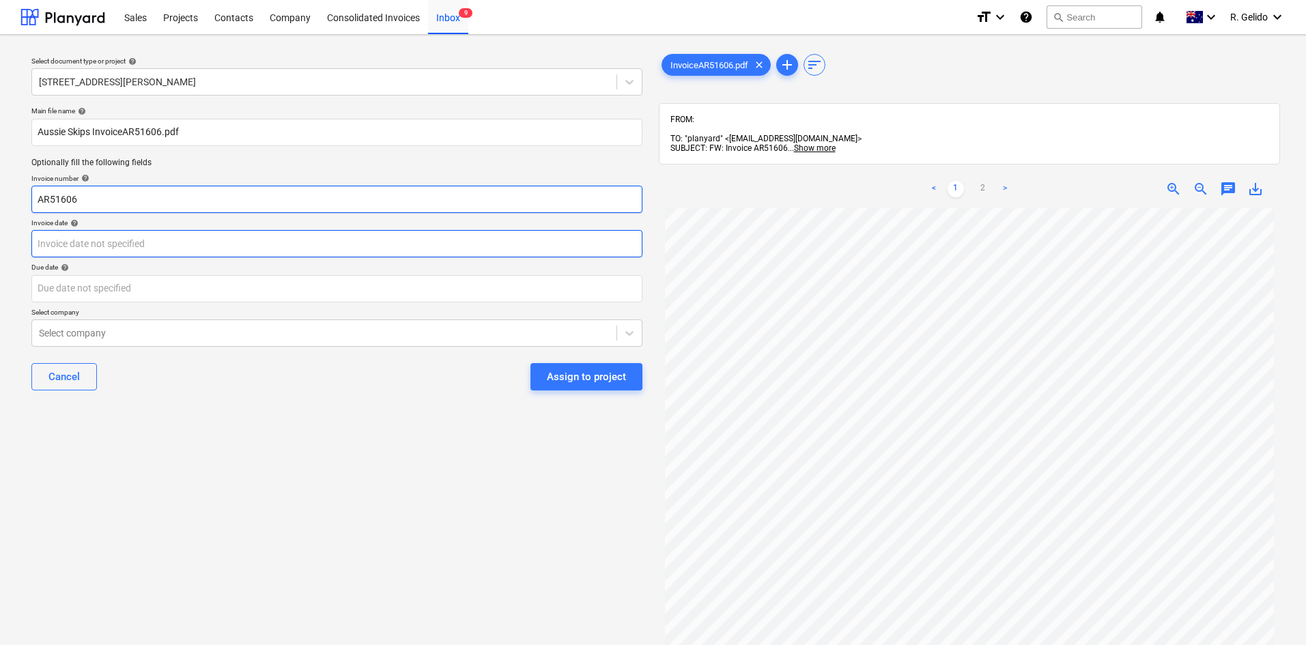
type input "AR51606"
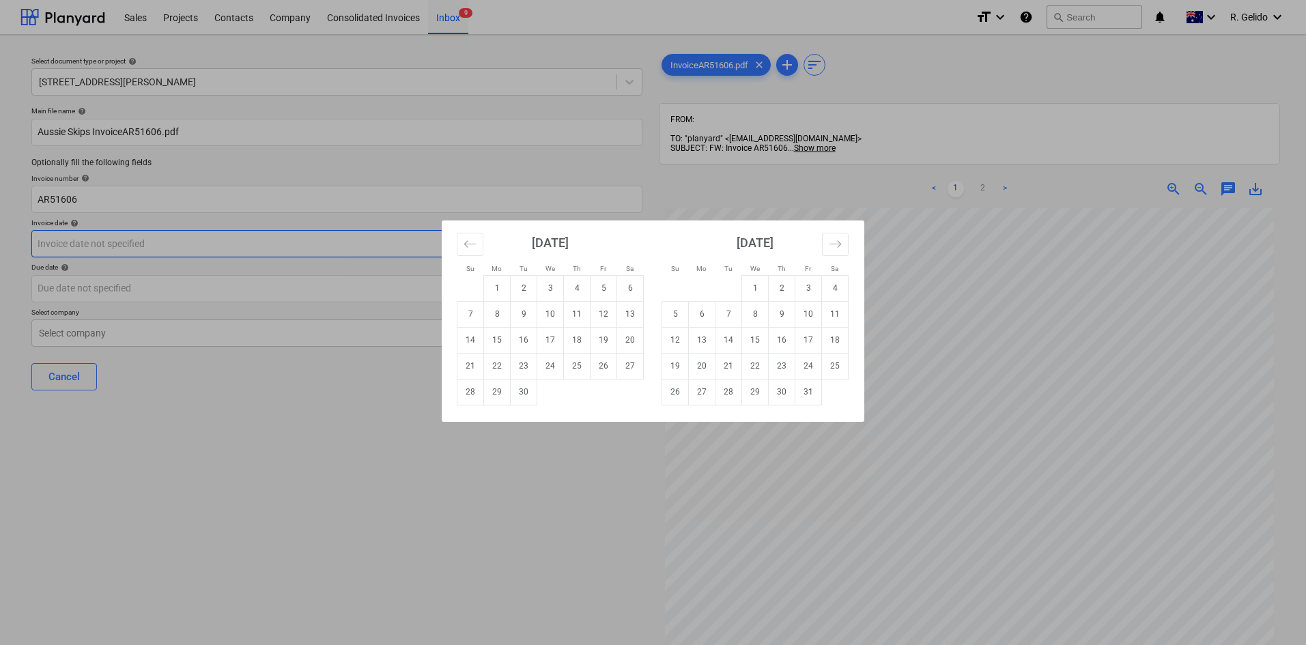
click at [134, 242] on body "Sales Projects Contacts Company Consolidated Invoices Inbox 9 format_size keybo…" at bounding box center [653, 322] width 1306 height 645
click at [496, 311] on td "8" at bounding box center [497, 314] width 27 height 26
type input "[DATE]"
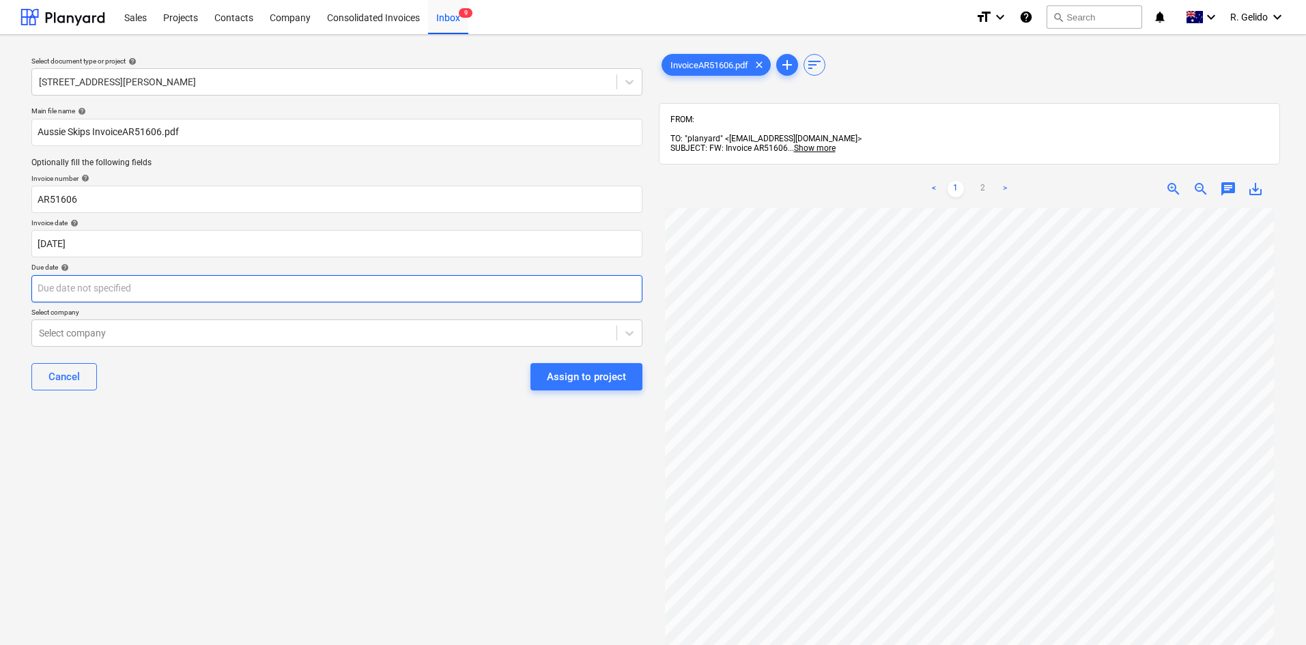
click at [174, 285] on body "Sales Projects Contacts Company Consolidated Invoices Inbox 9 format_size keybo…" at bounding box center [653, 322] width 1306 height 645
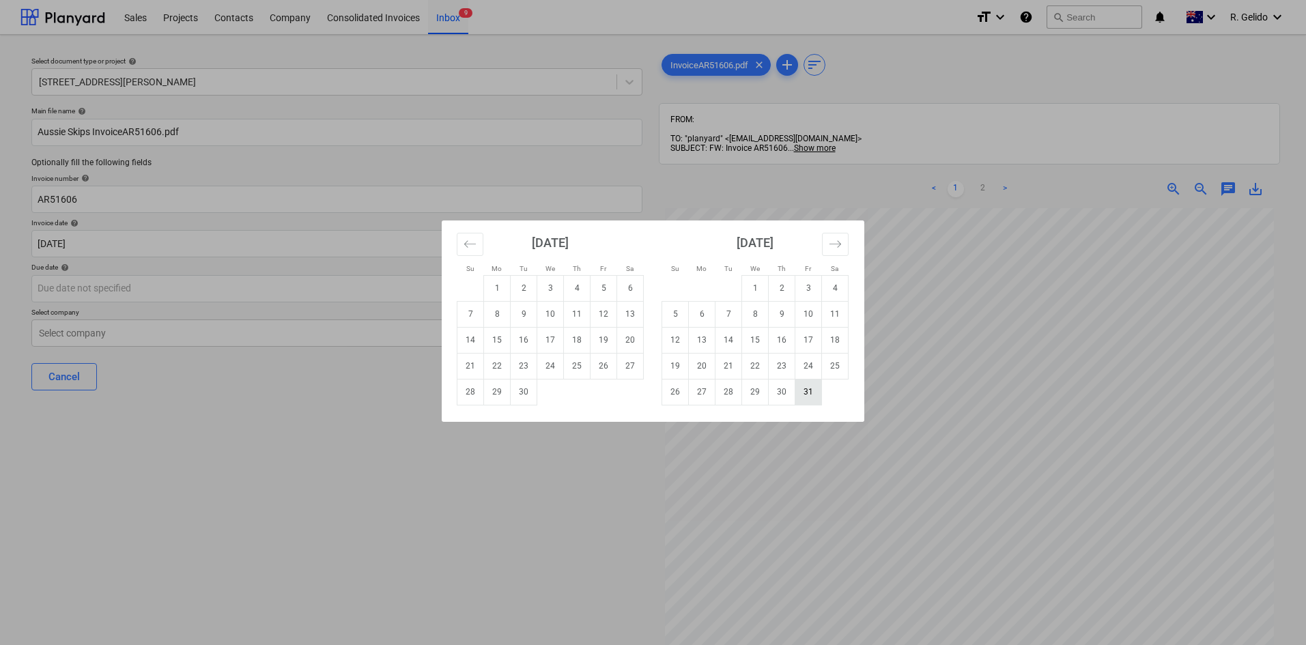
click at [649, 399] on td "31" at bounding box center [808, 392] width 27 height 26
type input "[DATE]"
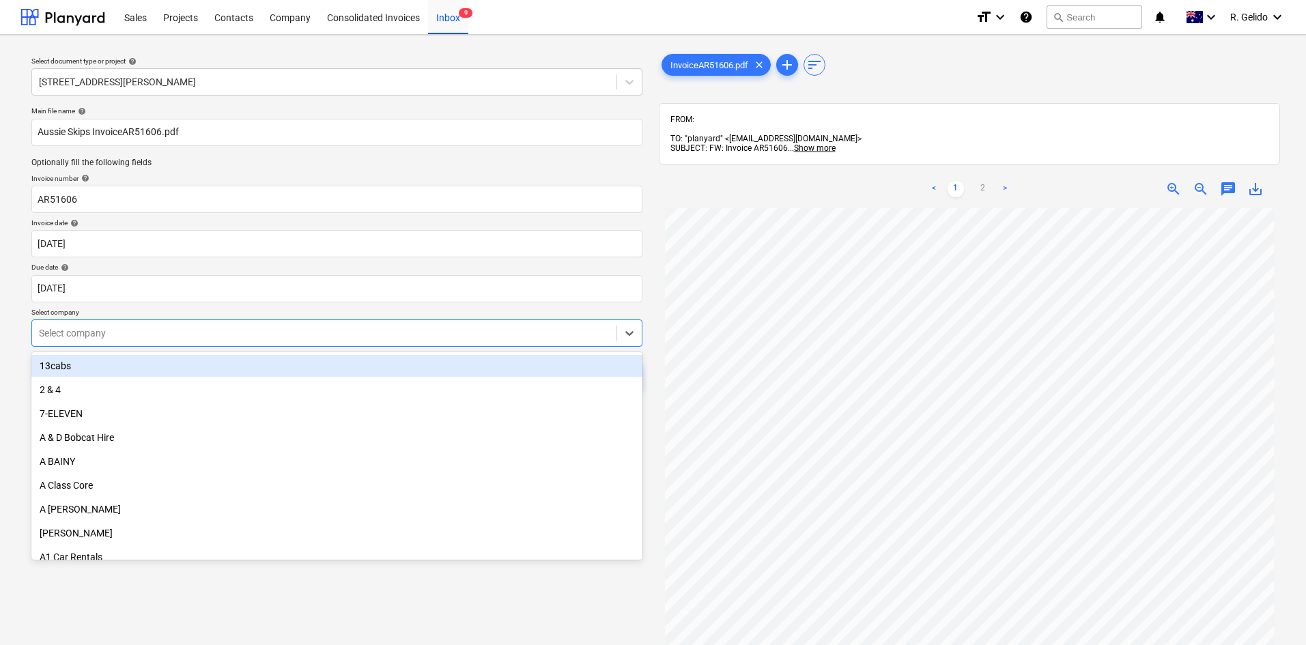
click at [218, 336] on div at bounding box center [324, 333] width 571 height 14
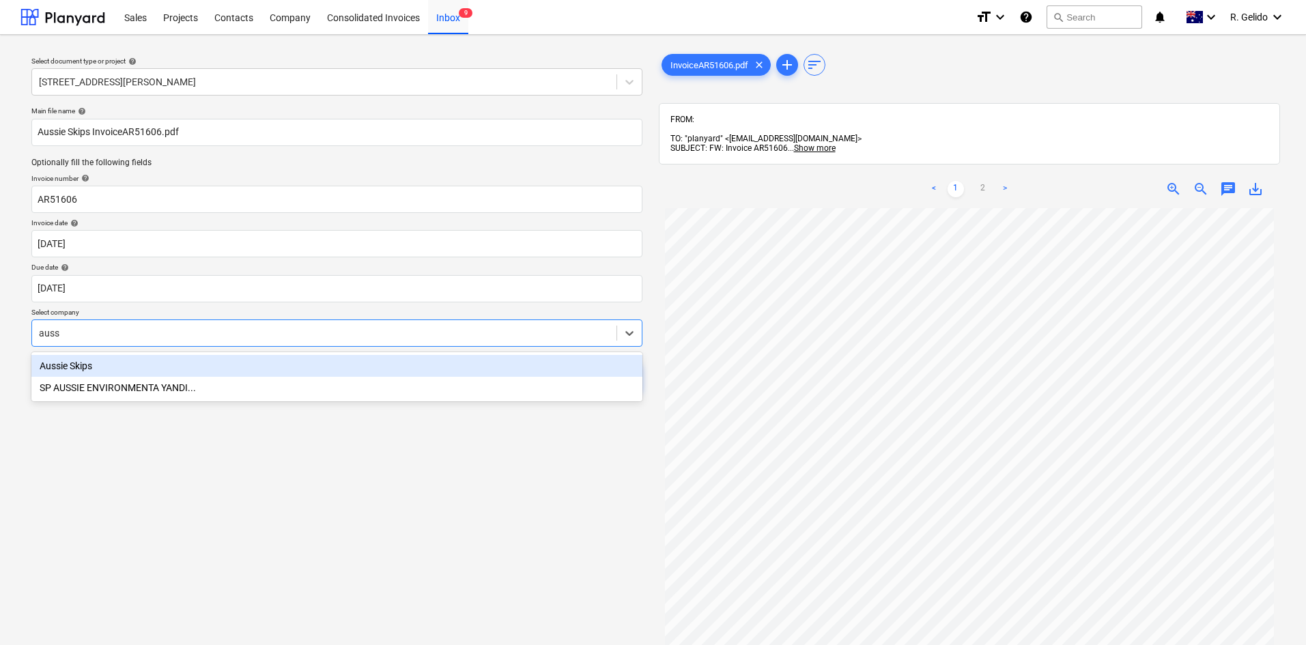
type input "aussi"
click at [199, 364] on div "Aussie Skips" at bounding box center [336, 366] width 611 height 22
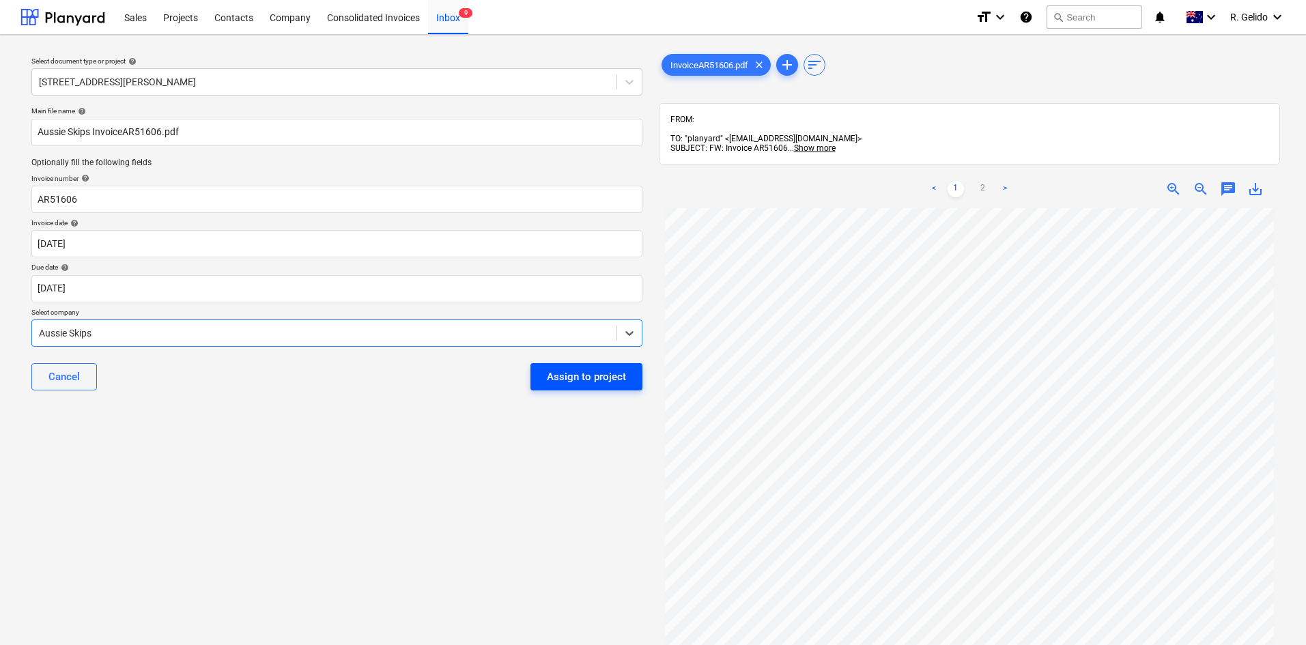
click at [585, 387] on button "Assign to project" at bounding box center [586, 376] width 112 height 27
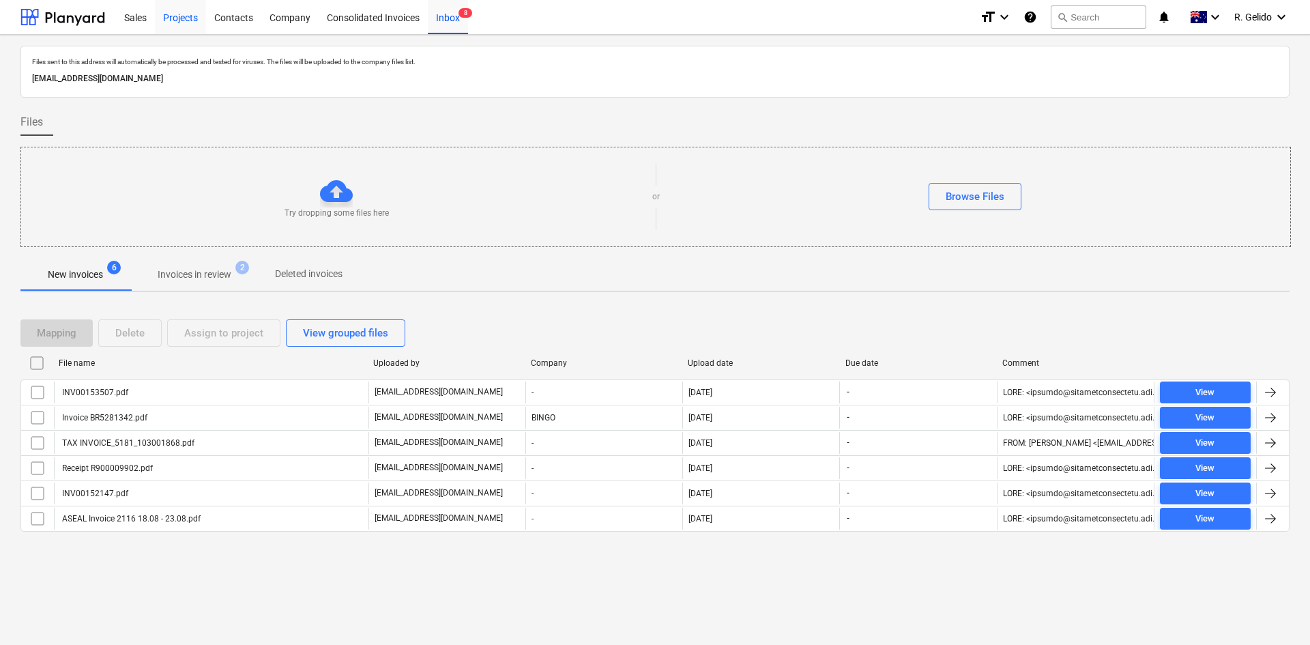
click at [177, 22] on div "Projects" at bounding box center [180, 16] width 51 height 35
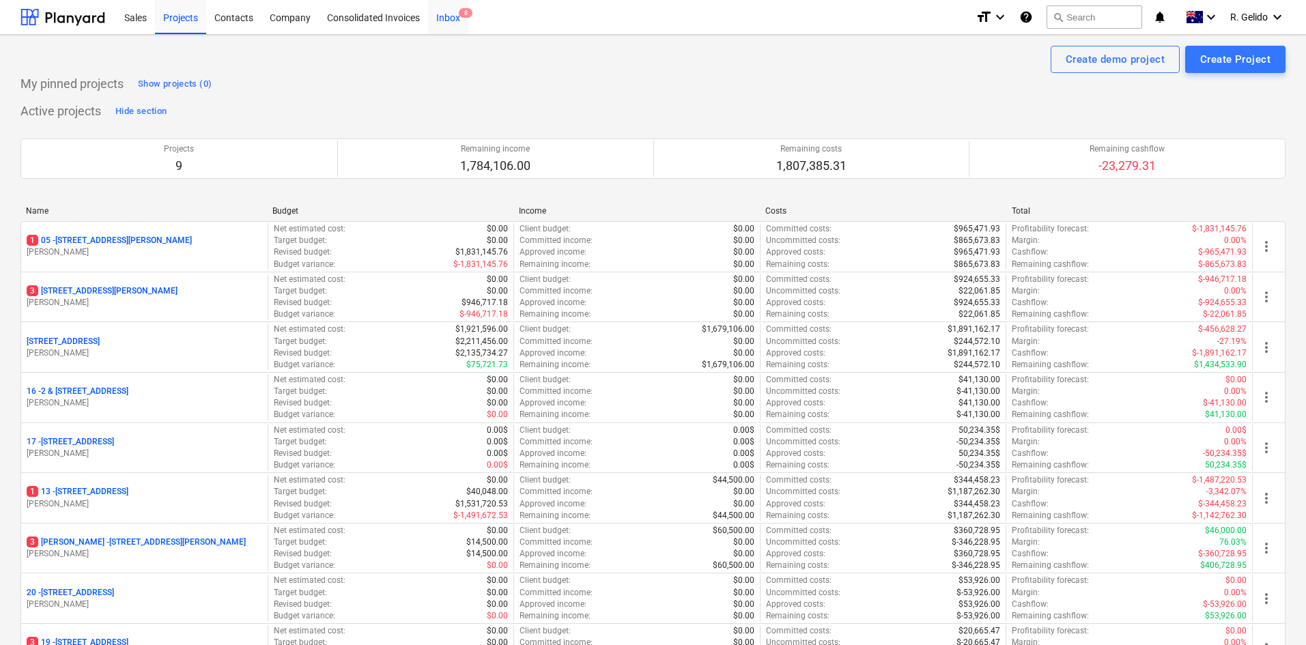
click at [453, 17] on div "Inbox 8" at bounding box center [448, 16] width 40 height 35
